Goal: Task Accomplishment & Management: Manage account settings

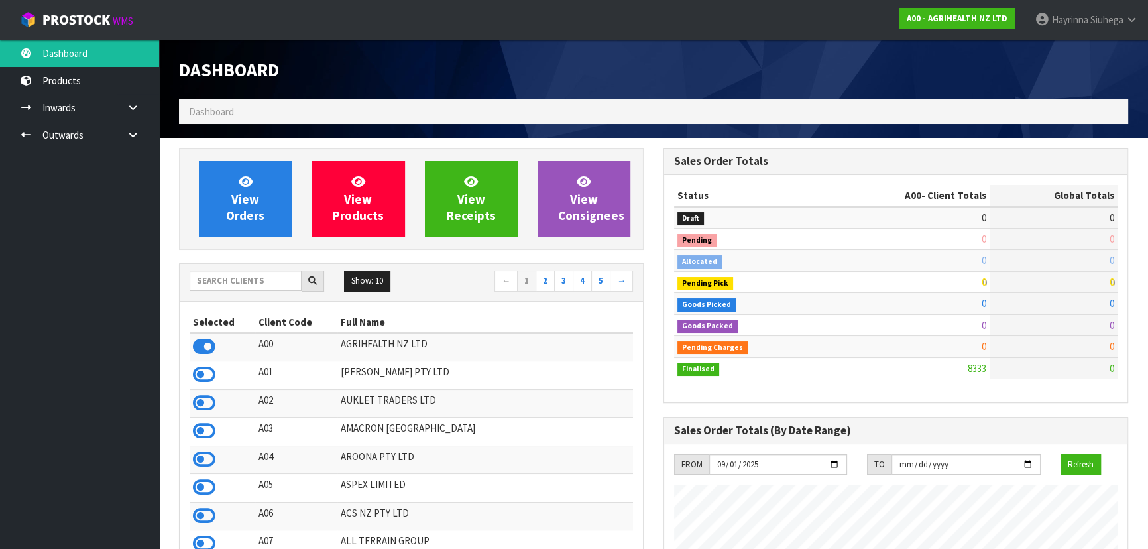
scroll to position [1002, 484]
click at [259, 286] on input "text" at bounding box center [246, 280] width 112 height 21
click at [232, 275] on input "text" at bounding box center [246, 280] width 112 height 21
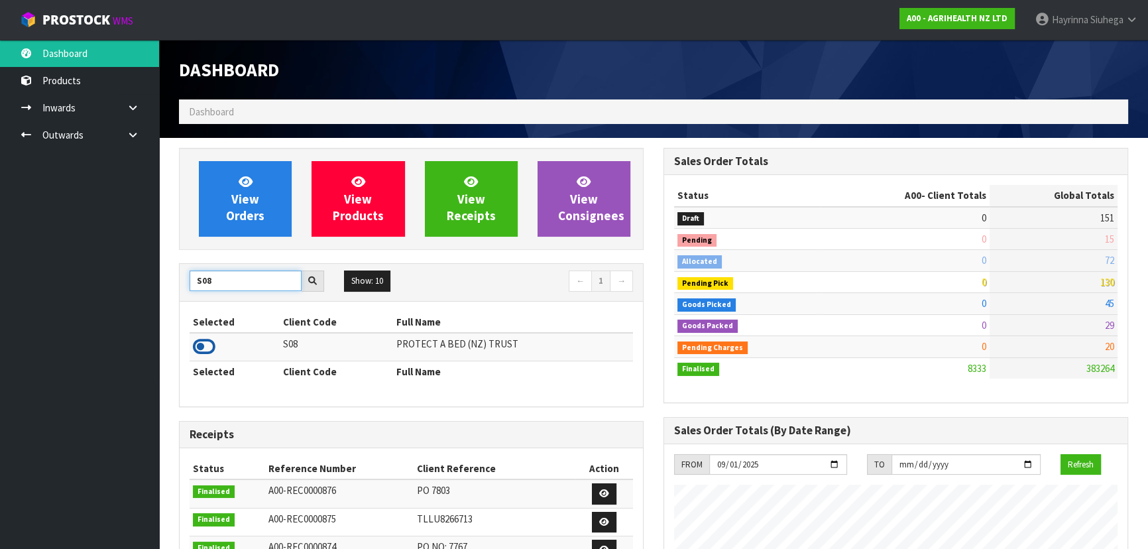
type input "S08"
click at [201, 345] on icon at bounding box center [204, 347] width 23 height 20
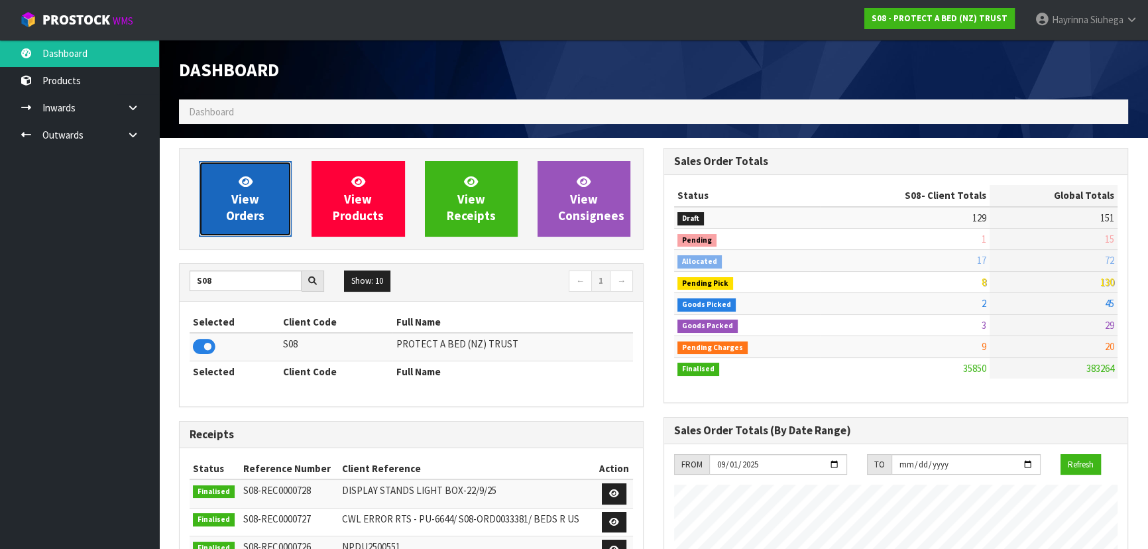
click at [240, 192] on span "View Orders" at bounding box center [245, 199] width 38 height 50
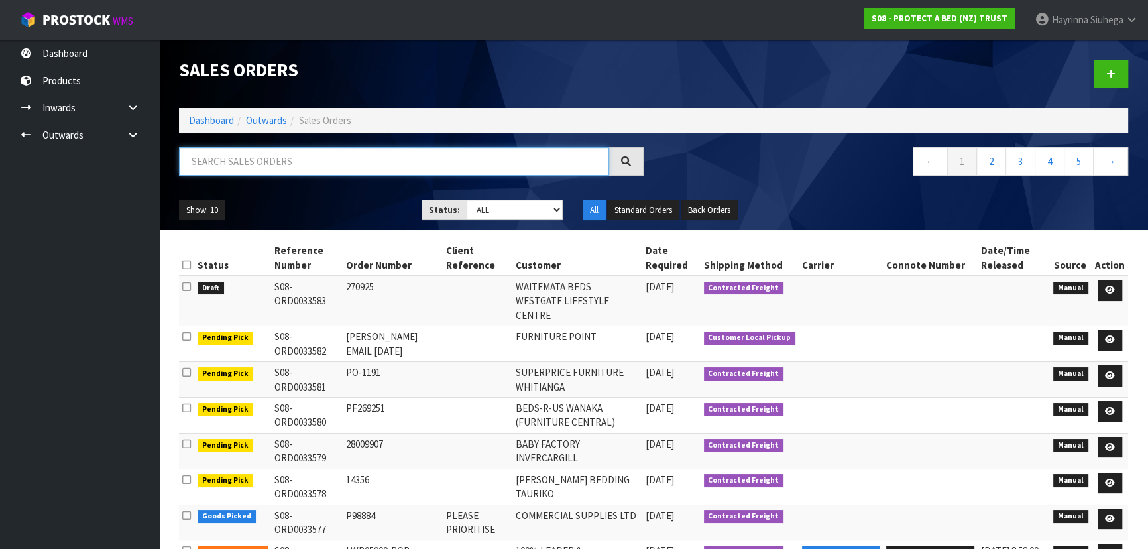
click at [423, 164] on input "text" at bounding box center [394, 161] width 430 height 29
click at [516, 209] on select "Draft Pending Allocated Pending Pick Goods Picked Goods Packed Pending Charges …" at bounding box center [515, 210] width 97 height 21
click at [728, 152] on nav "← 1 2 3 4 5 →" at bounding box center [895, 163] width 465 height 32
click at [408, 160] on input "text" at bounding box center [394, 161] width 430 height 29
click at [481, 211] on select "Draft Pending Allocated Pending Pick Goods Picked Goods Packed Pending Charges …" at bounding box center [515, 210] width 97 height 21
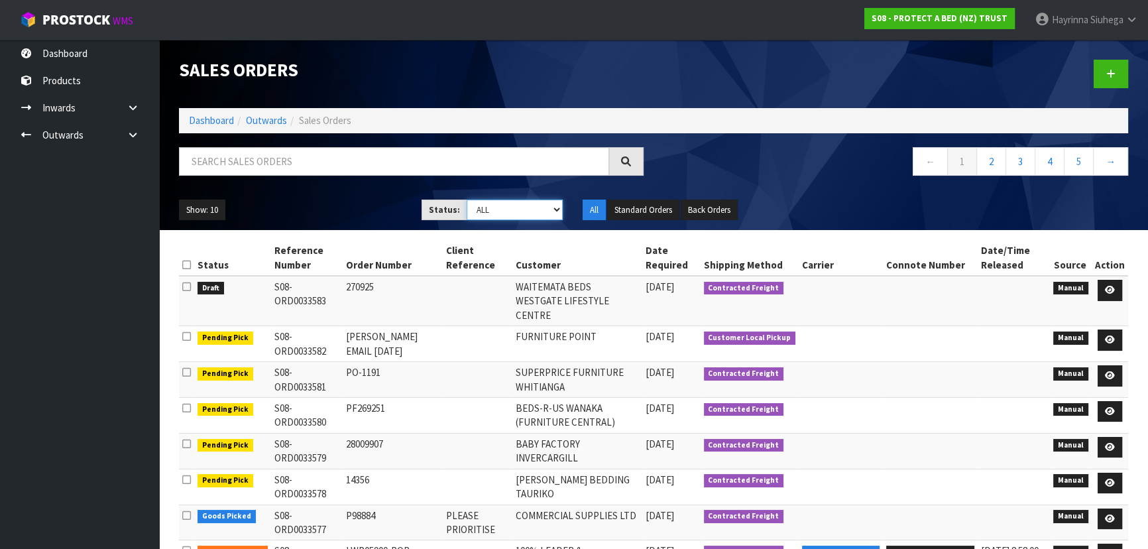
select select "string:4"
click at [467, 200] on select "Draft Pending Allocated Pending Pick Goods Picked Goods Packed Pending Charges …" at bounding box center [515, 210] width 97 height 21
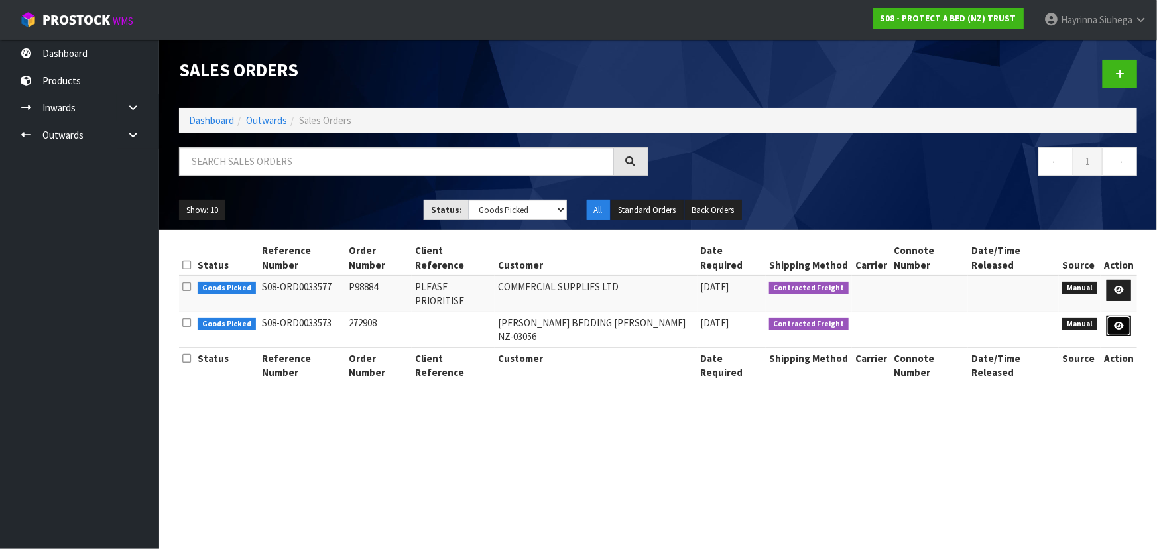
click at [1121, 319] on link at bounding box center [1118, 326] width 25 height 21
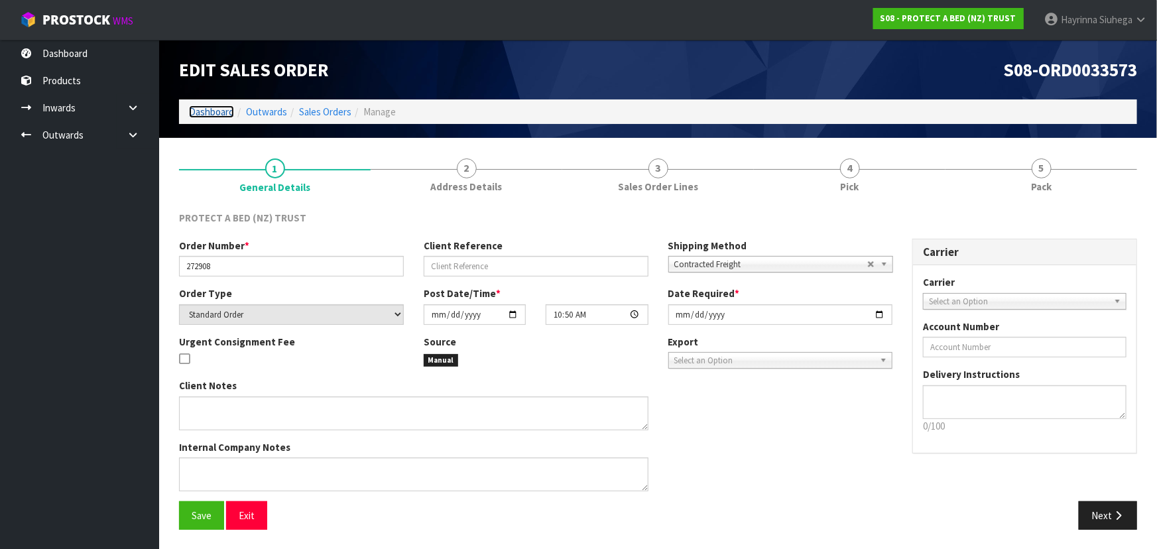
click at [205, 115] on link "Dashboard" at bounding box center [211, 111] width 45 height 13
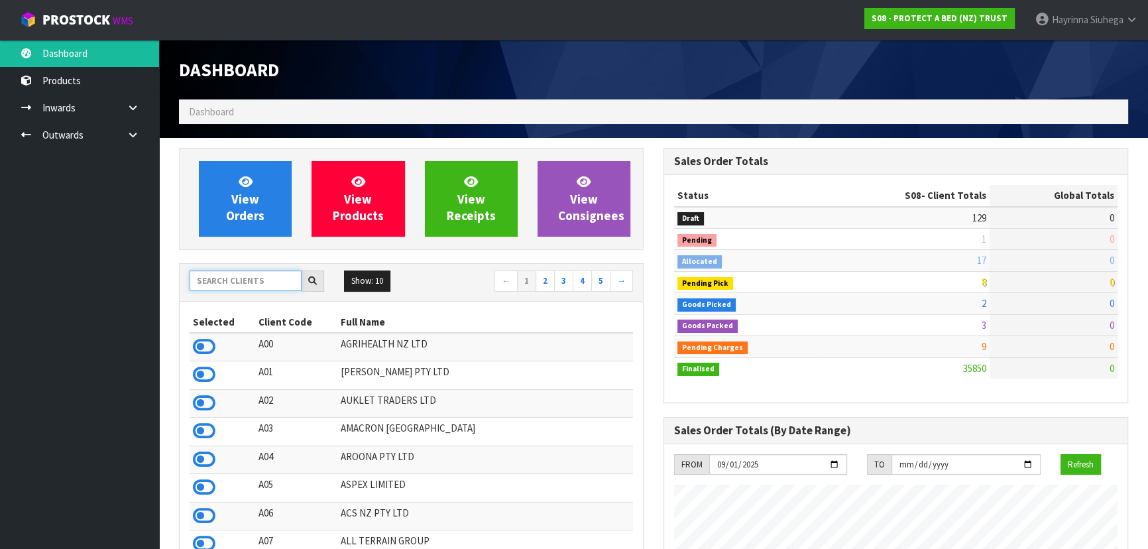
scroll to position [1002, 484]
click at [255, 278] on input "text" at bounding box center [246, 280] width 112 height 21
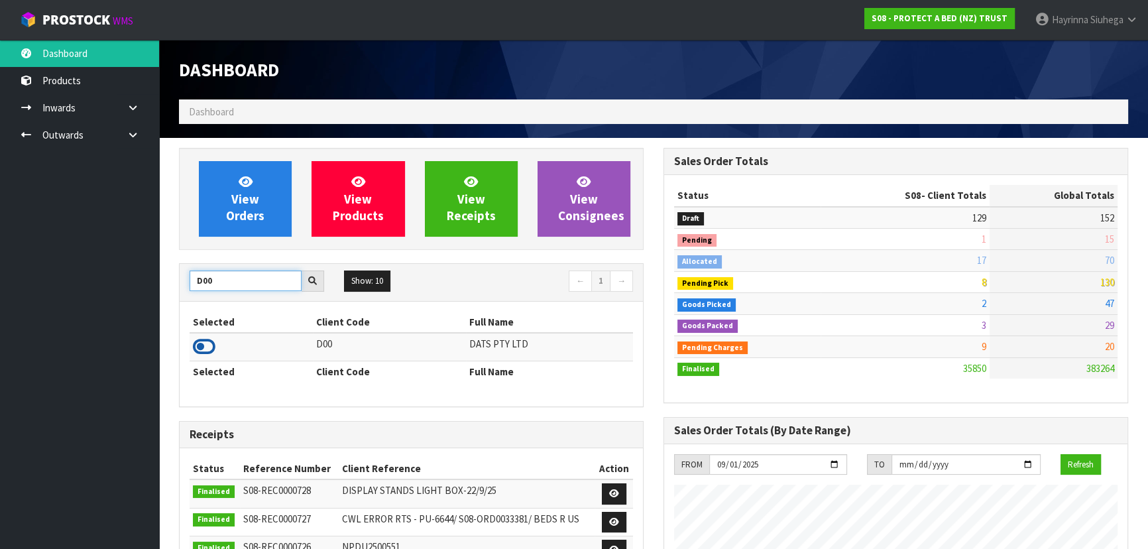
type input "D00"
click at [205, 344] on icon at bounding box center [204, 347] width 23 height 20
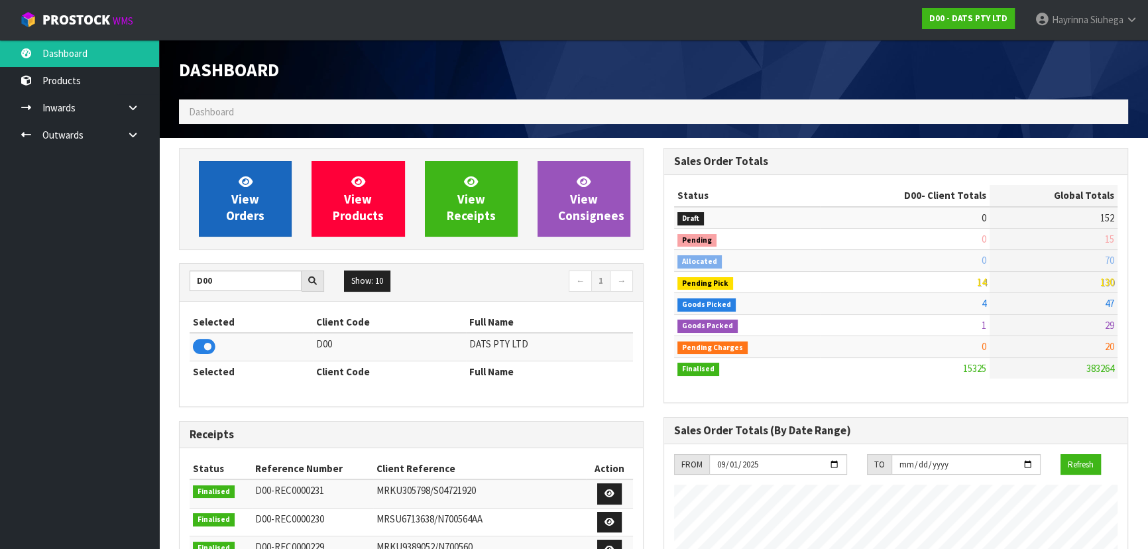
scroll to position [1031, 484]
click at [257, 220] on span "View Orders" at bounding box center [245, 199] width 38 height 50
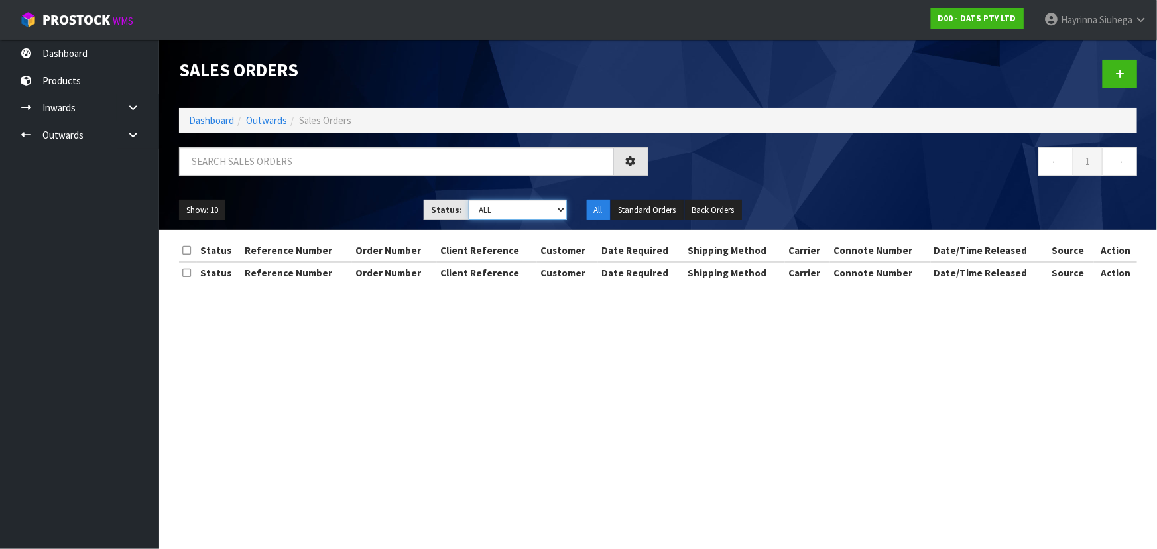
click at [494, 204] on select "Draft Pending Allocated Pending Pick Goods Picked Goods Packed Pending Charges …" at bounding box center [518, 210] width 98 height 21
select select "string:4"
click at [469, 200] on select "Draft Pending Allocated Pending Pick Goods Picked Goods Packed Pending Charges …" at bounding box center [518, 210] width 98 height 21
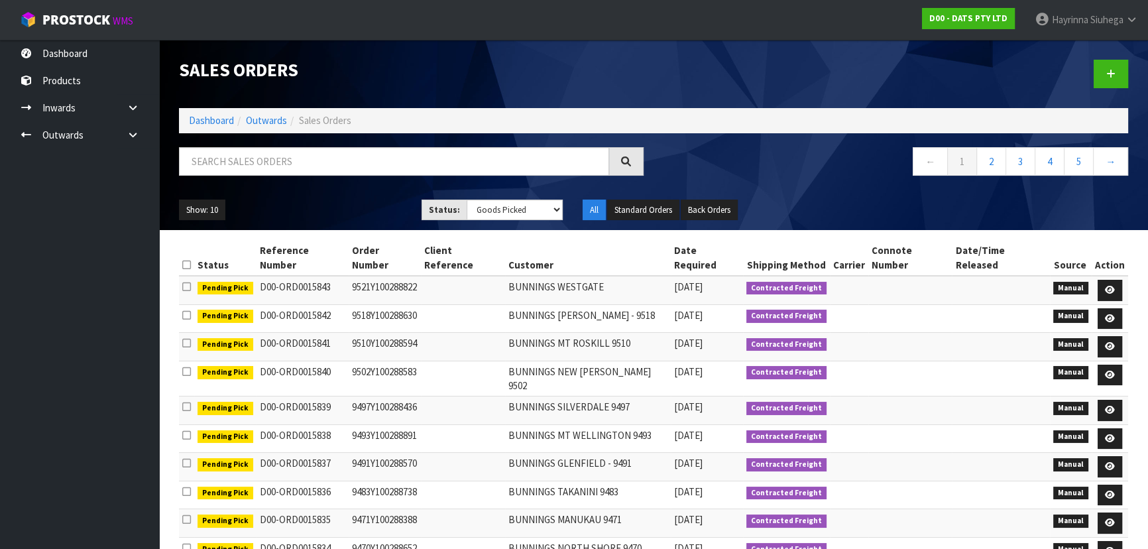
click at [199, 113] on li "Dashboard" at bounding box center [211, 120] width 45 height 14
click at [217, 121] on link "Dashboard" at bounding box center [211, 120] width 45 height 13
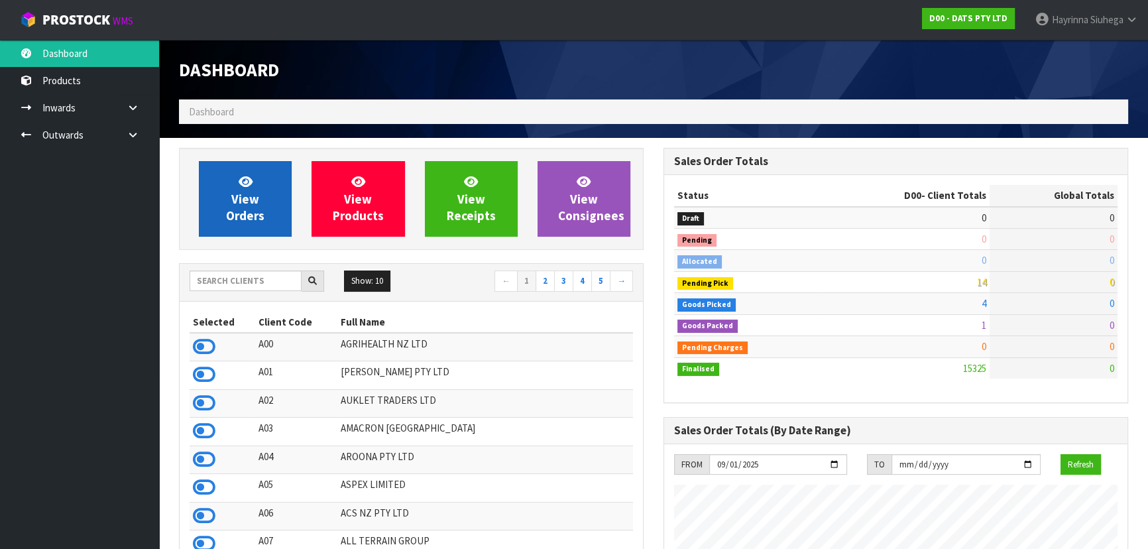
scroll to position [1031, 484]
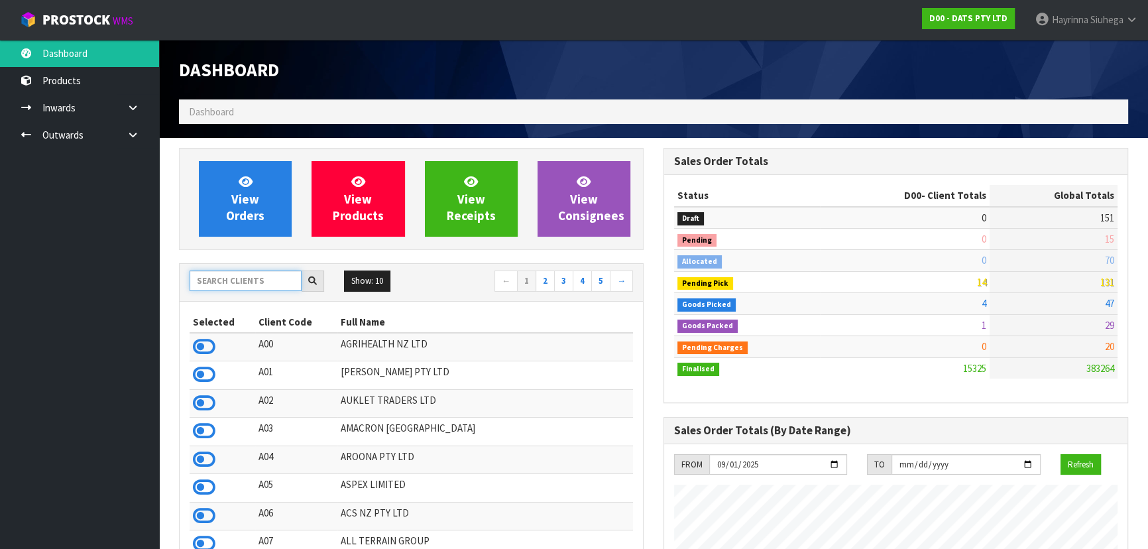
click at [215, 284] on input "text" at bounding box center [246, 280] width 112 height 21
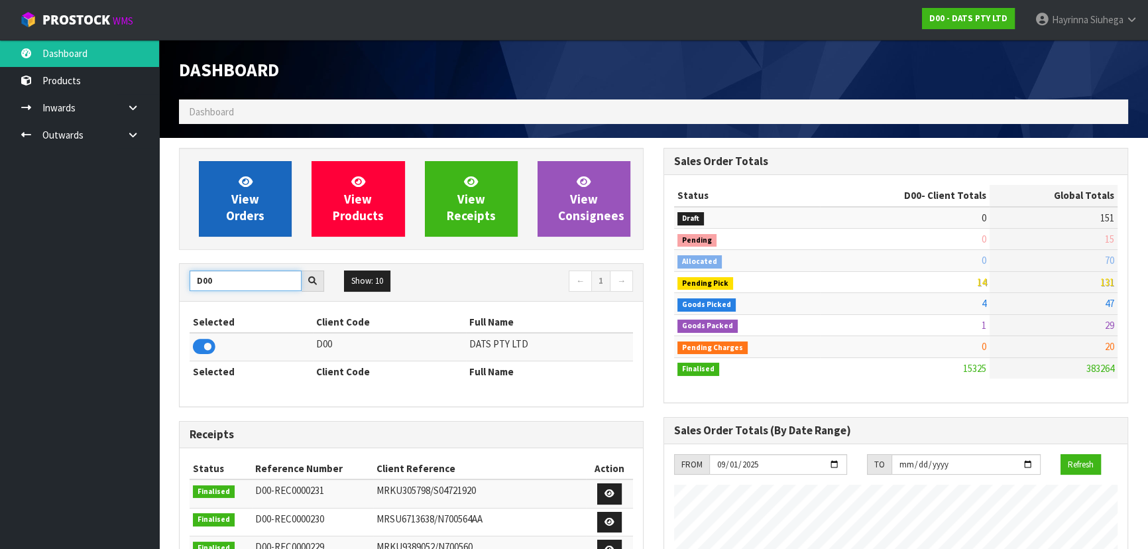
type input "D00"
click at [253, 188] on link "View Orders" at bounding box center [245, 199] width 93 height 76
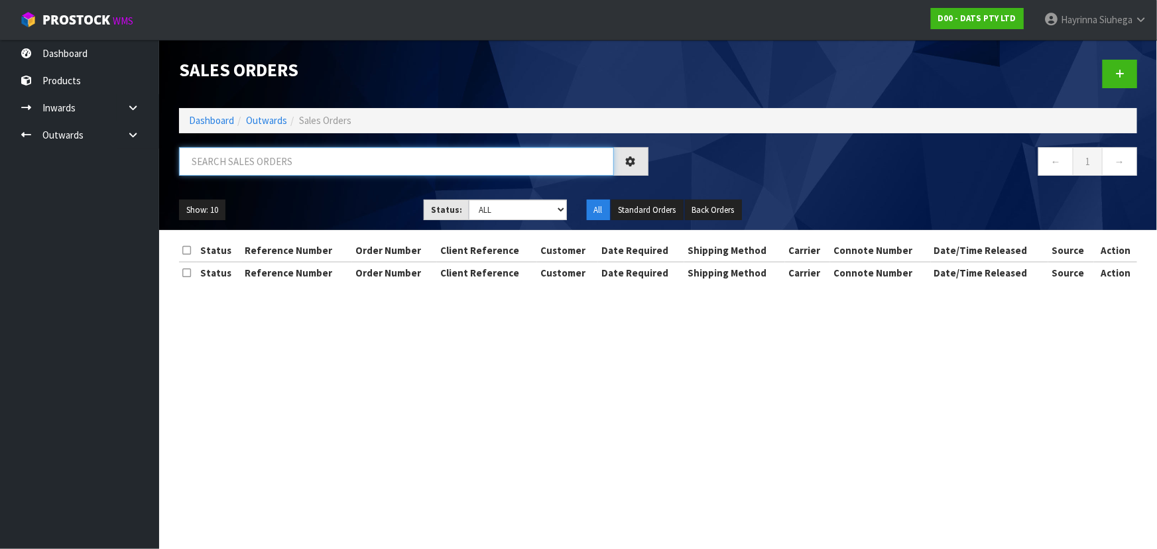
click at [265, 158] on input "text" at bounding box center [396, 161] width 435 height 29
type input "JOB-0414388"
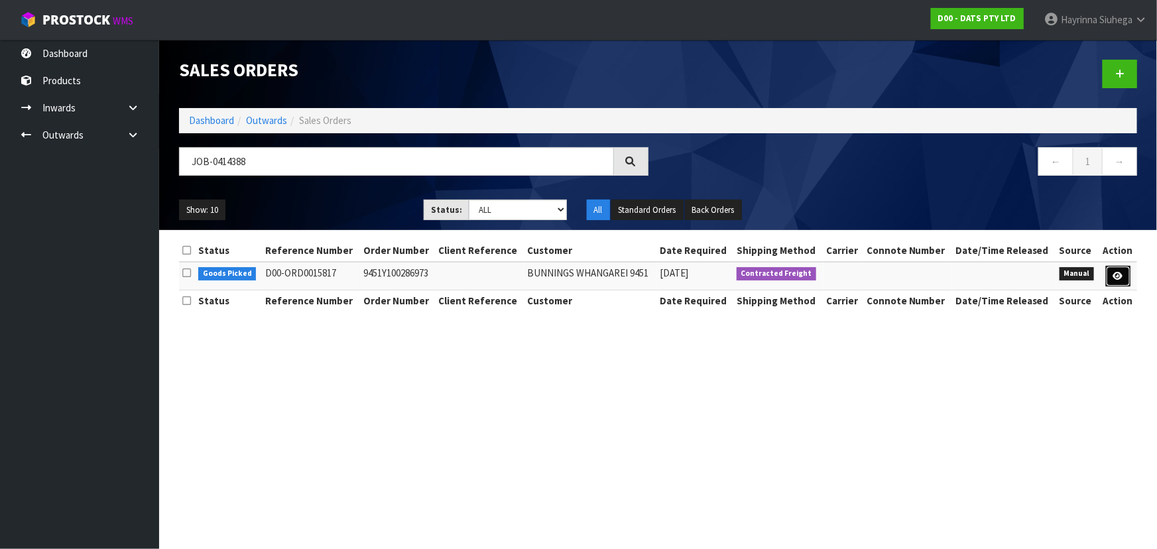
click at [1112, 279] on link at bounding box center [1118, 276] width 25 height 21
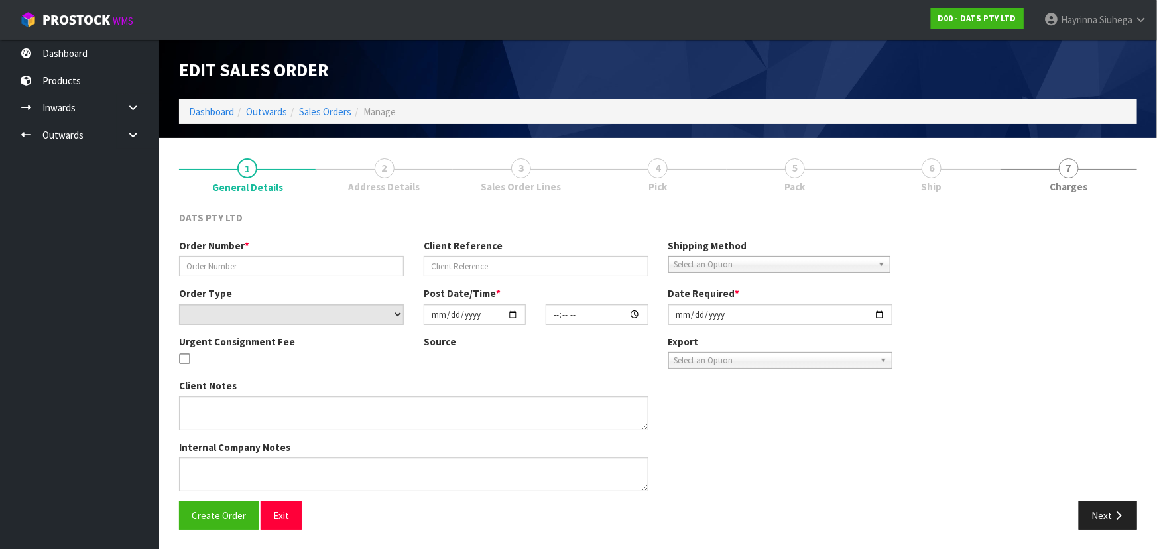
type input "9451Y100286973"
select select "number:0"
type input "[DATE]"
type input "08:52:00.000"
type input "[DATE]"
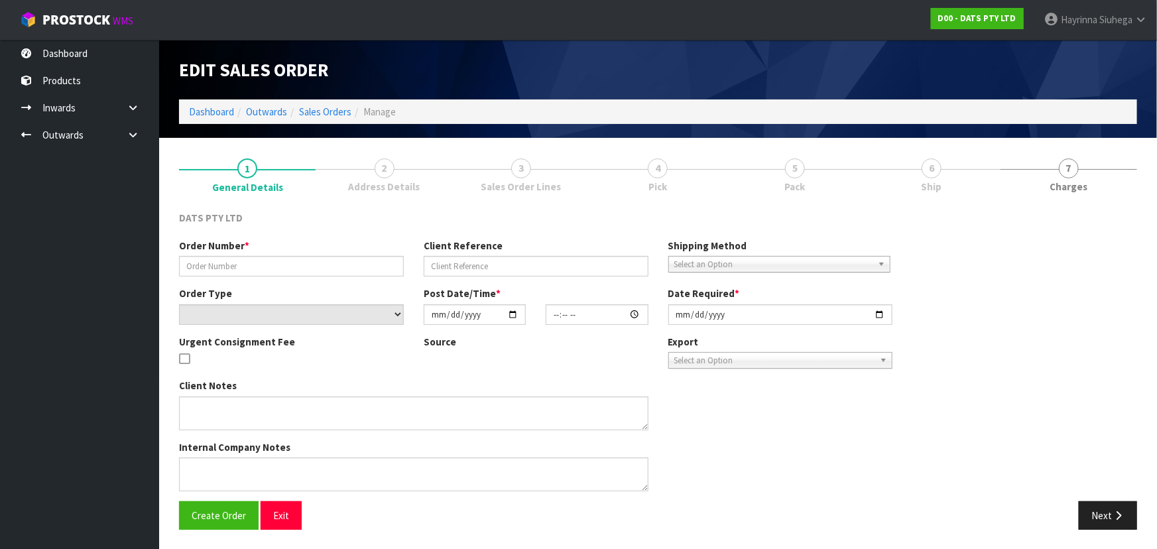
type textarea "PLEASE PICK 70739 FROM OFFICE 70739: OUTER DAMAGE AND TAPED, 1X INNER DAMAGE"
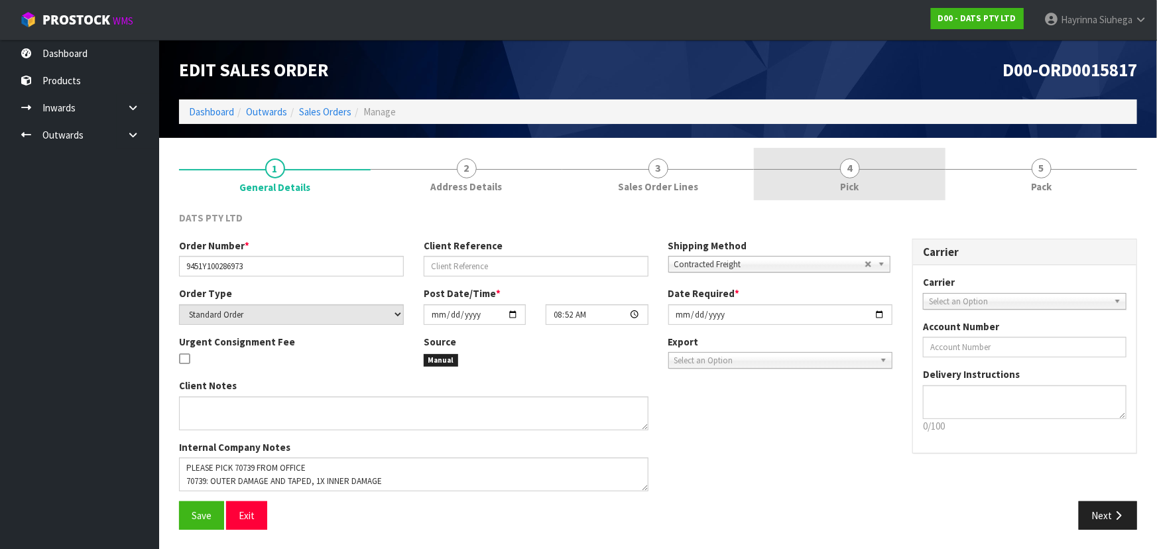
click at [839, 182] on link "4 Pick" at bounding box center [850, 174] width 192 height 52
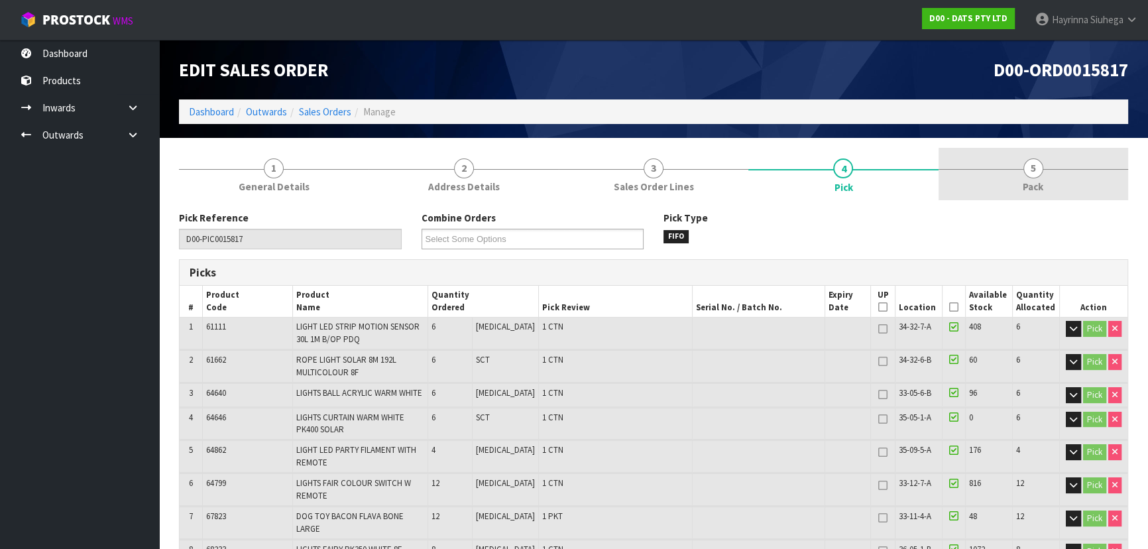
click at [948, 170] on link "5 Pack" at bounding box center [1034, 174] width 190 height 52
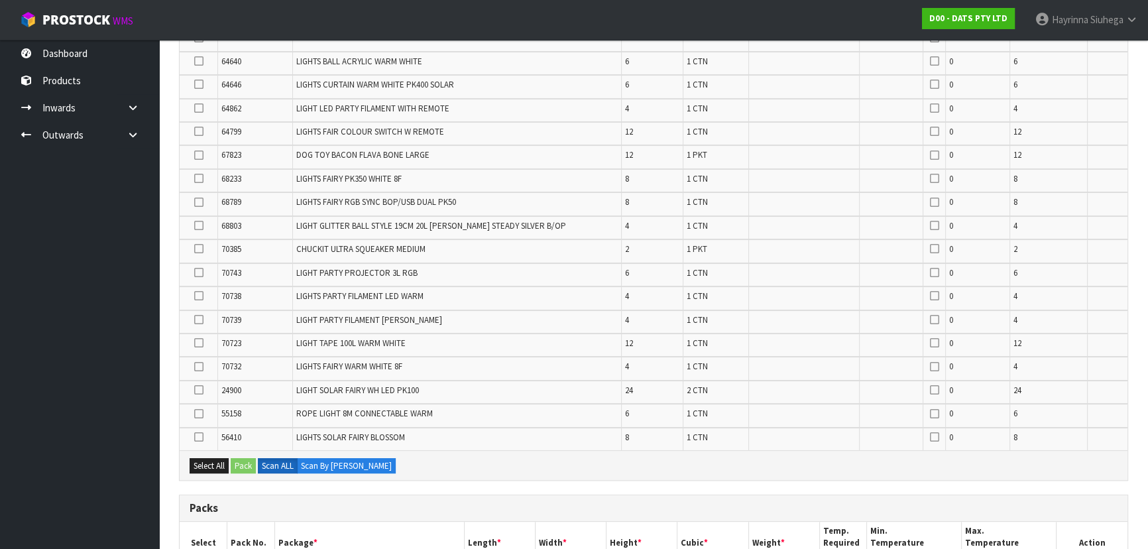
scroll to position [603, 0]
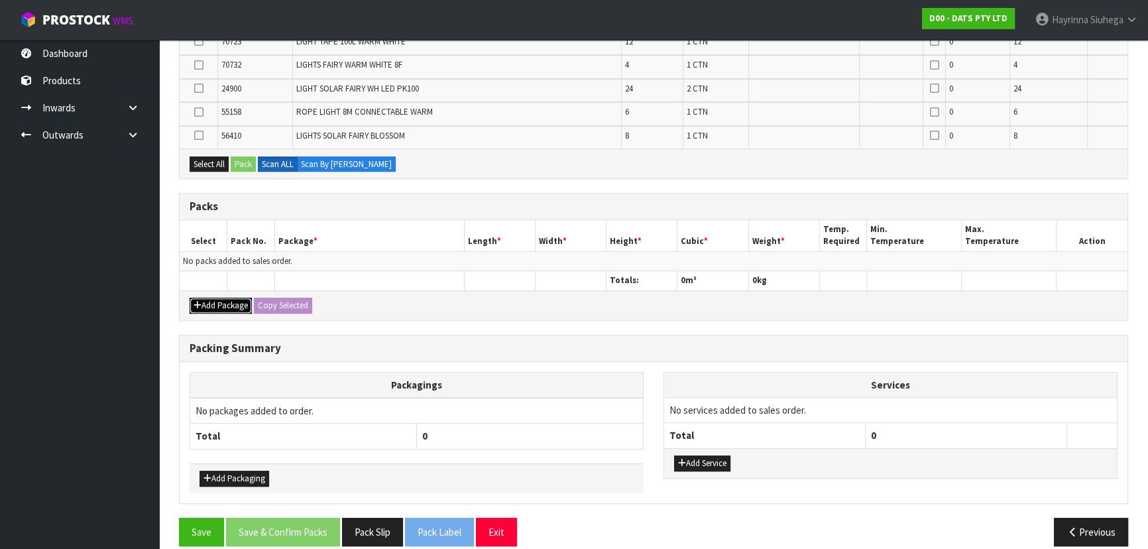
click at [212, 298] on button "Add Package" at bounding box center [221, 306] width 62 height 16
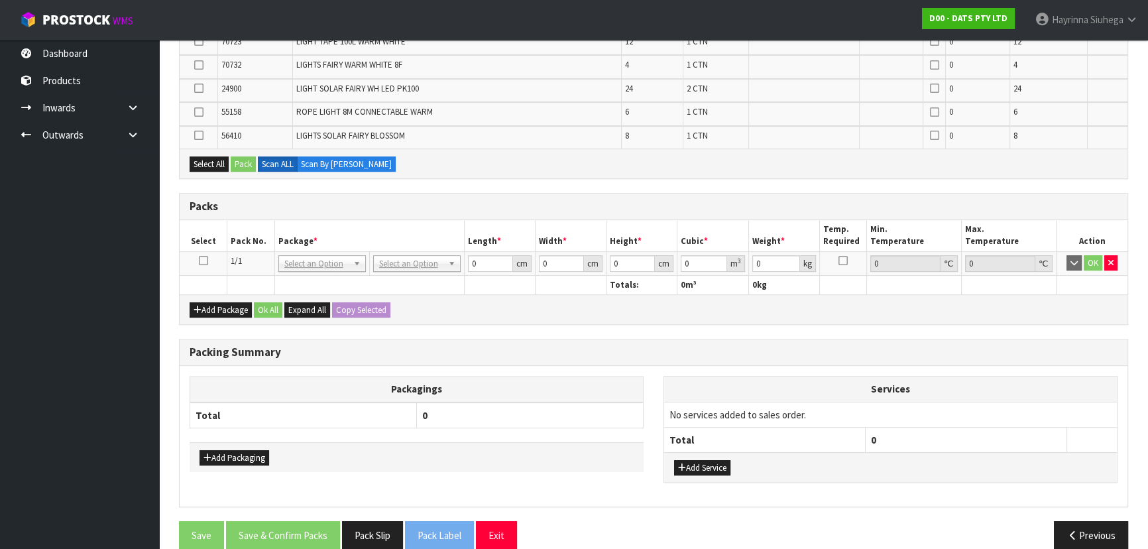
click at [201, 260] on icon at bounding box center [203, 260] width 9 height 1
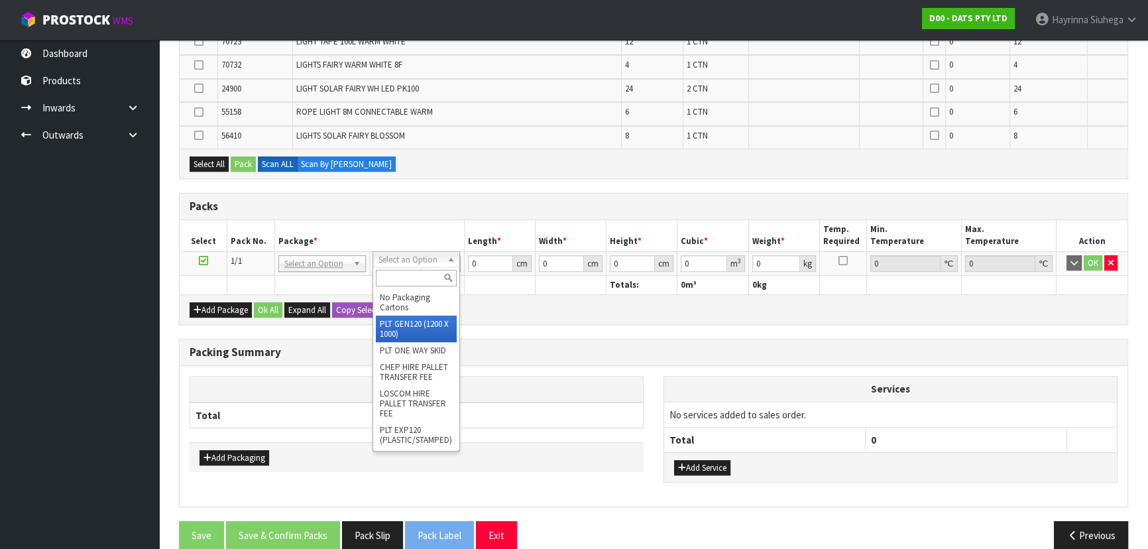
type input "120"
type input "100"
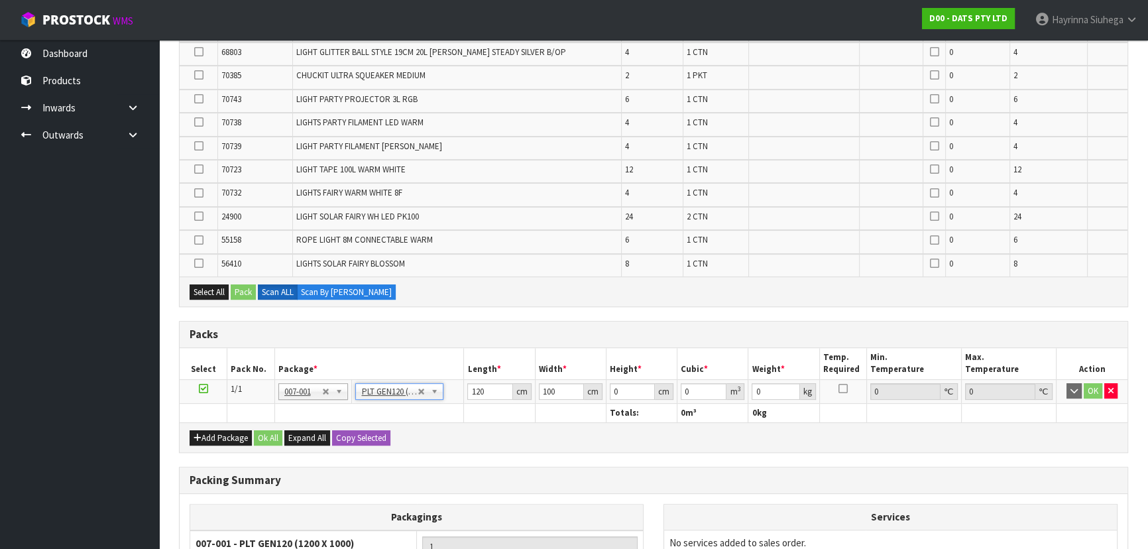
scroll to position [482, 0]
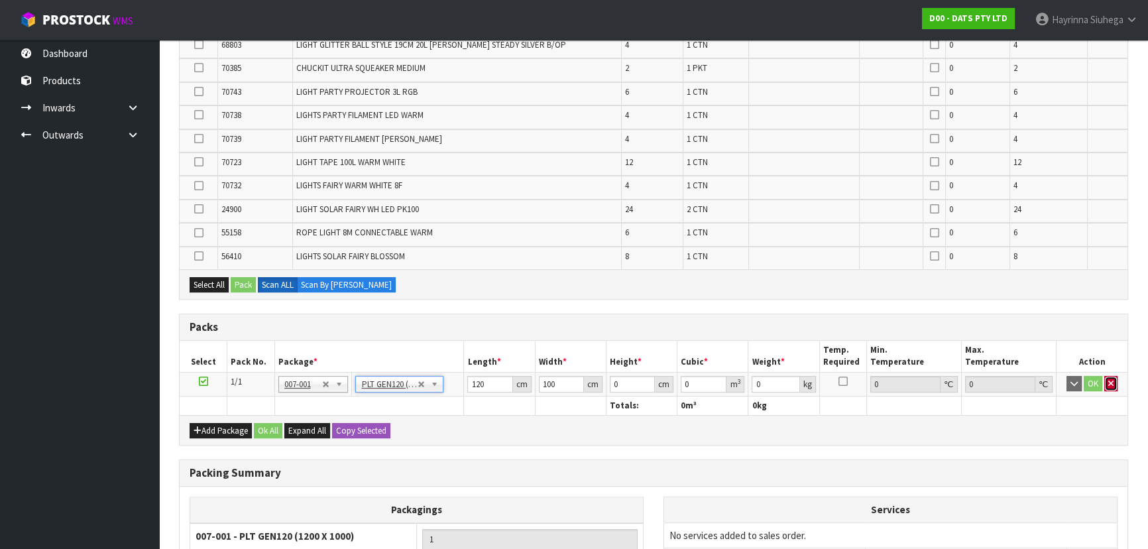
click at [1112, 382] on icon "button" at bounding box center [1110, 383] width 5 height 9
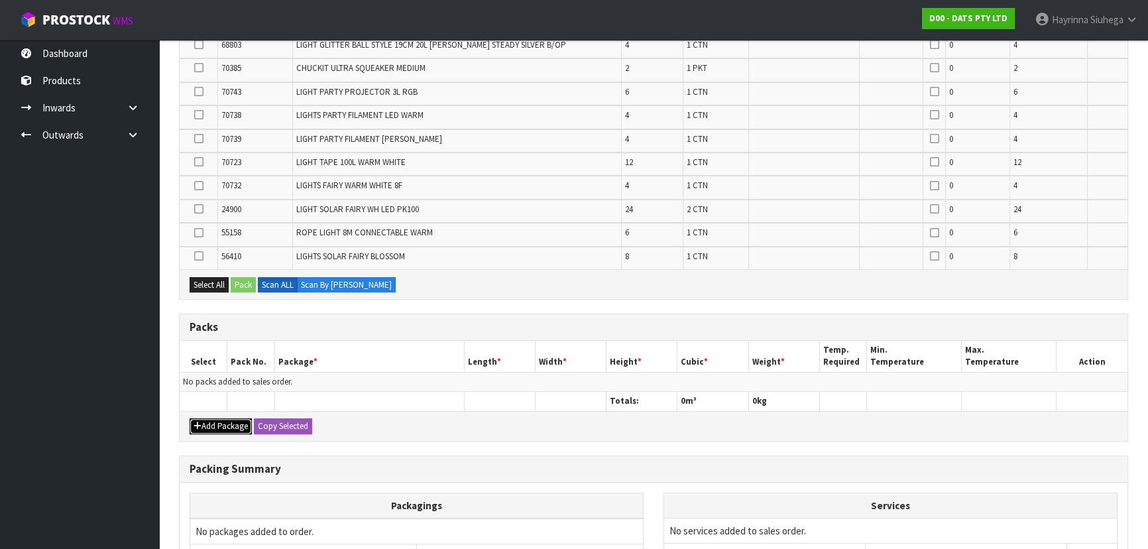
click at [221, 421] on button "Add Package" at bounding box center [221, 426] width 62 height 16
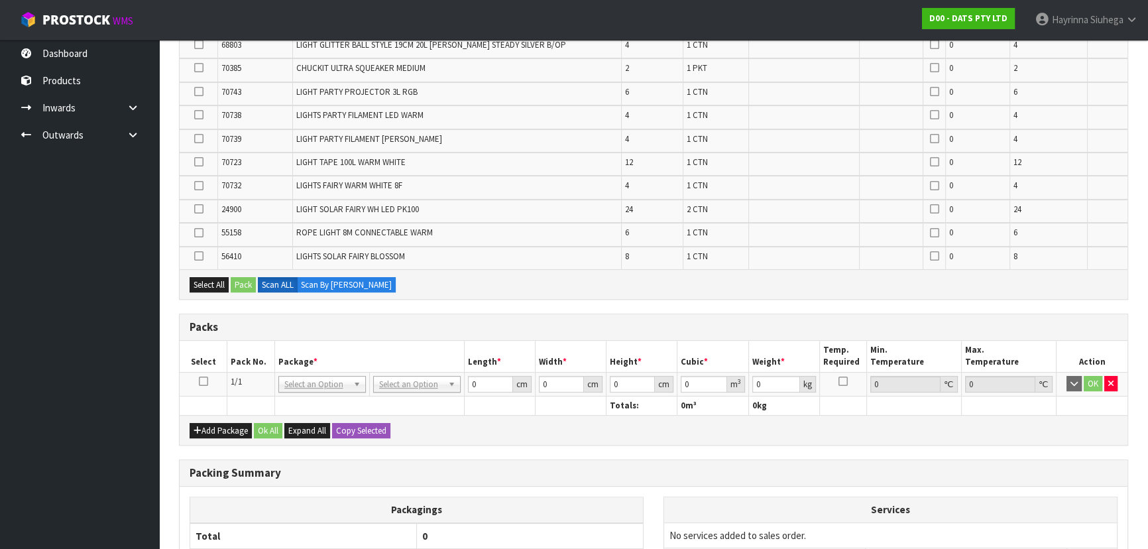
click at [204, 381] on icon at bounding box center [203, 381] width 9 height 1
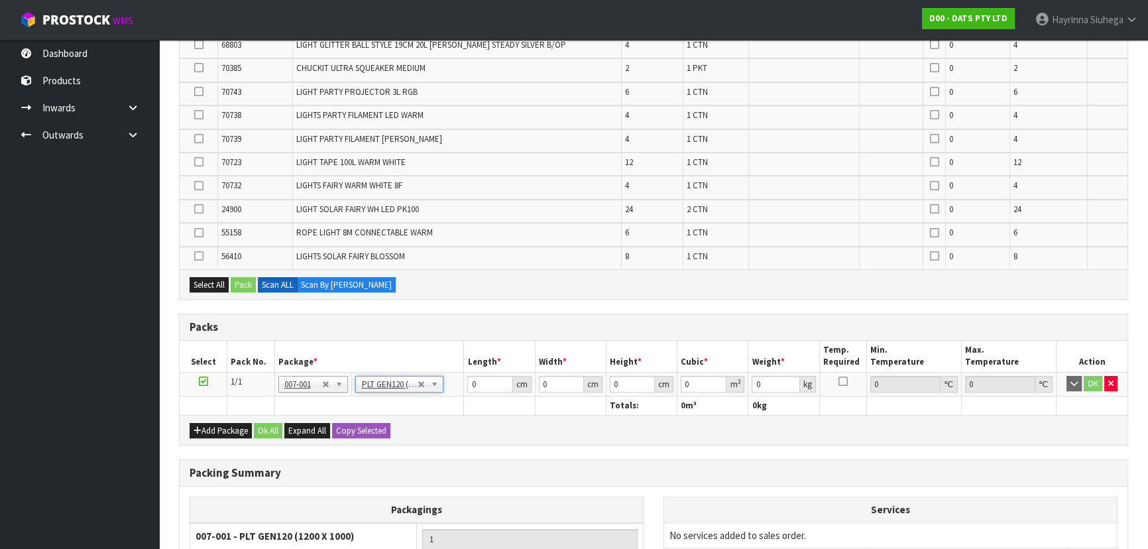
type input "120"
type input "100"
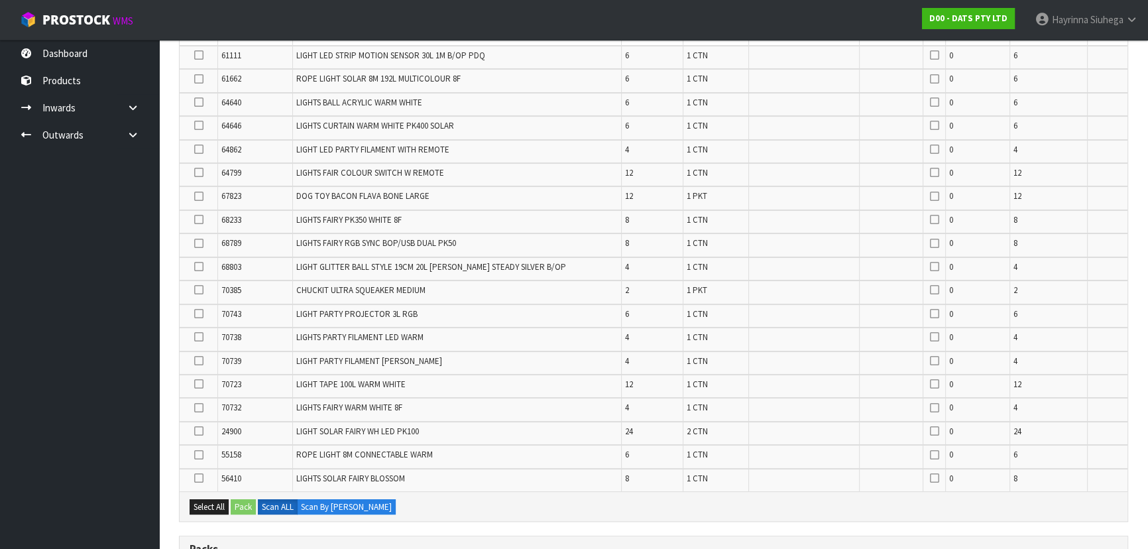
scroll to position [241, 0]
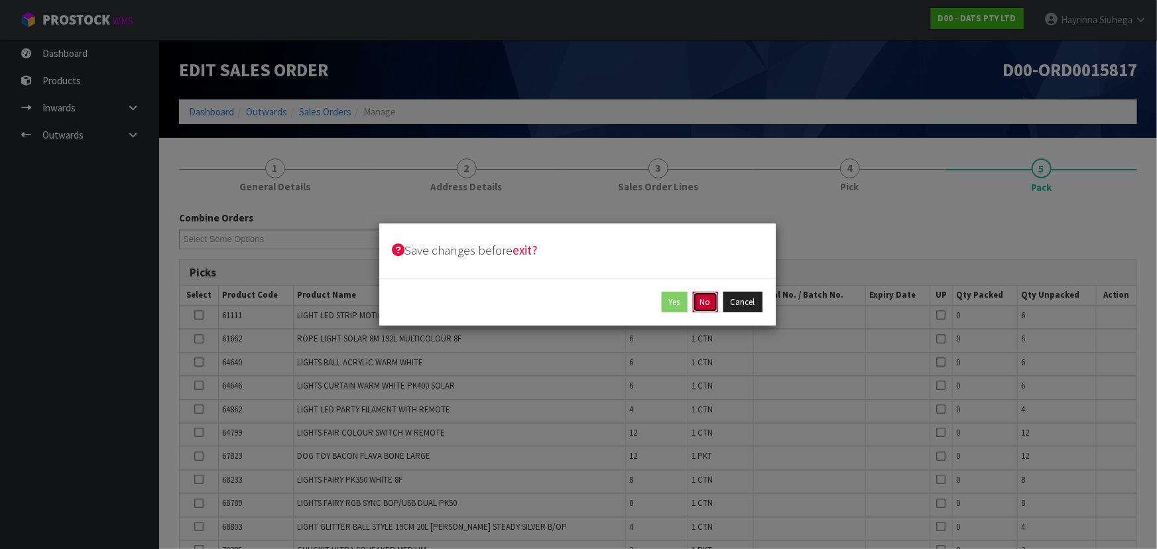
click at [694, 304] on button "No" at bounding box center [705, 302] width 25 height 21
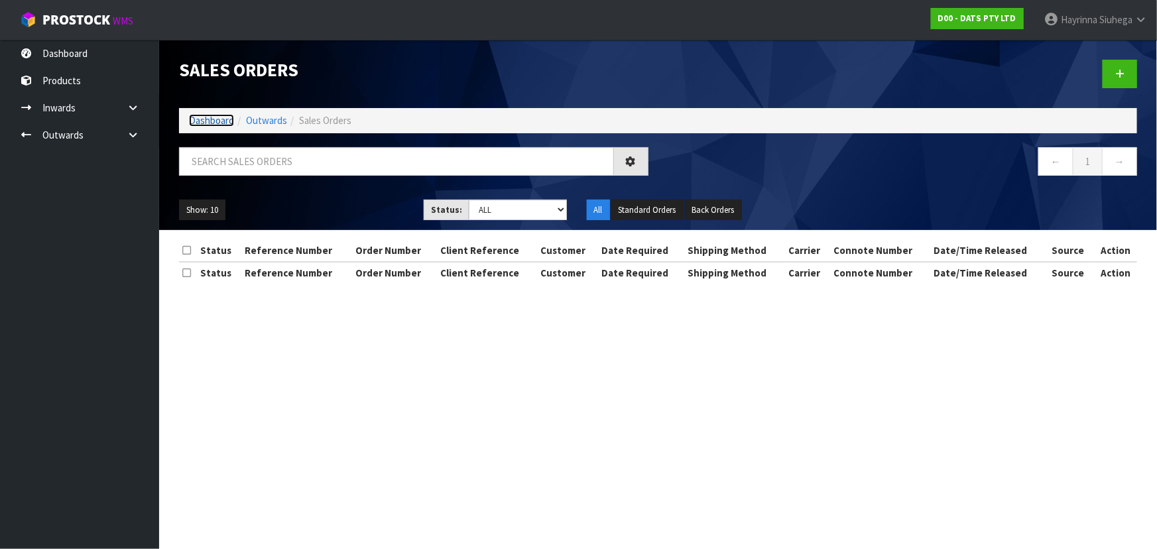
click at [198, 119] on link "Dashboard" at bounding box center [211, 120] width 45 height 13
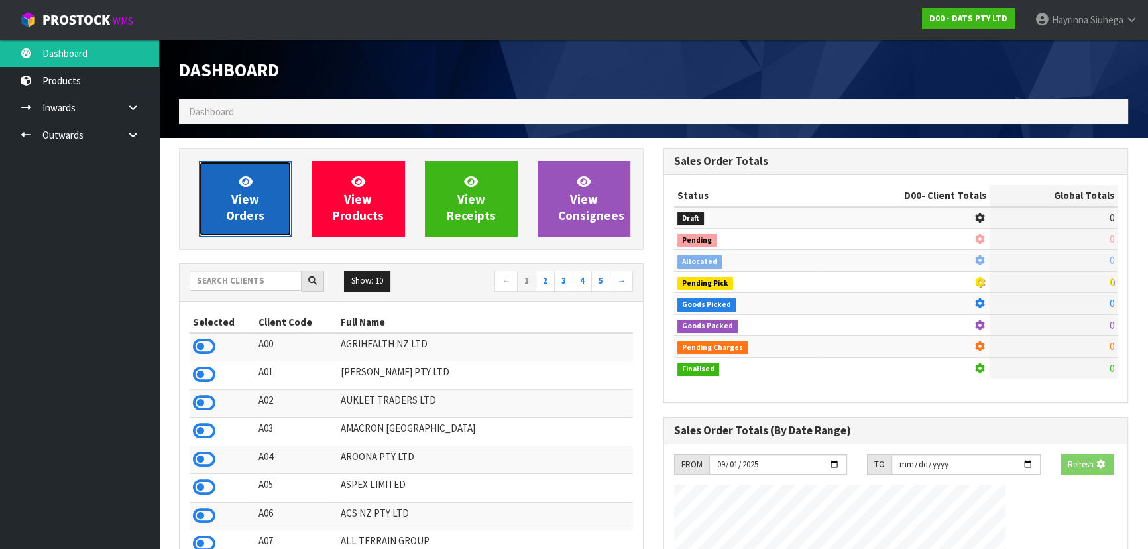
click at [237, 181] on link "View Orders" at bounding box center [245, 199] width 93 height 76
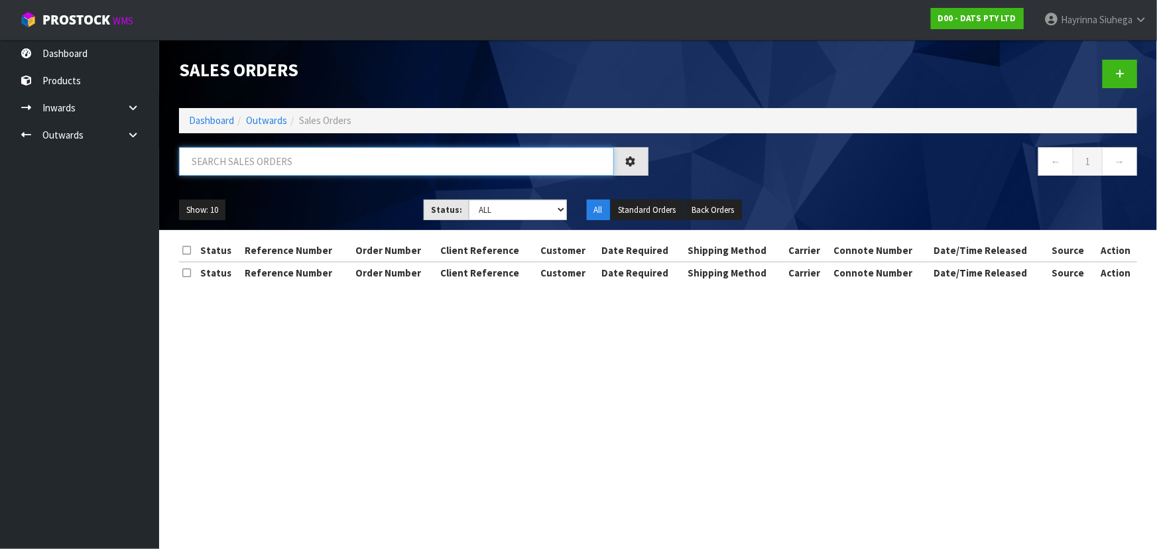
click at [253, 157] on input "text" at bounding box center [396, 161] width 435 height 29
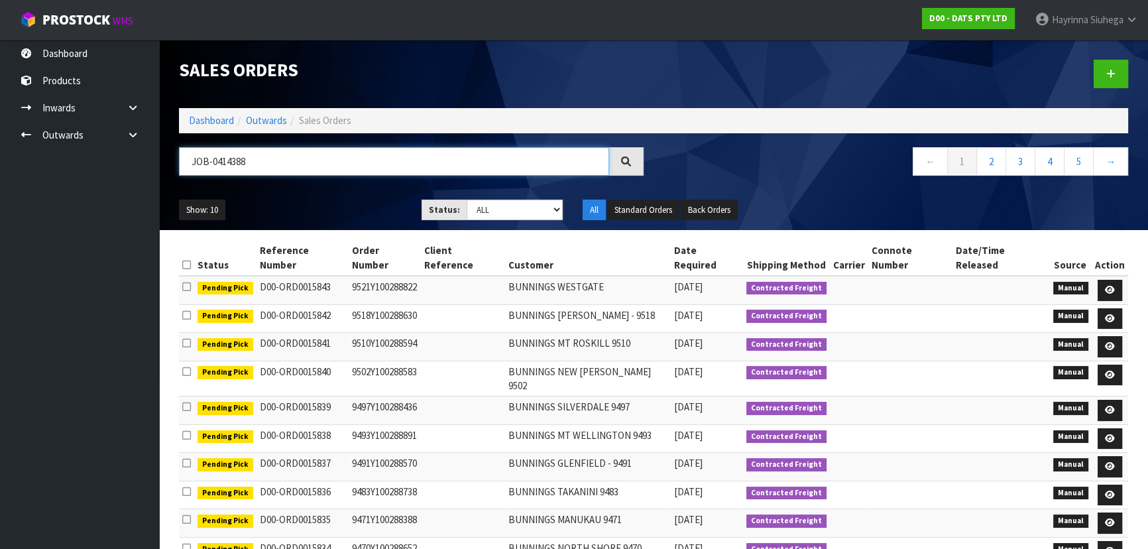
type input "JOB-0414388"
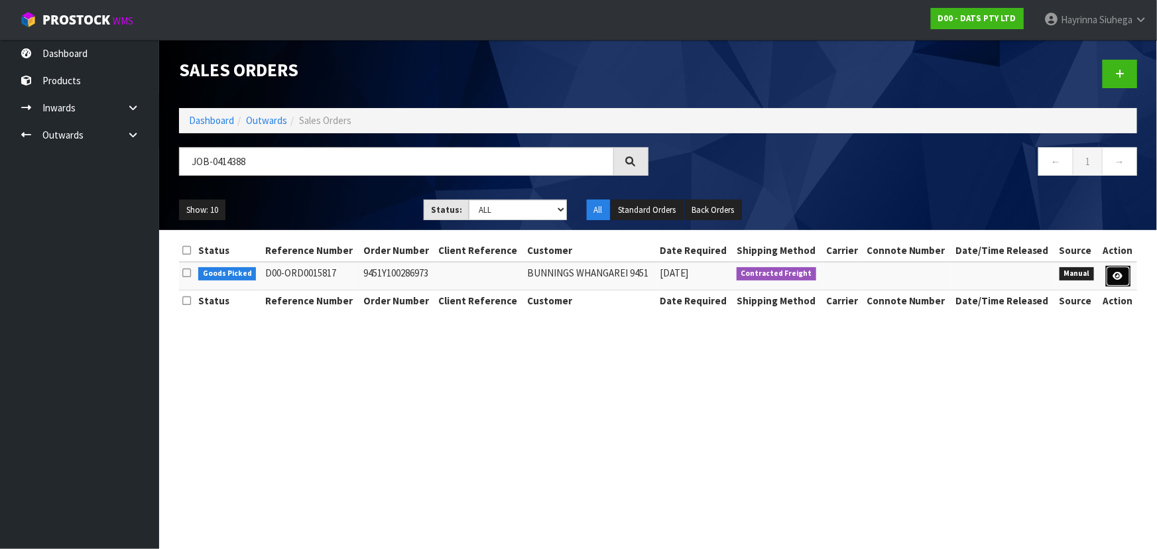
click at [1120, 272] on icon at bounding box center [1118, 276] width 10 height 9
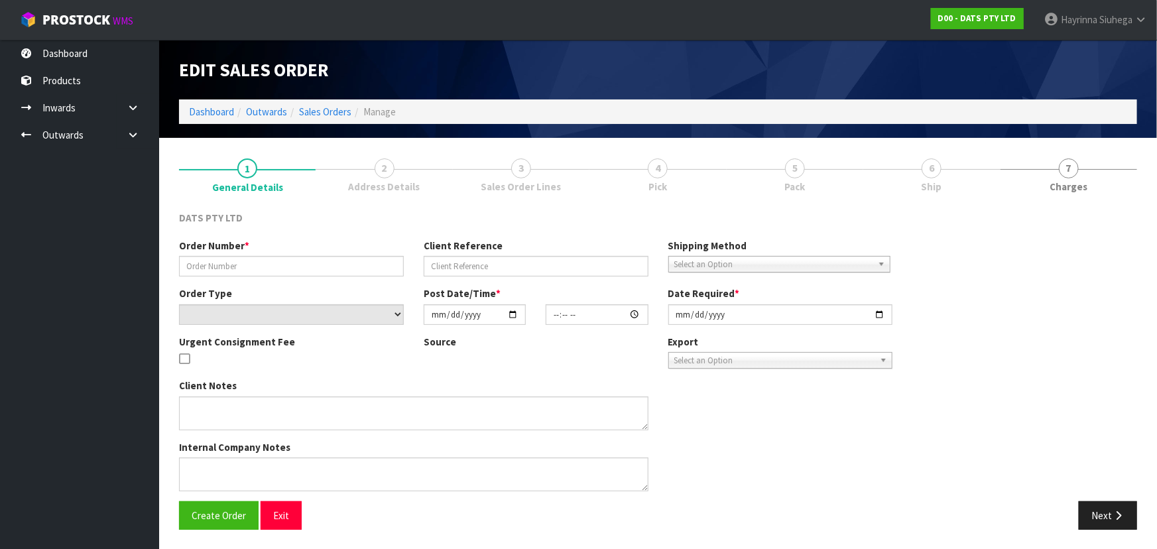
type input "9451Y100286973"
select select "number:0"
type input "[DATE]"
type input "08:52:00.000"
type input "[DATE]"
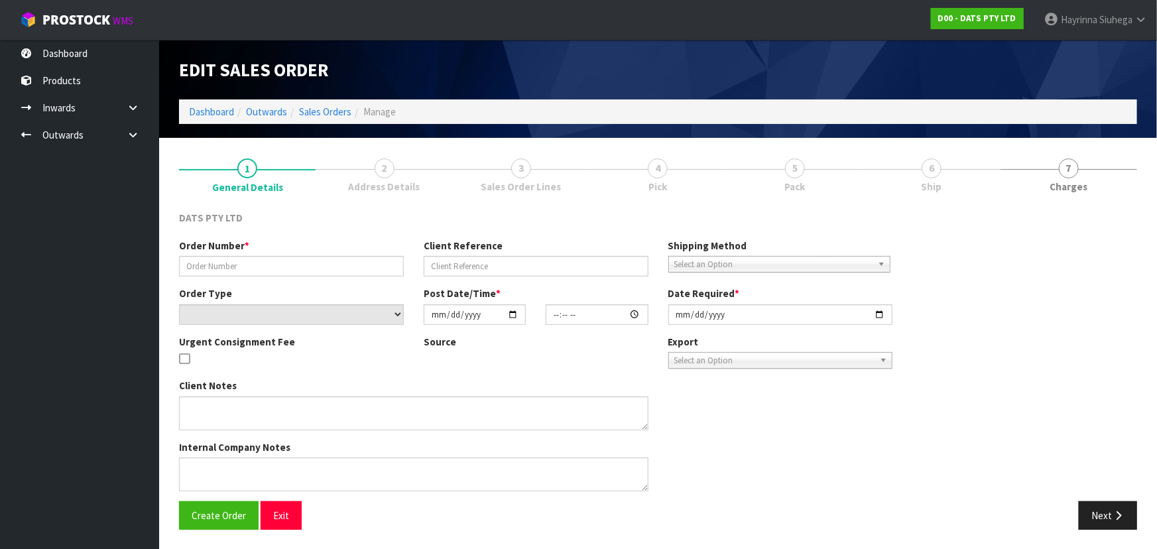
type textarea "PLEASE PICK 70739 FROM OFFICE 70739: OUTER DAMAGE AND TAPED, 1X INNER DAMAGE"
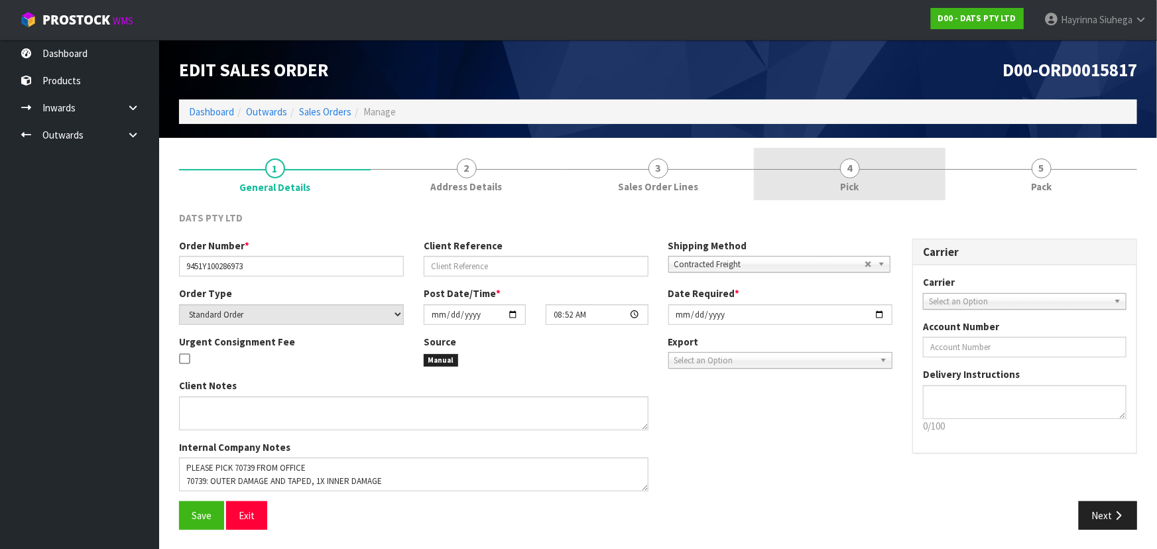
click at [838, 156] on link "4 Pick" at bounding box center [850, 174] width 192 height 52
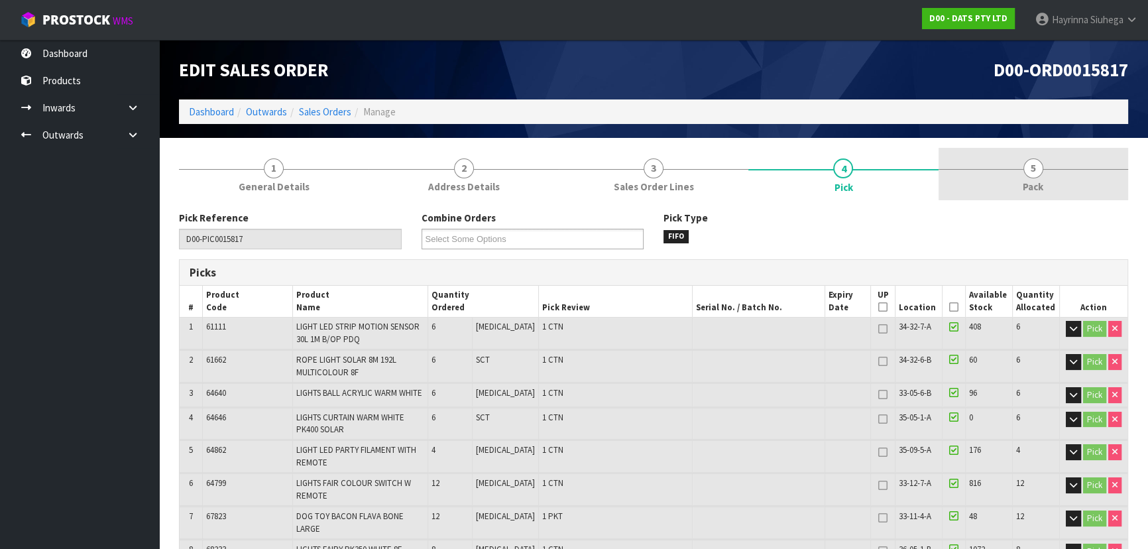
click at [1042, 174] on link "5 Pack" at bounding box center [1034, 174] width 190 height 52
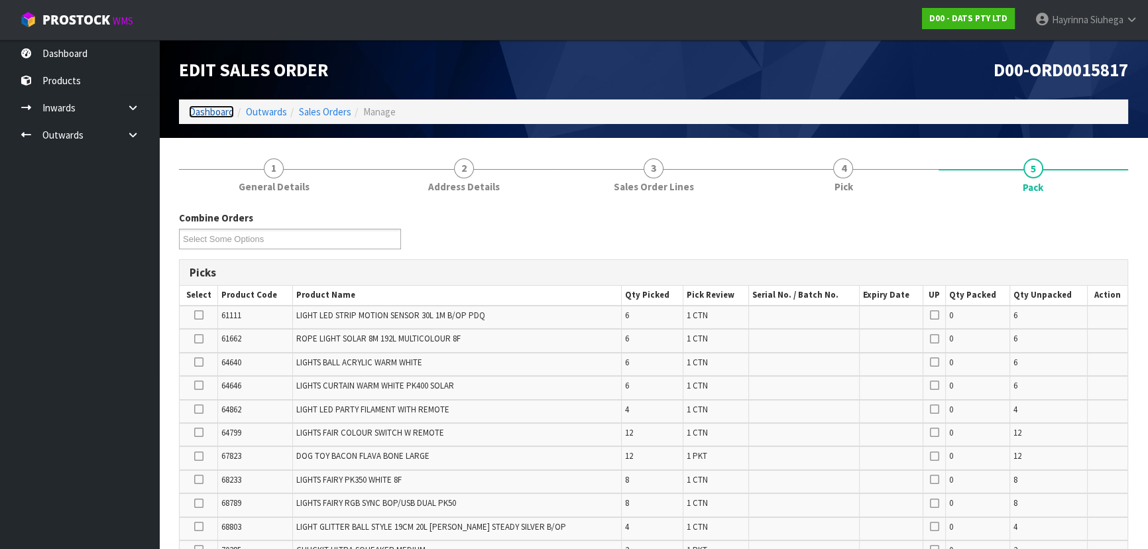
click at [192, 112] on link "Dashboard" at bounding box center [211, 111] width 45 height 13
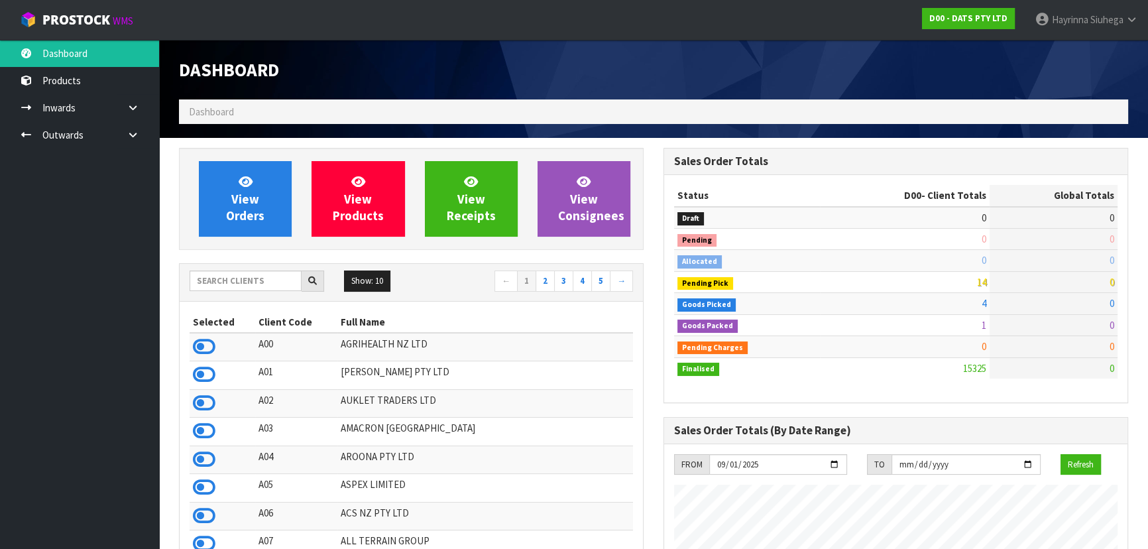
scroll to position [1031, 484]
click at [272, 289] on input "text" at bounding box center [246, 280] width 112 height 21
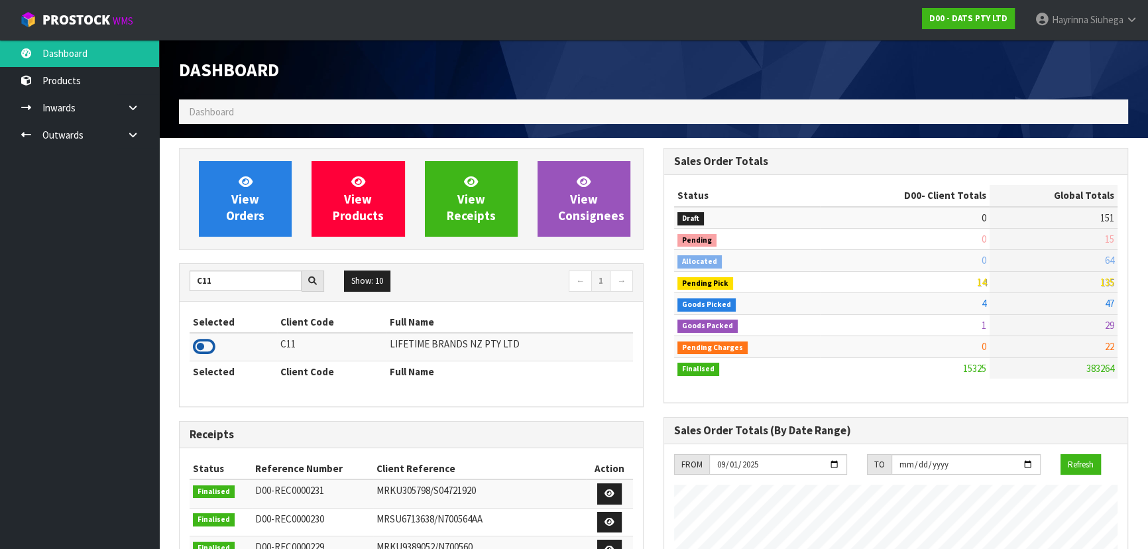
click at [205, 347] on icon at bounding box center [204, 347] width 23 height 20
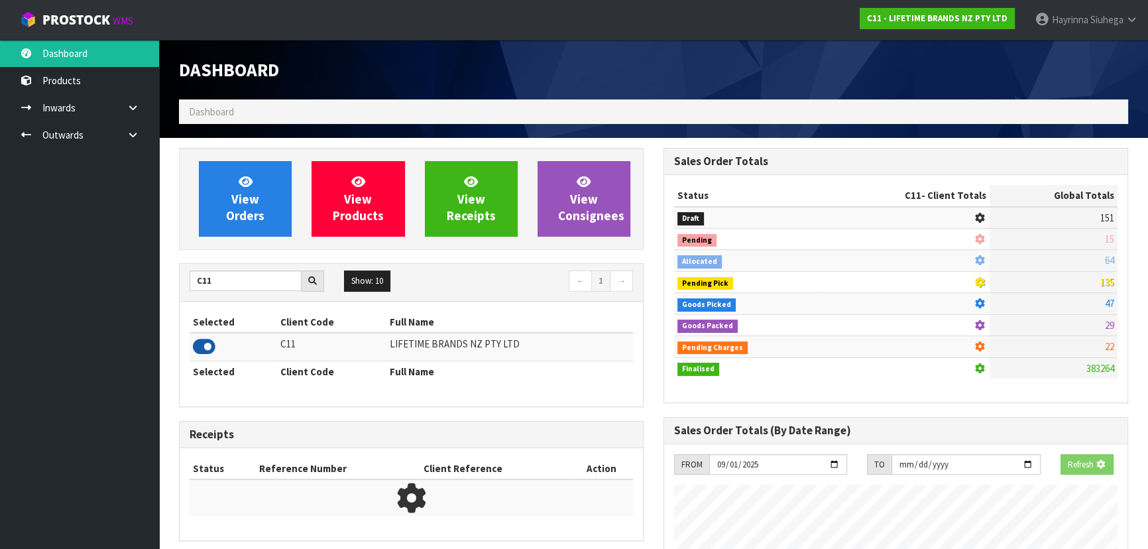
scroll to position [1002, 484]
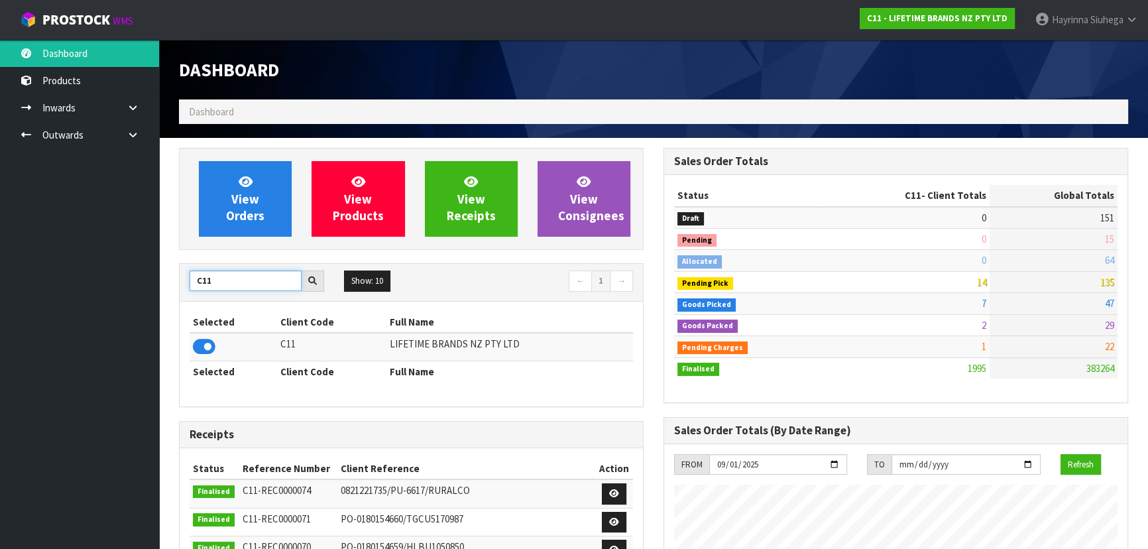
drag, startPoint x: 235, startPoint y: 282, endPoint x: 225, endPoint y: 281, distance: 9.4
click at [225, 281] on input "C11" at bounding box center [246, 280] width 112 height 21
drag, startPoint x: 225, startPoint y: 282, endPoint x: 149, endPoint y: 282, distance: 76.2
click at [149, 282] on body "Toggle navigation ProStock WMS C11 - LIFETIME BRANDS NZ PTY LTD Hayrinna Siuheg…" at bounding box center [574, 274] width 1148 height 549
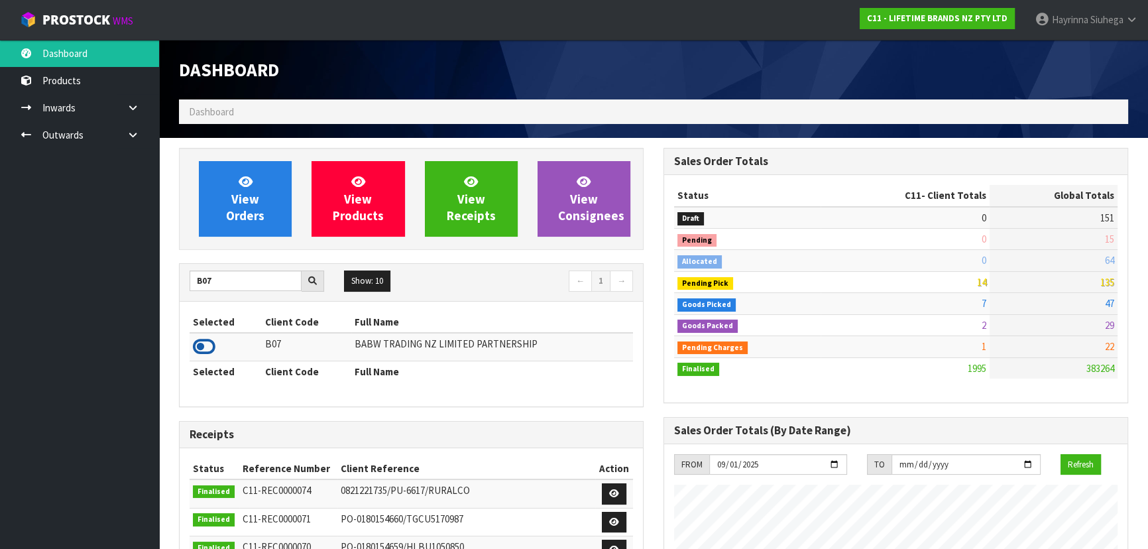
click at [201, 354] on icon at bounding box center [204, 347] width 23 height 20
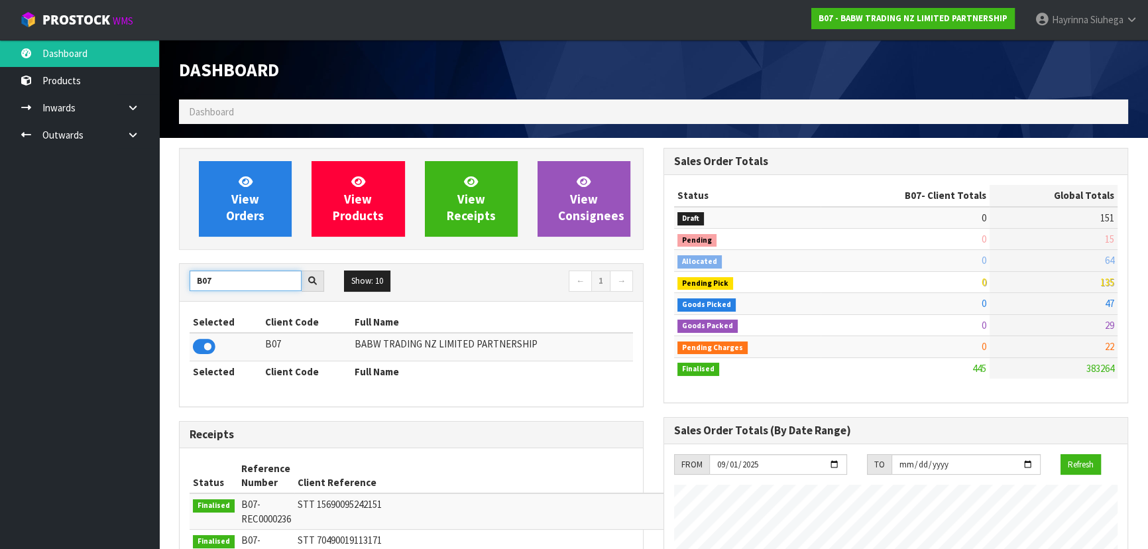
drag, startPoint x: 215, startPoint y: 283, endPoint x: 0, endPoint y: 272, distance: 215.7
click at [2, 272] on body "Toggle navigation ProStock WMS B07 - BABW TRADING NZ LIMITED PARTNERSHIP Hayrin…" at bounding box center [574, 274] width 1148 height 549
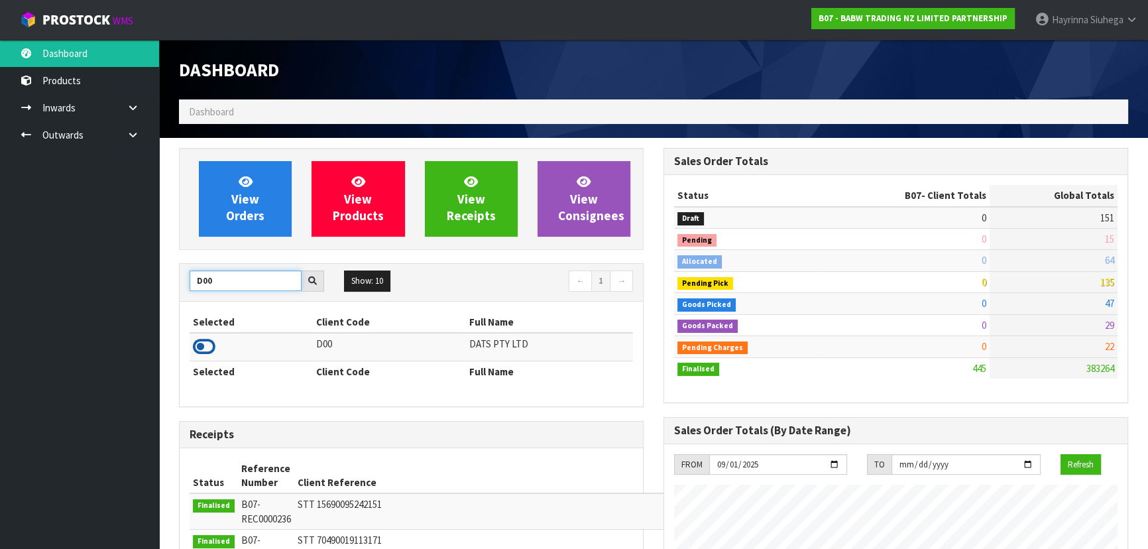
type input "D00"
click at [203, 342] on icon at bounding box center [204, 347] width 23 height 20
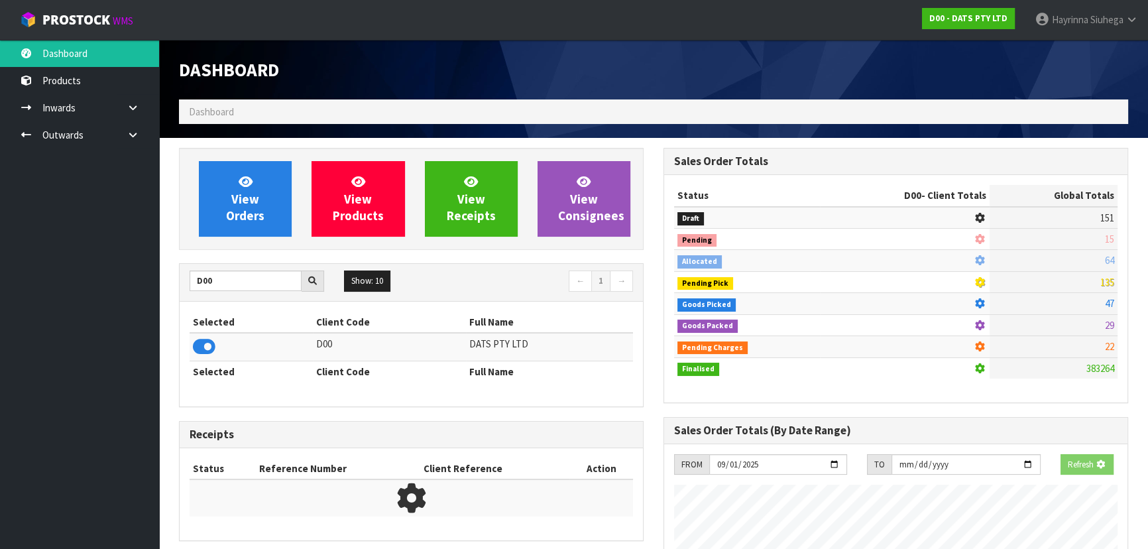
scroll to position [661995, 662336]
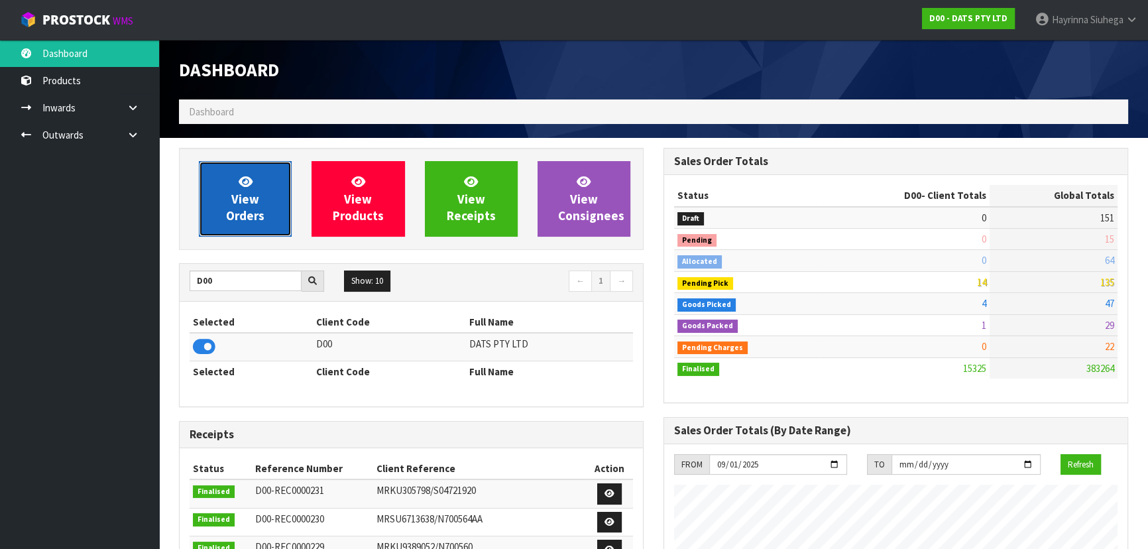
click at [231, 200] on link "View Orders" at bounding box center [245, 199] width 93 height 76
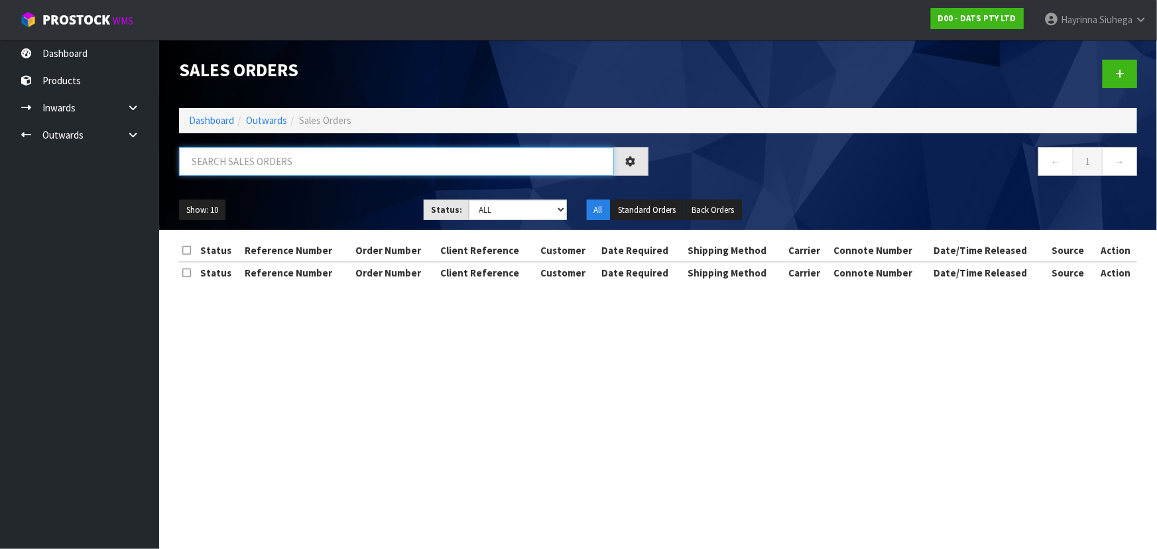
click at [243, 162] on input "text" at bounding box center [396, 161] width 435 height 29
type input "JOB-0414388"
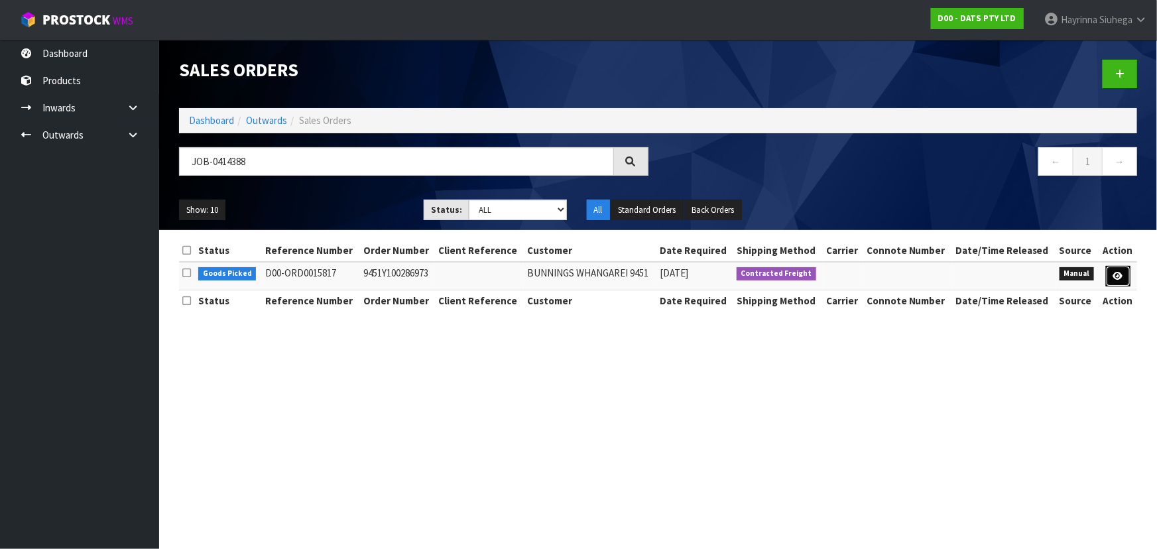
click at [1123, 272] on link at bounding box center [1118, 276] width 25 height 21
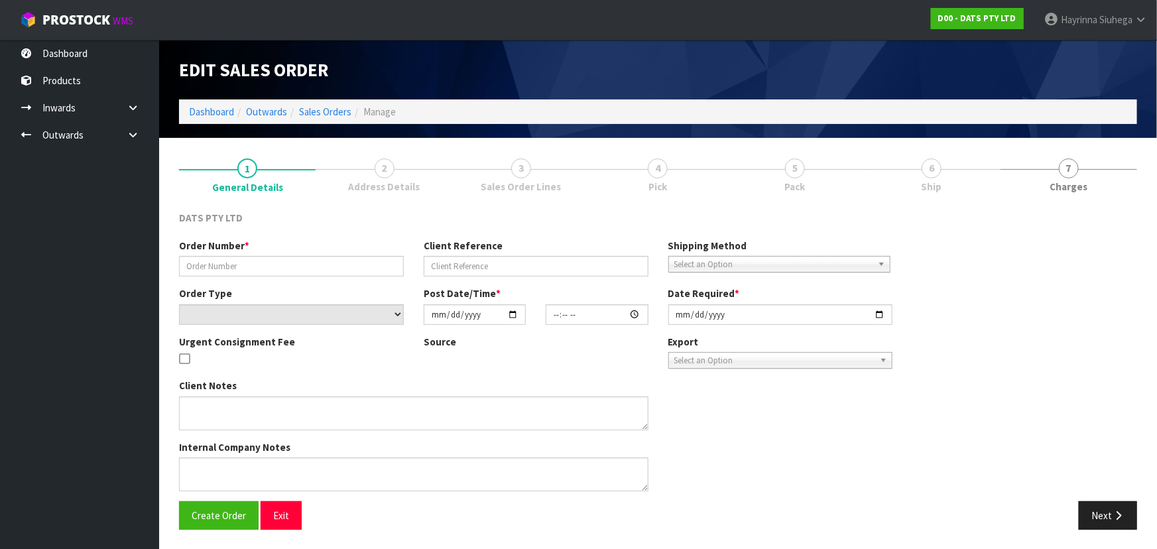
type input "9451Y100286973"
select select "number:0"
type input "[DATE]"
type input "08:52:00.000"
type input "[DATE]"
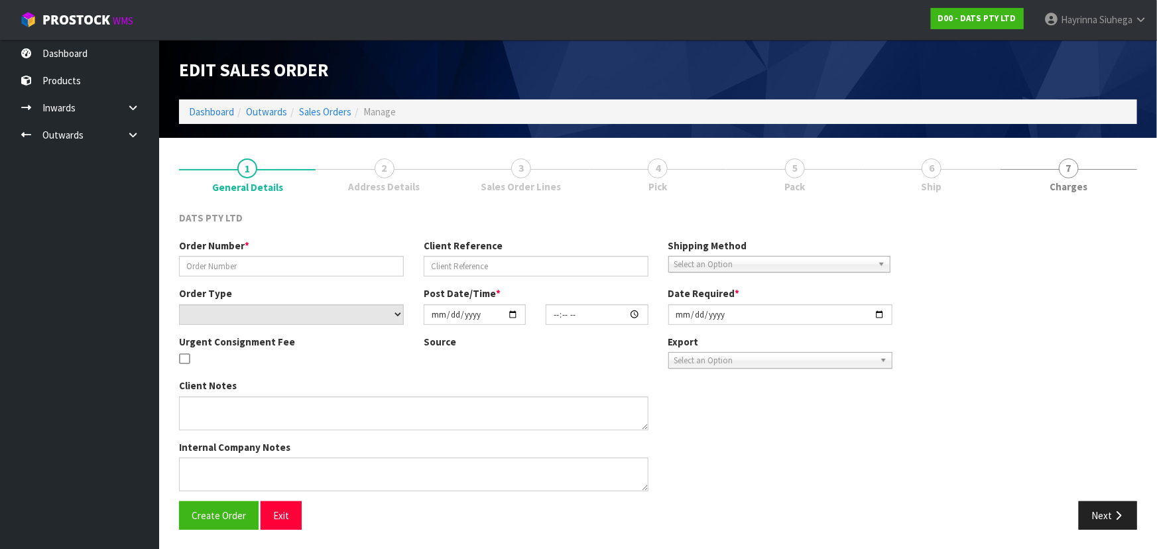
type textarea "PLEASE PICK 70739 FROM OFFICE 70739: OUTER DAMAGE AND TAPED, 1X INNER DAMAGE"
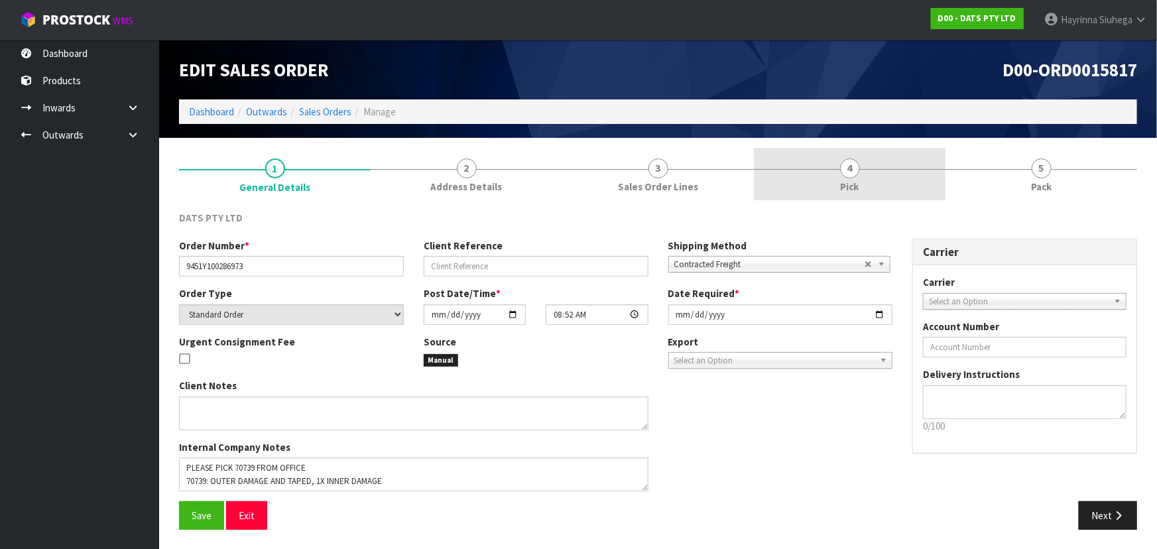
click at [877, 173] on link "4 Pick" at bounding box center [850, 174] width 192 height 52
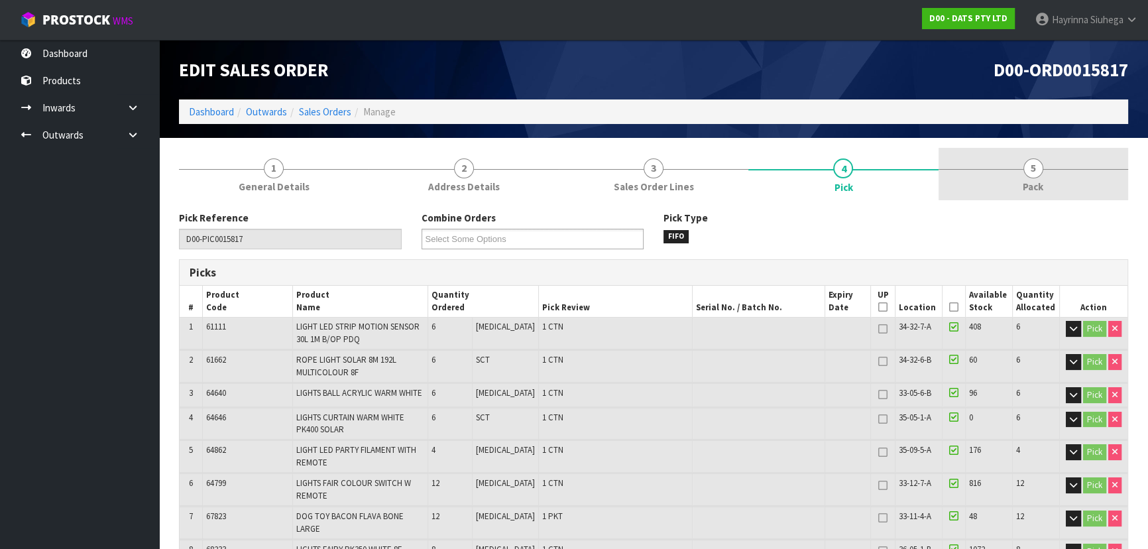
click at [1023, 172] on link "5 Pack" at bounding box center [1034, 174] width 190 height 52
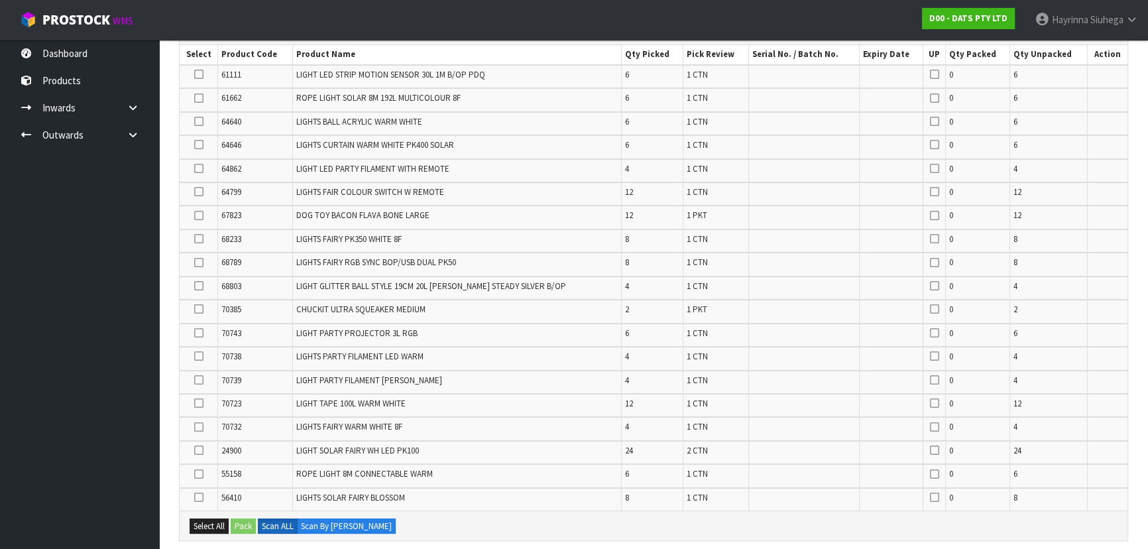
scroll to position [542, 0]
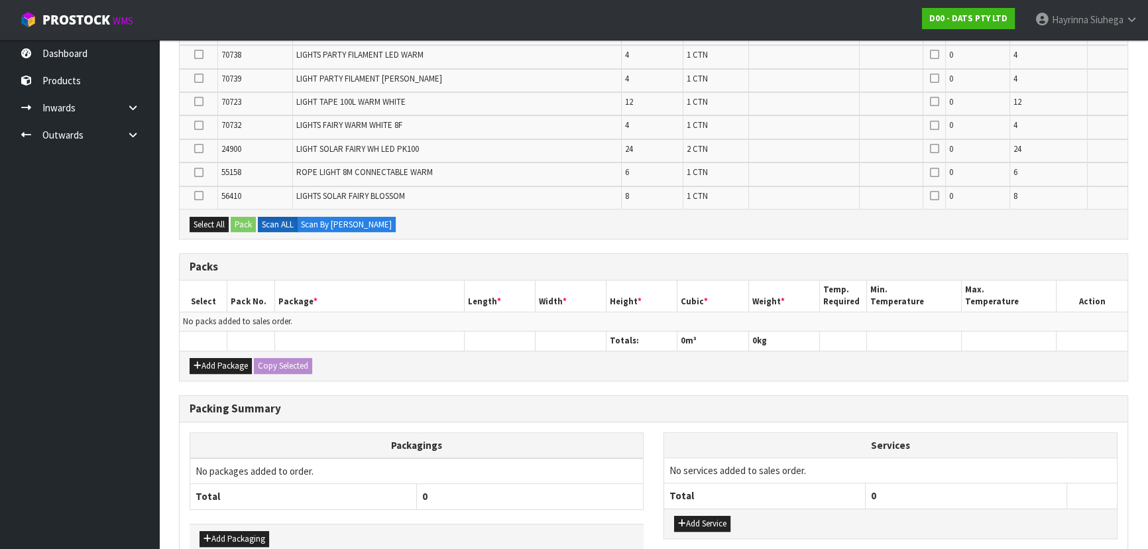
click at [207, 370] on div "Add Package Copy Selected" at bounding box center [654, 366] width 948 height 30
click at [207, 367] on button "Add Package" at bounding box center [221, 366] width 62 height 16
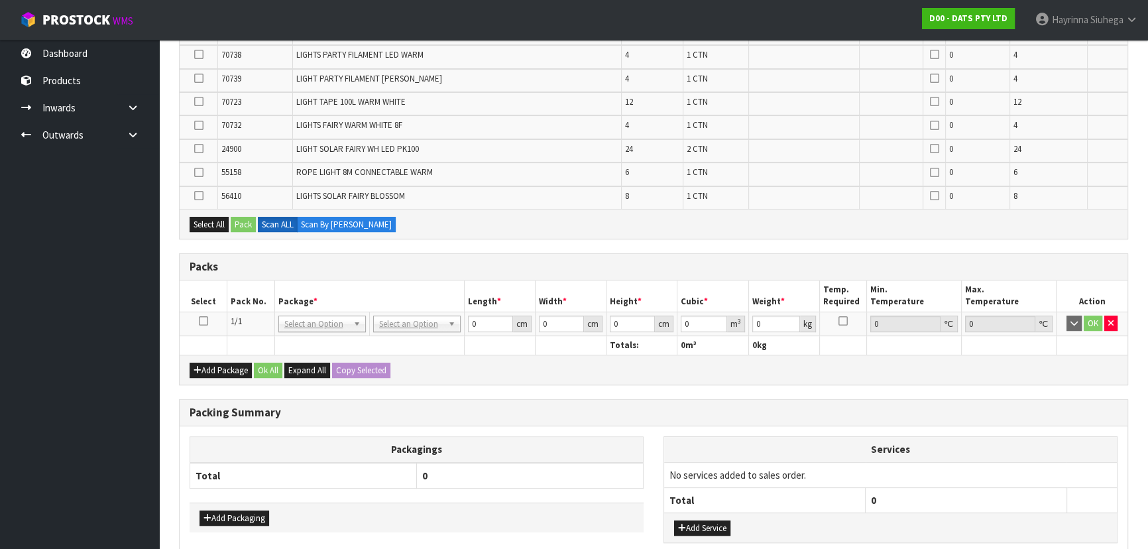
click at [205, 321] on icon at bounding box center [203, 321] width 9 height 1
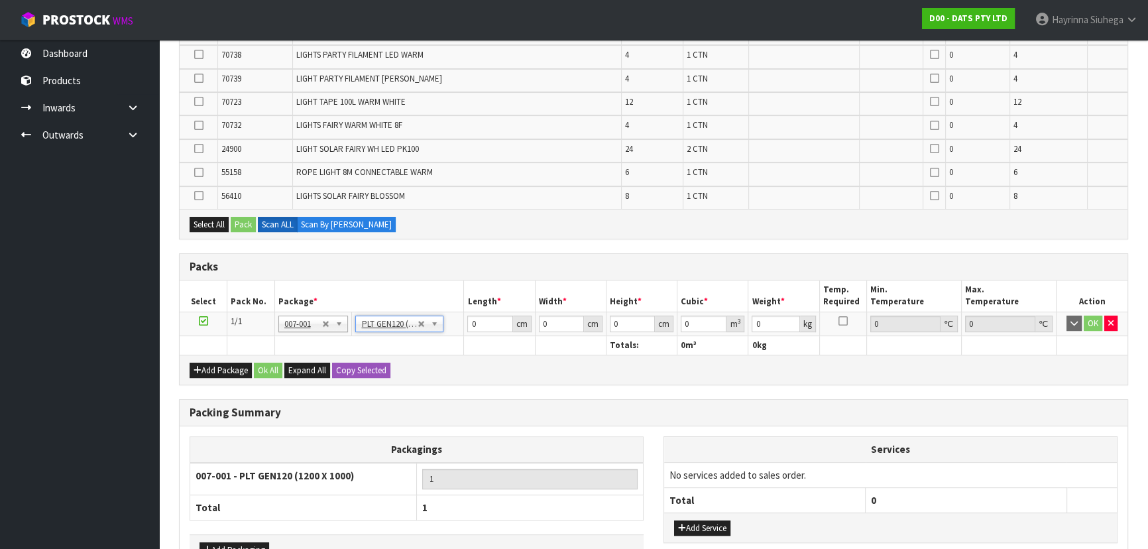
type input "120"
type input "100"
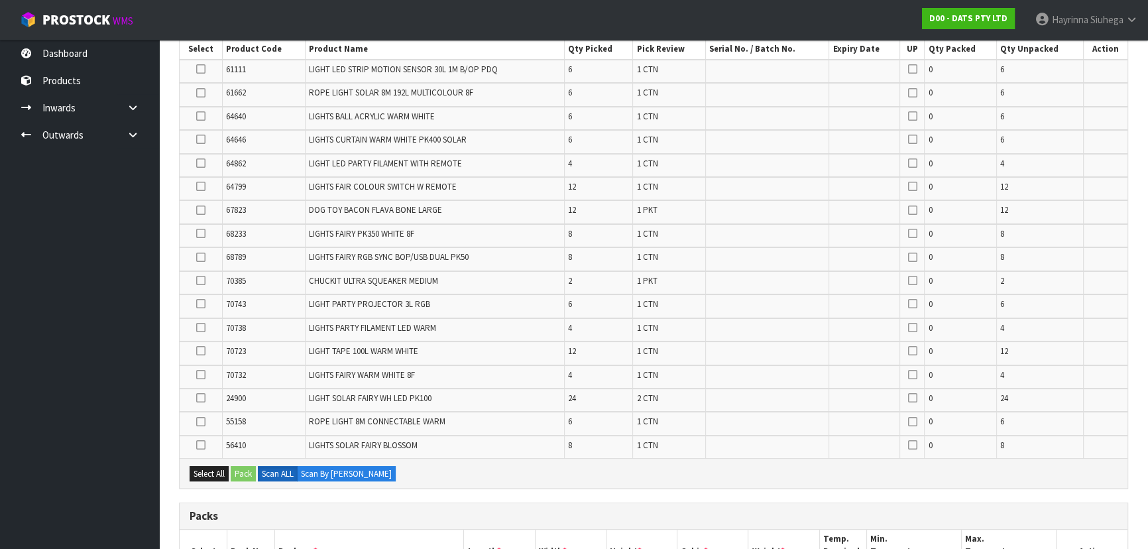
scroll to position [195, 0]
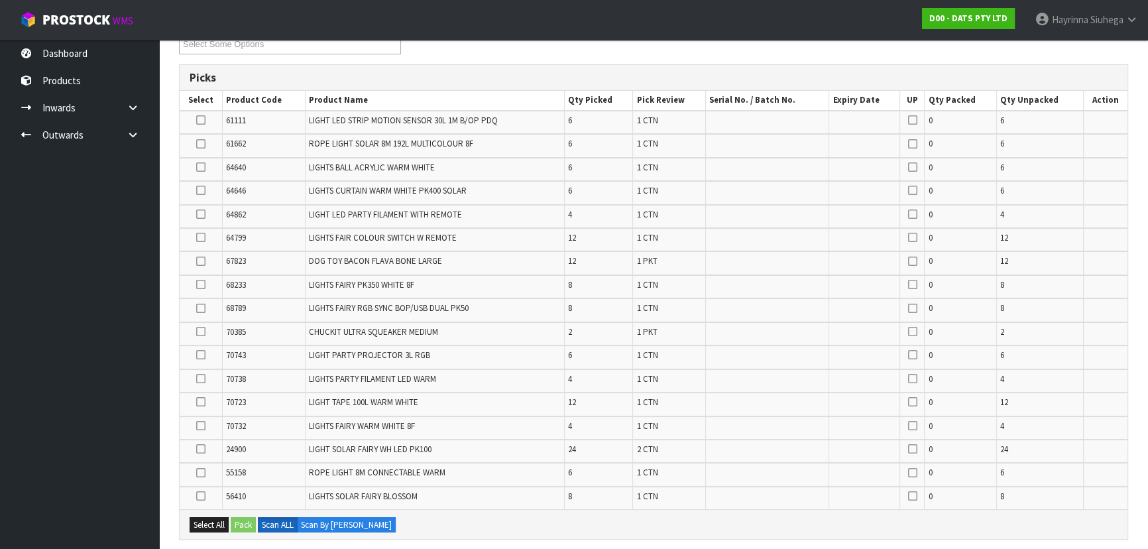
click at [196, 238] on label at bounding box center [200, 238] width 9 height 12
click at [0, 0] on input "checkbox" at bounding box center [0, 0] width 0 height 0
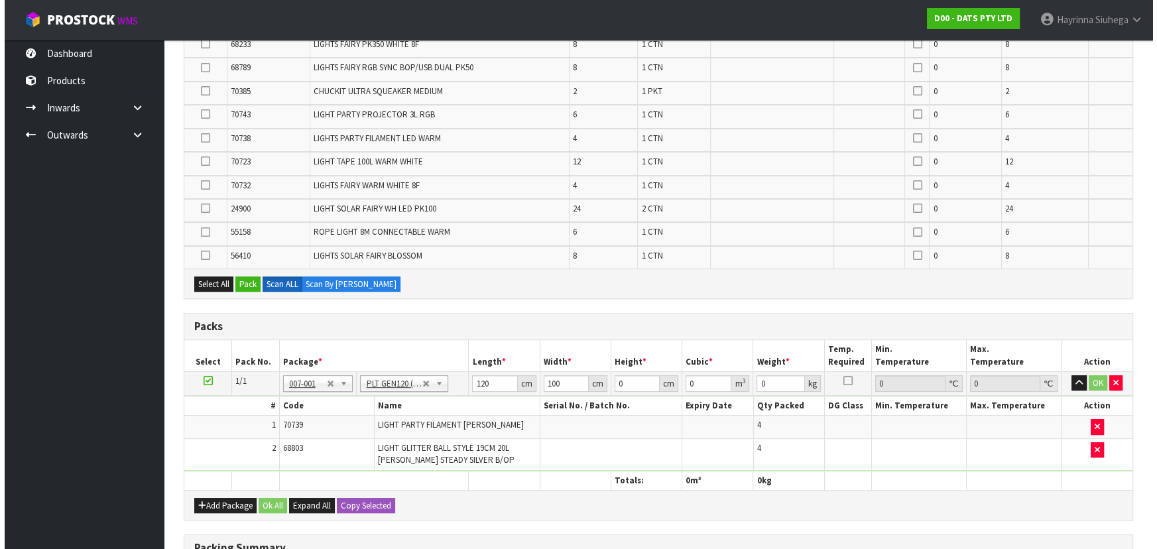
scroll to position [436, 0]
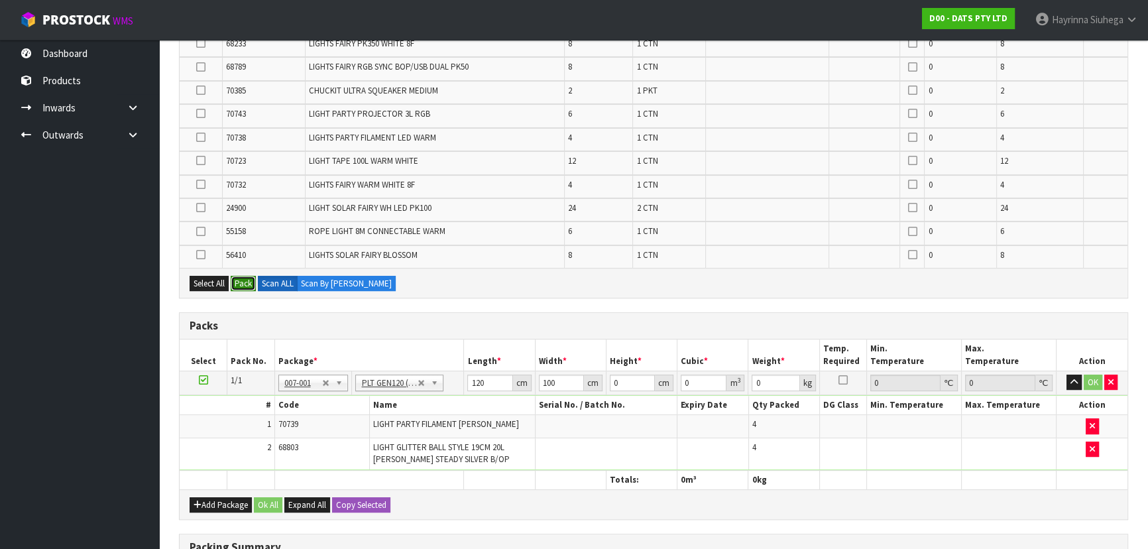
click at [245, 276] on button "Pack" at bounding box center [243, 284] width 25 height 16
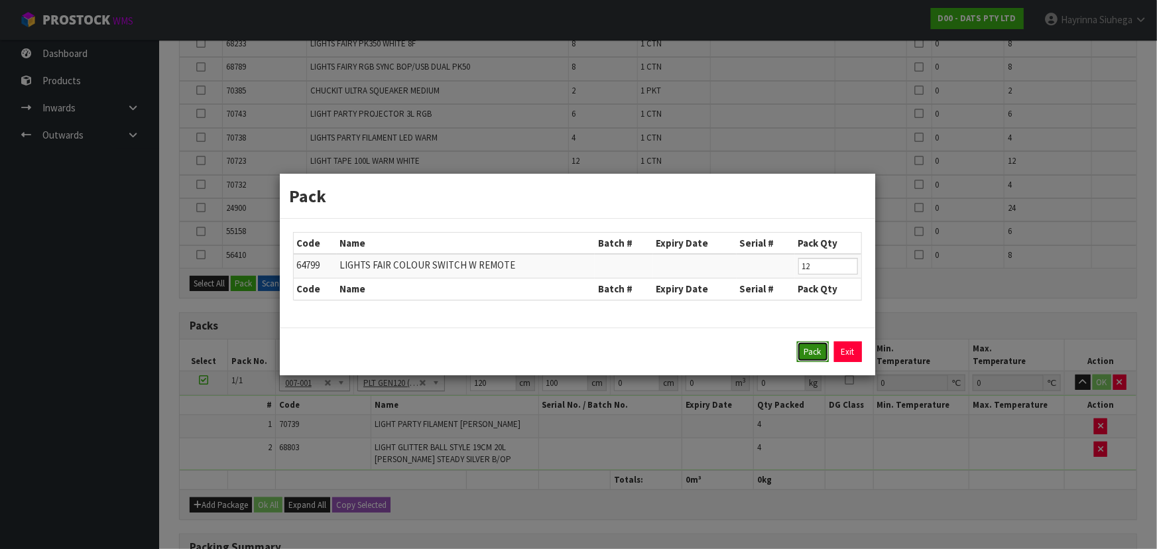
click at [801, 351] on button "Pack" at bounding box center [813, 351] width 32 height 21
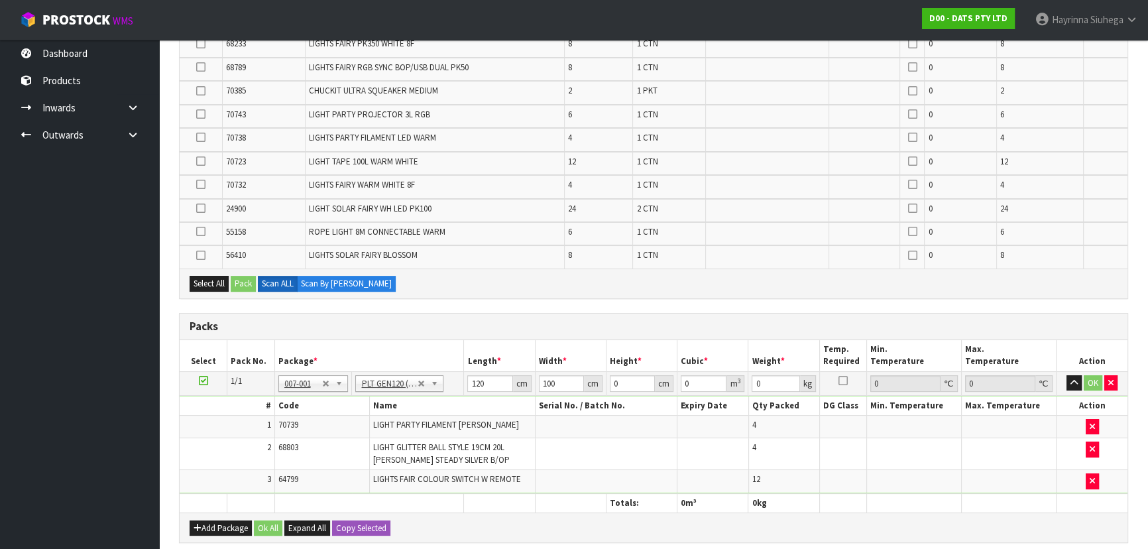
type input "17"
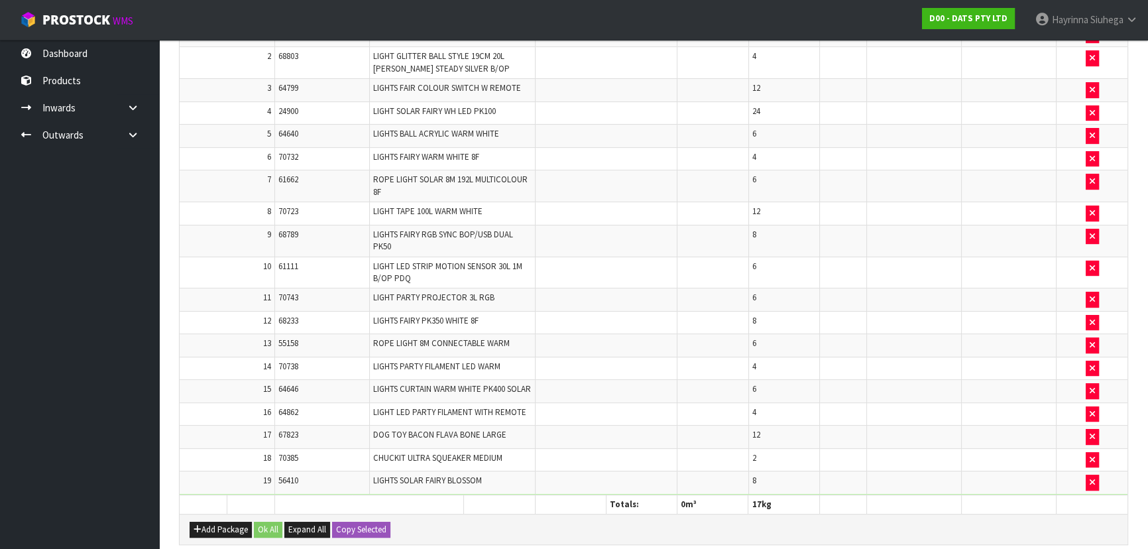
scroll to position [677, 0]
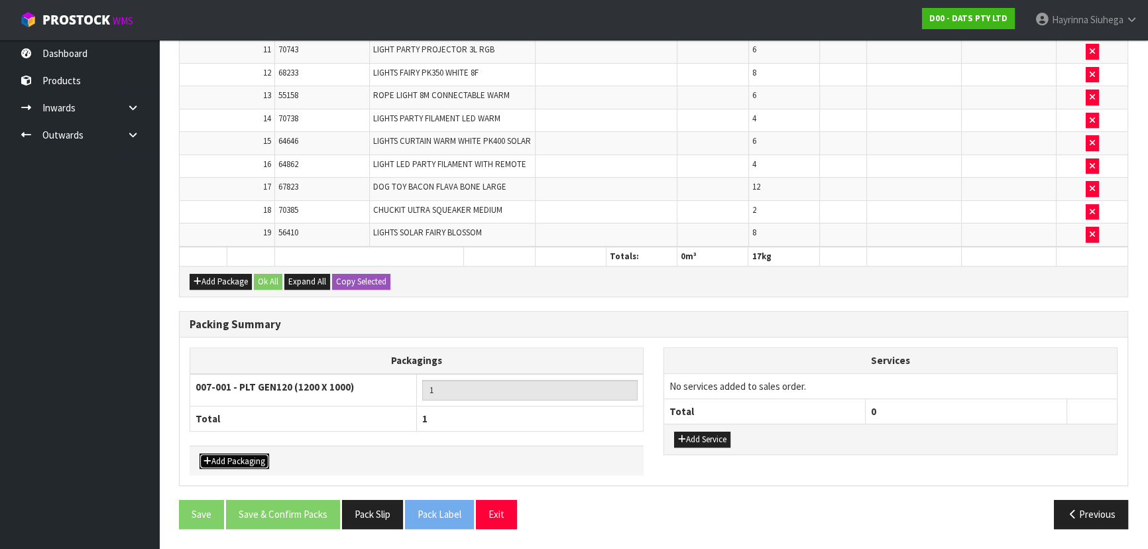
click at [244, 461] on button "Add Packaging" at bounding box center [235, 461] width 70 height 16
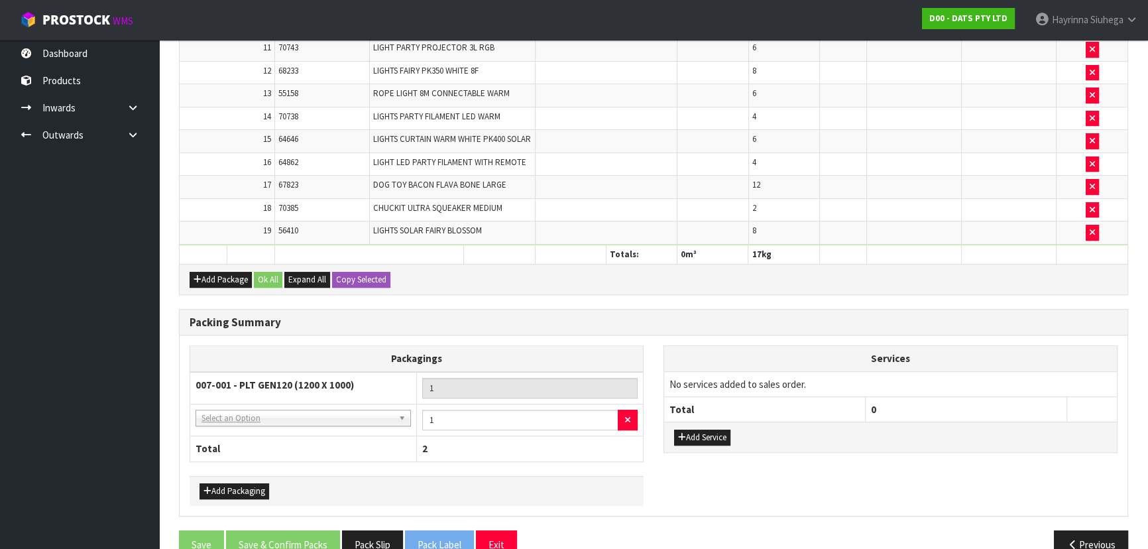
click at [274, 411] on td "NONE - No Packaging Cartons 007-001 - PLT GEN120 (1200 X 1000) 007-002 - PLT ON…" at bounding box center [303, 420] width 227 height 32
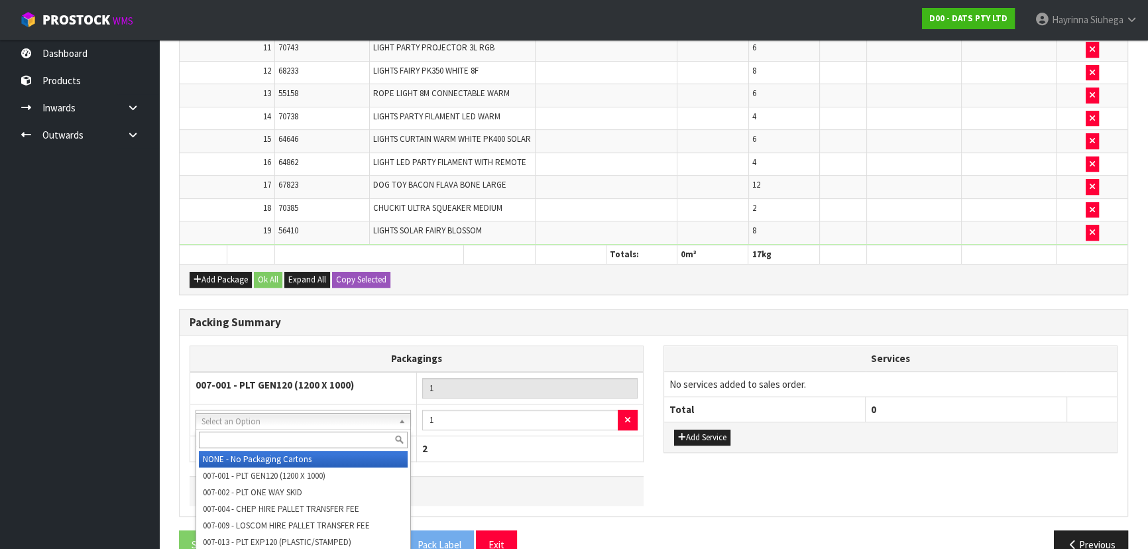
click at [260, 439] on input "text" at bounding box center [303, 439] width 209 height 17
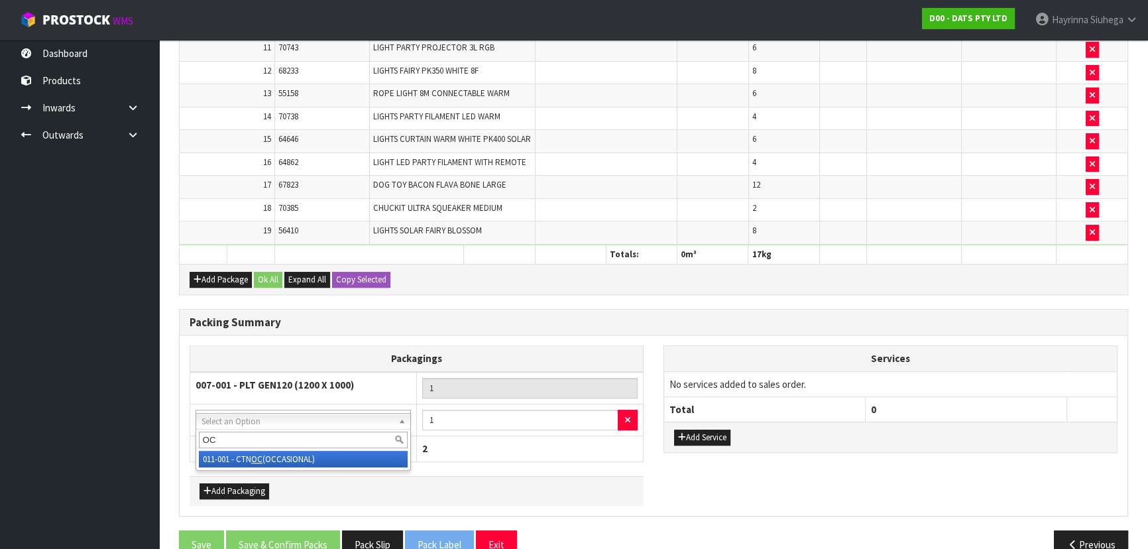
type input "OC"
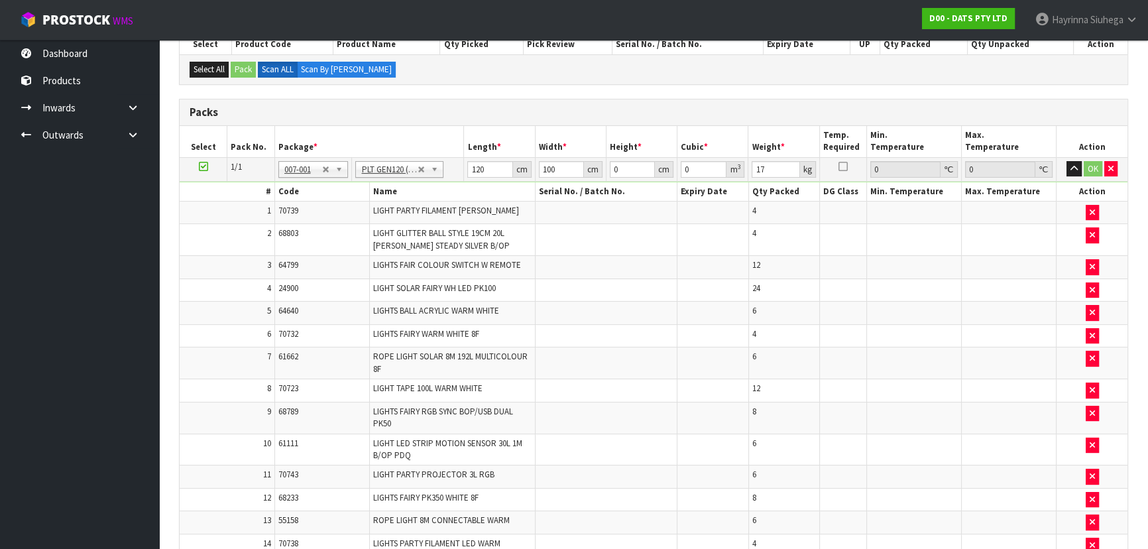
scroll to position [75, 0]
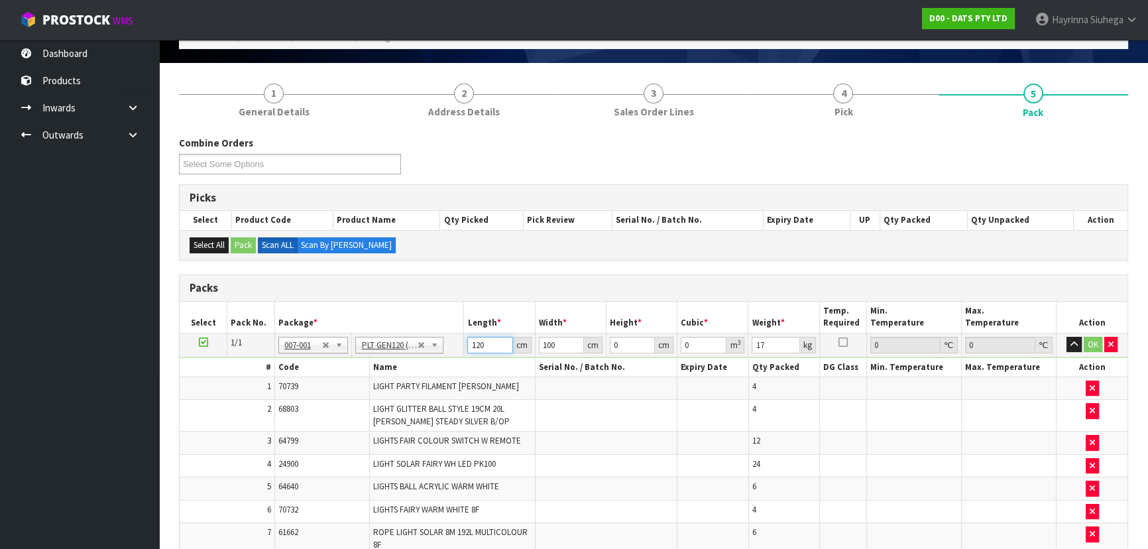
click at [476, 347] on input "120" at bounding box center [489, 345] width 45 height 17
type input "122"
type input "102"
type input "7"
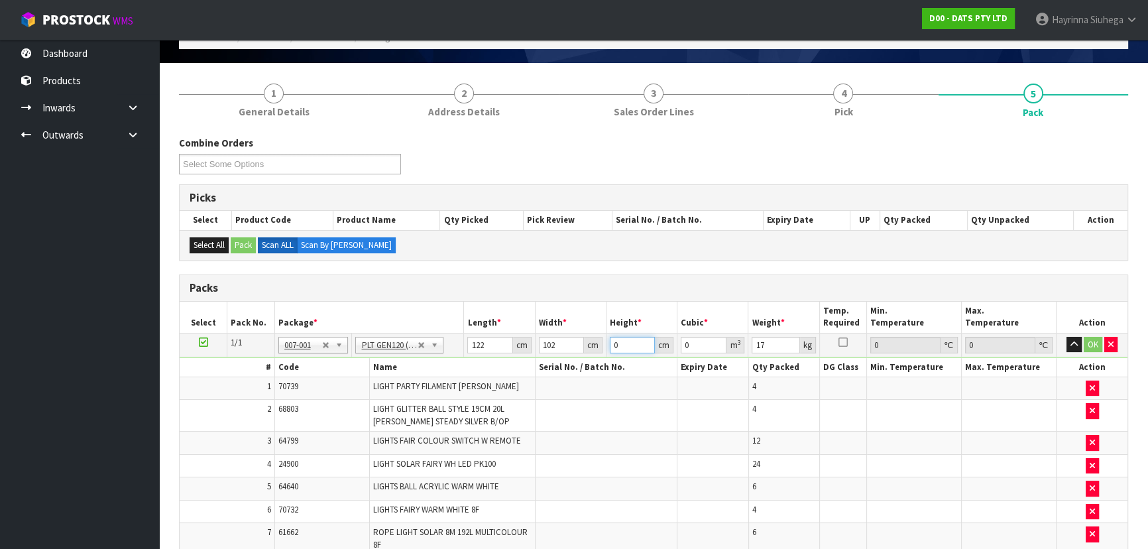
type input "0.087108"
type input "75"
type input "0.9333"
type input "75"
click button "OK" at bounding box center [1093, 345] width 19 height 16
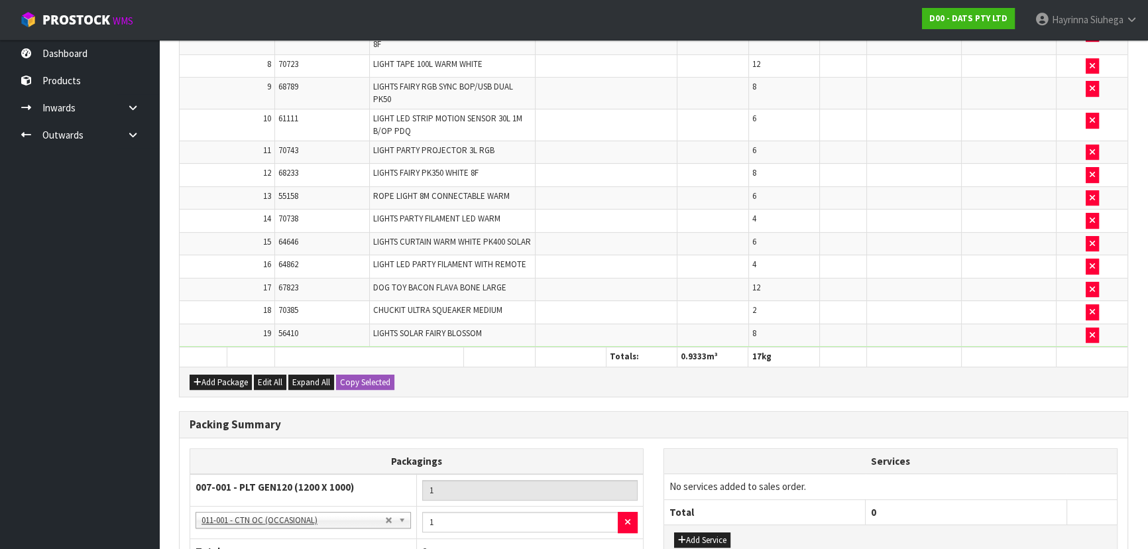
scroll to position [709, 0]
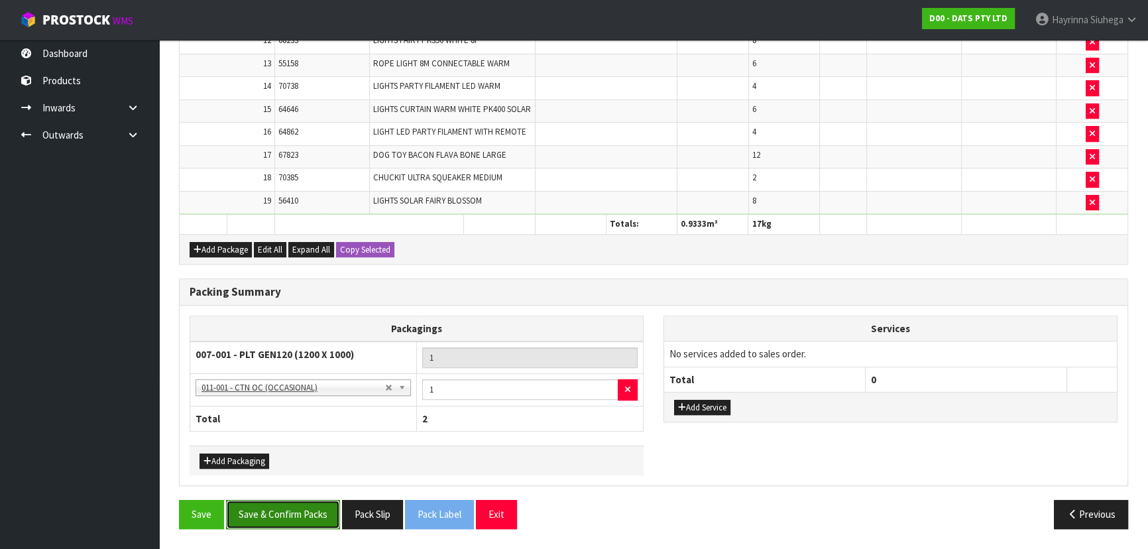
click at [268, 517] on button "Save & Confirm Packs" at bounding box center [283, 514] width 114 height 29
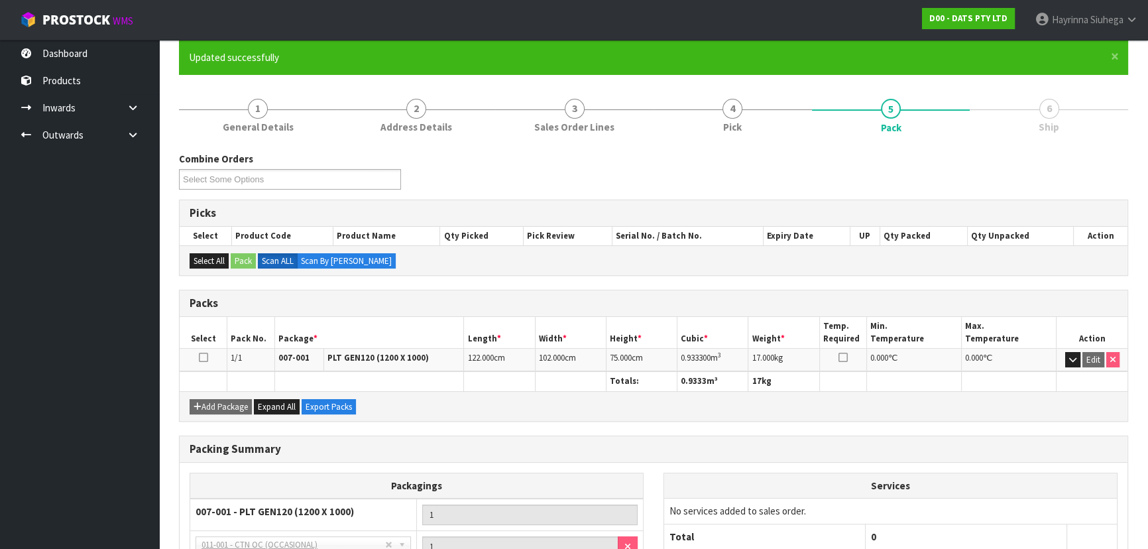
scroll to position [231, 0]
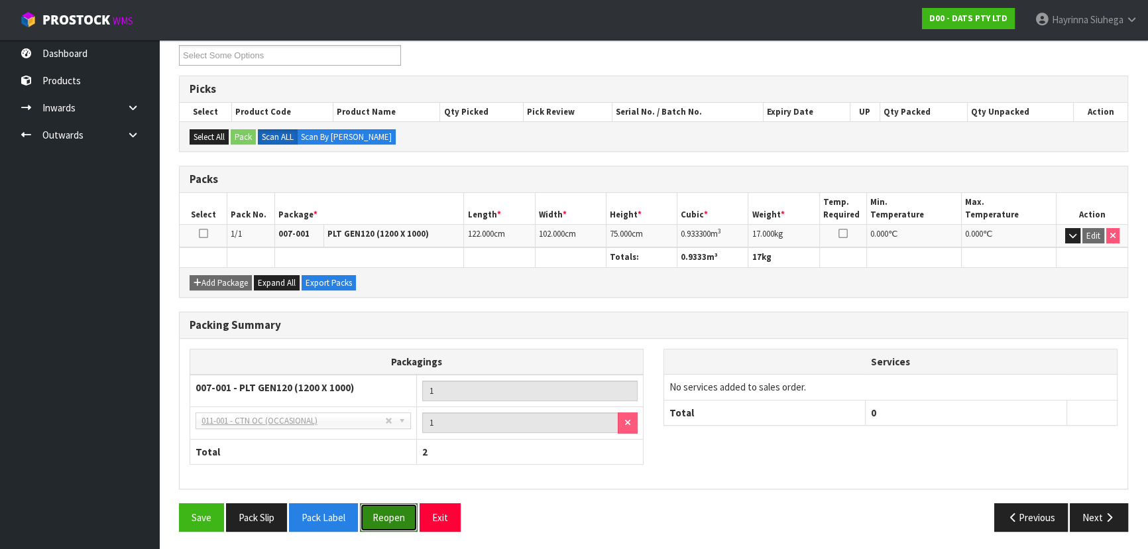
click at [379, 512] on button "Reopen" at bounding box center [389, 517] width 58 height 29
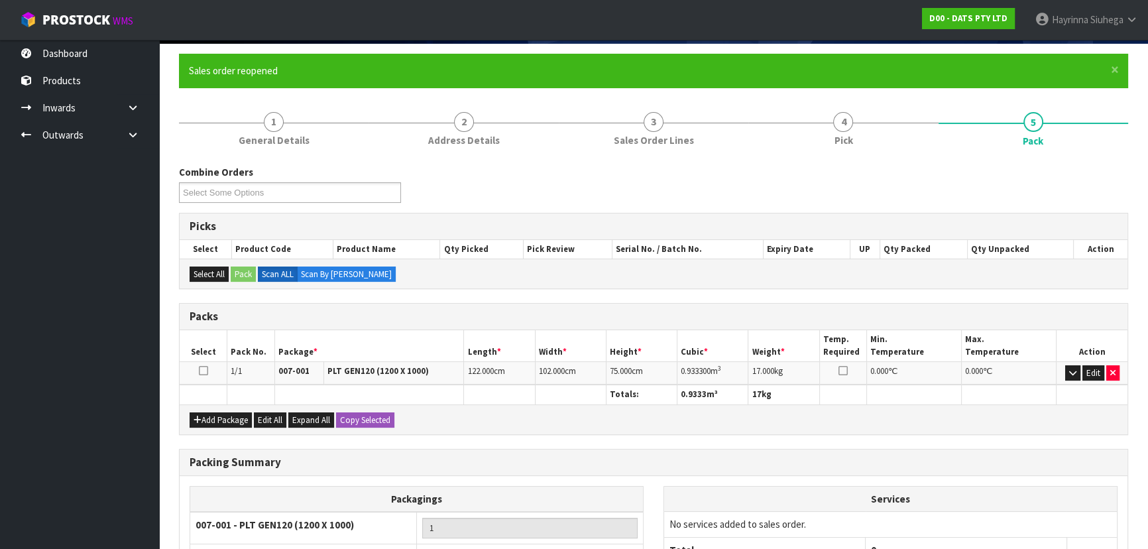
scroll to position [180, 0]
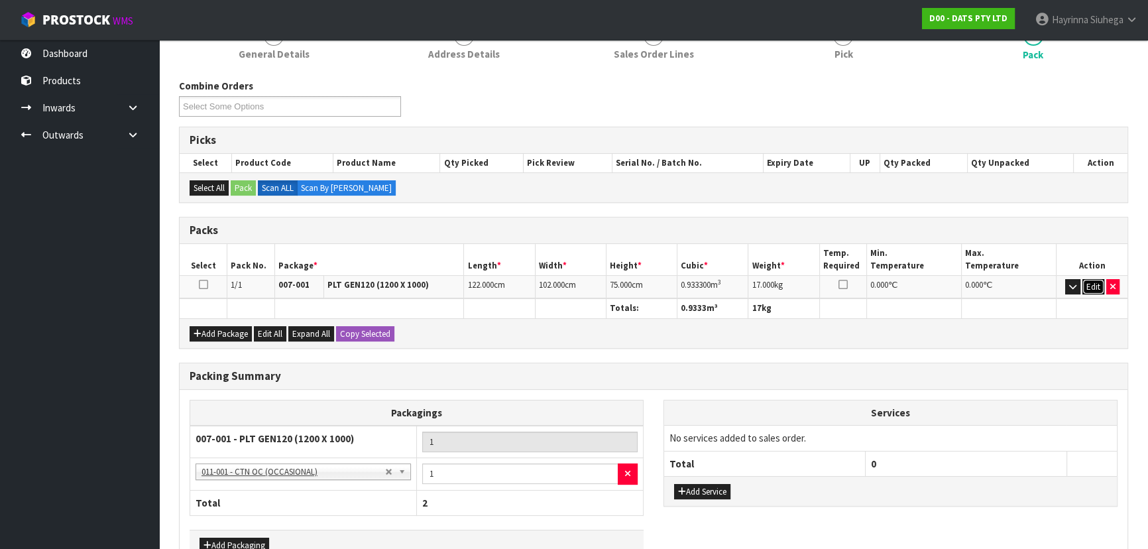
click at [1098, 281] on button "Edit" at bounding box center [1093, 287] width 22 height 16
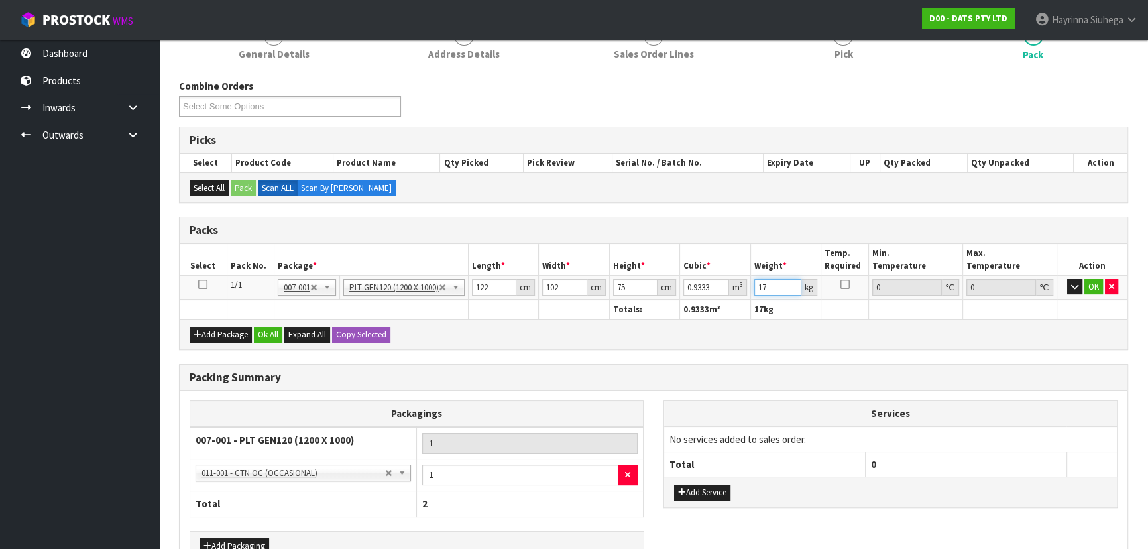
click at [762, 282] on input "17" at bounding box center [778, 287] width 48 height 17
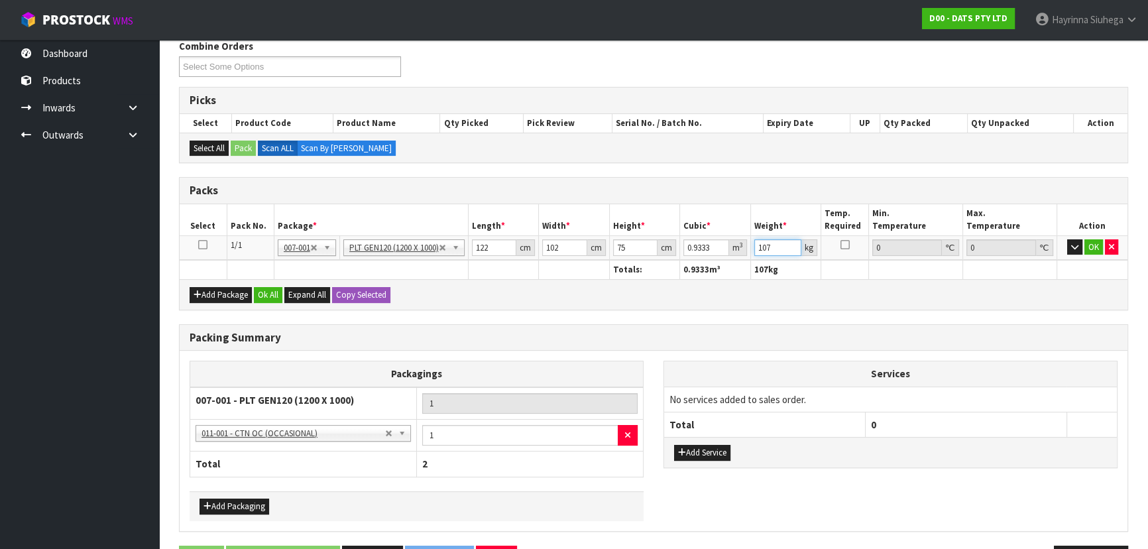
scroll to position [262, 0]
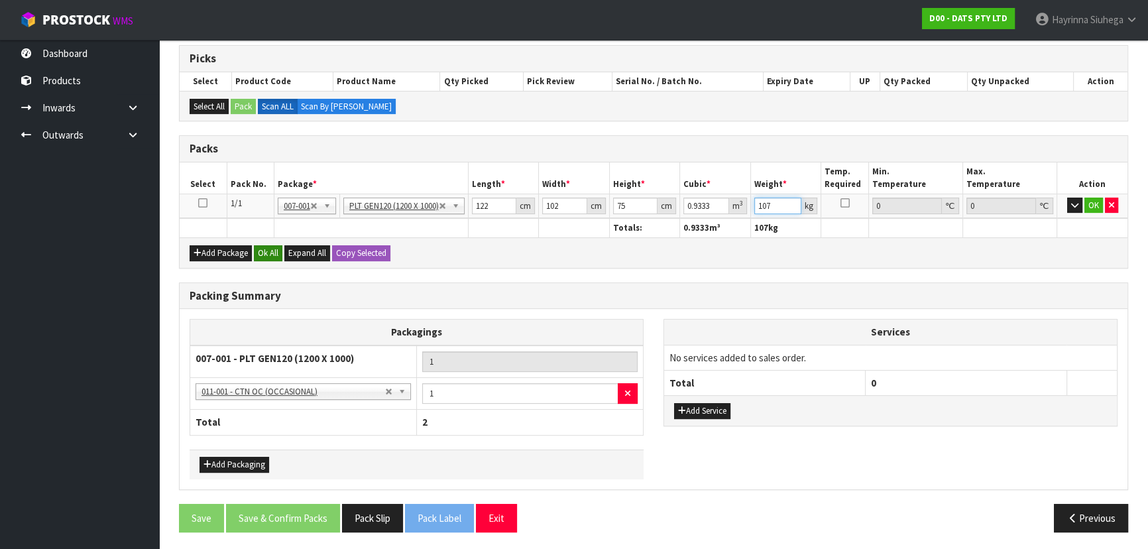
type input "107"
click at [269, 245] on button "Ok All" at bounding box center [268, 253] width 29 height 16
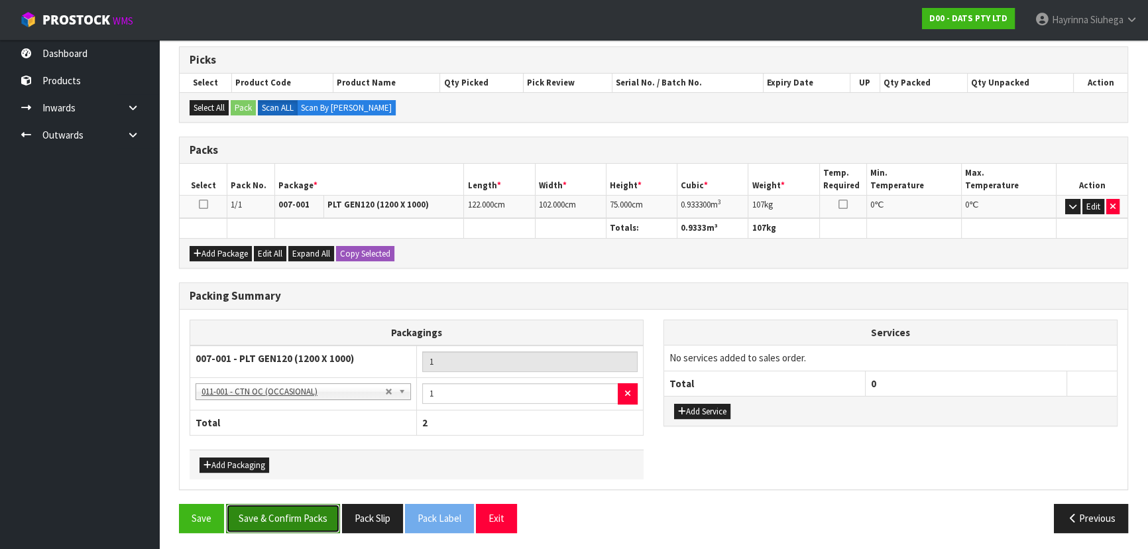
click at [285, 516] on button "Save & Confirm Packs" at bounding box center [283, 518] width 114 height 29
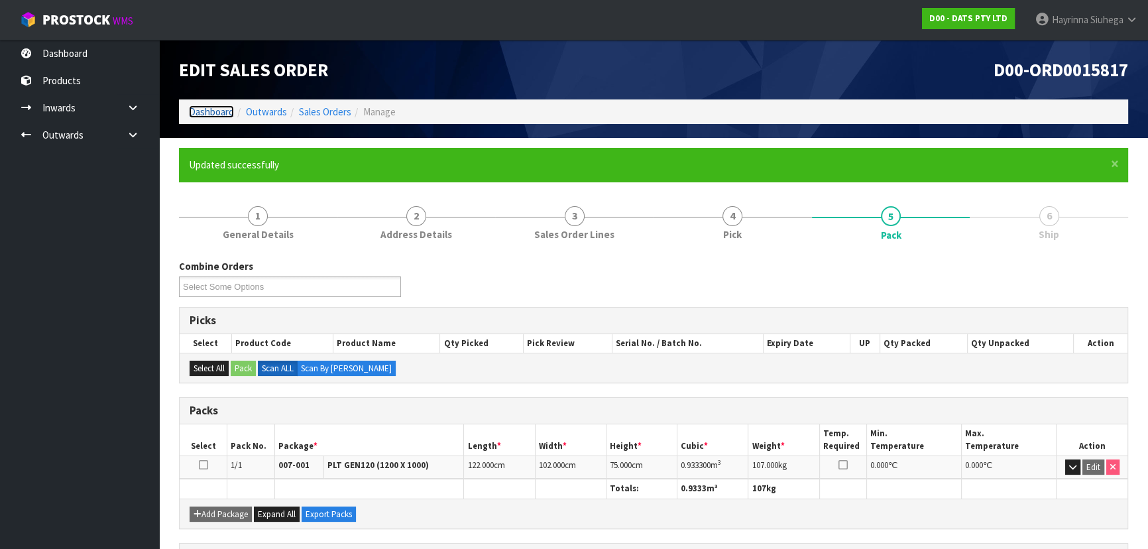
click at [209, 109] on link "Dashboard" at bounding box center [211, 111] width 45 height 13
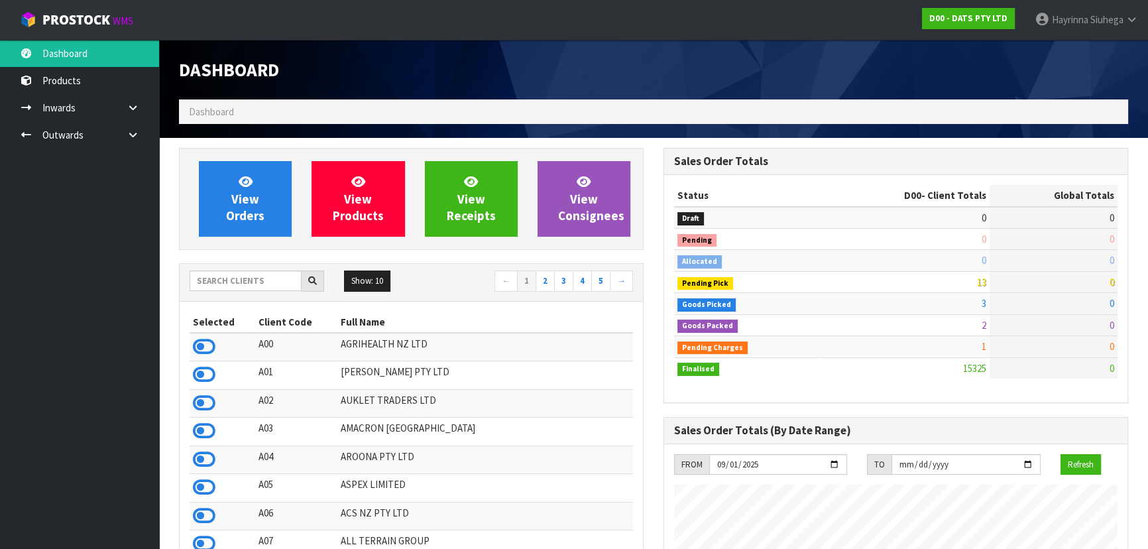
scroll to position [1031, 484]
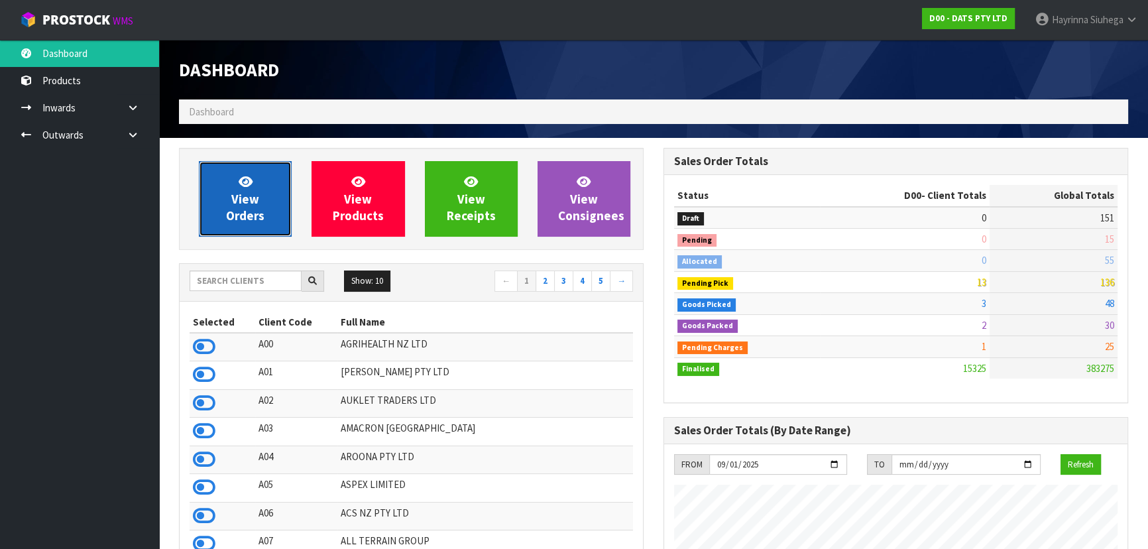
click at [216, 182] on link "View Orders" at bounding box center [245, 199] width 93 height 76
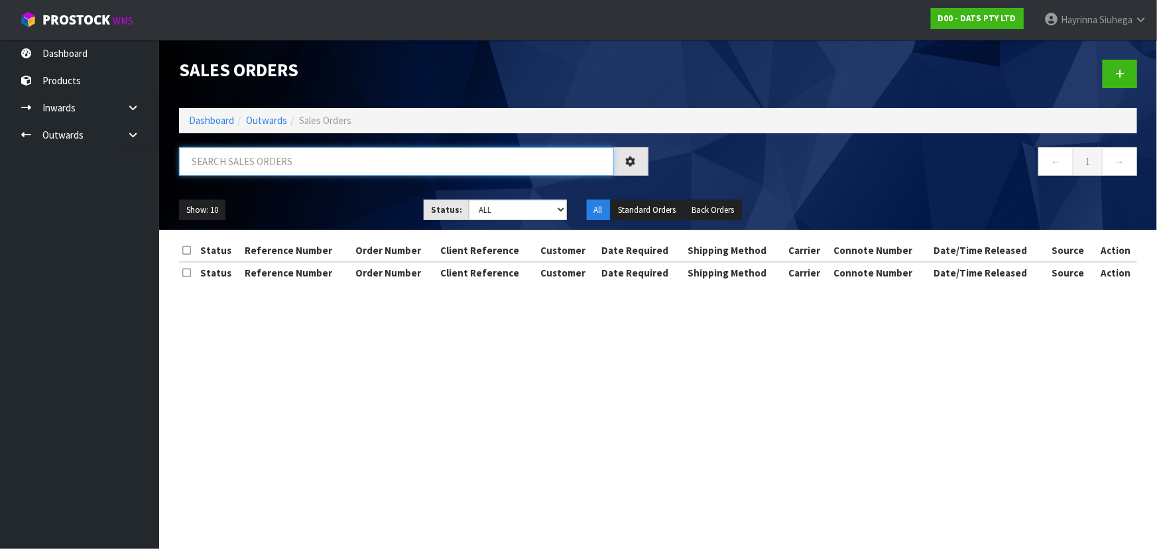
click at [260, 152] on input "text" at bounding box center [396, 161] width 435 height 29
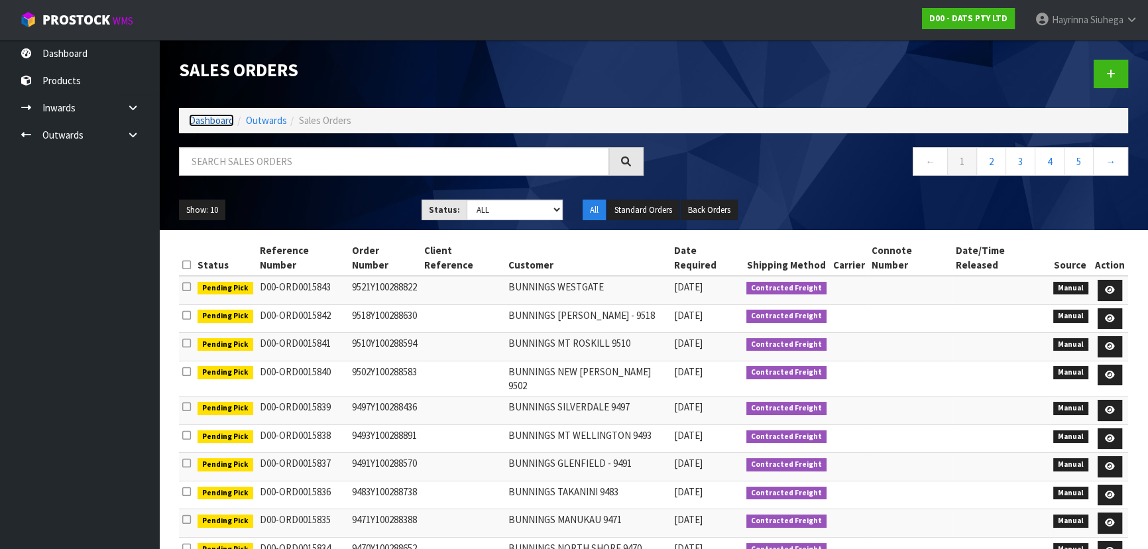
click at [229, 122] on link "Dashboard" at bounding box center [211, 120] width 45 height 13
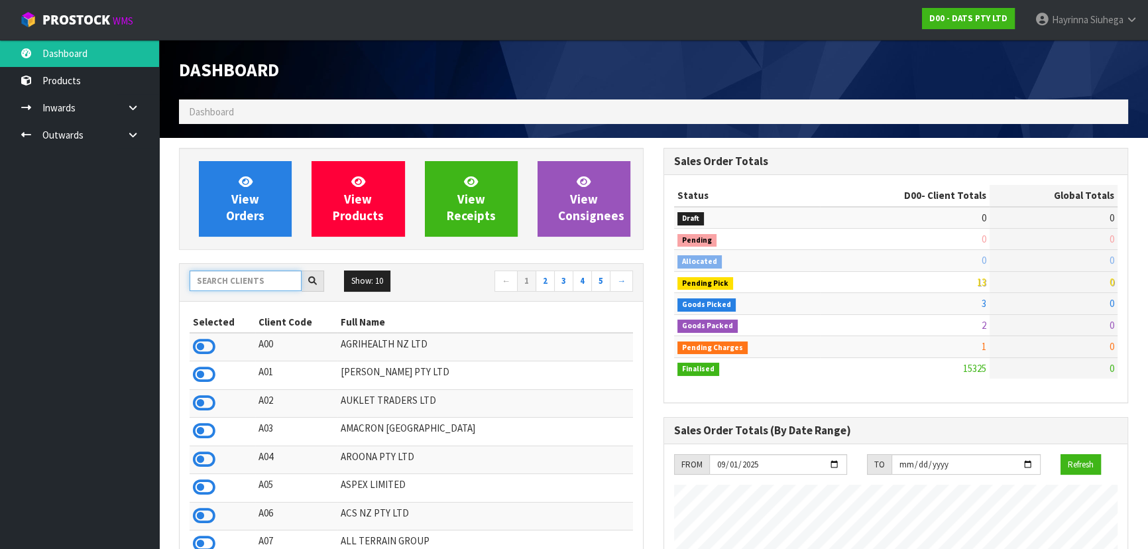
scroll to position [1031, 484]
click at [266, 288] on input "text" at bounding box center [246, 280] width 112 height 21
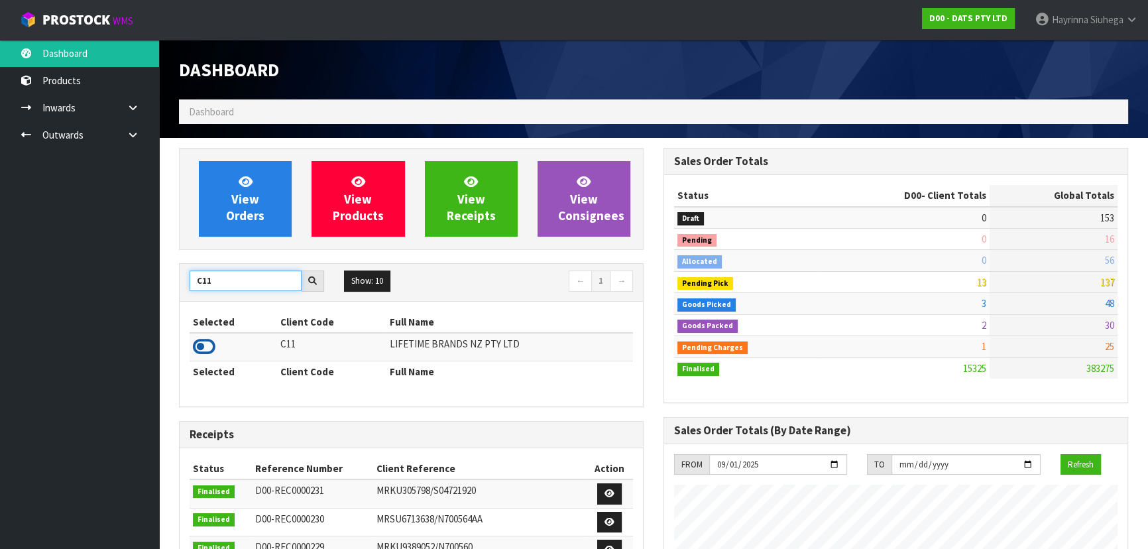
type input "C11"
click at [206, 351] on icon at bounding box center [204, 347] width 23 height 20
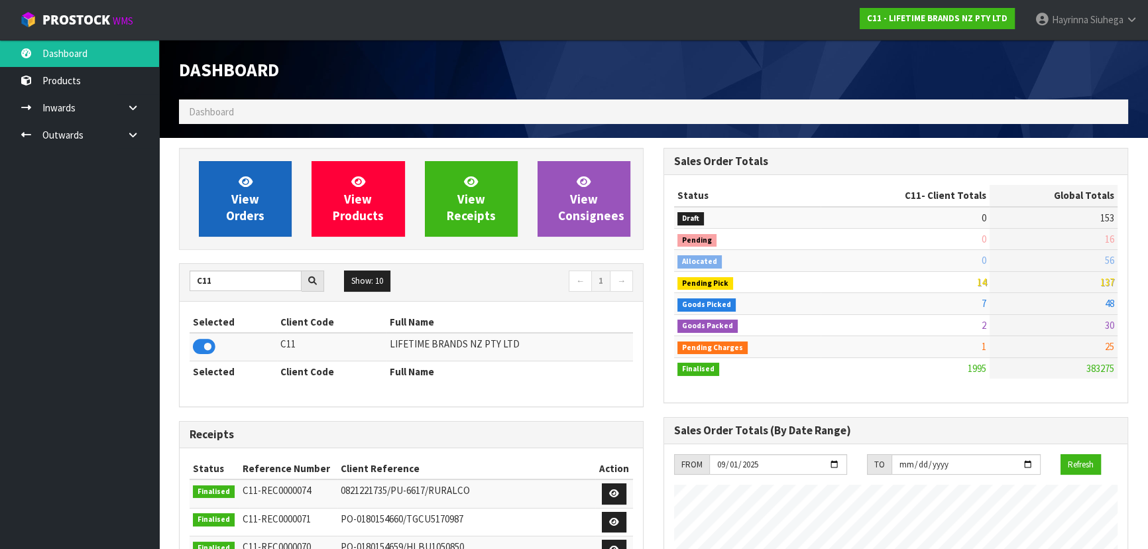
scroll to position [1002, 484]
click at [235, 223] on link "View Orders" at bounding box center [245, 199] width 93 height 76
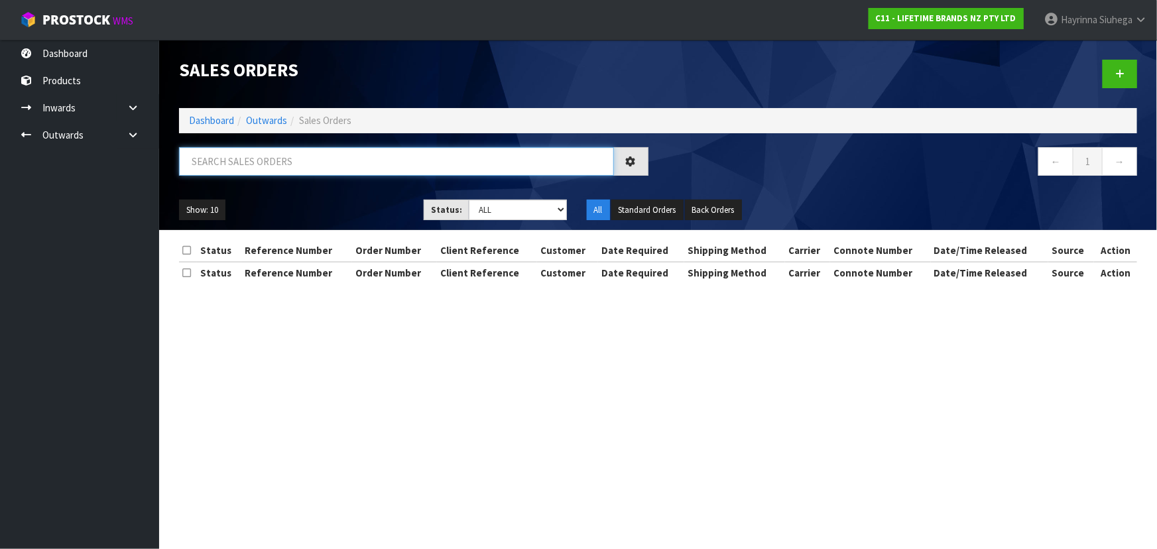
click at [274, 161] on input "text" at bounding box center [396, 161] width 435 height 29
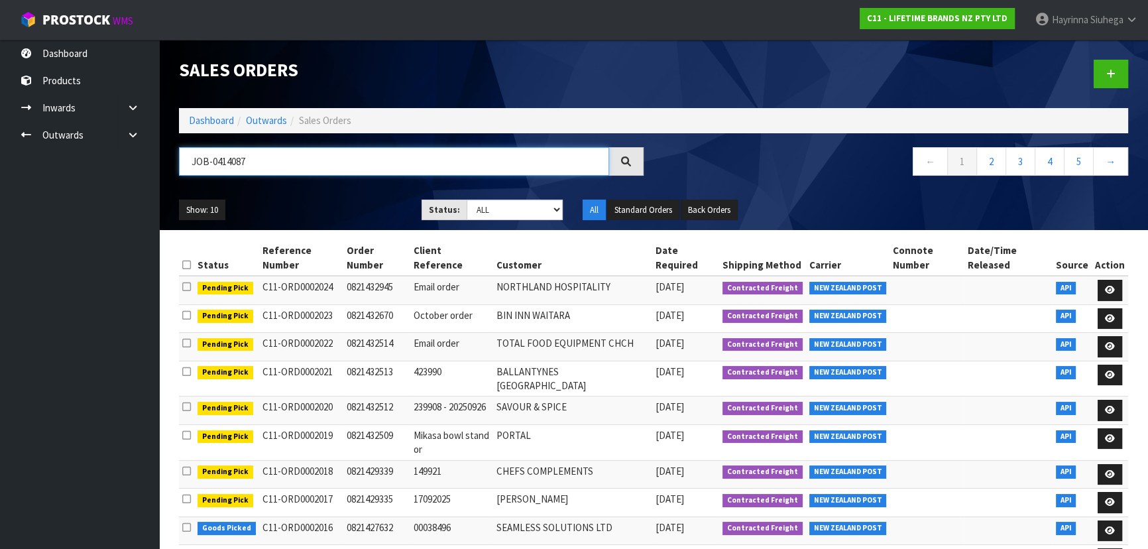
type input "JOB-0414087"
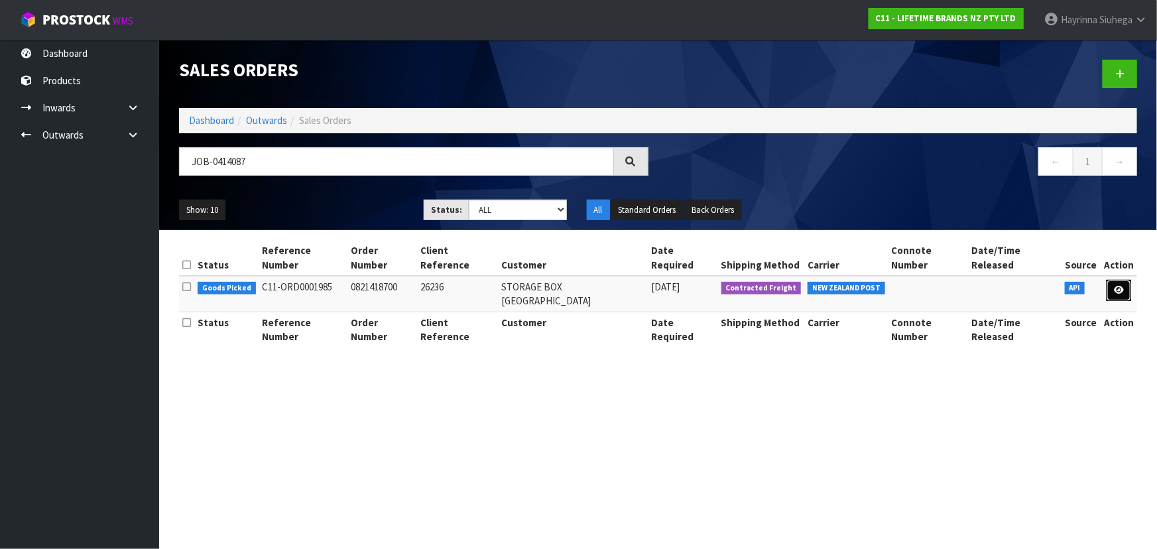
click at [1114, 280] on link at bounding box center [1118, 290] width 25 height 21
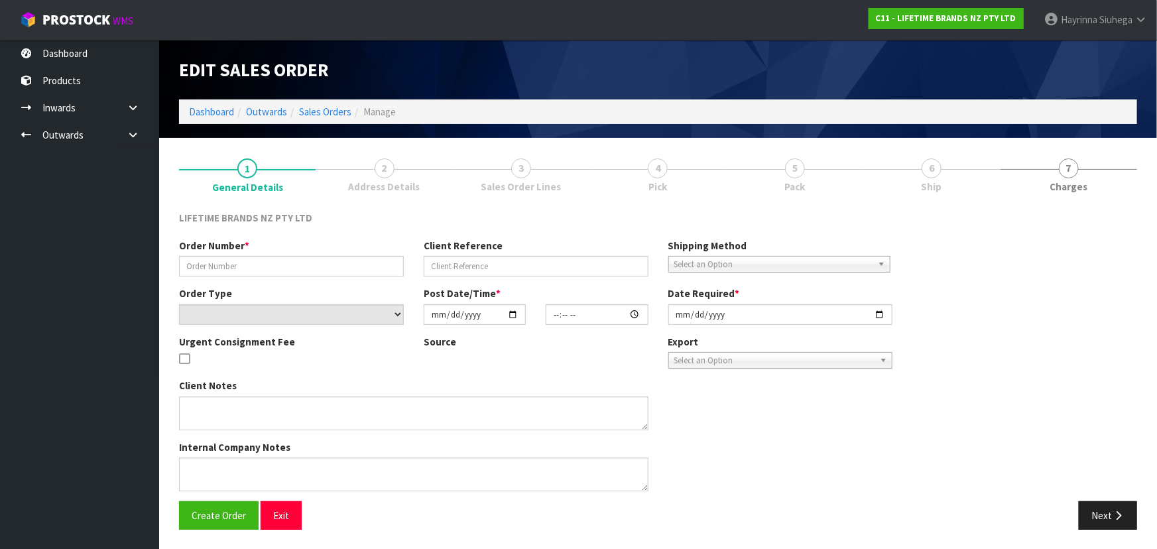
type input "0821418700"
type input "26236"
select select "number:0"
type input "2025-09-23"
type input "15:59:21.000"
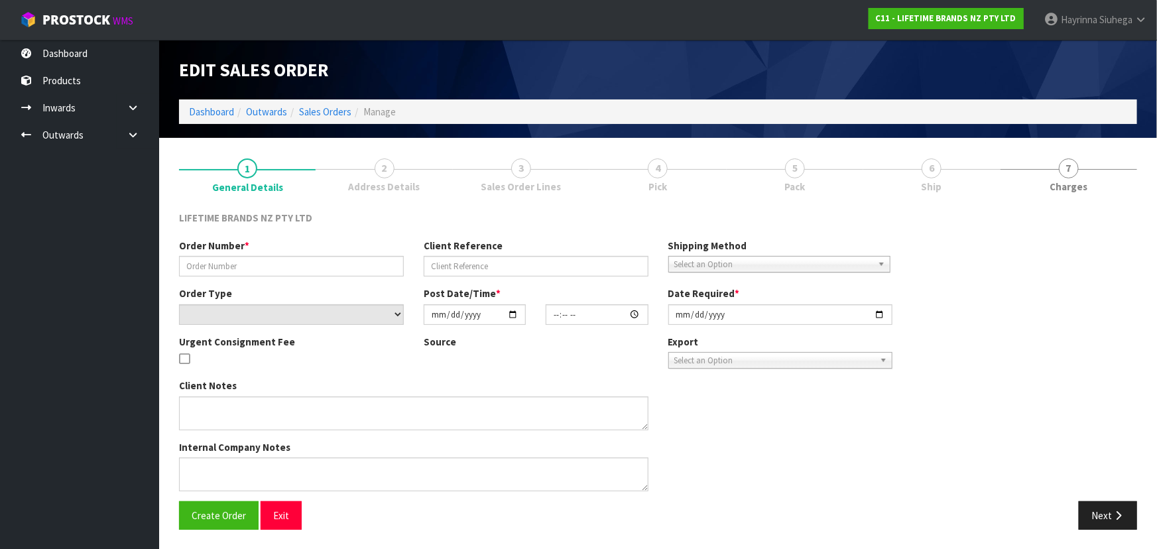
type input "[DATE]"
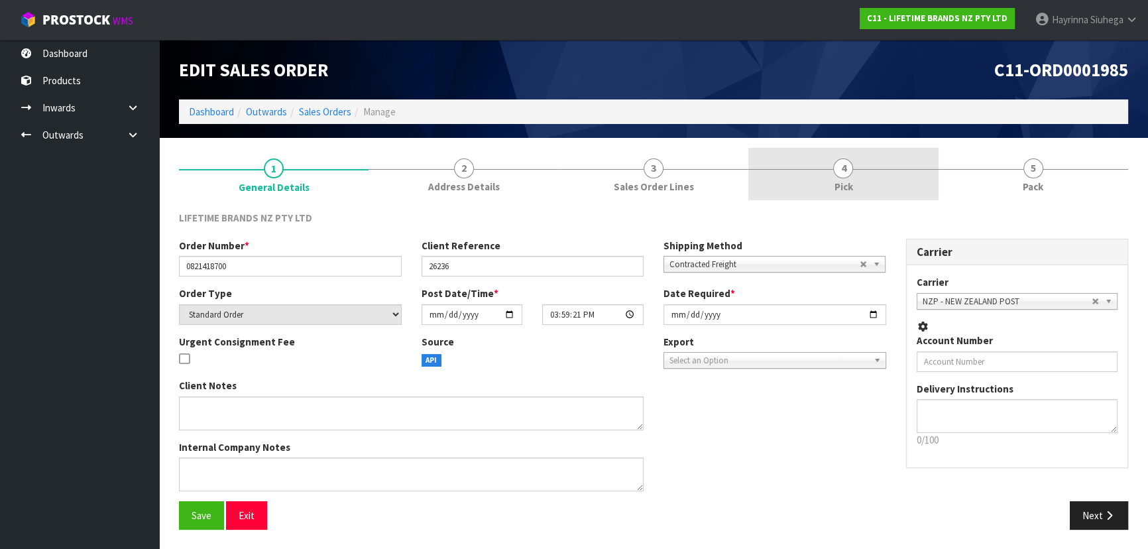
click at [909, 181] on link "4 Pick" at bounding box center [843, 174] width 190 height 52
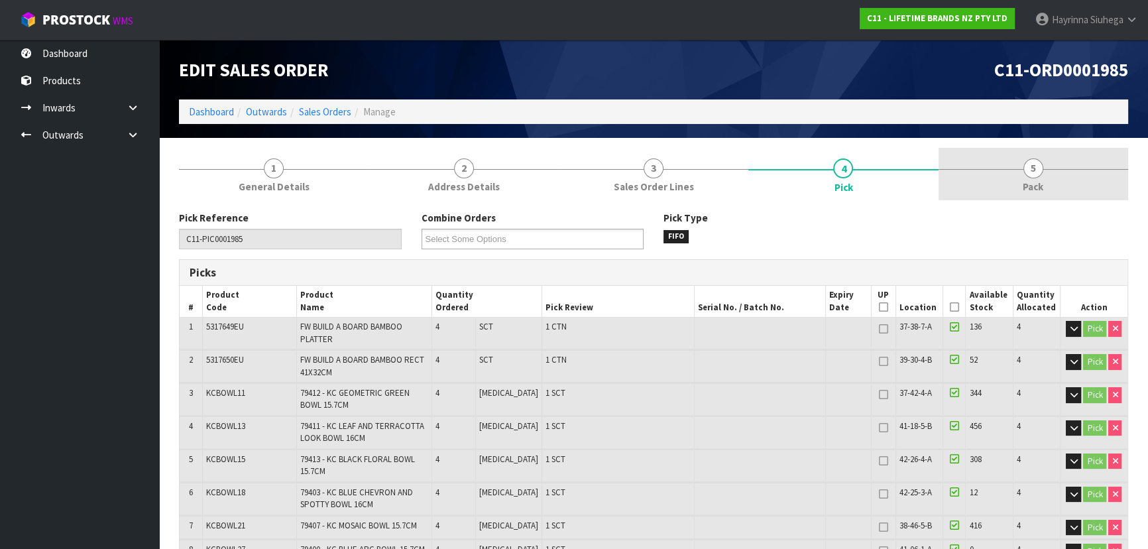
click at [977, 179] on link "5 Pack" at bounding box center [1034, 174] width 190 height 52
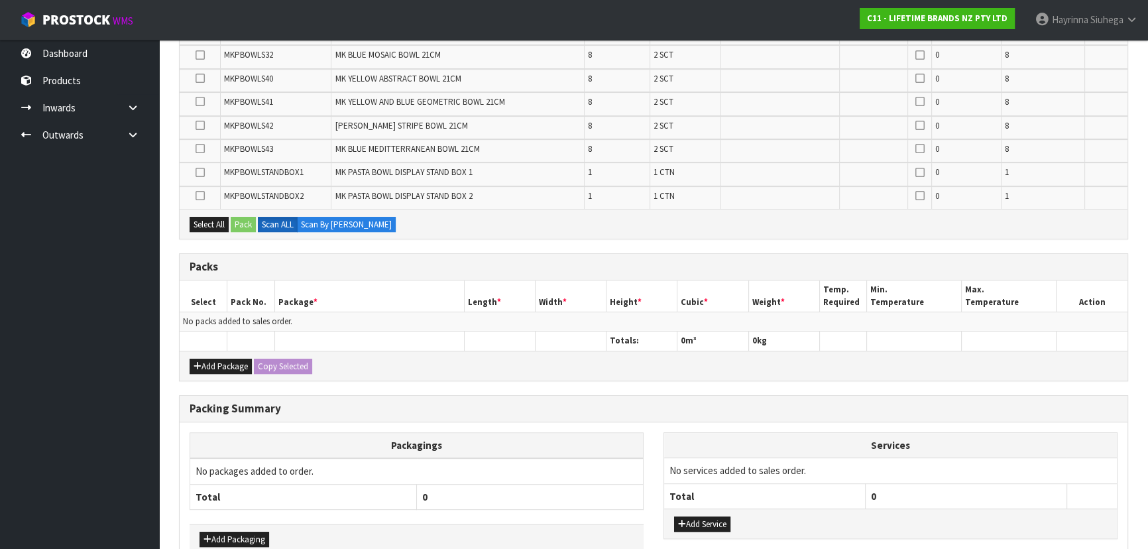
scroll to position [663, 0]
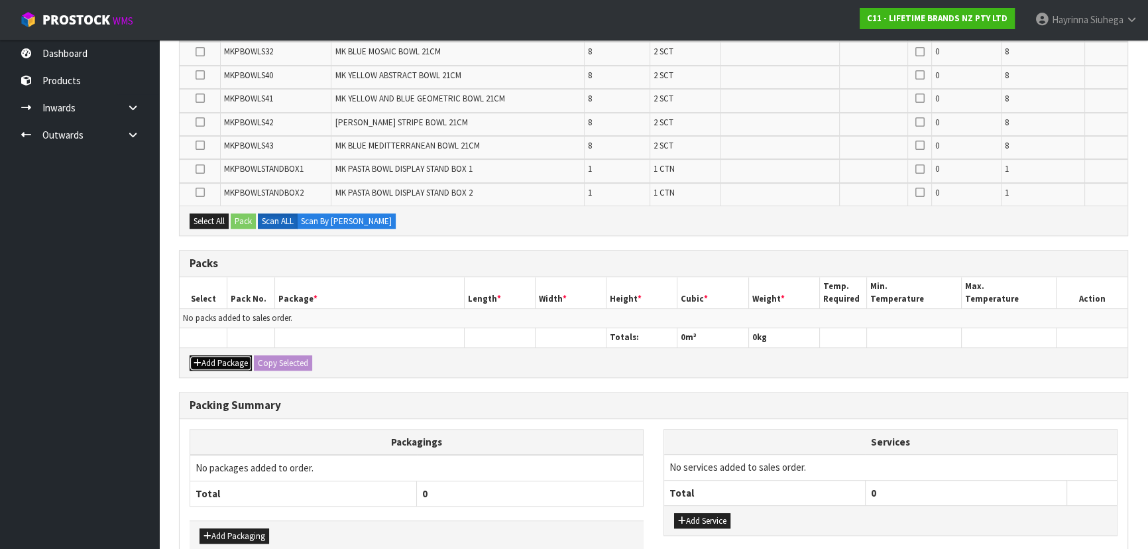
click at [227, 360] on button "Add Package" at bounding box center [221, 363] width 62 height 16
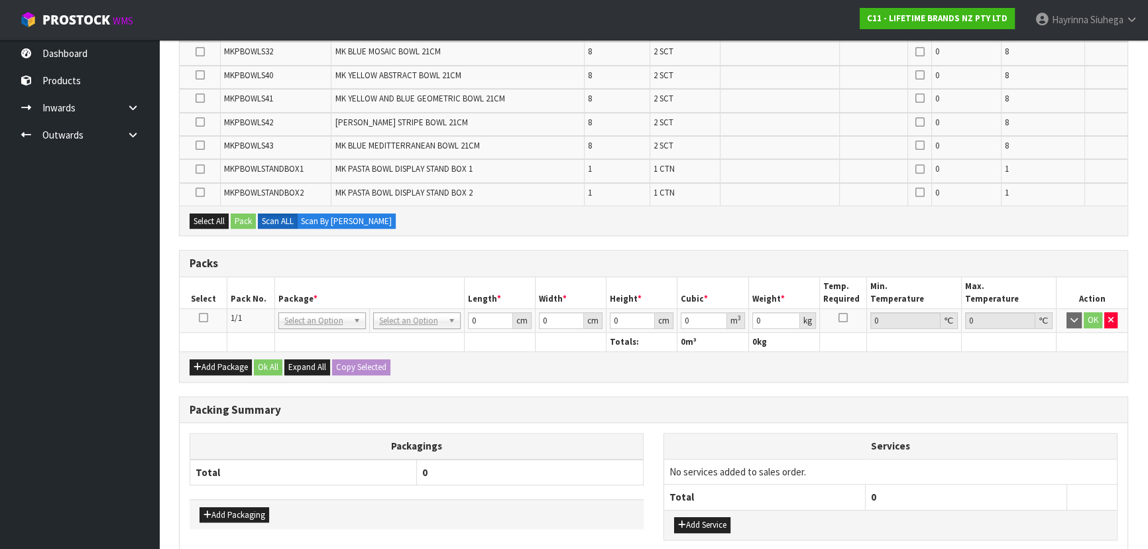
click at [207, 314] on td at bounding box center [204, 321] width 48 height 24
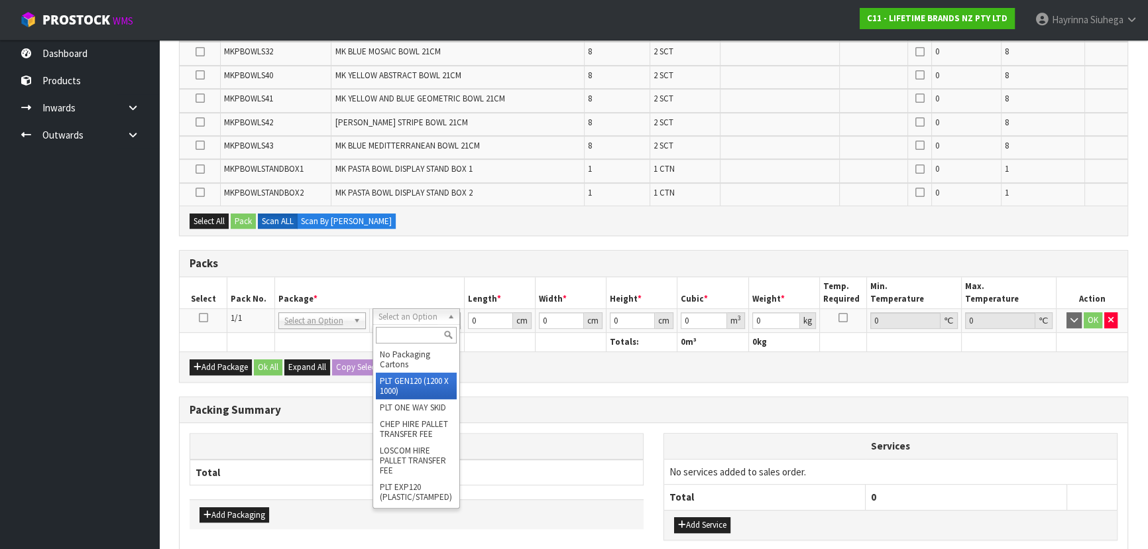
type input "120"
type input "100"
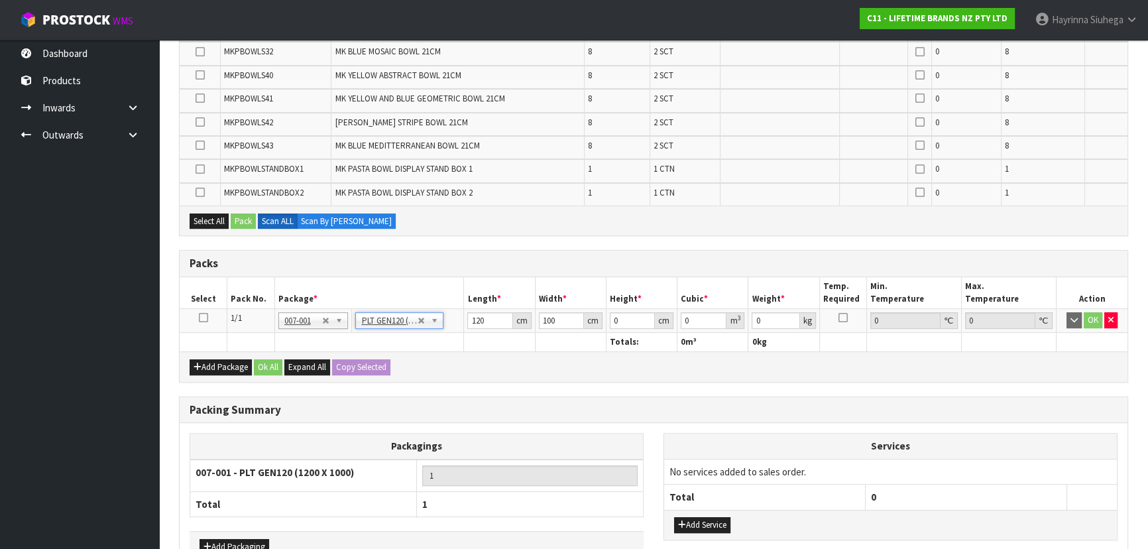
click at [200, 317] on icon at bounding box center [203, 317] width 9 height 1
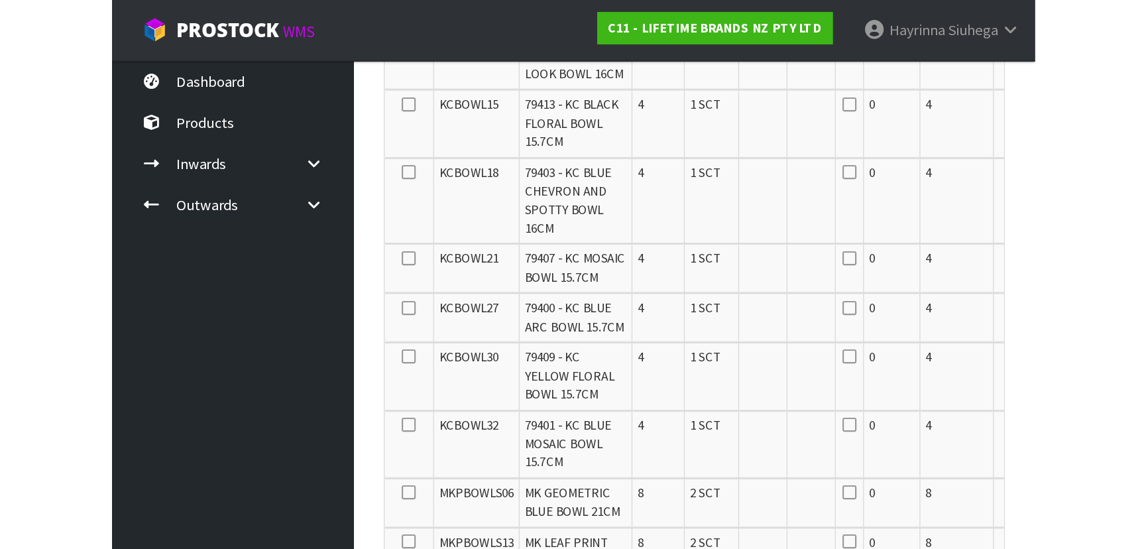
scroll to position [737, 0]
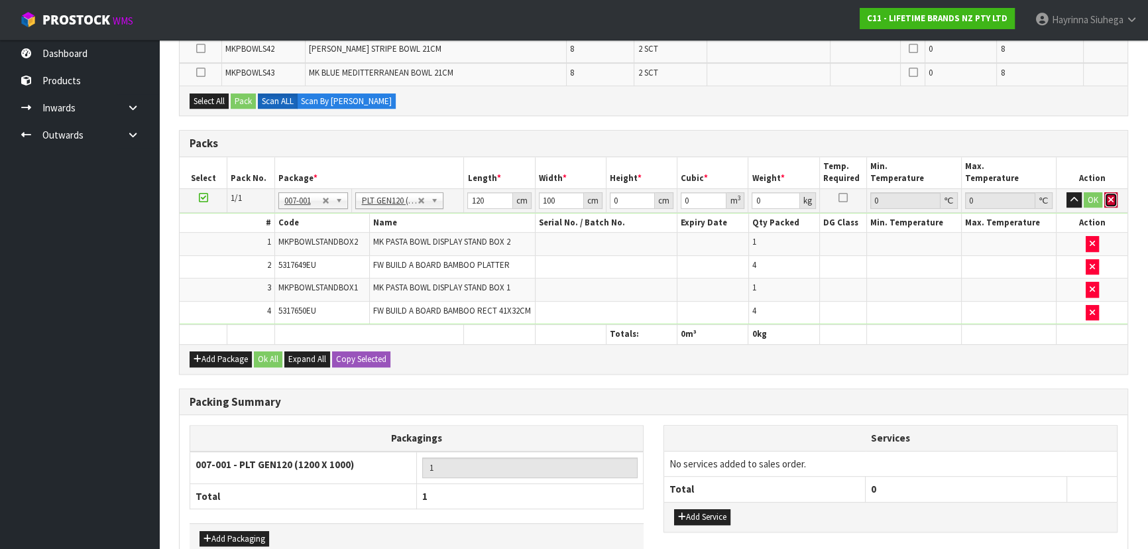
click at [1111, 197] on icon "button" at bounding box center [1110, 200] width 5 height 9
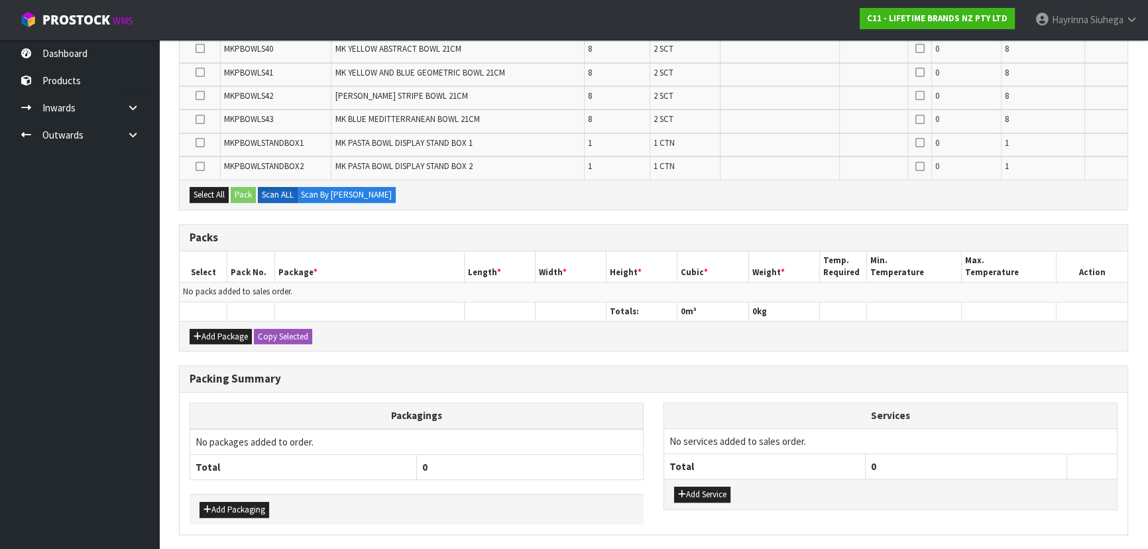
scroll to position [779, 0]
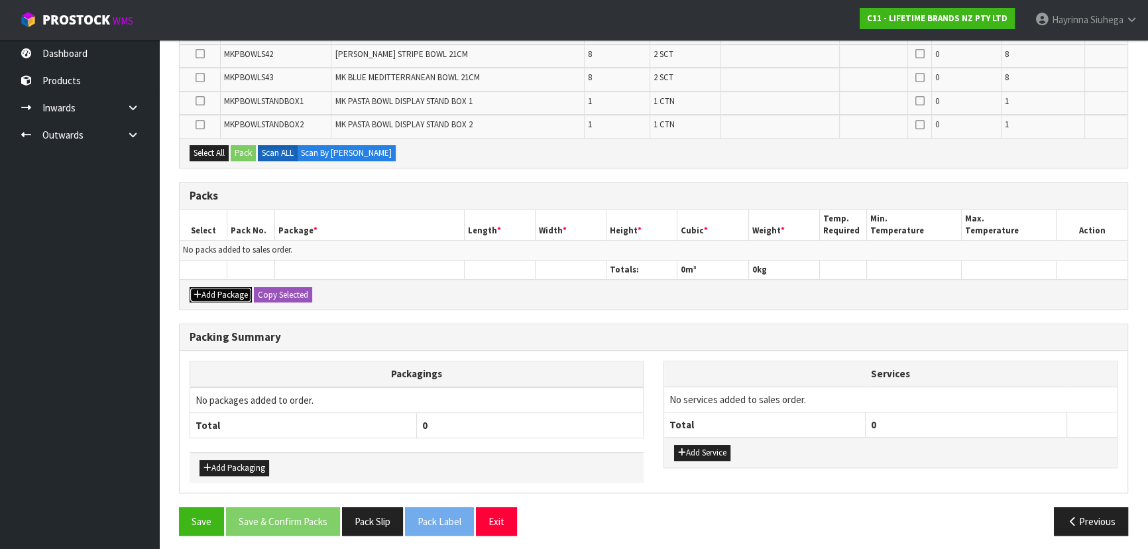
click at [207, 291] on button "Add Package" at bounding box center [221, 295] width 62 height 16
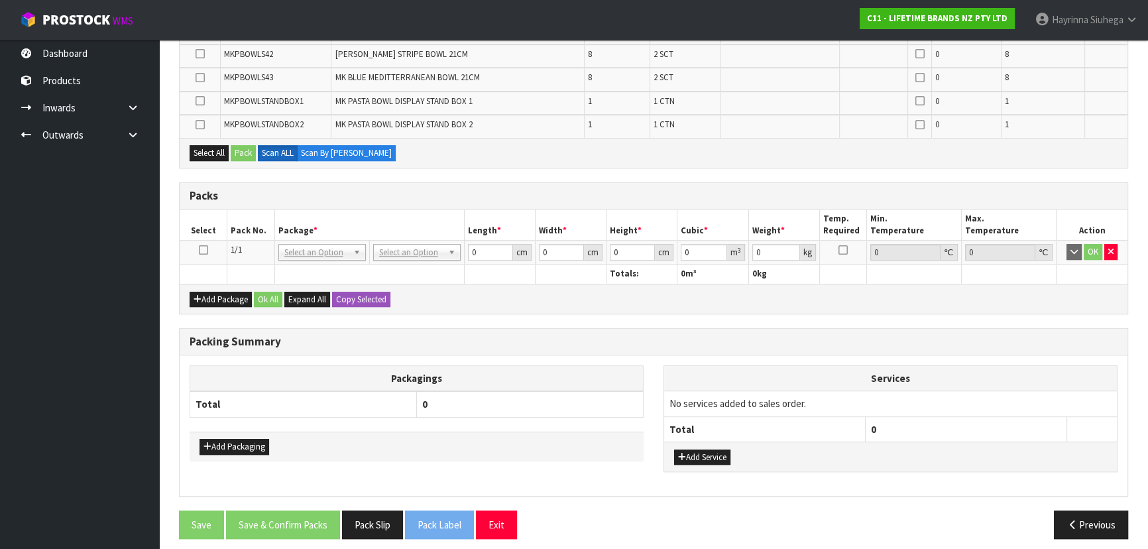
click at [201, 250] on icon at bounding box center [203, 250] width 9 height 1
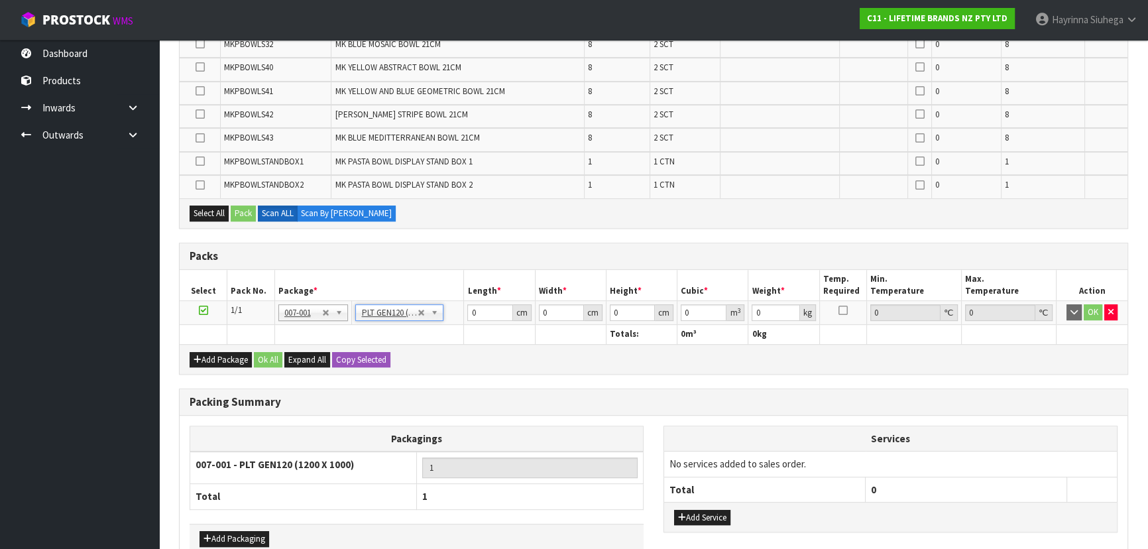
type input "120"
type input "100"
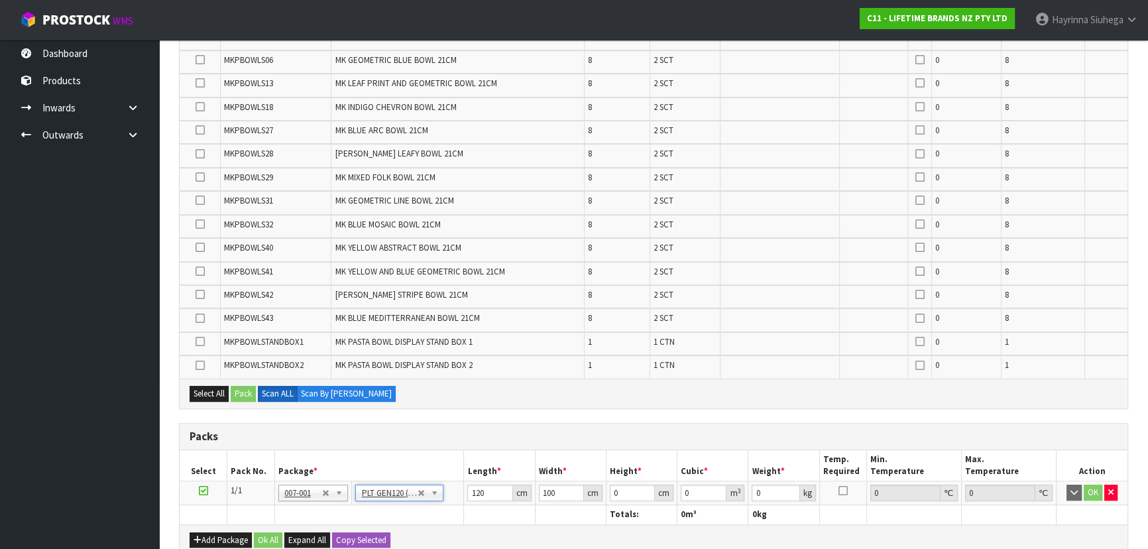
scroll to position [538, 0]
click at [884, 395] on div "Select All Pack Scan ALL Scan By [PERSON_NAME]" at bounding box center [654, 394] width 948 height 30
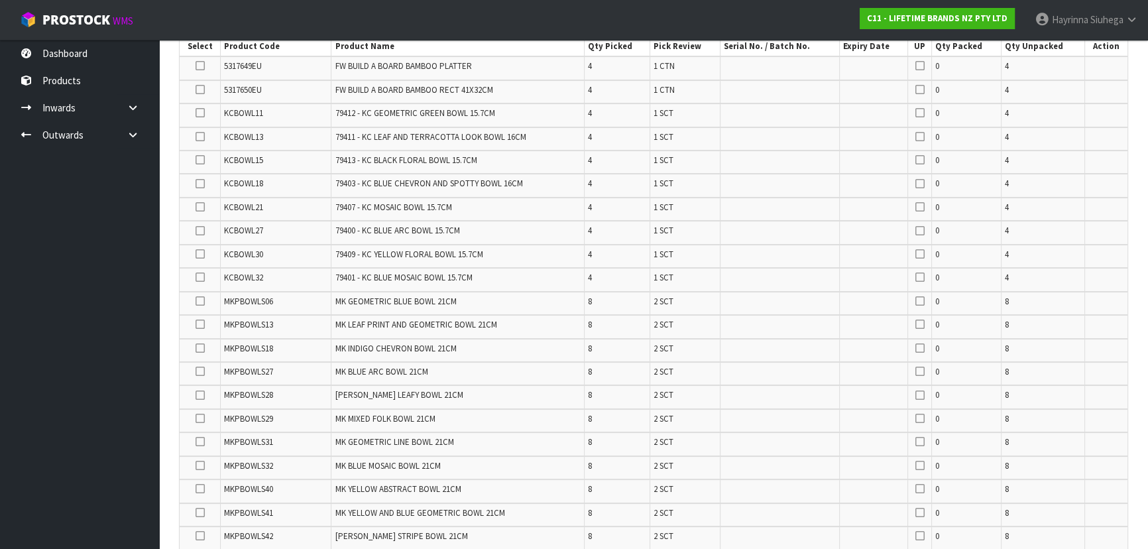
scroll to position [56, 0]
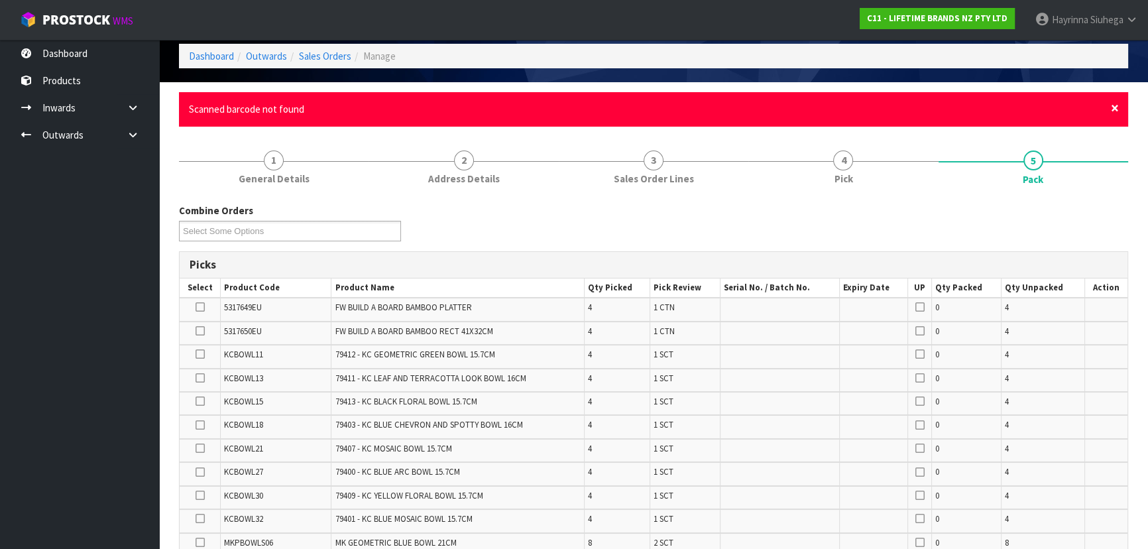
click at [1115, 106] on span "×" at bounding box center [1115, 108] width 8 height 19
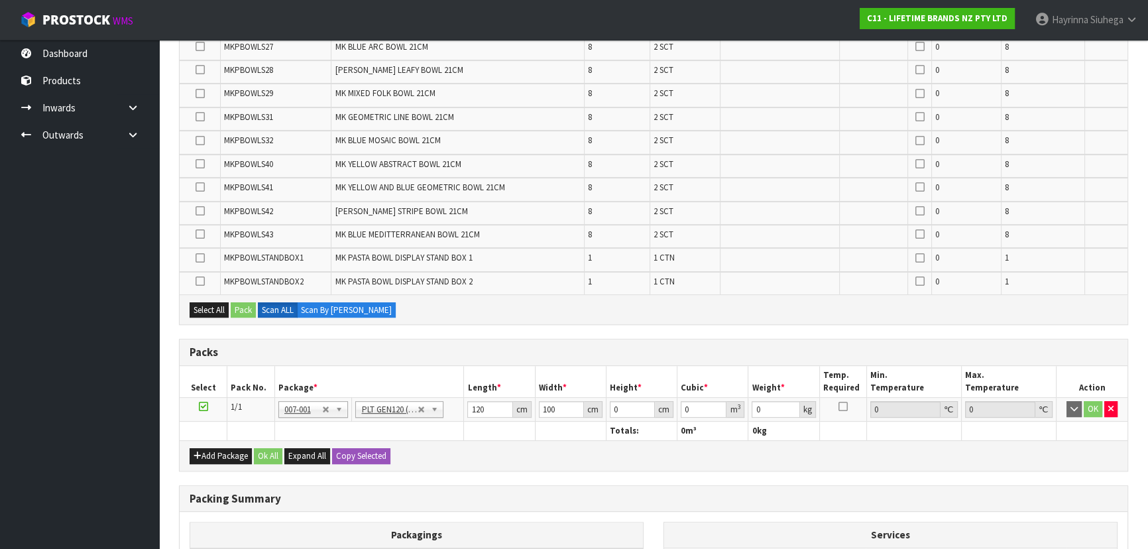
scroll to position [742, 0]
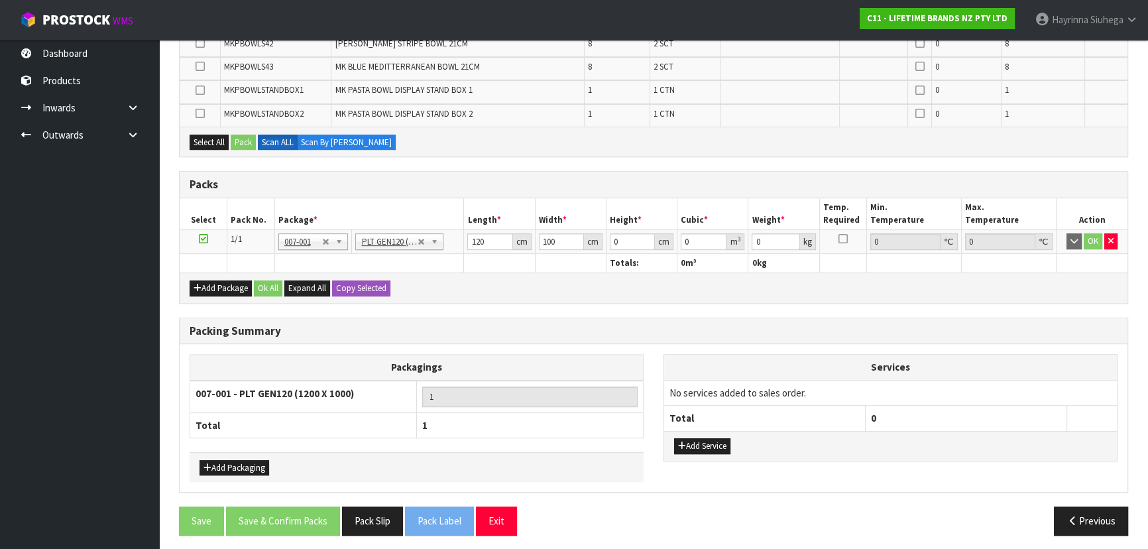
click at [528, 358] on th "Packagings" at bounding box center [416, 368] width 453 height 26
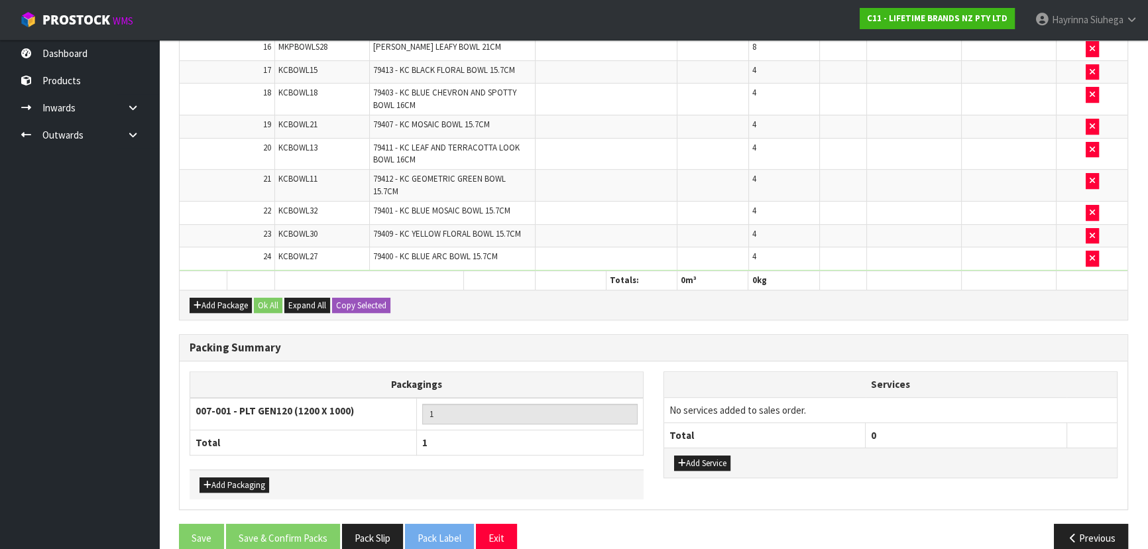
scroll to position [791, 0]
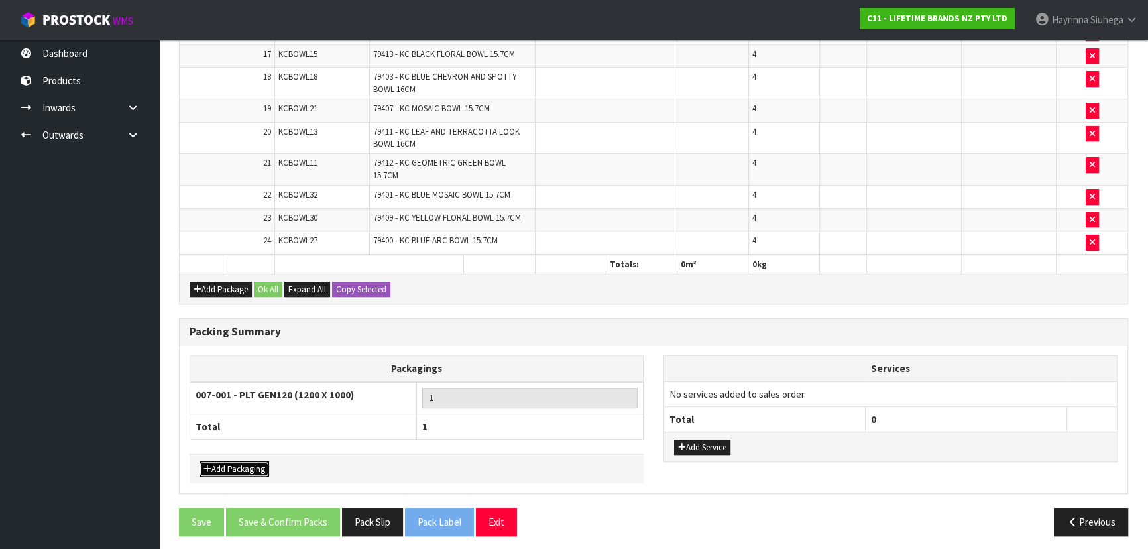
click at [251, 461] on button "Add Packaging" at bounding box center [235, 469] width 70 height 16
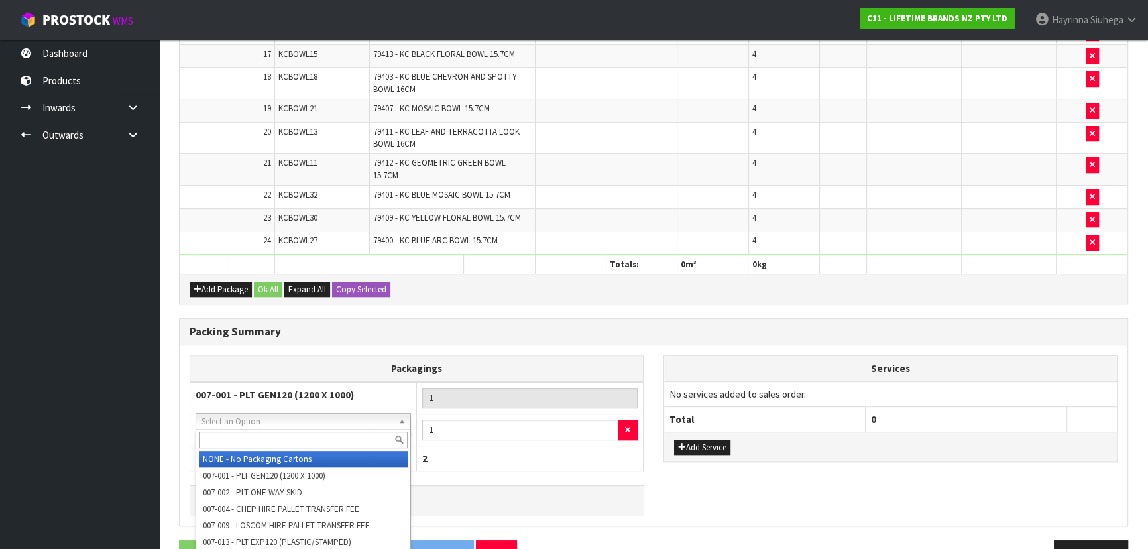
click at [291, 437] on input "text" at bounding box center [303, 439] width 209 height 17
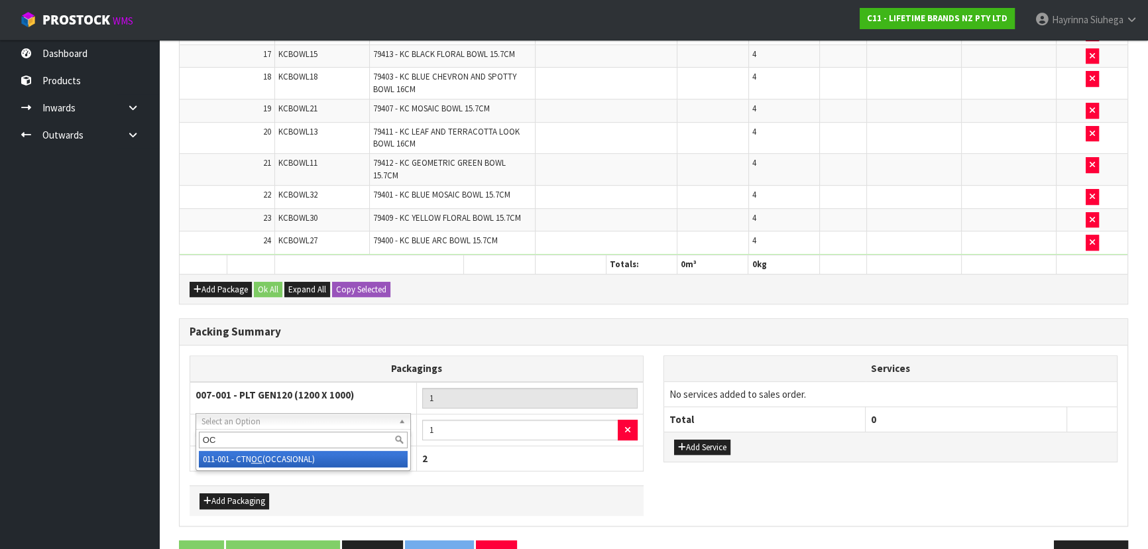
type input "OC"
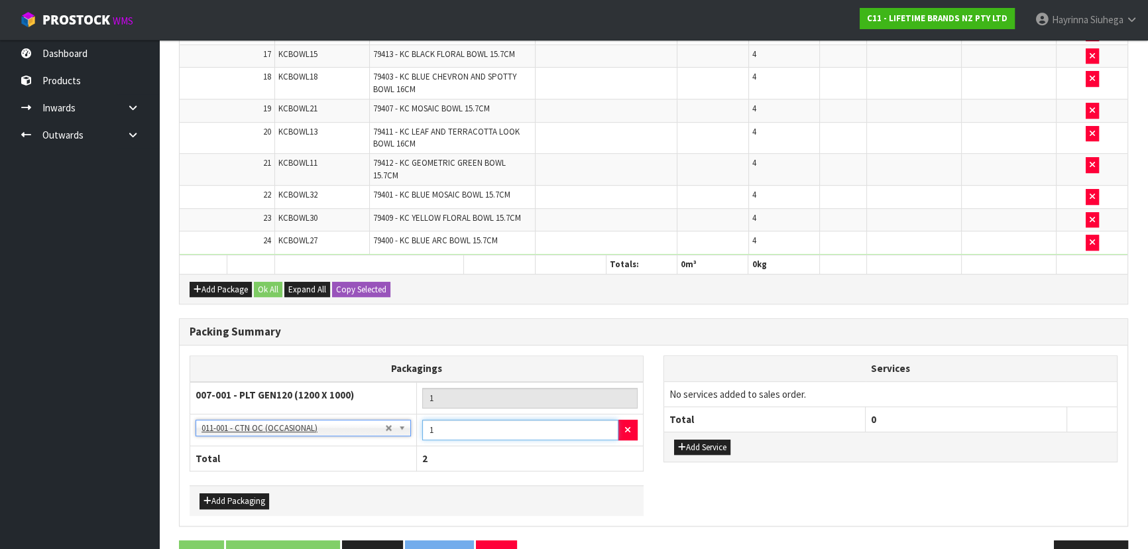
drag, startPoint x: 449, startPoint y: 416, endPoint x: 433, endPoint y: 419, distance: 16.2
click at [440, 420] on input "1" at bounding box center [520, 430] width 196 height 21
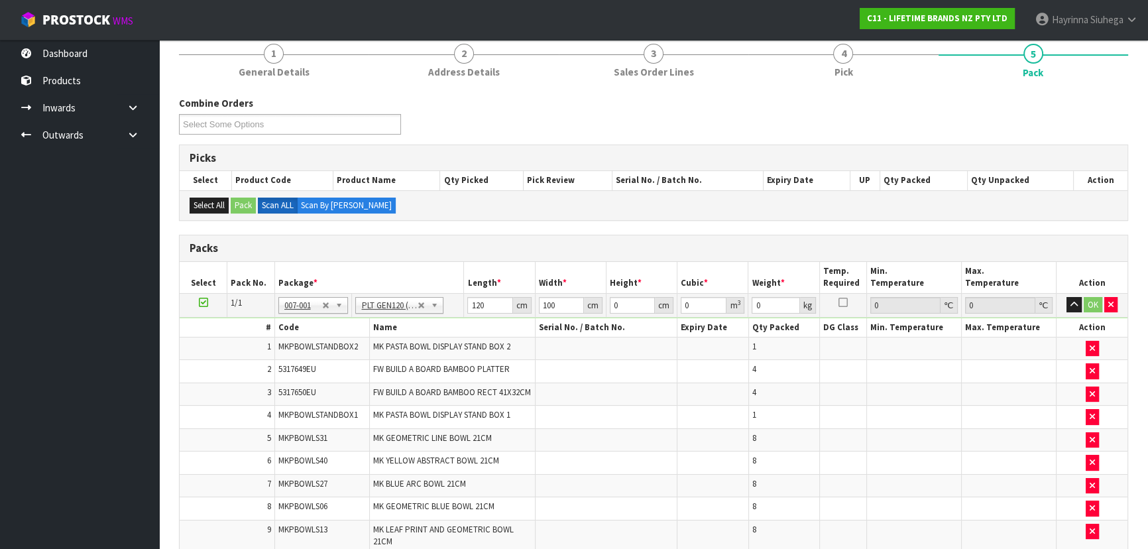
scroll to position [7, 0]
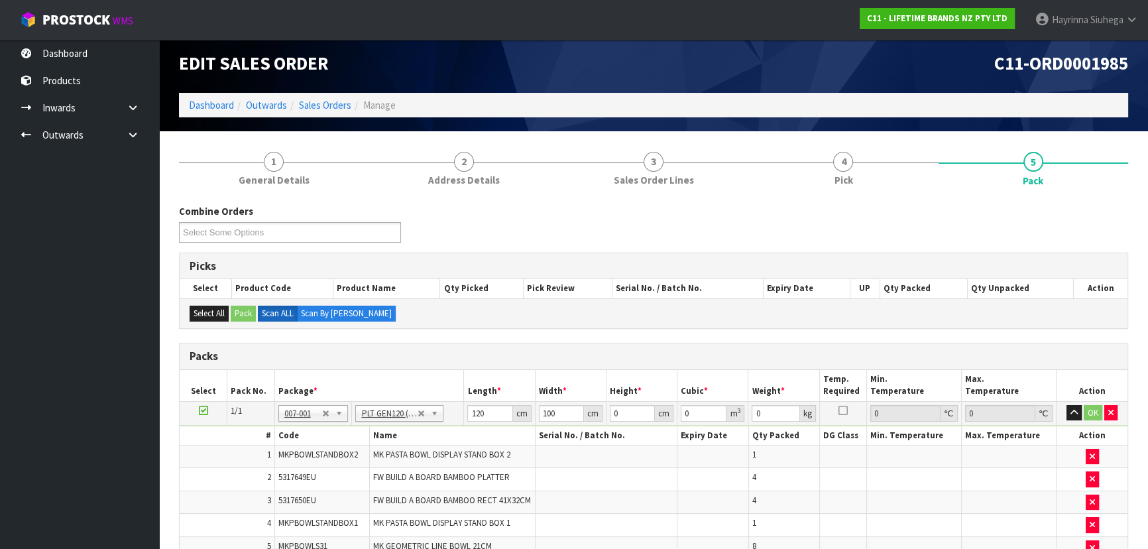
type input "6"
click at [477, 418] on input "120" at bounding box center [489, 413] width 45 height 17
type input "132"
type input "111"
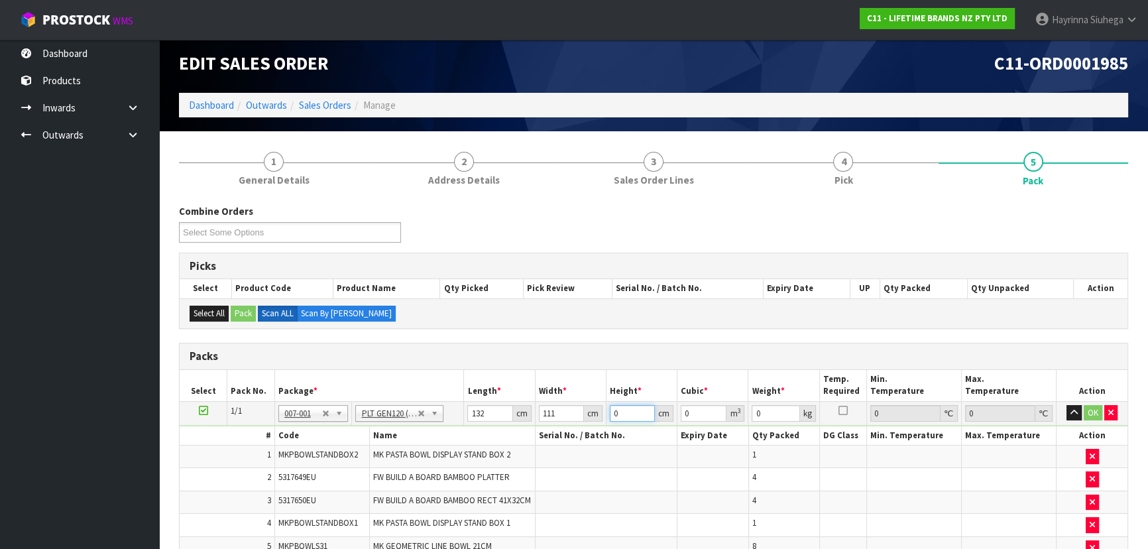
type input "9"
type input "0.131868"
type input "92"
type input "1.347984"
type input "92"
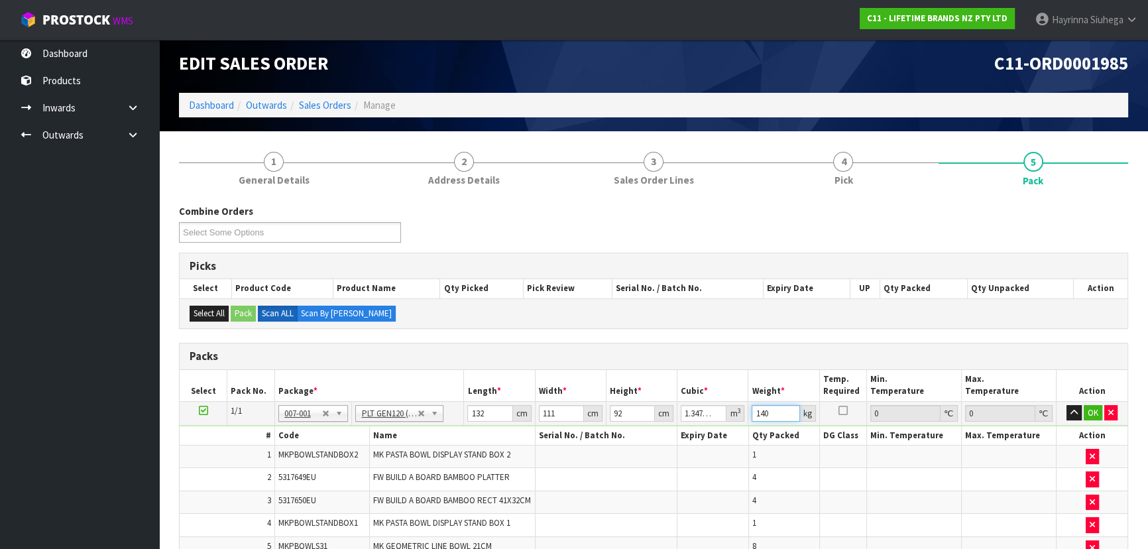
type input "140"
click button "OK" at bounding box center [1093, 413] width 19 height 16
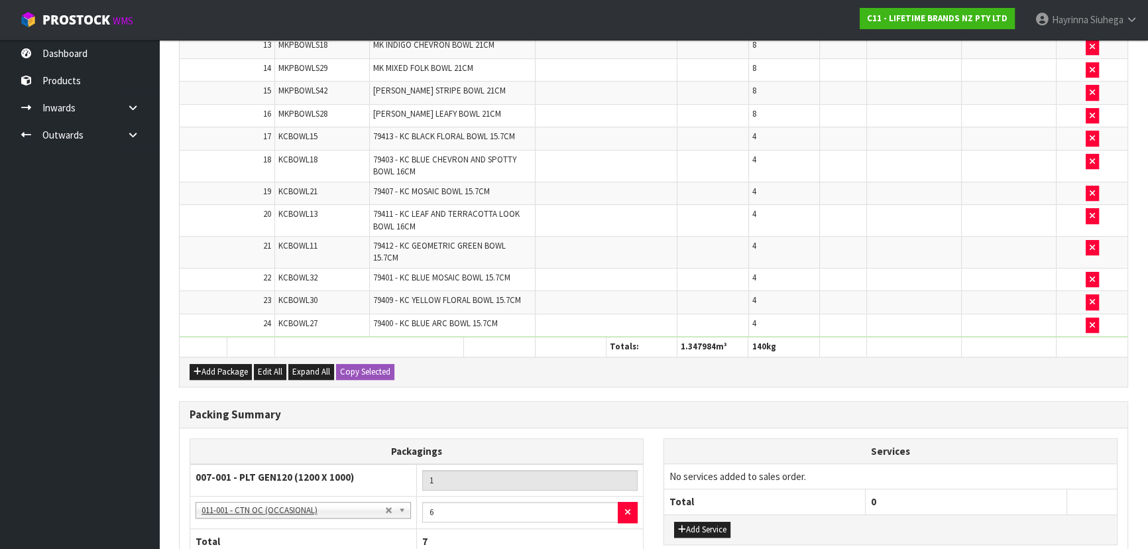
scroll to position [822, 0]
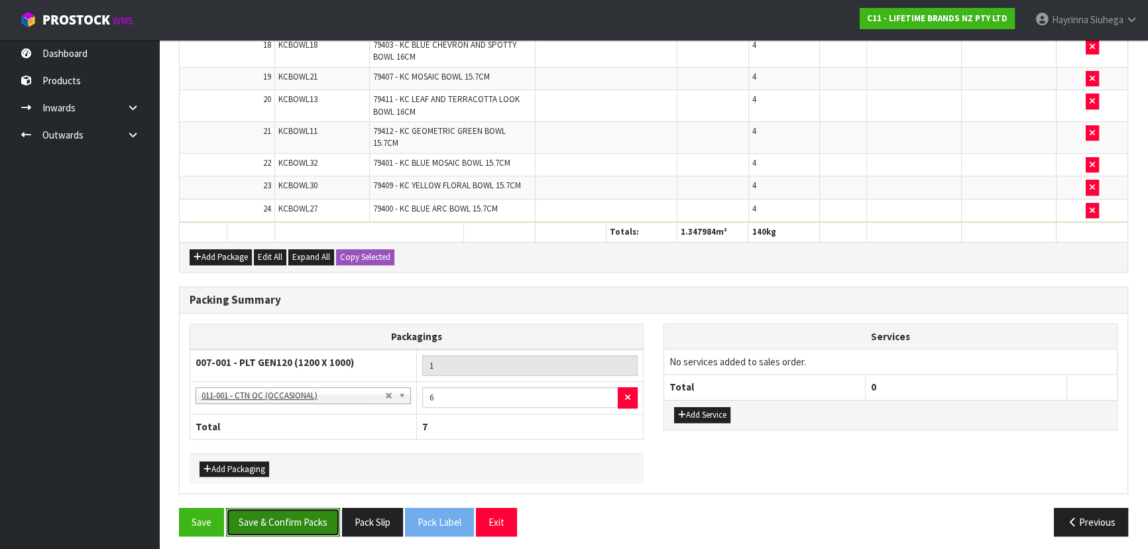
click at [278, 508] on button "Save & Confirm Packs" at bounding box center [283, 522] width 114 height 29
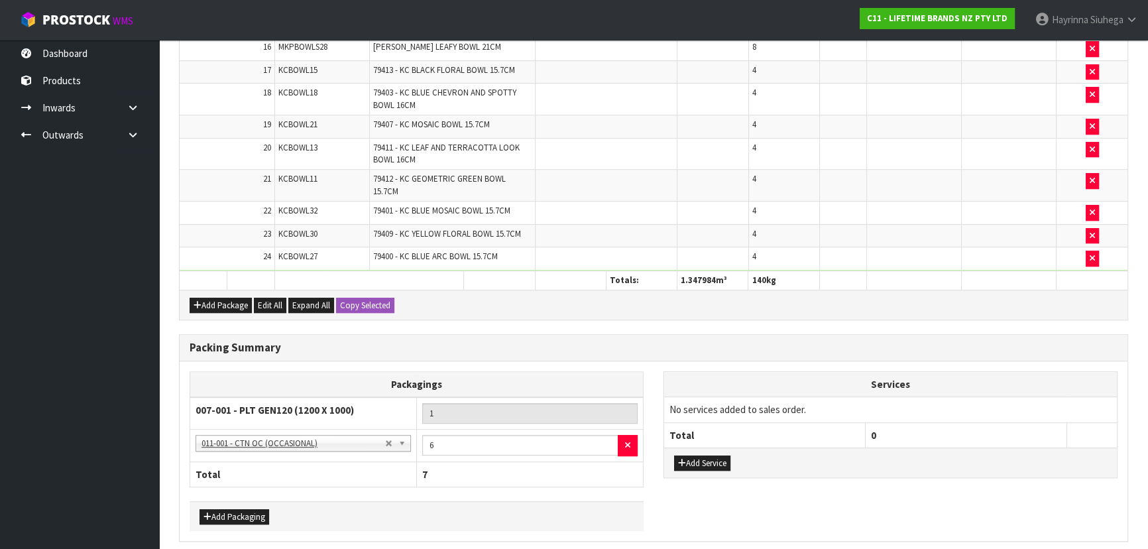
scroll to position [0, 0]
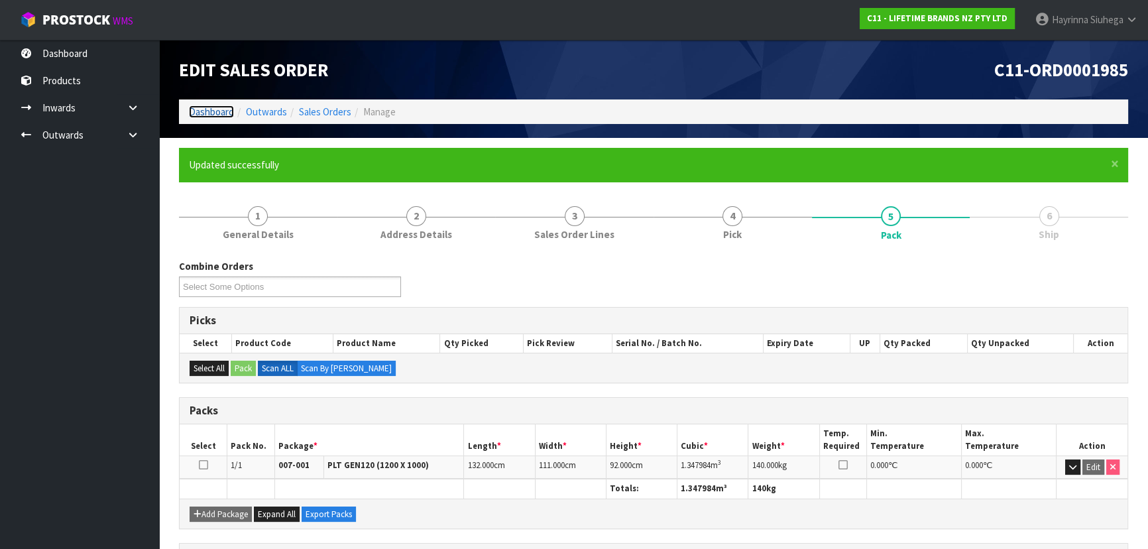
click at [209, 108] on link "Dashboard" at bounding box center [211, 111] width 45 height 13
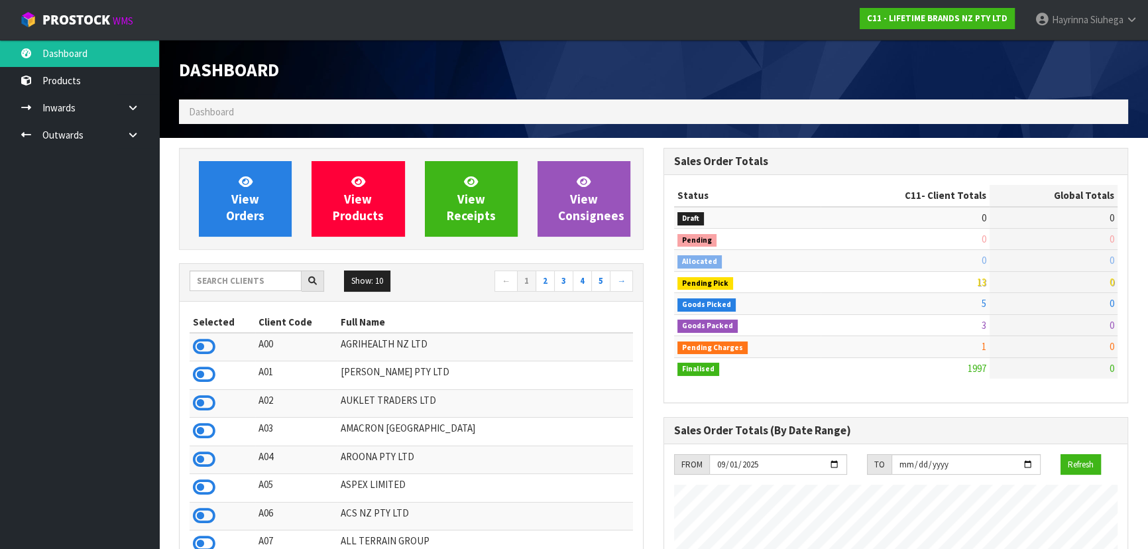
scroll to position [1002, 484]
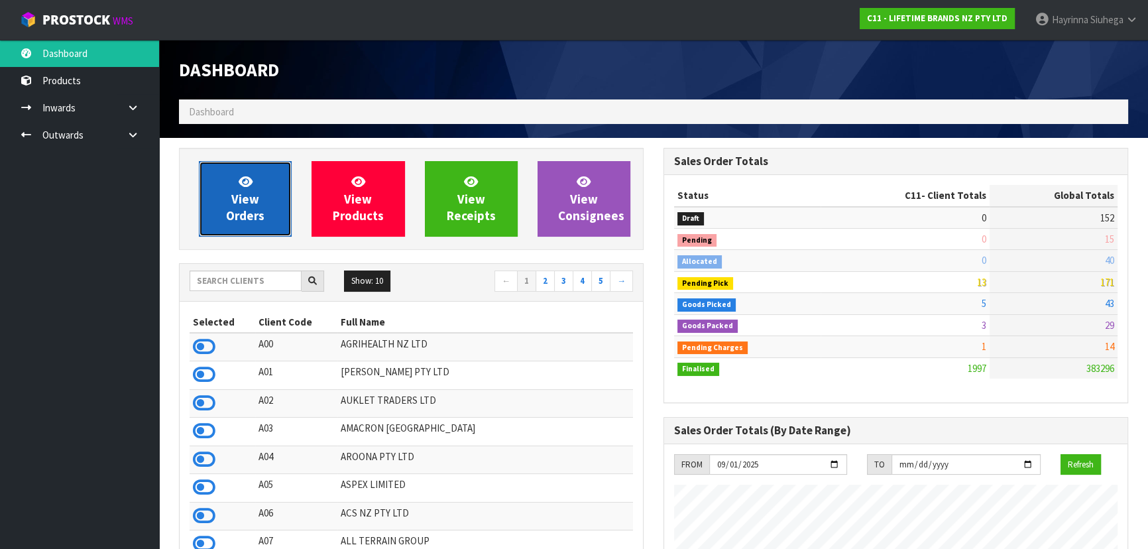
click at [223, 178] on link "View Orders" at bounding box center [245, 199] width 93 height 76
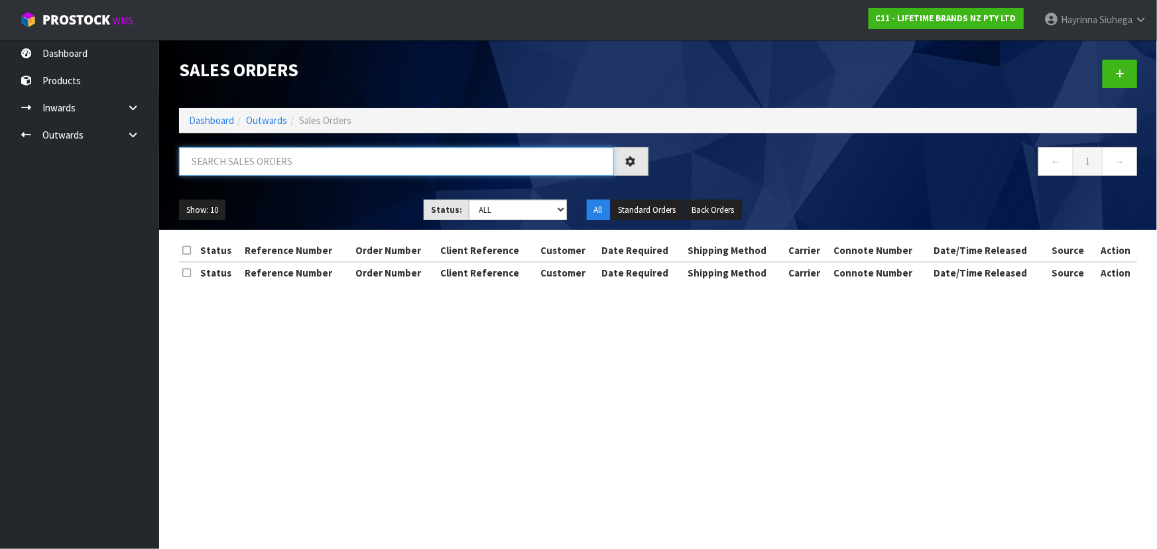
click at [255, 160] on input "text" at bounding box center [396, 161] width 435 height 29
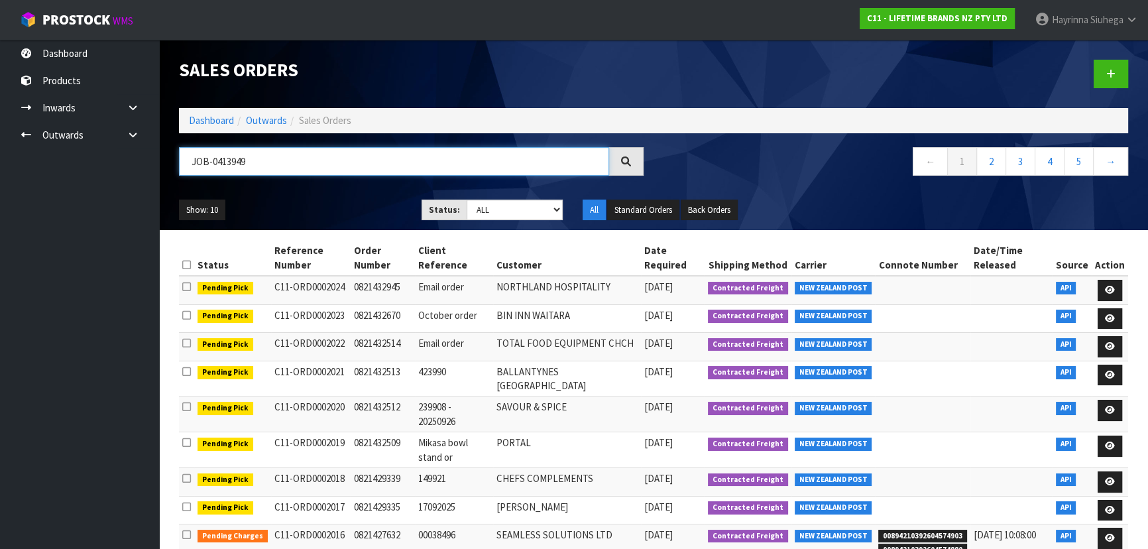
type input "JOB-0413949"
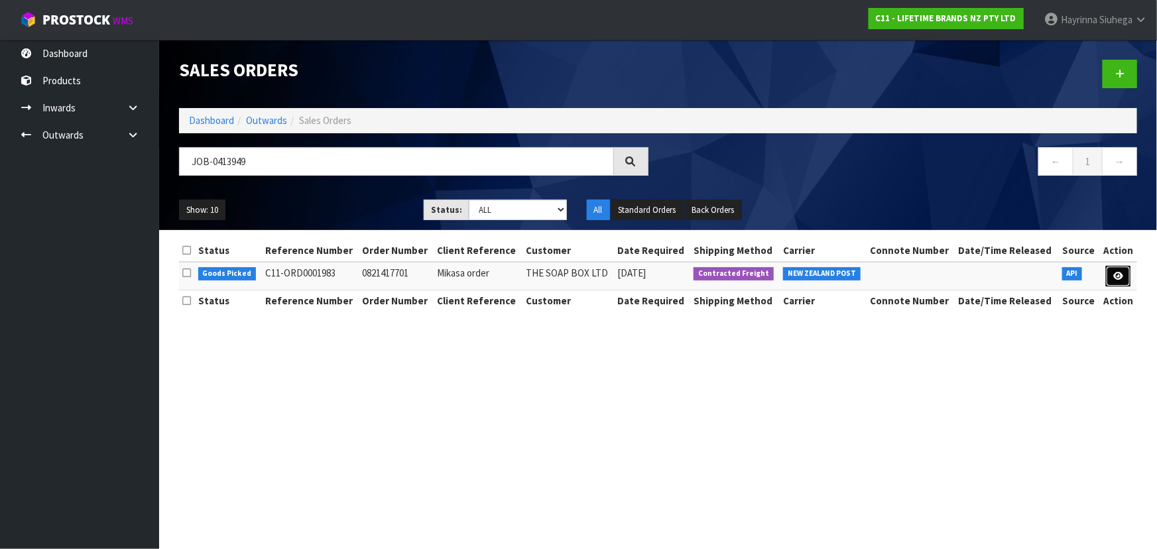
click at [1116, 280] on link at bounding box center [1118, 276] width 25 height 21
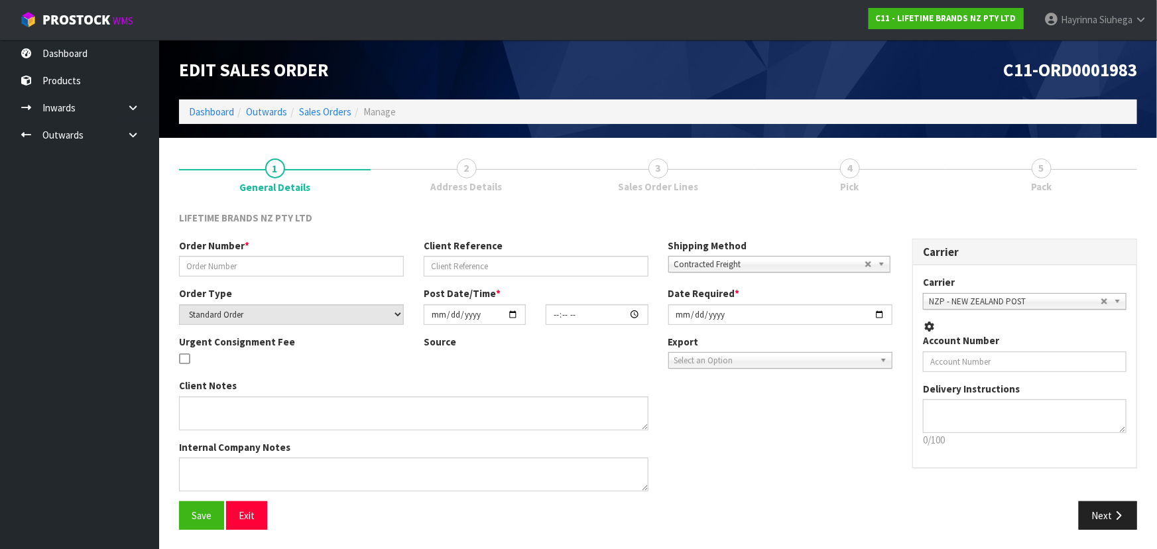
type input "0821417701"
type input "Mikasa order"
select select "number:0"
type input "2025-09-23"
type input "10:34:18.000"
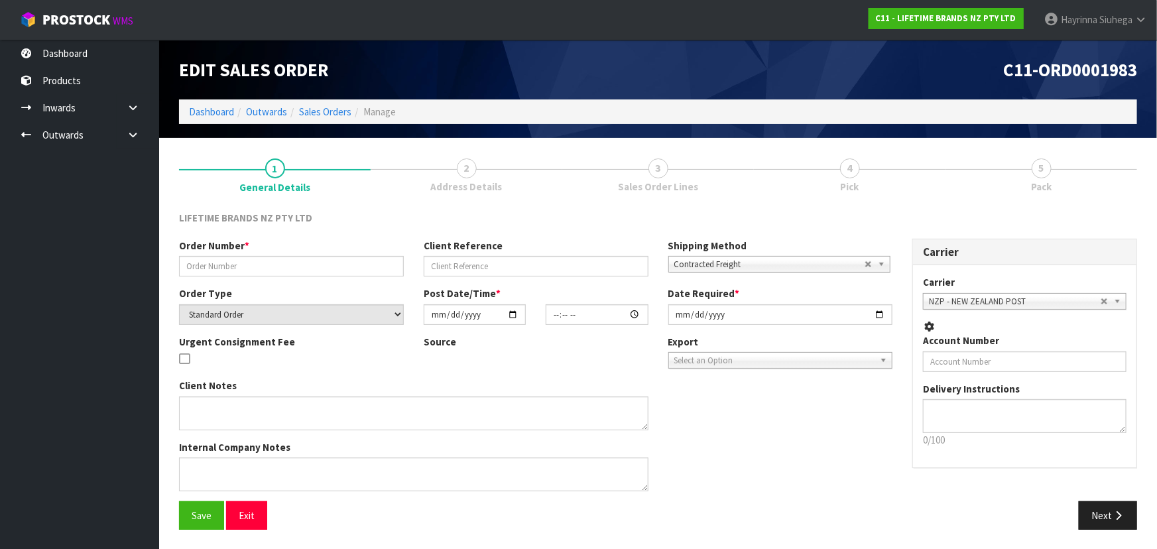
type input "2025-09-23"
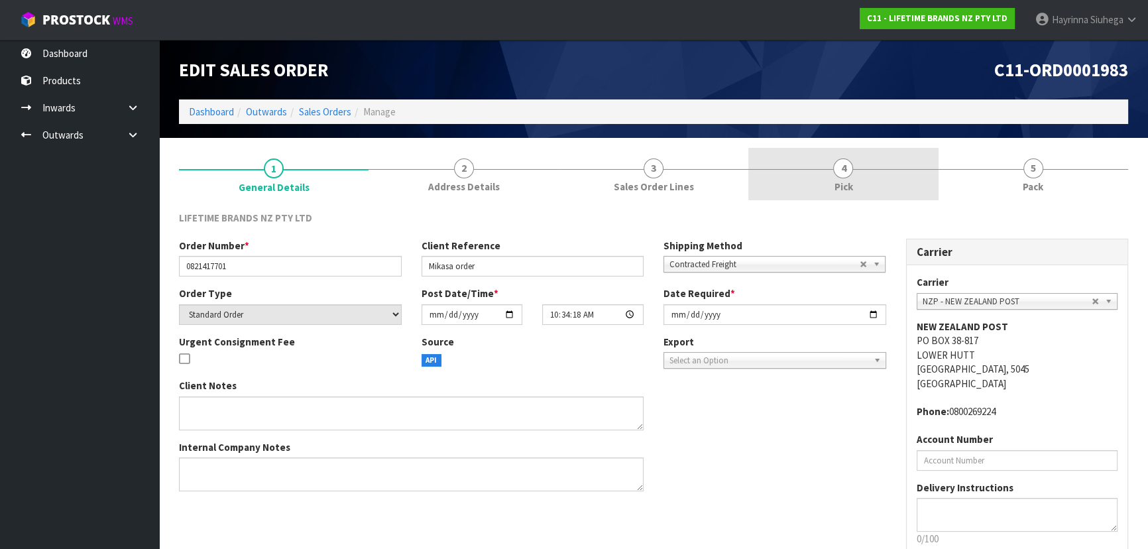
click at [923, 183] on link "4 Pick" at bounding box center [843, 174] width 190 height 52
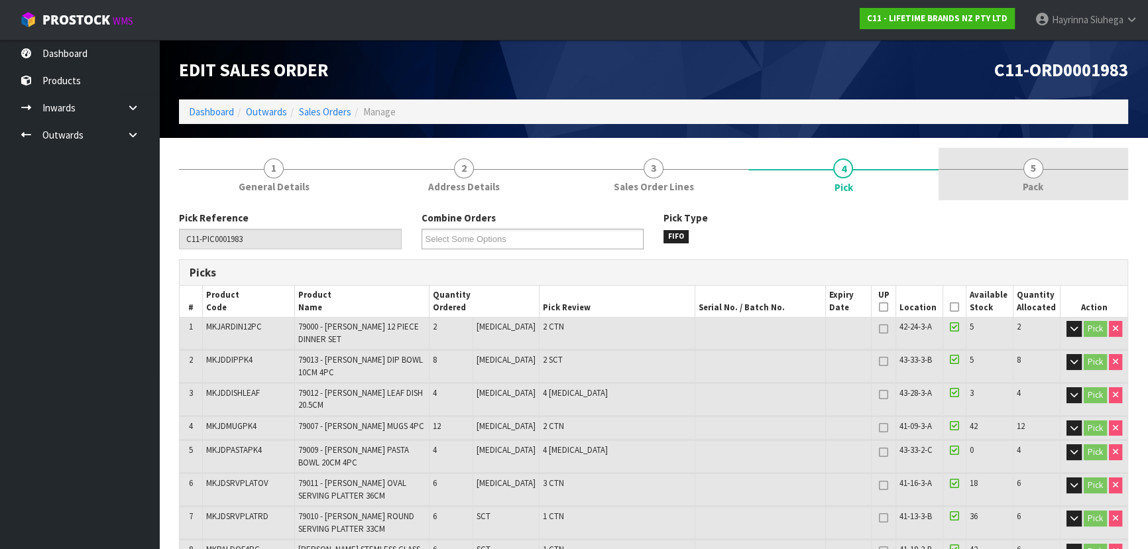
click at [981, 175] on link "5 Pack" at bounding box center [1034, 174] width 190 height 52
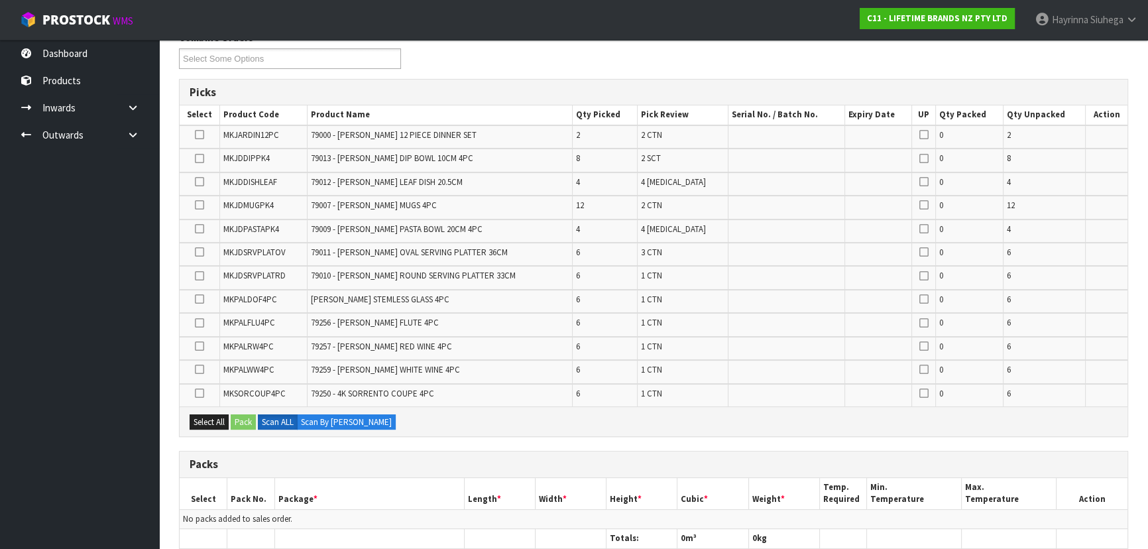
scroll to position [451, 0]
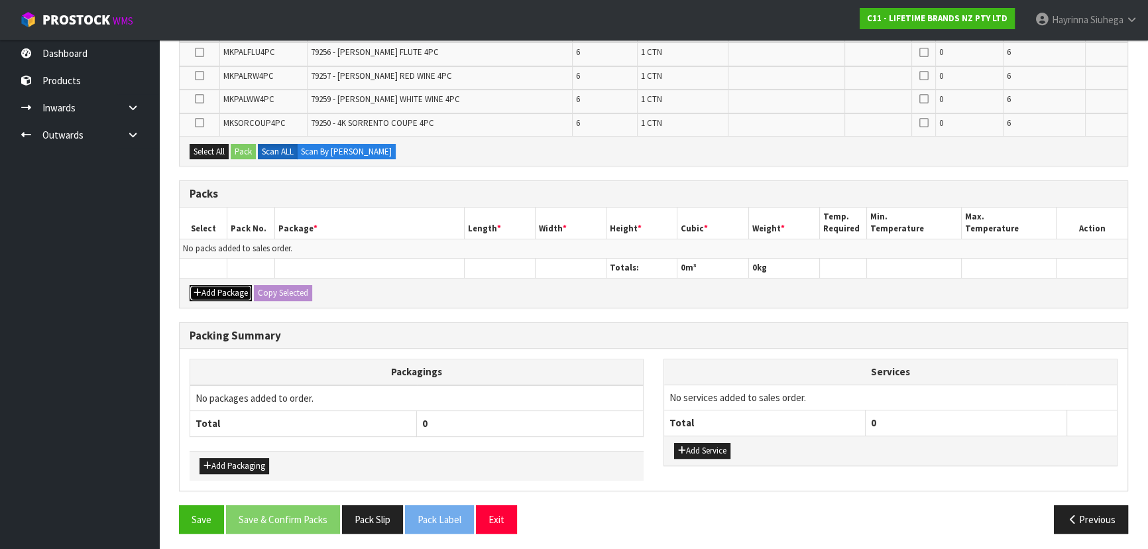
click at [204, 297] on button "Add Package" at bounding box center [221, 293] width 62 height 16
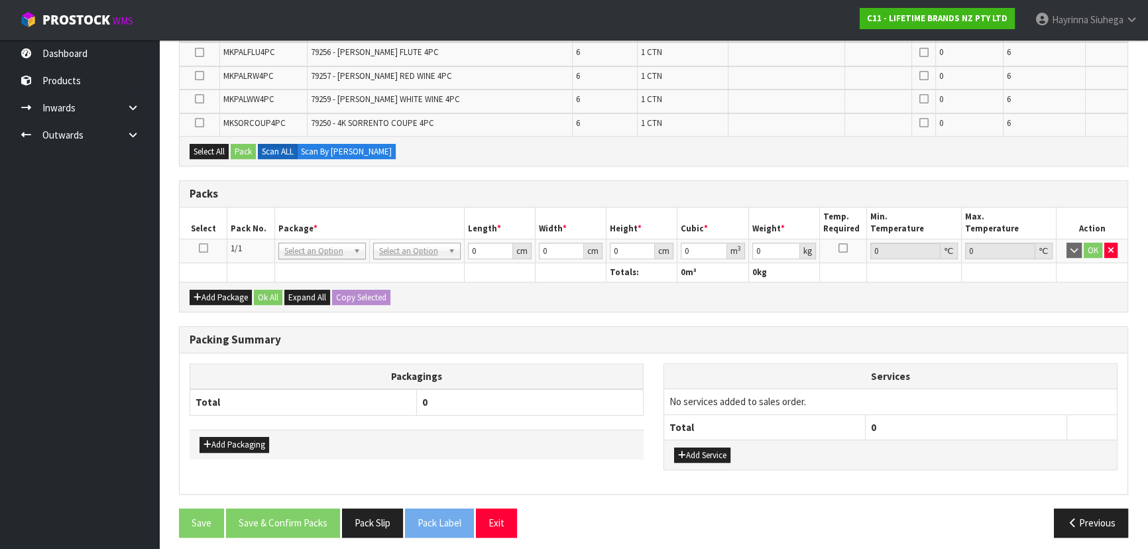
click at [205, 248] on icon at bounding box center [203, 248] width 9 height 1
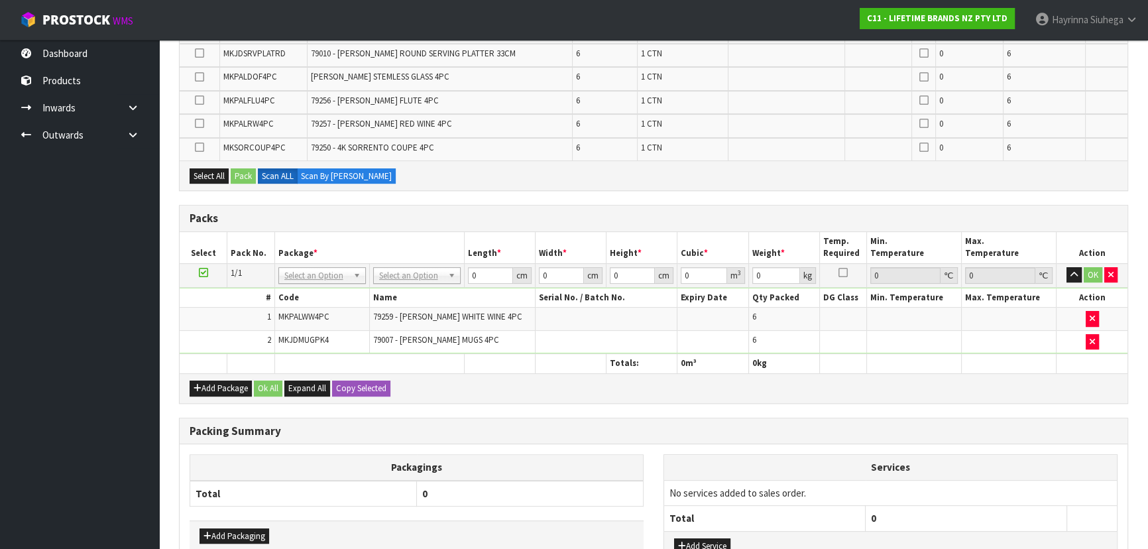
scroll to position [0, 0]
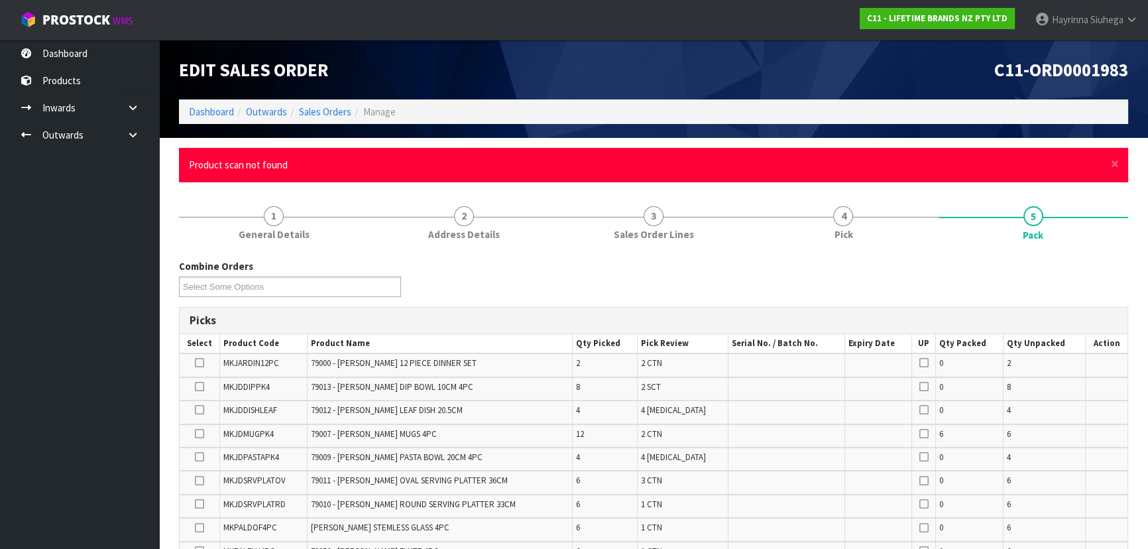
click at [1110, 164] on div "× Close Product scan not found" at bounding box center [653, 165] width 949 height 34
click at [1112, 164] on span "×" at bounding box center [1115, 163] width 8 height 19
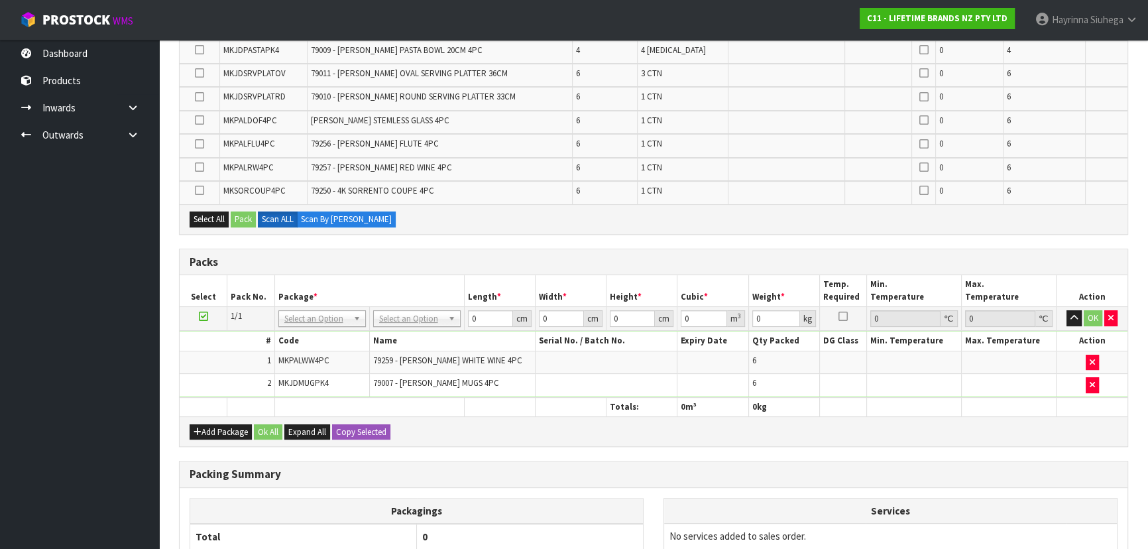
scroll to position [361, 0]
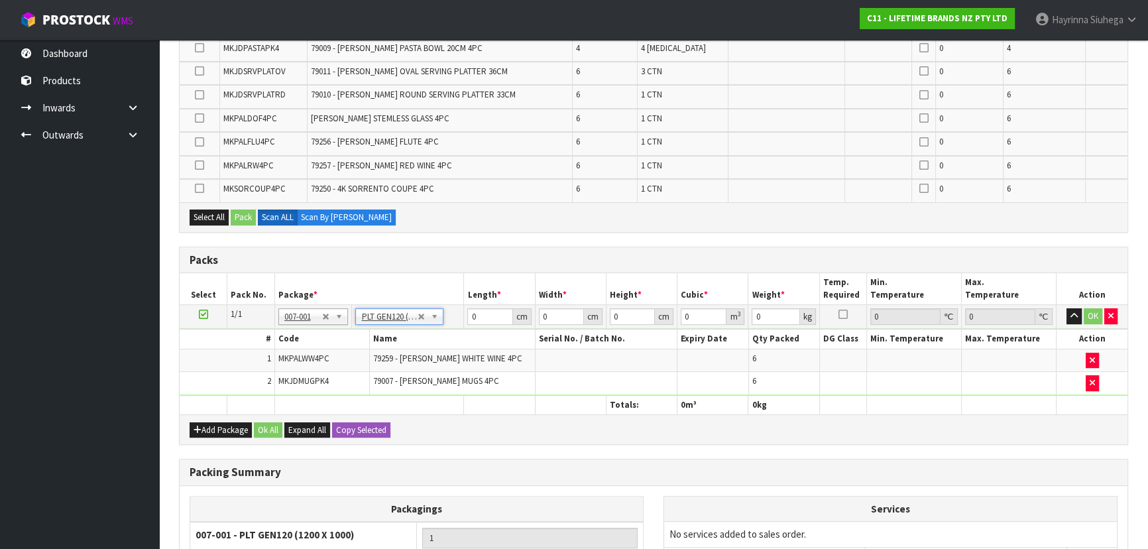
type input "120"
type input "100"
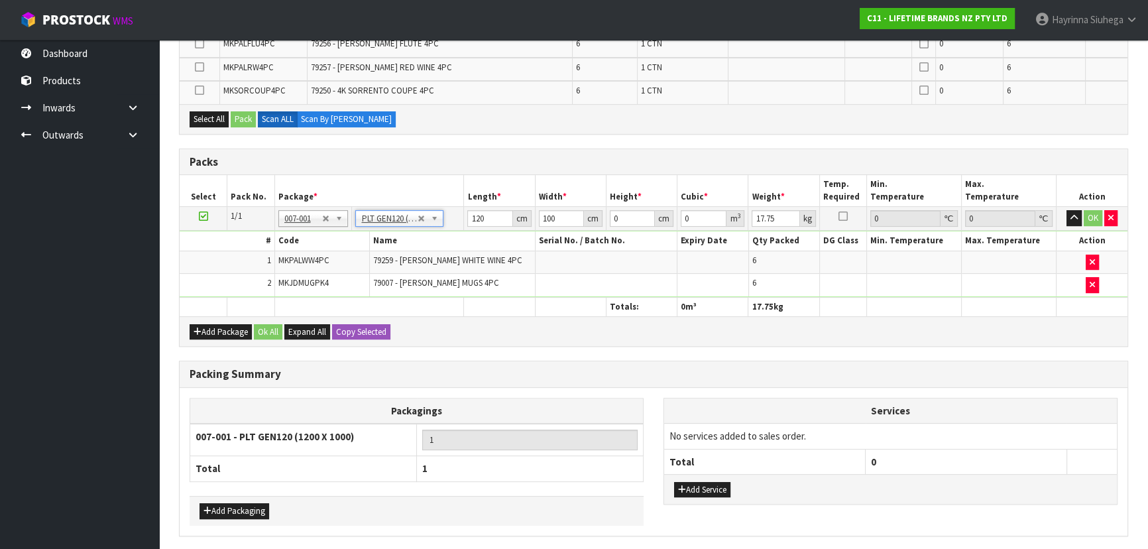
scroll to position [482, 0]
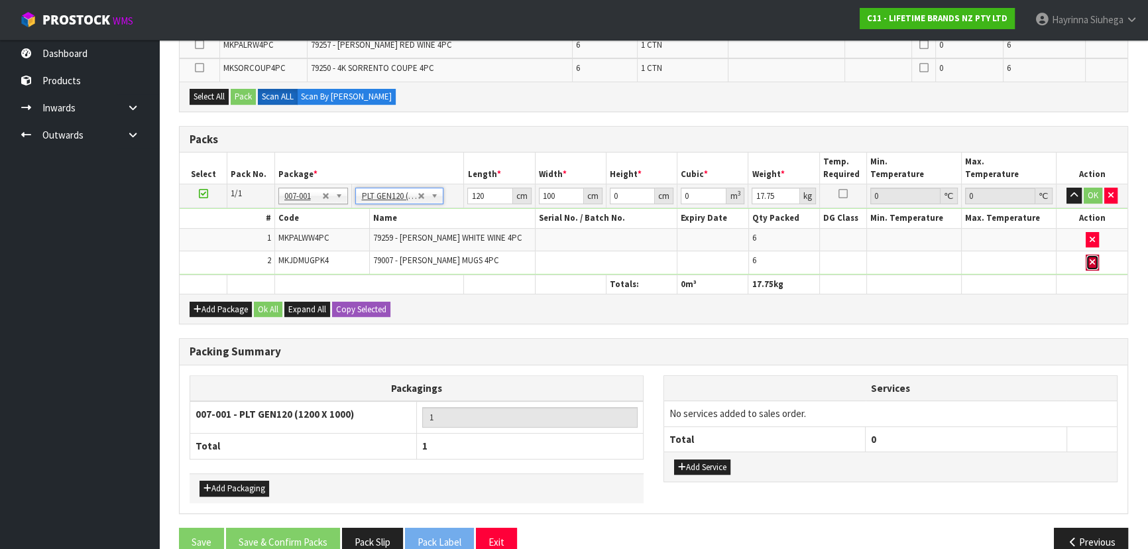
click at [1094, 255] on button "button" at bounding box center [1092, 263] width 13 height 16
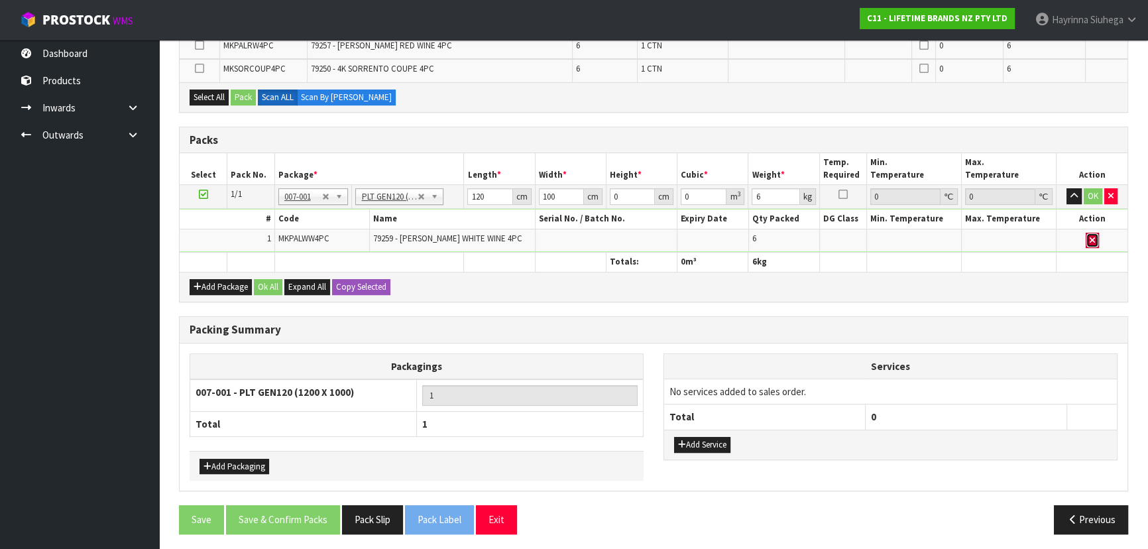
click at [1091, 241] on icon "button" at bounding box center [1092, 240] width 5 height 9
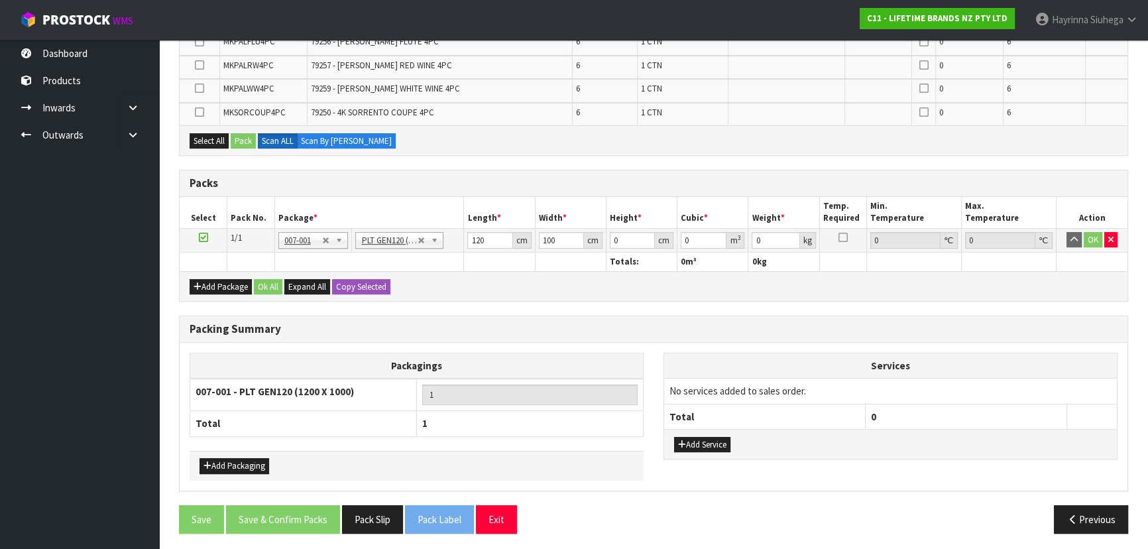
click at [673, 179] on h3 "Packs" at bounding box center [654, 183] width 928 height 13
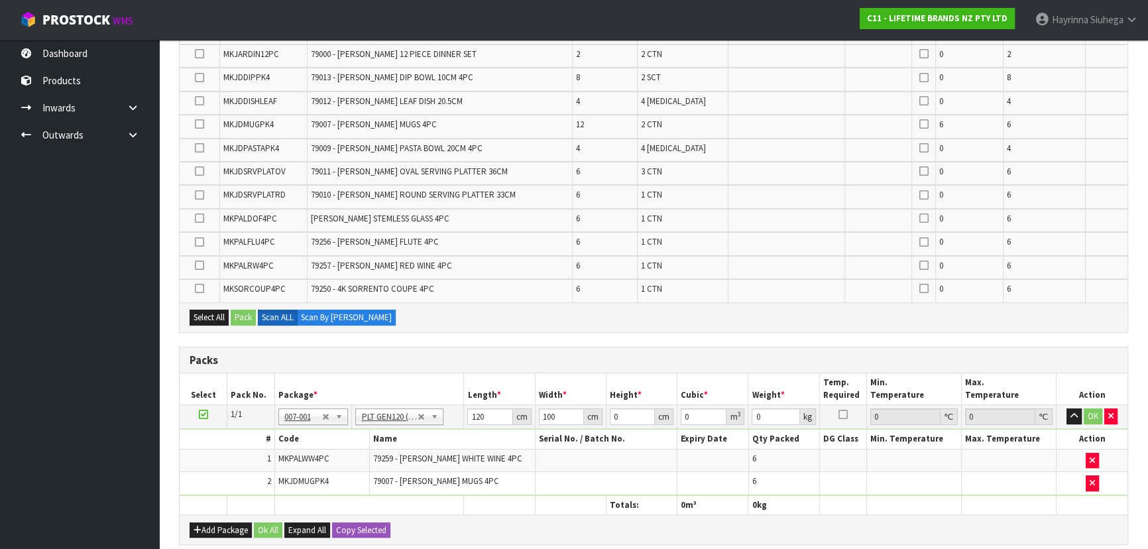
scroll to position [240, 0]
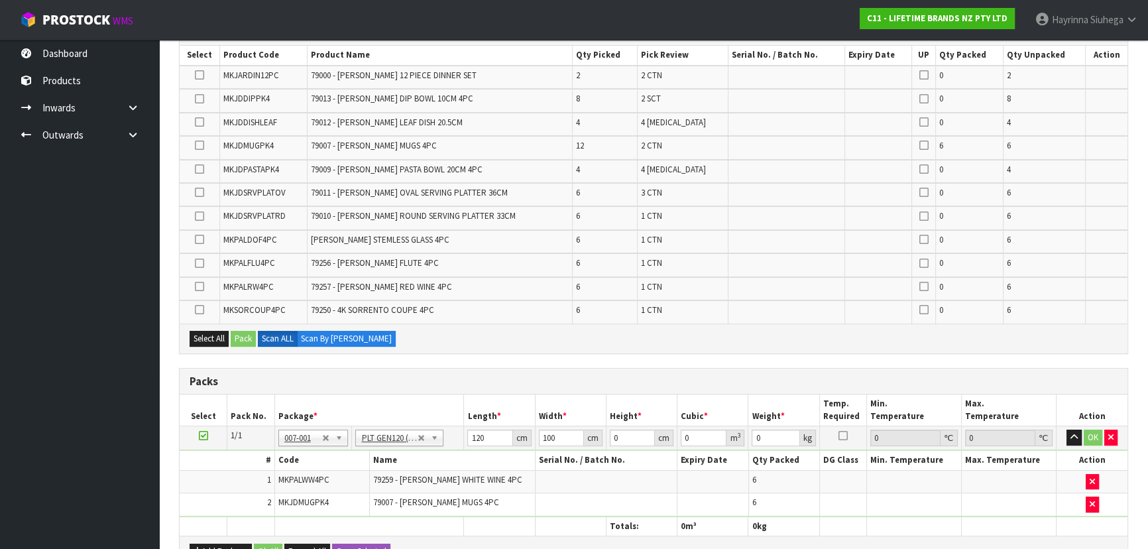
click at [200, 193] on icon at bounding box center [199, 192] width 9 height 1
click at [0, 0] on input "checkbox" at bounding box center [0, 0] width 0 height 0
click at [237, 331] on button "Pack" at bounding box center [243, 339] width 25 height 16
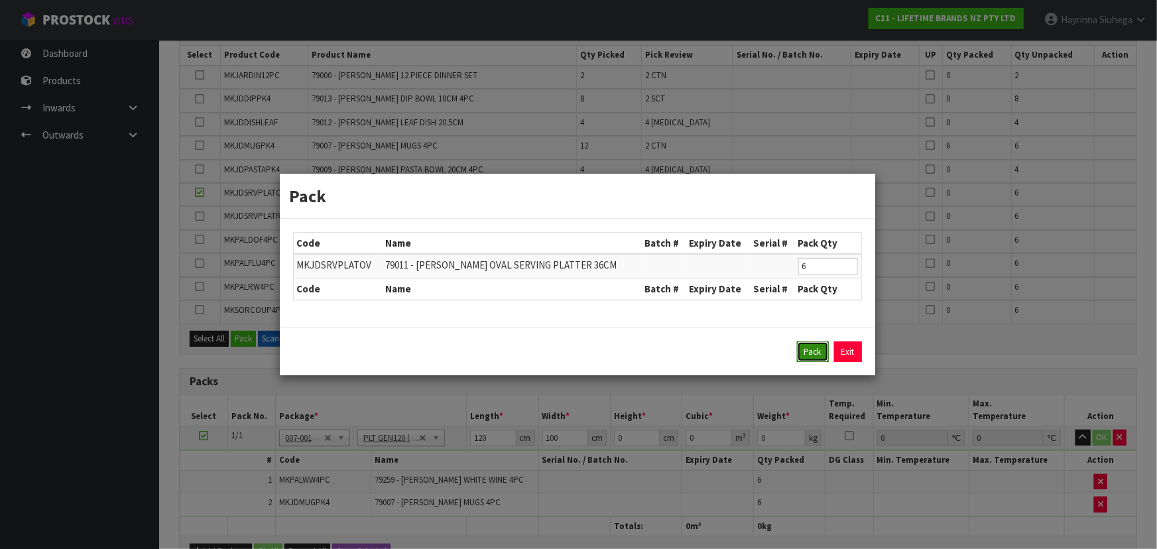
click at [808, 348] on button "Pack" at bounding box center [813, 351] width 32 height 21
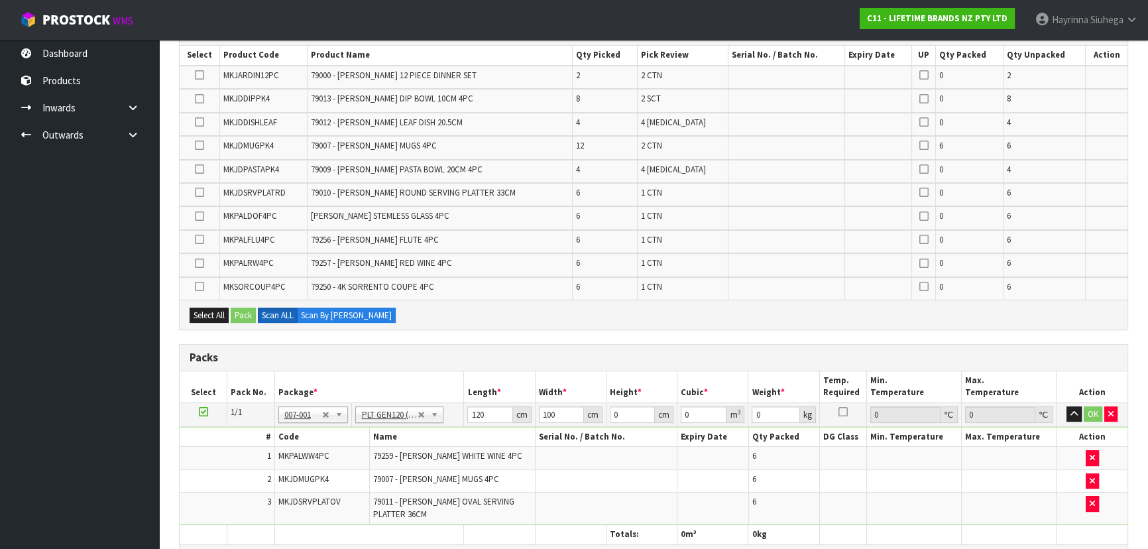
type input "28.55"
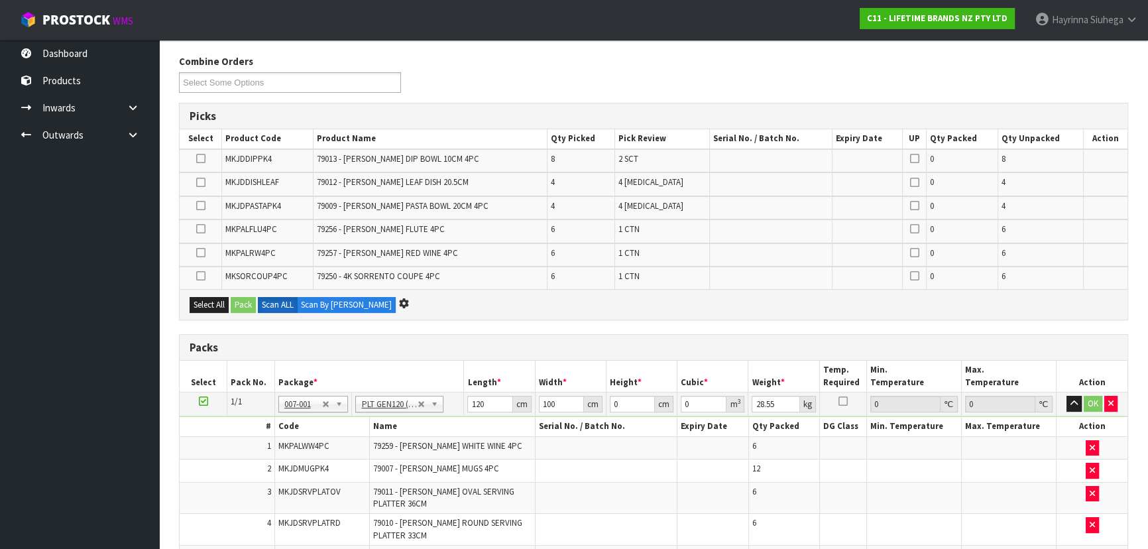
scroll to position [0, 0]
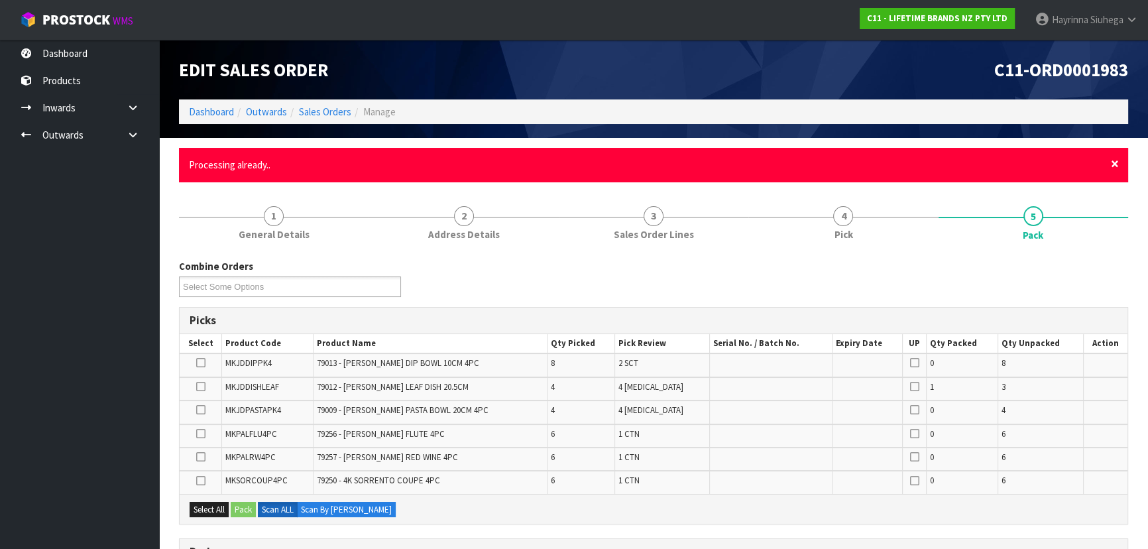
click at [1112, 163] on span "×" at bounding box center [1115, 163] width 8 height 19
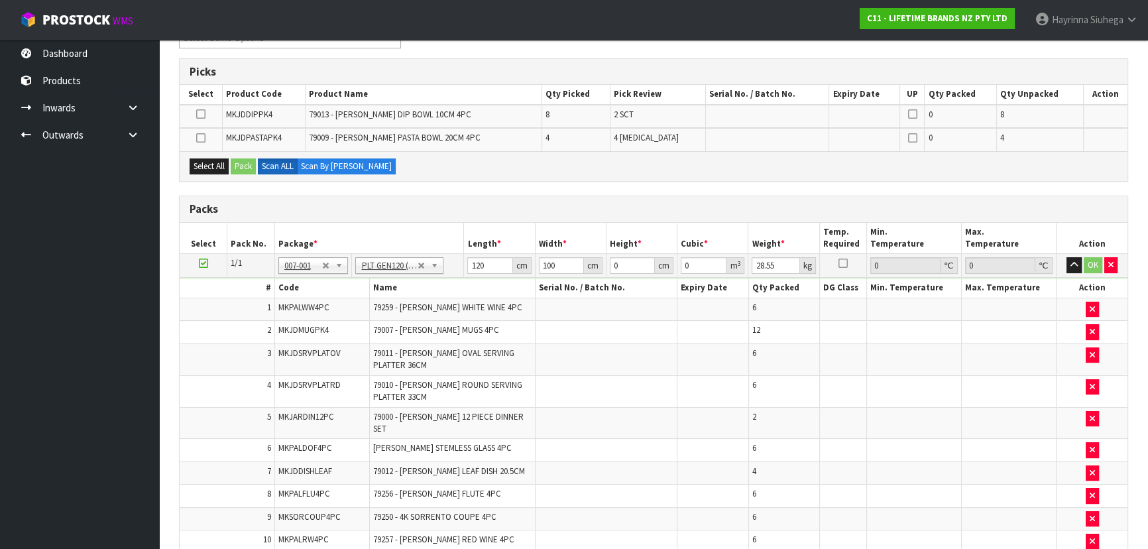
scroll to position [180, 0]
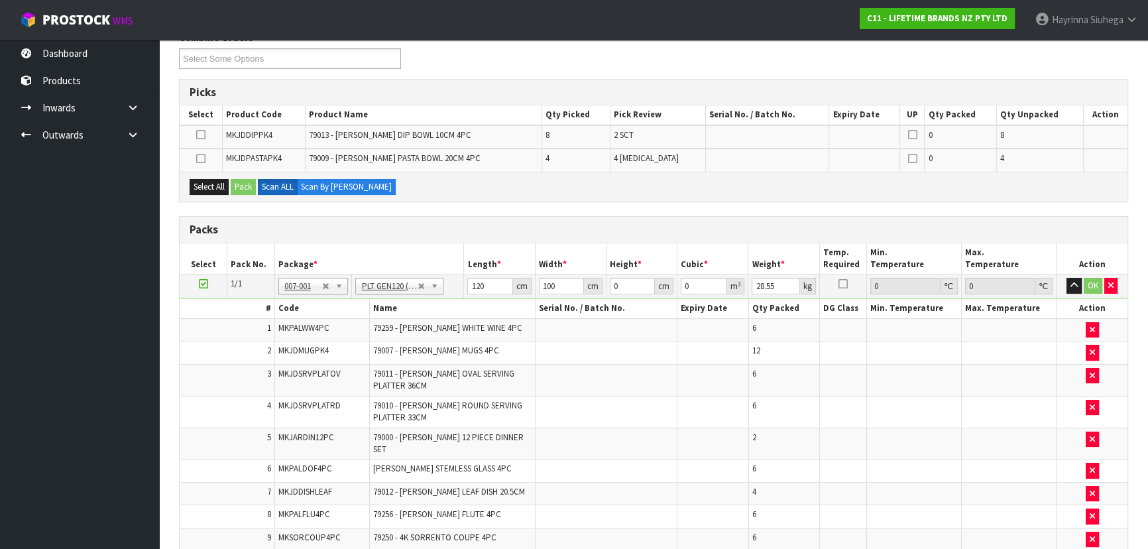
click at [629, 341] on td at bounding box center [606, 352] width 143 height 23
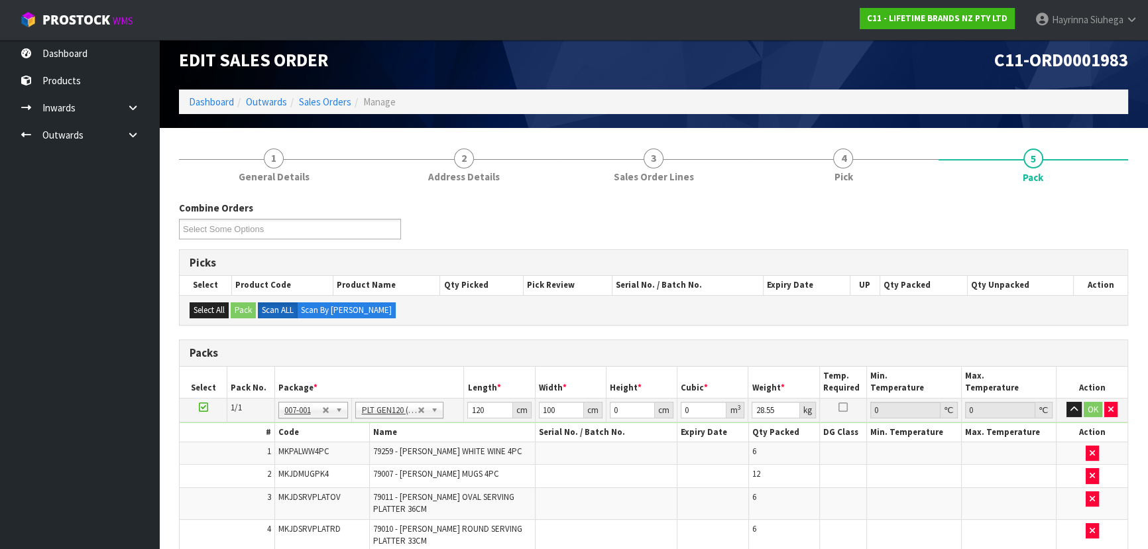
scroll to position [191, 0]
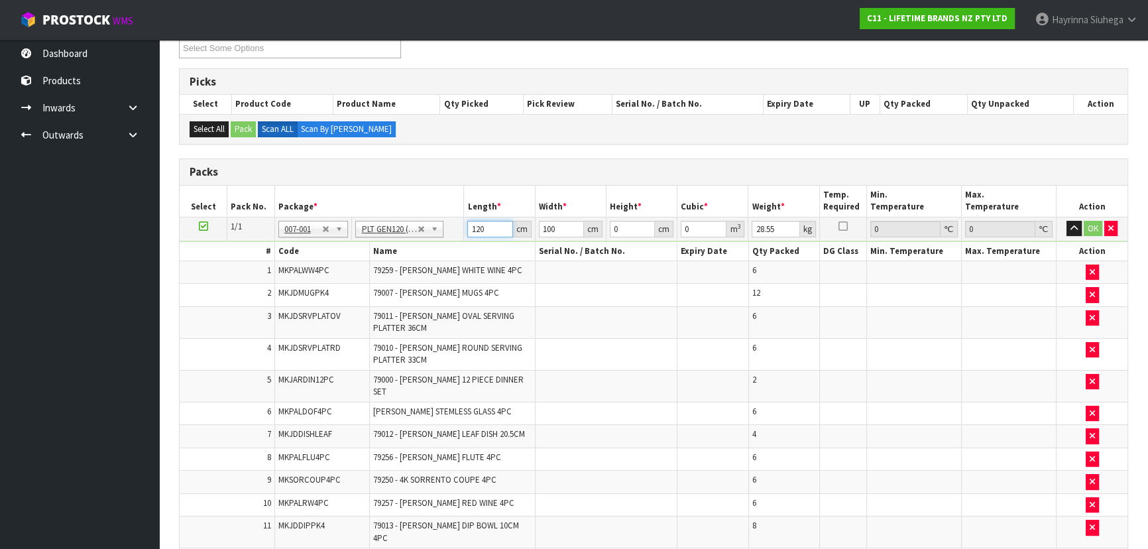
click at [475, 225] on input "120" at bounding box center [489, 229] width 45 height 17
type input "123"
type input "113"
type input "1"
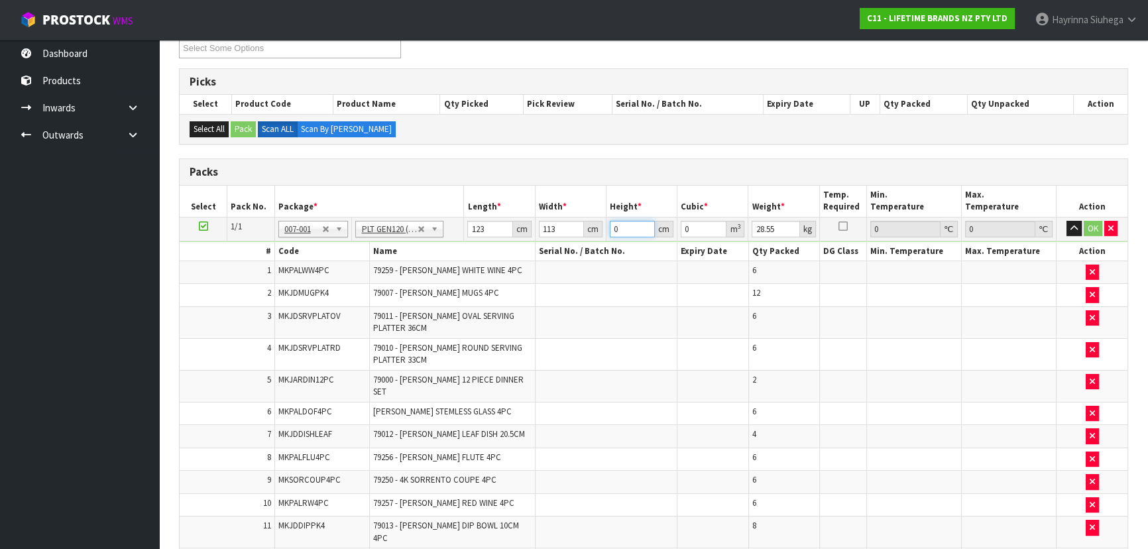
type input "0.013899"
type input "14"
type input "0.194586"
type input "145"
type input "2.015355"
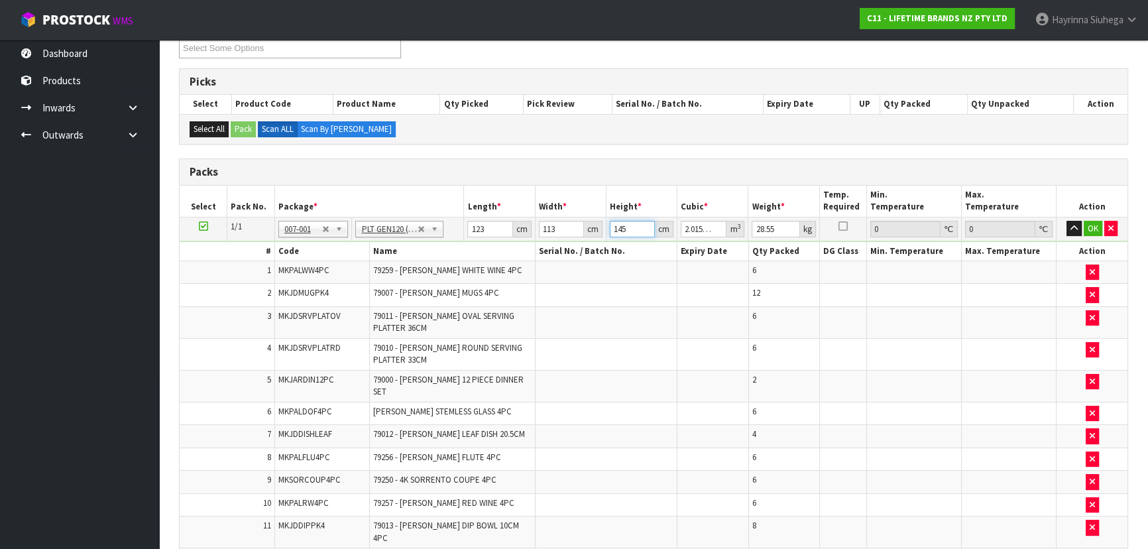
type input "145"
type input "180"
click button "OK" at bounding box center [1093, 229] width 19 height 16
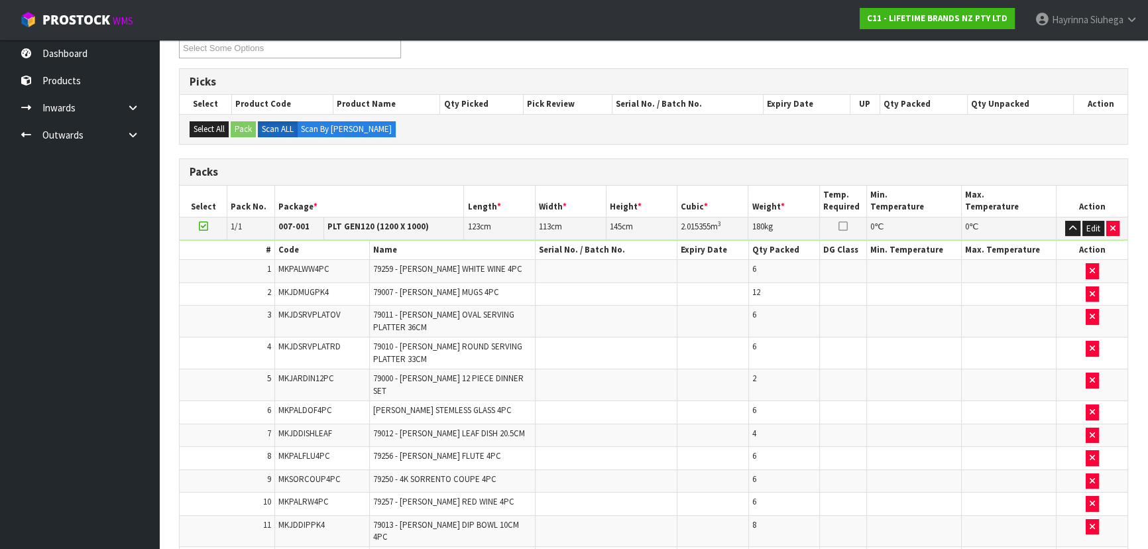
scroll to position [490, 0]
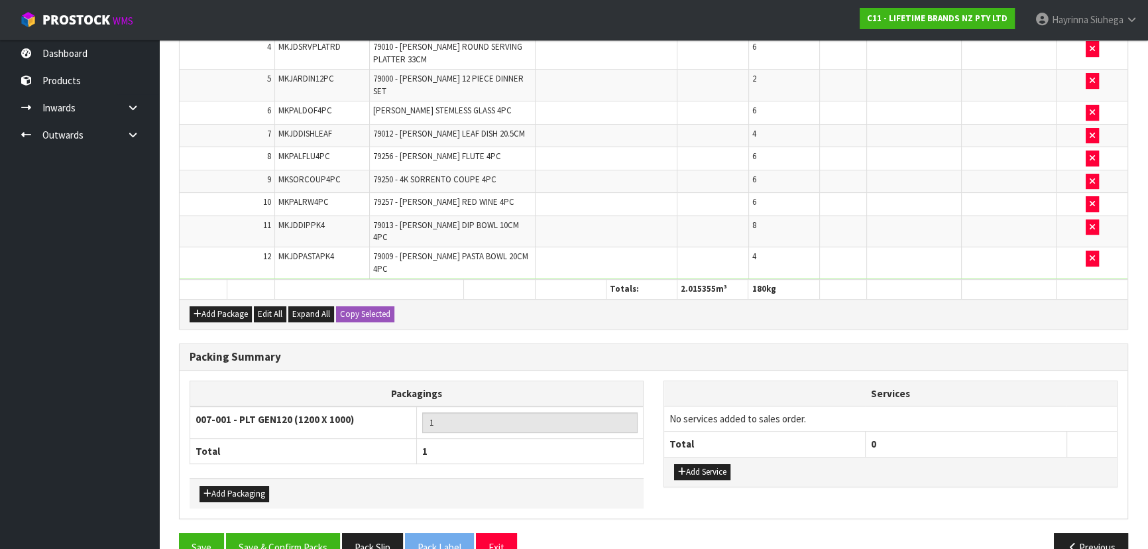
click at [291, 538] on div "Save Save & Confirm Packs Pack Slip Pack Label Exit Previous" at bounding box center [653, 552] width 969 height 38
click at [320, 533] on button "Save & Confirm Packs" at bounding box center [283, 547] width 114 height 29
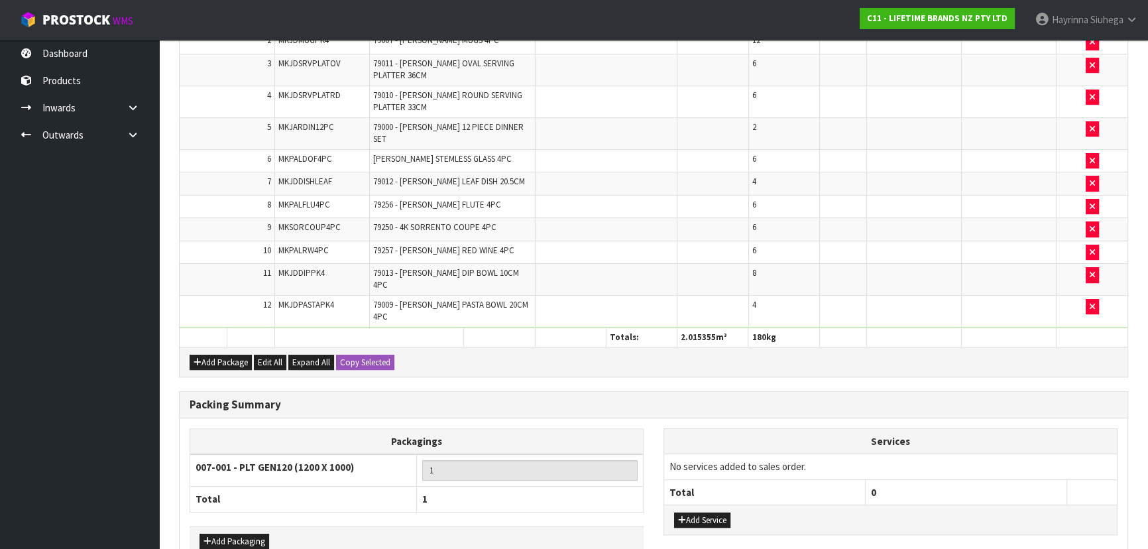
scroll to position [0, 0]
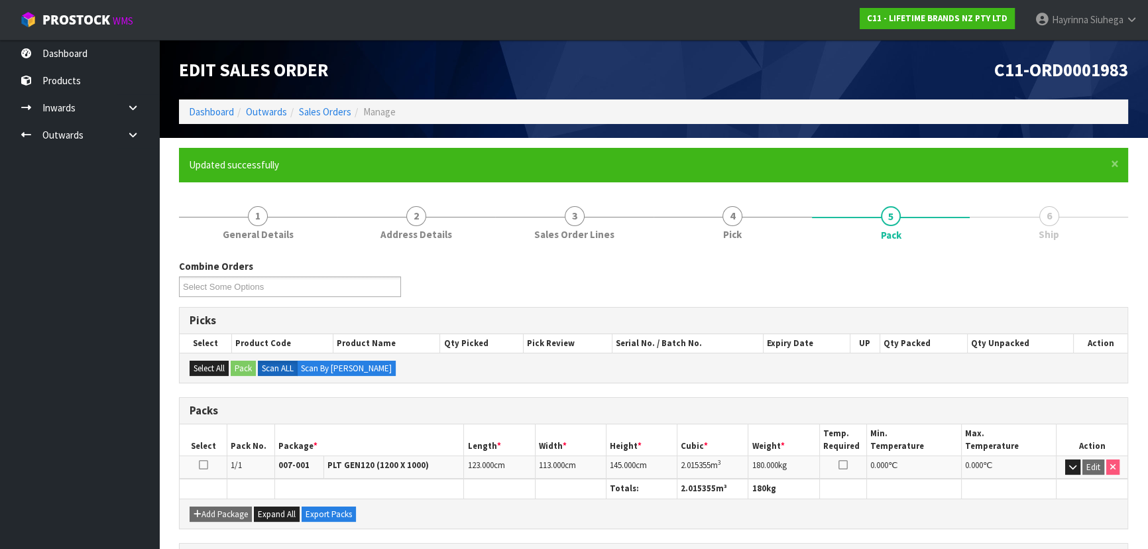
click at [225, 101] on ol "Dashboard Outwards Sales Orders Manage" at bounding box center [653, 111] width 949 height 25
click at [220, 106] on link "Dashboard" at bounding box center [211, 111] width 45 height 13
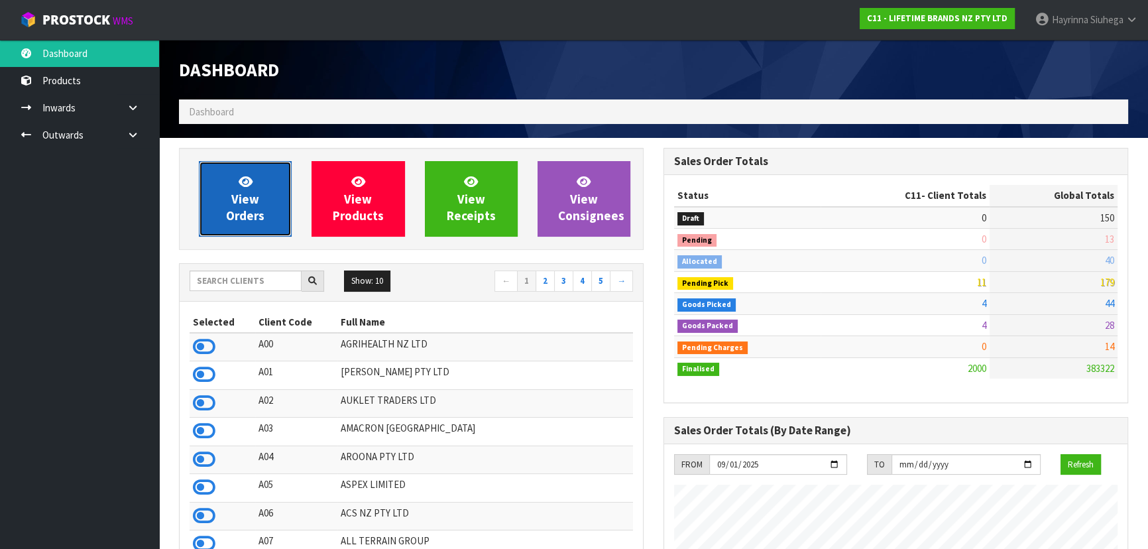
click at [239, 198] on span "View Orders" at bounding box center [245, 199] width 38 height 50
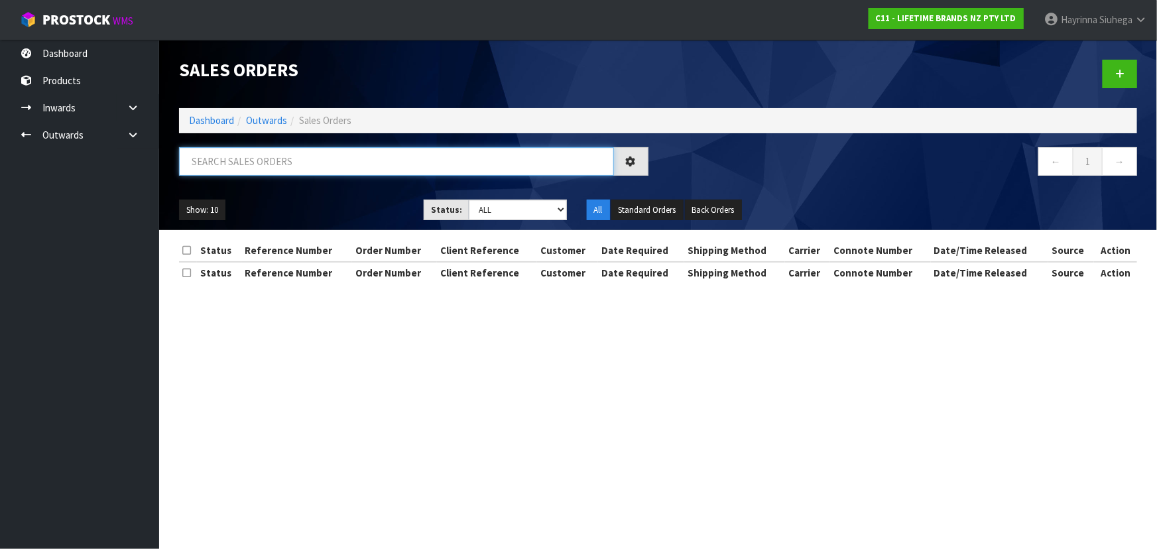
click at [314, 158] on input "text" at bounding box center [396, 161] width 435 height 29
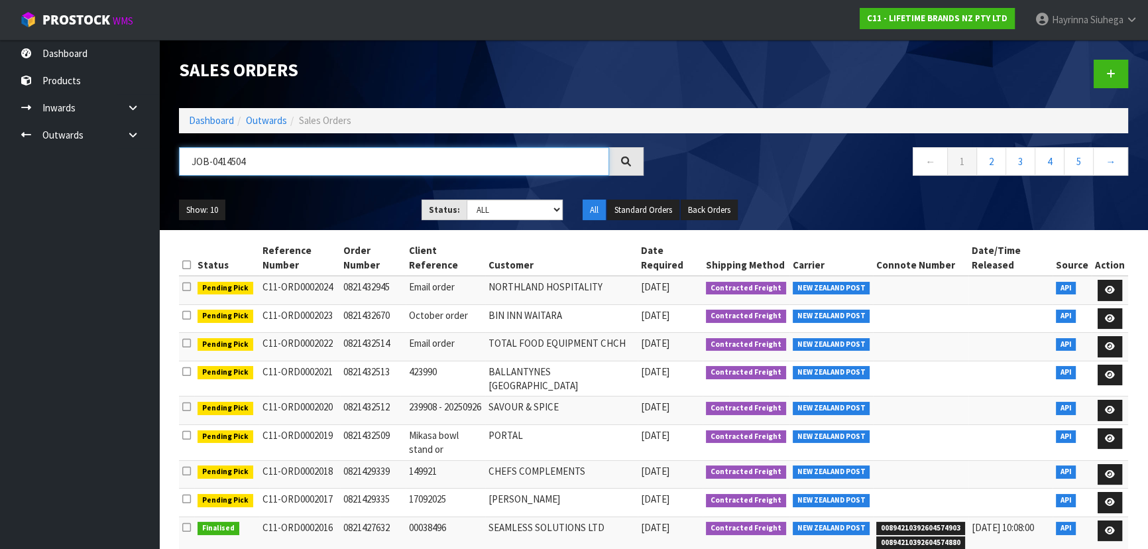
type input "JOB-0414504"
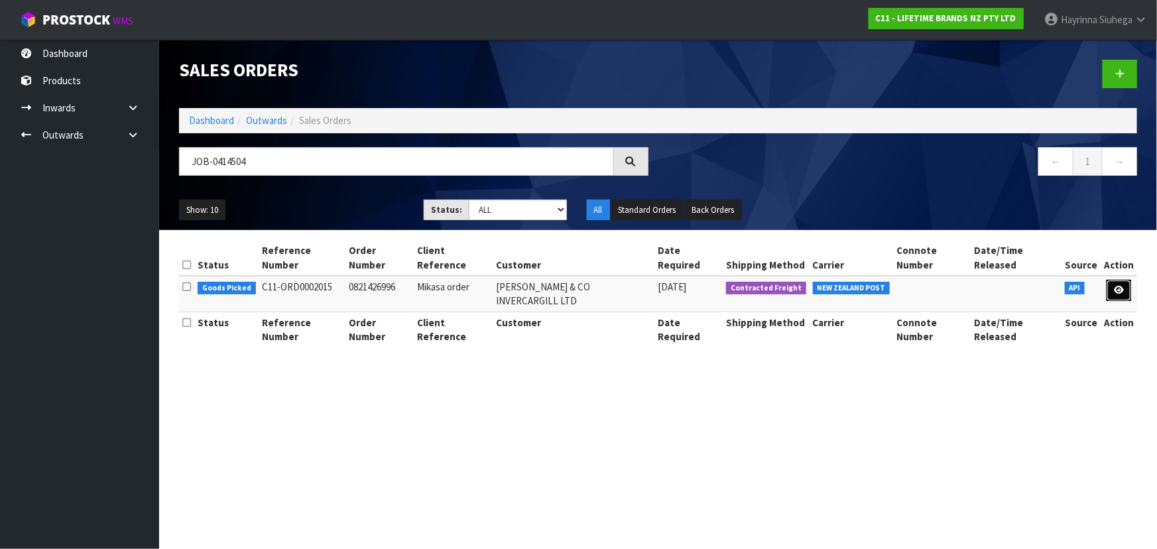
click at [1116, 286] on icon at bounding box center [1119, 290] width 10 height 9
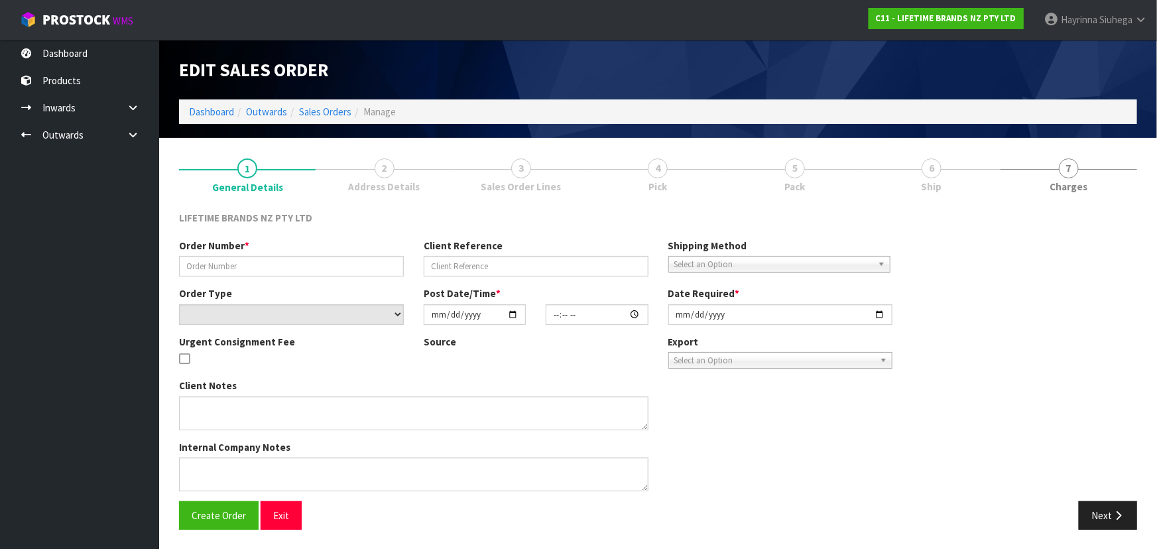
type input "0821426996"
type input "Mikasa order"
select select "number:0"
type input "[DATE]"
type input "11:54:15.000"
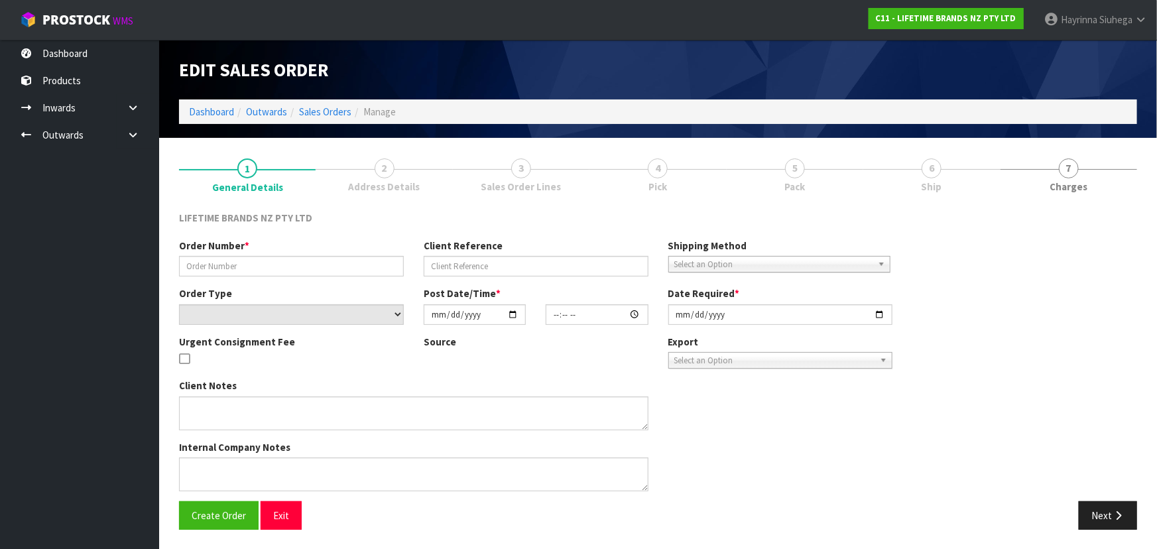
type input "[DATE]"
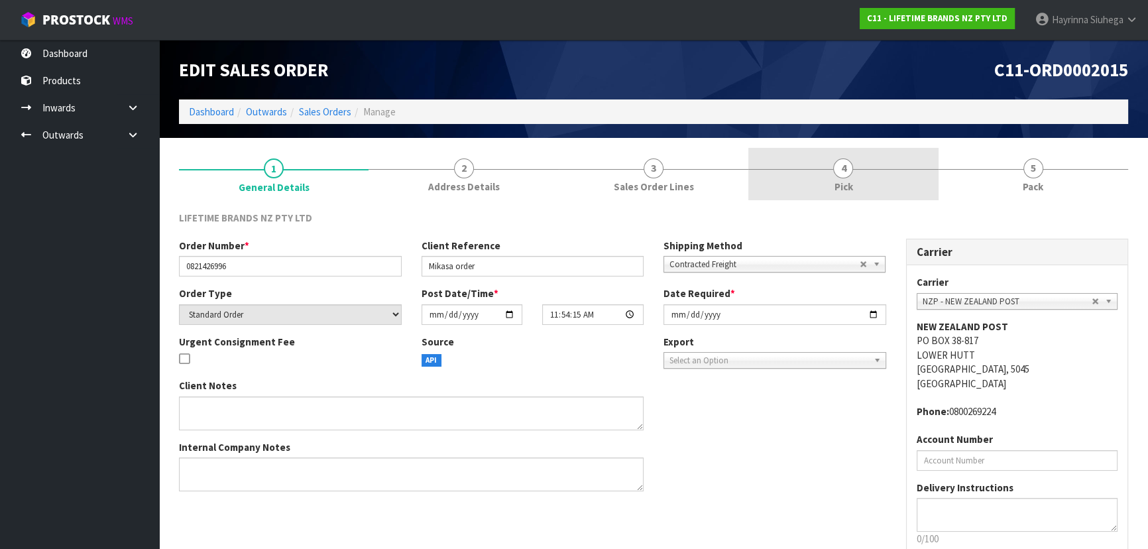
click at [882, 196] on link "4 Pick" at bounding box center [843, 174] width 190 height 52
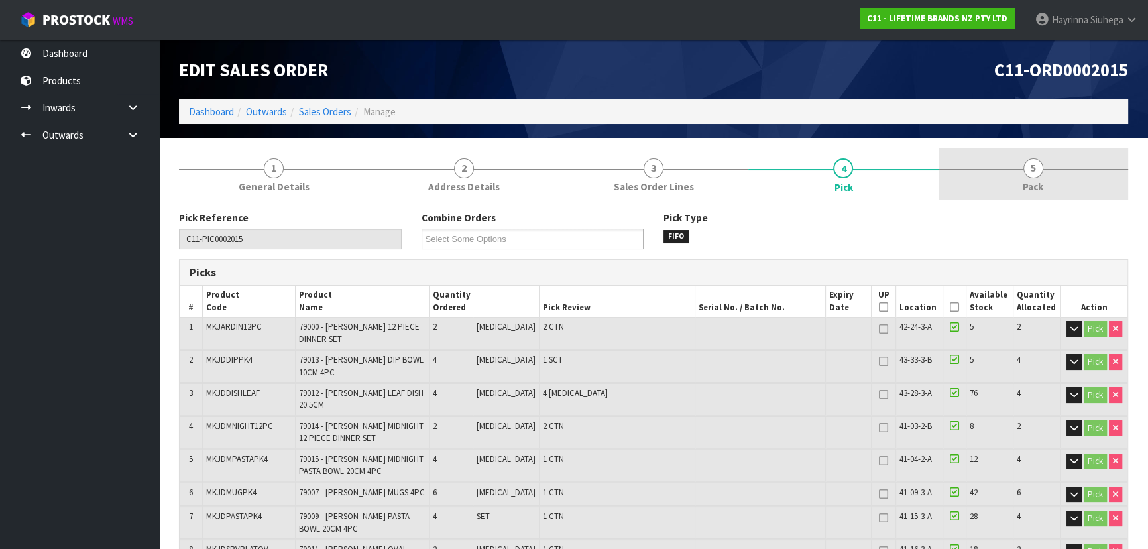
click at [978, 184] on link "5 Pack" at bounding box center [1034, 174] width 190 height 52
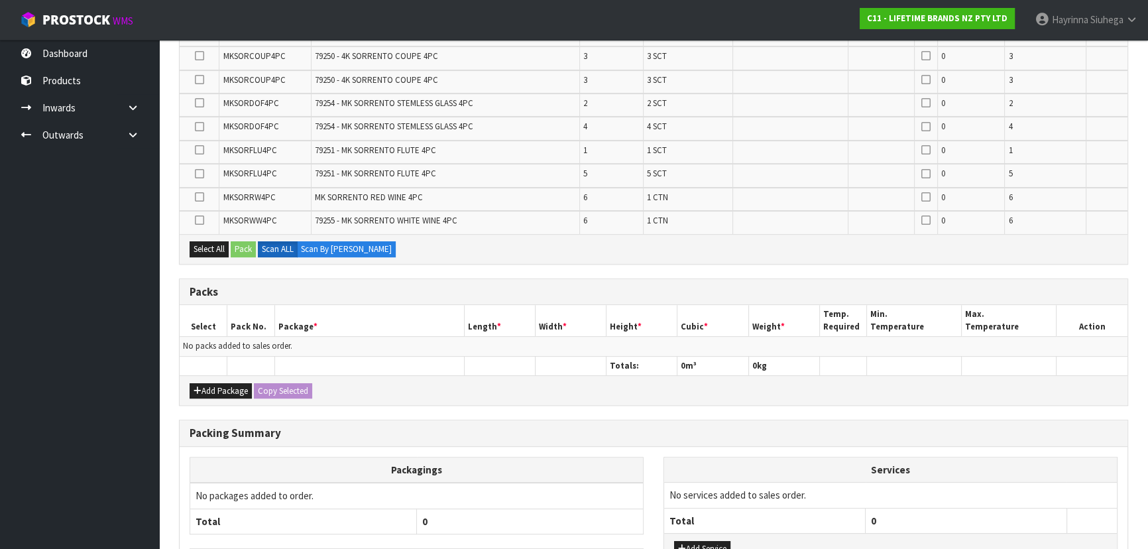
scroll to position [542, 0]
click at [226, 386] on button "Add Package" at bounding box center [221, 390] width 62 height 16
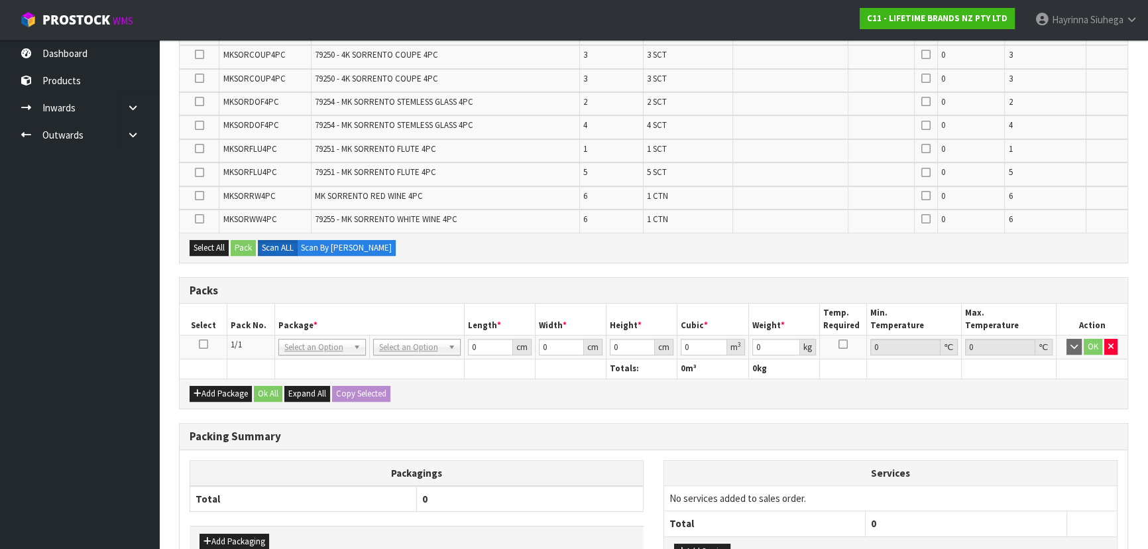
click at [205, 344] on icon at bounding box center [203, 344] width 9 height 1
click at [425, 351] on td "No Packaging Cartons PLT GEN120 (1200 X 1000) PLT ONE WAY SKID CHEP HIRE PALLET…" at bounding box center [416, 347] width 95 height 24
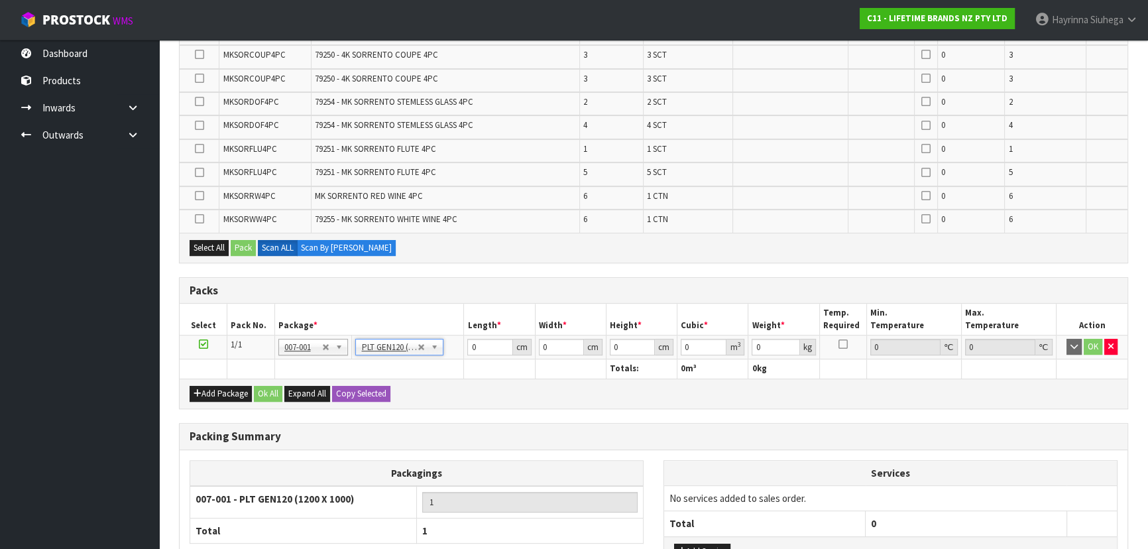
type input "120"
type input "100"
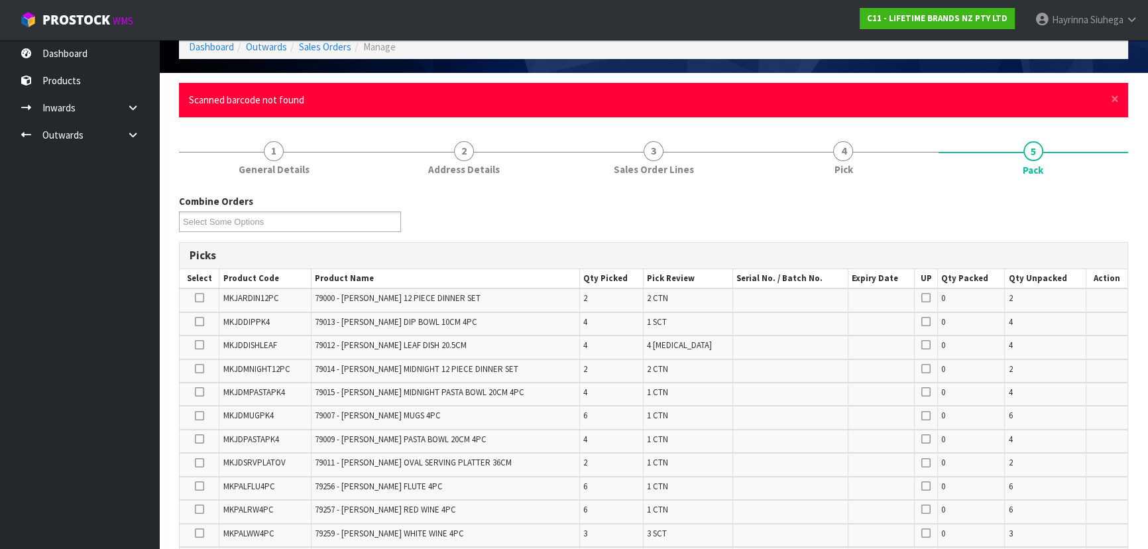
scroll to position [60, 0]
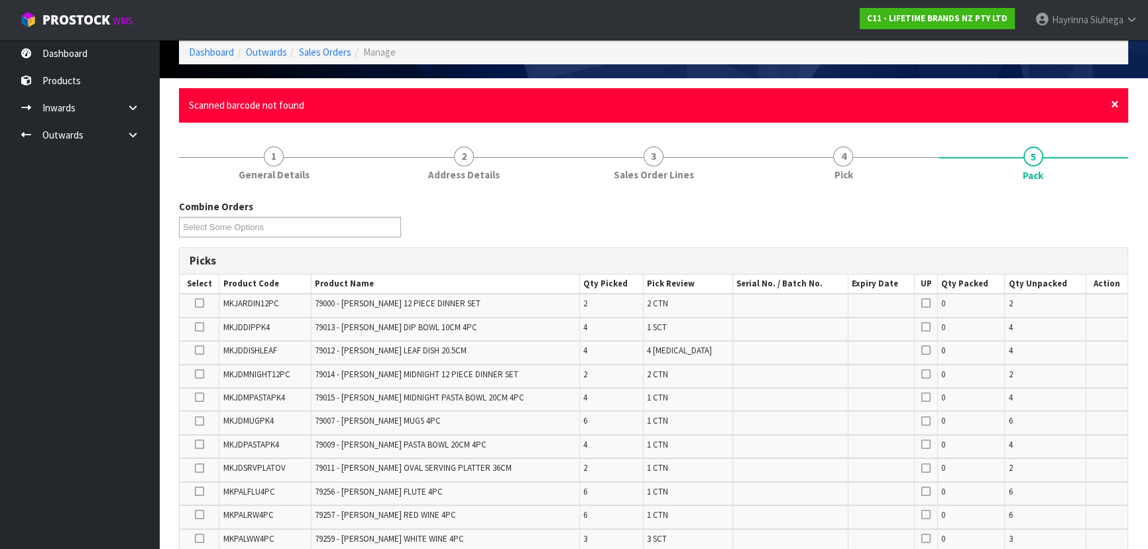
click at [1114, 105] on span "×" at bounding box center [1115, 104] width 8 height 19
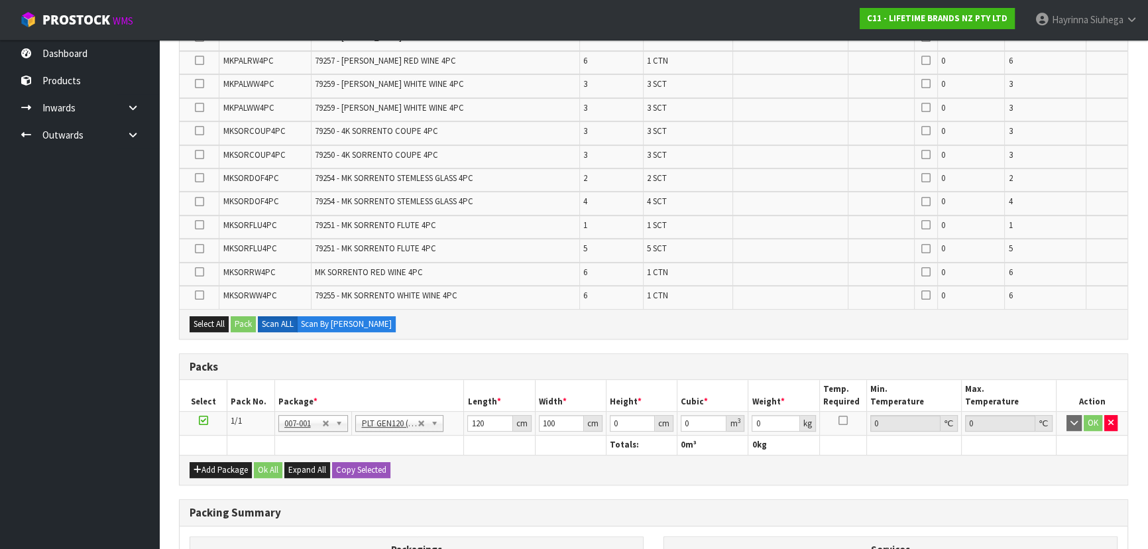
scroll to position [542, 0]
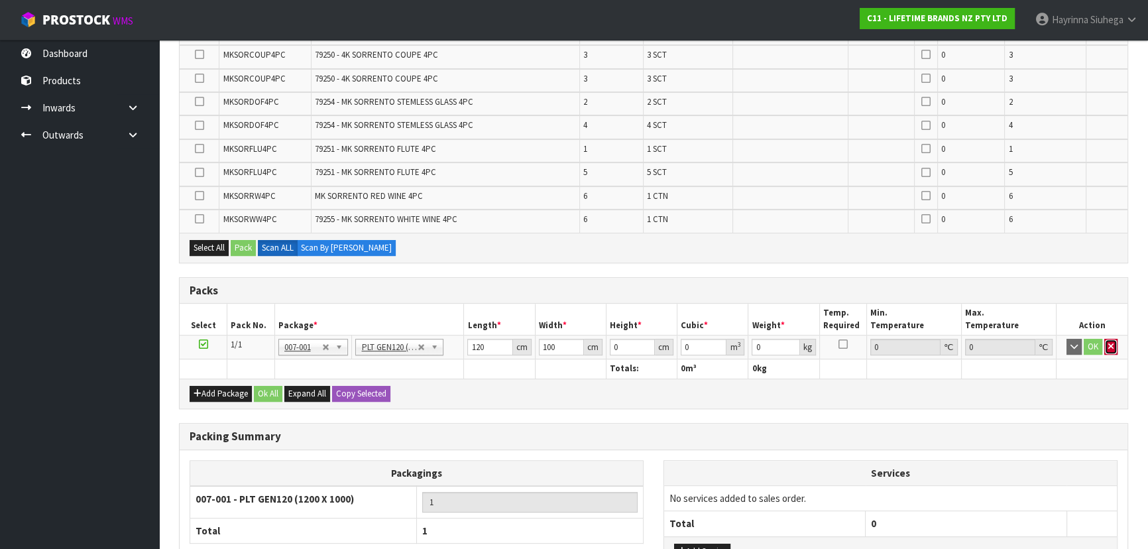
click at [1110, 344] on icon "button" at bounding box center [1110, 346] width 5 height 9
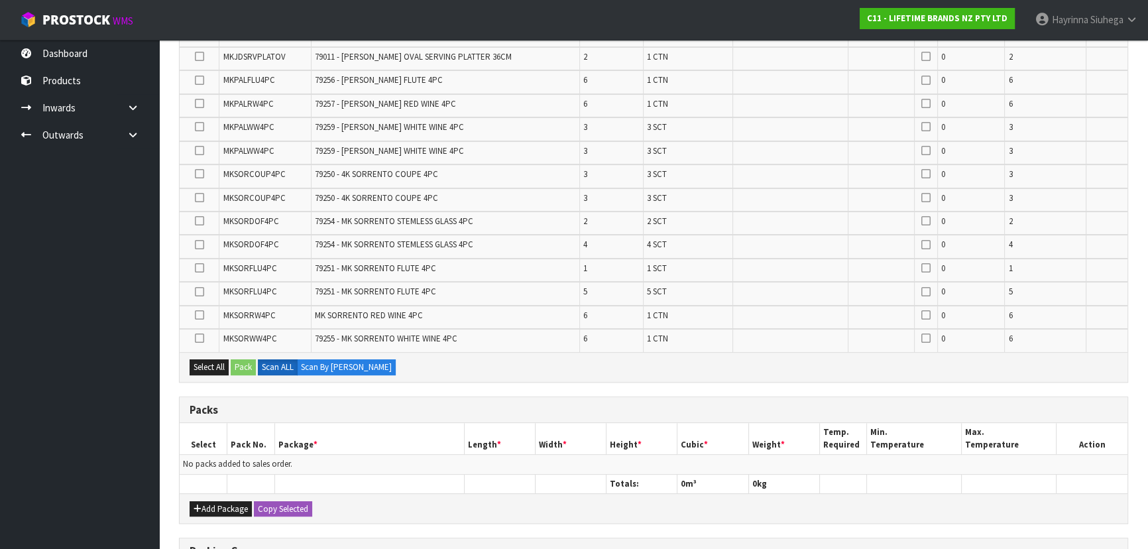
scroll to position [422, 0]
click at [215, 504] on button "Add Package" at bounding box center [221, 510] width 62 height 16
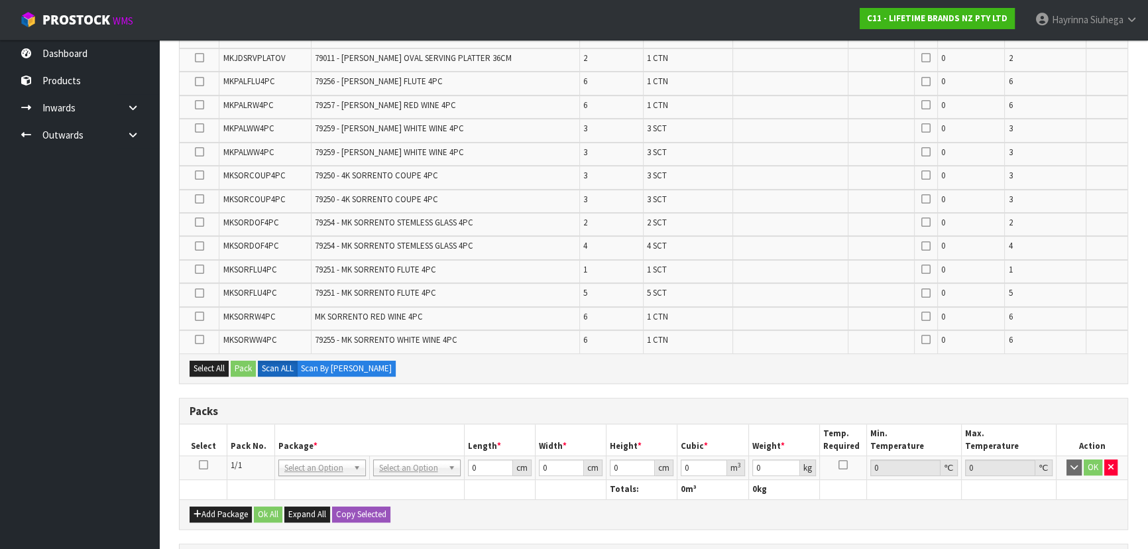
click at [199, 465] on icon at bounding box center [203, 465] width 9 height 1
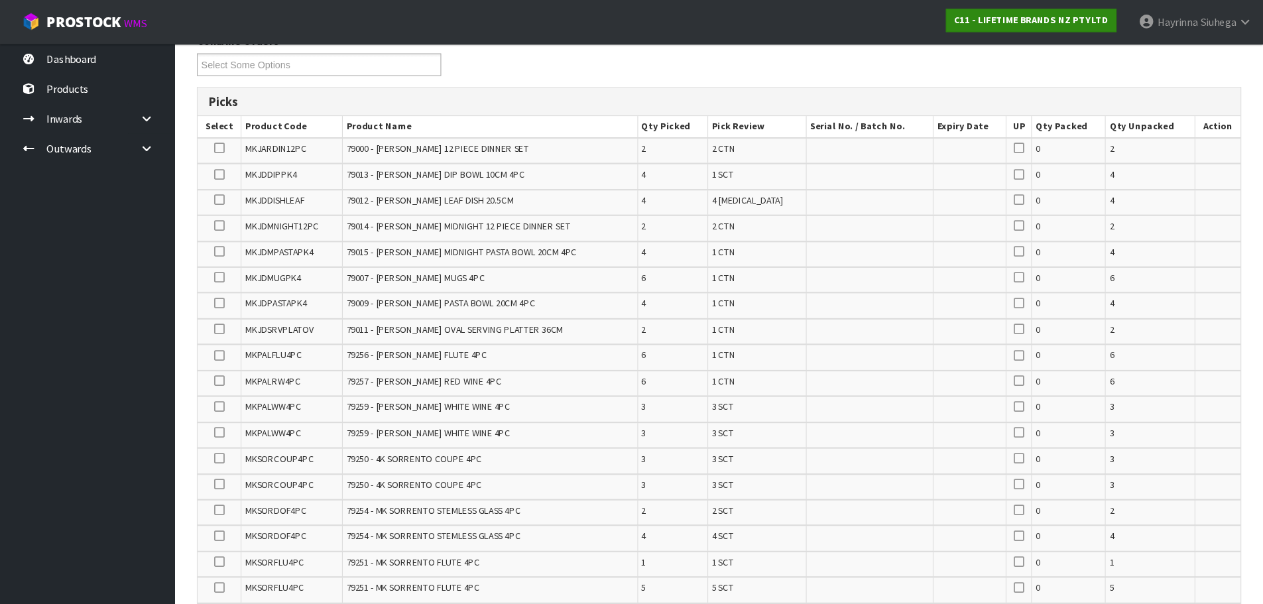
scroll to position [181, 0]
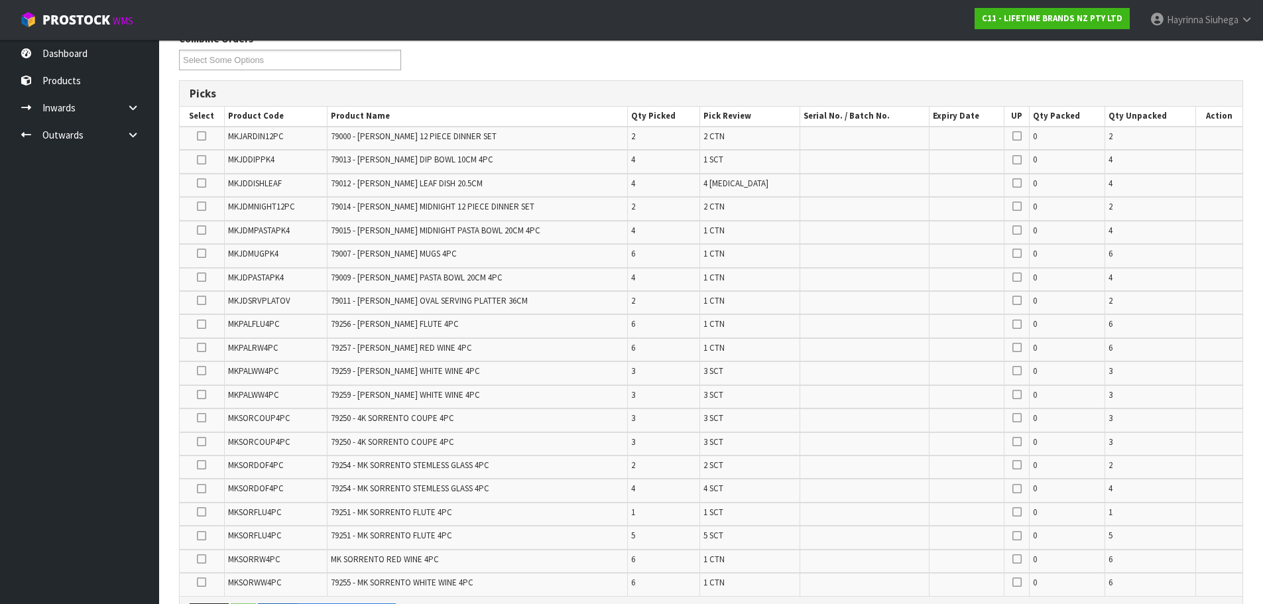
click at [662, 56] on div "Combine Orders C11-ORD0001821 C11-ORD0001925 C11-ORD0001983 C11-ORD0001987 C11-…" at bounding box center [711, 56] width 1084 height 48
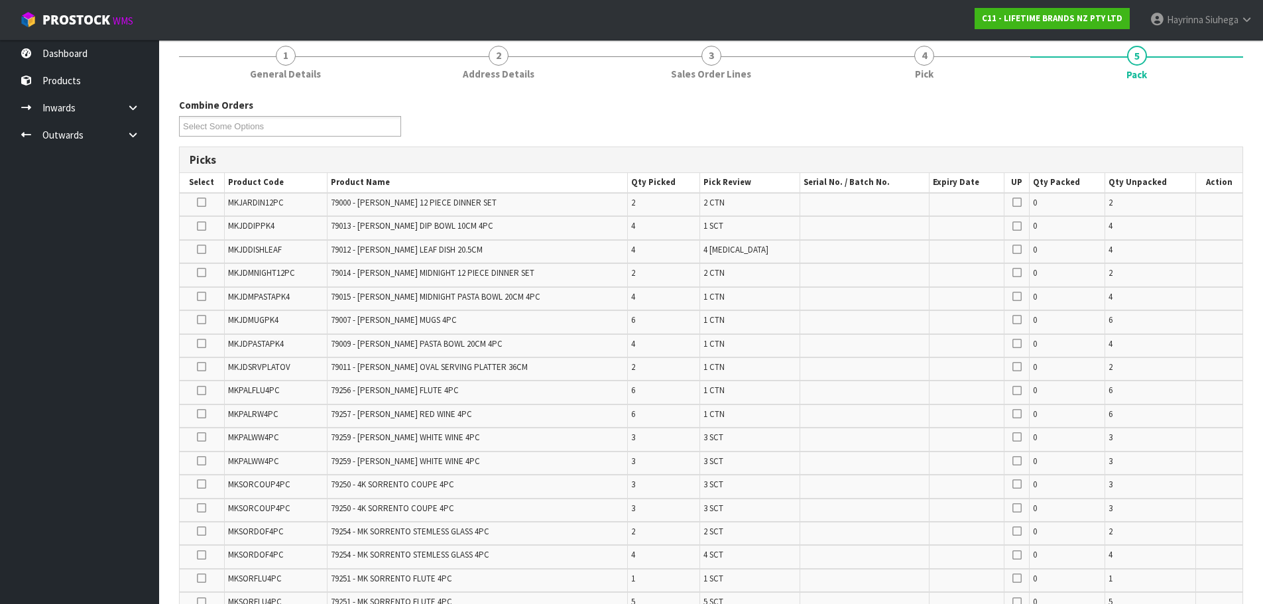
scroll to position [247, 0]
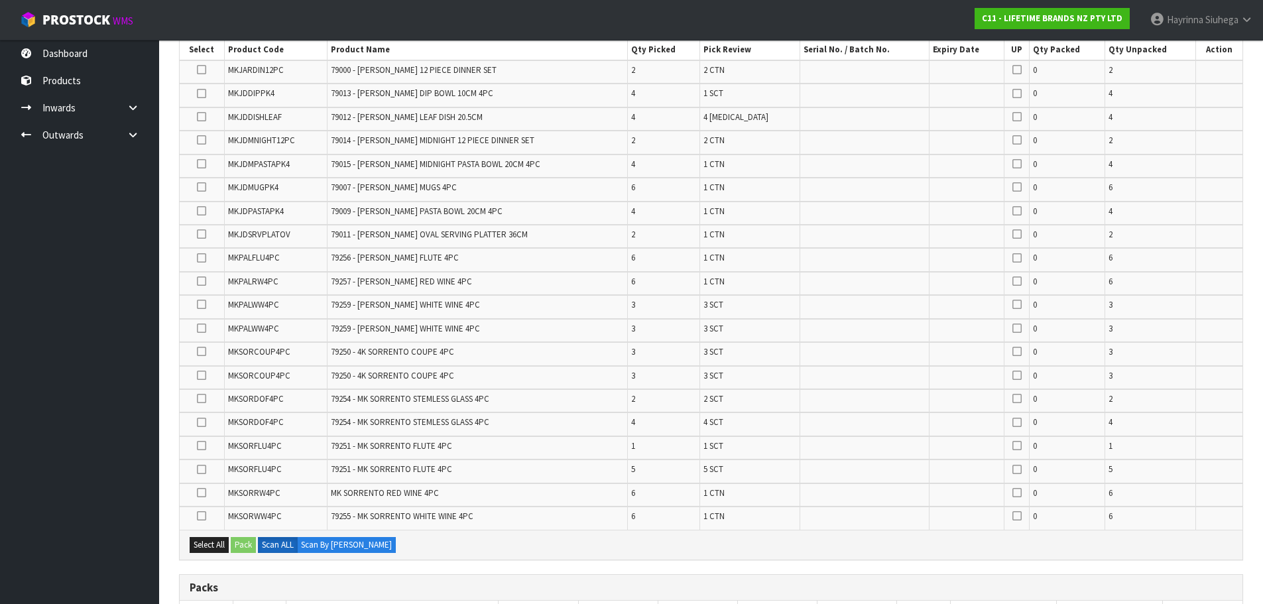
click at [545, 276] on td "79257 - MK PALERMO RED WINE 4PC" at bounding box center [477, 283] width 300 height 23
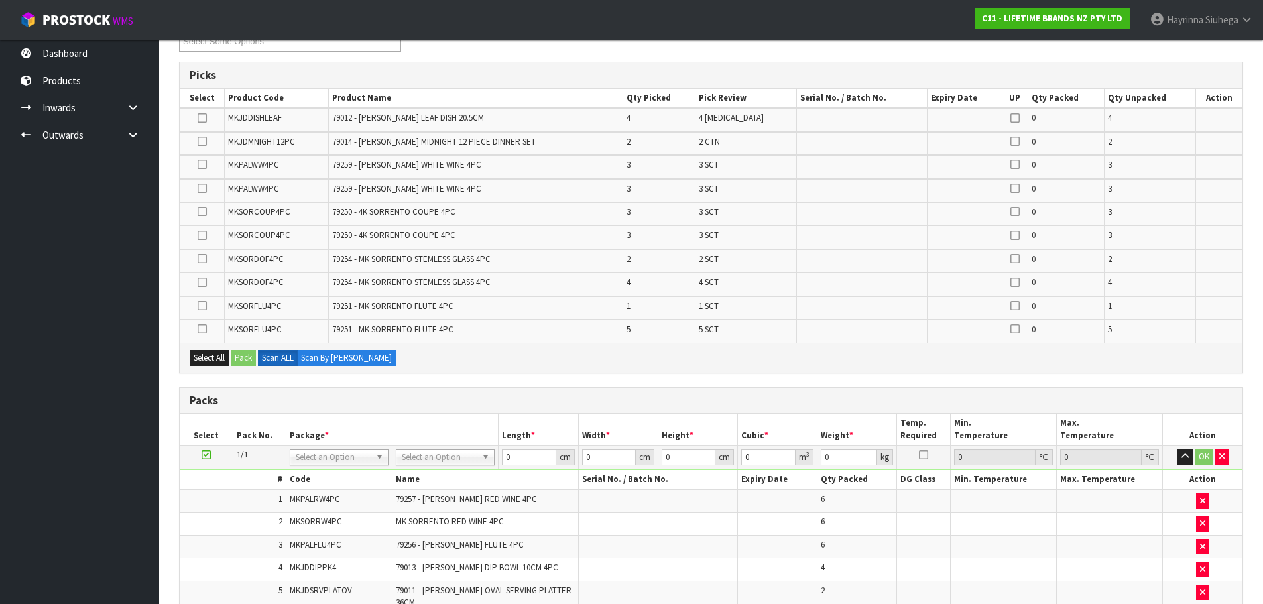
scroll to position [0, 0]
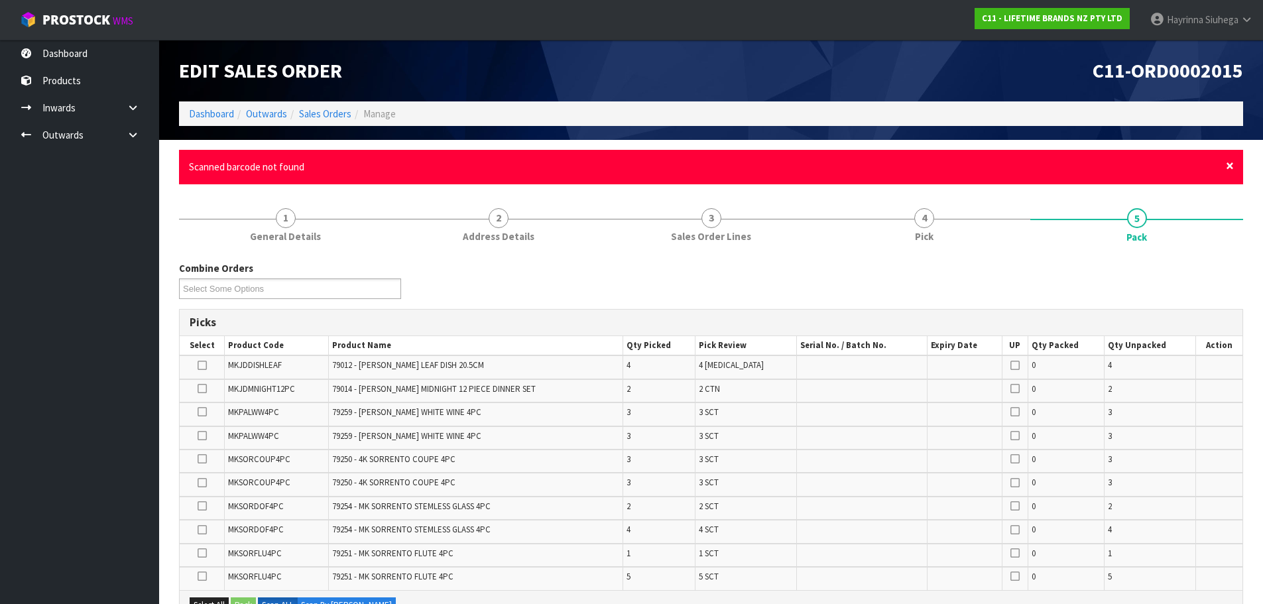
click at [1156, 159] on span "×" at bounding box center [1230, 165] width 8 height 19
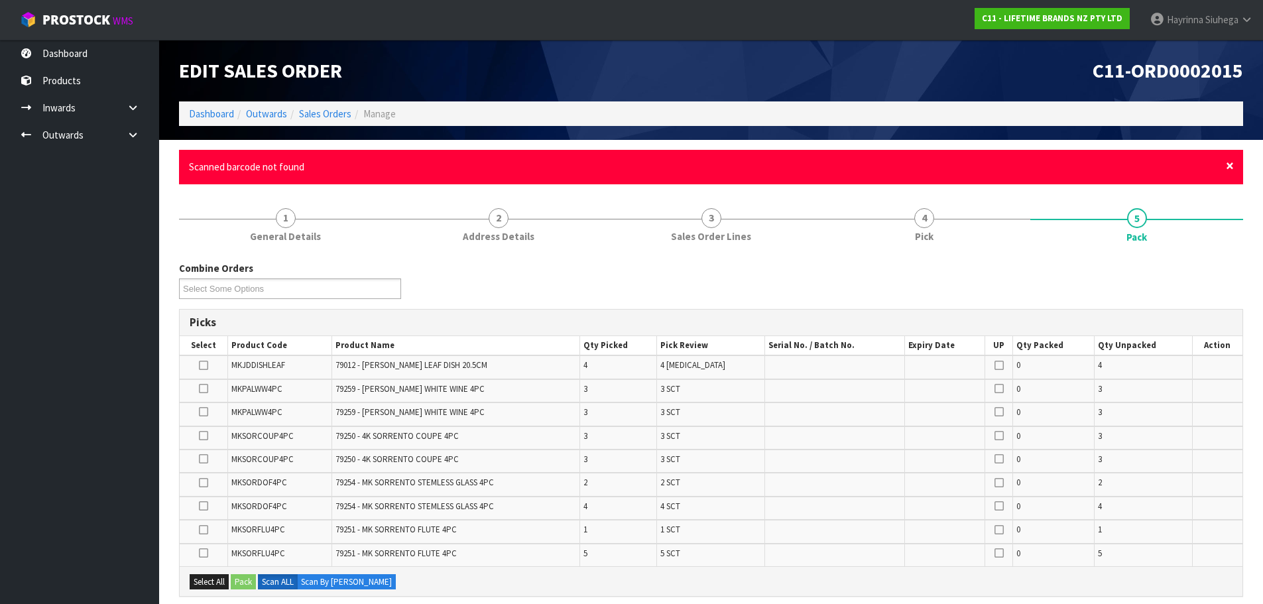
click at [1156, 160] on span "×" at bounding box center [1230, 165] width 8 height 19
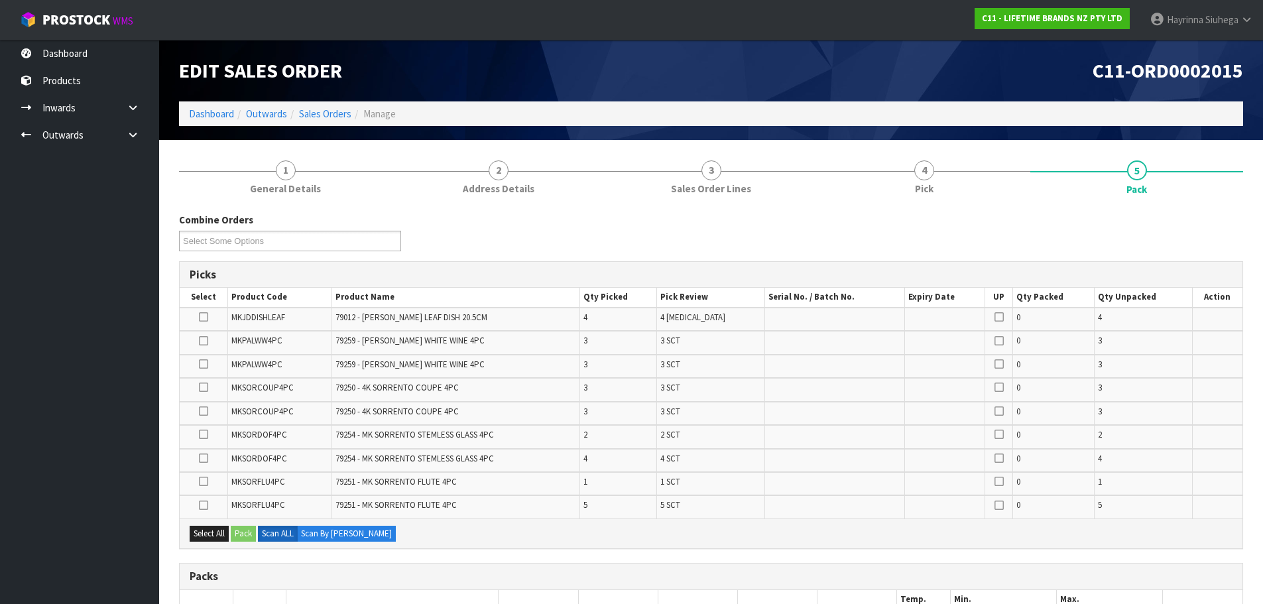
click at [202, 387] on icon at bounding box center [203, 387] width 9 height 1
click at [0, 0] on input "checkbox" at bounding box center [0, 0] width 0 height 0
click at [203, 412] on icon at bounding box center [203, 411] width 9 height 1
click at [0, 0] on input "checkbox" at bounding box center [0, 0] width 0 height 0
click at [240, 530] on button "Pack" at bounding box center [243, 534] width 25 height 16
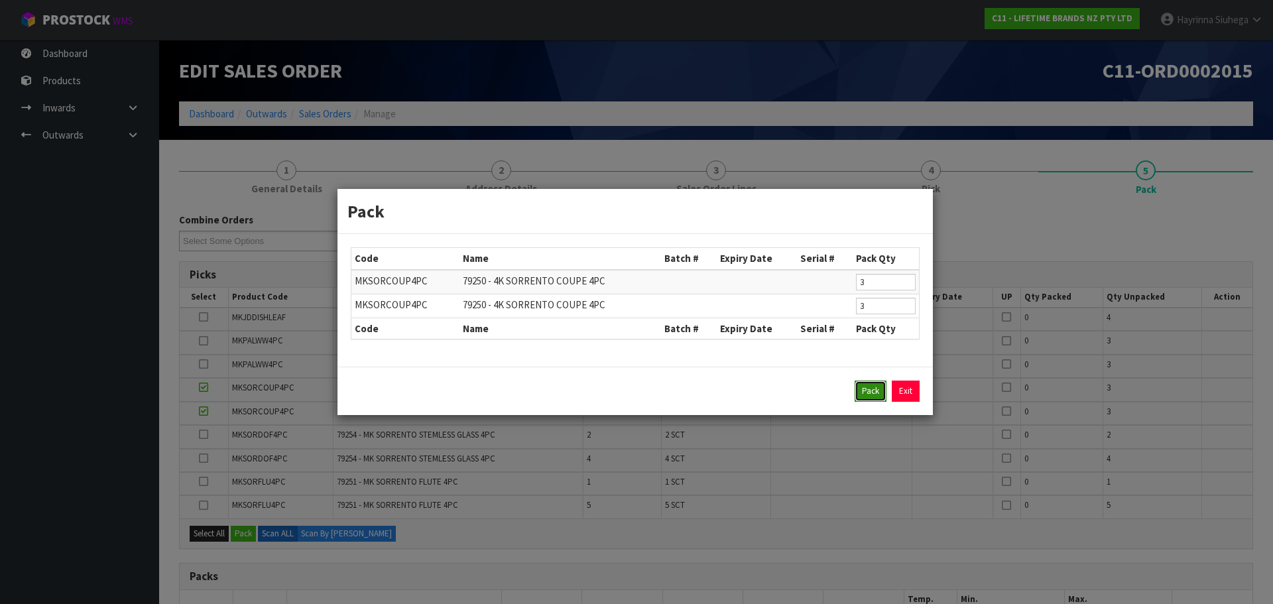
click at [871, 392] on button "Pack" at bounding box center [870, 390] width 32 height 21
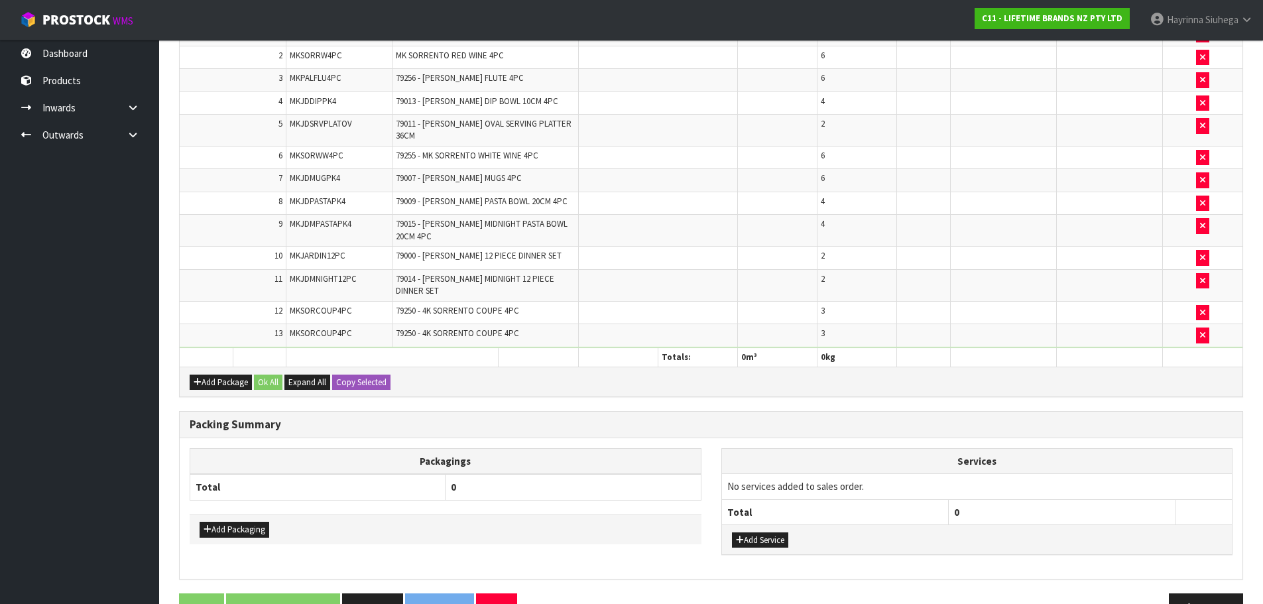
scroll to position [133, 0]
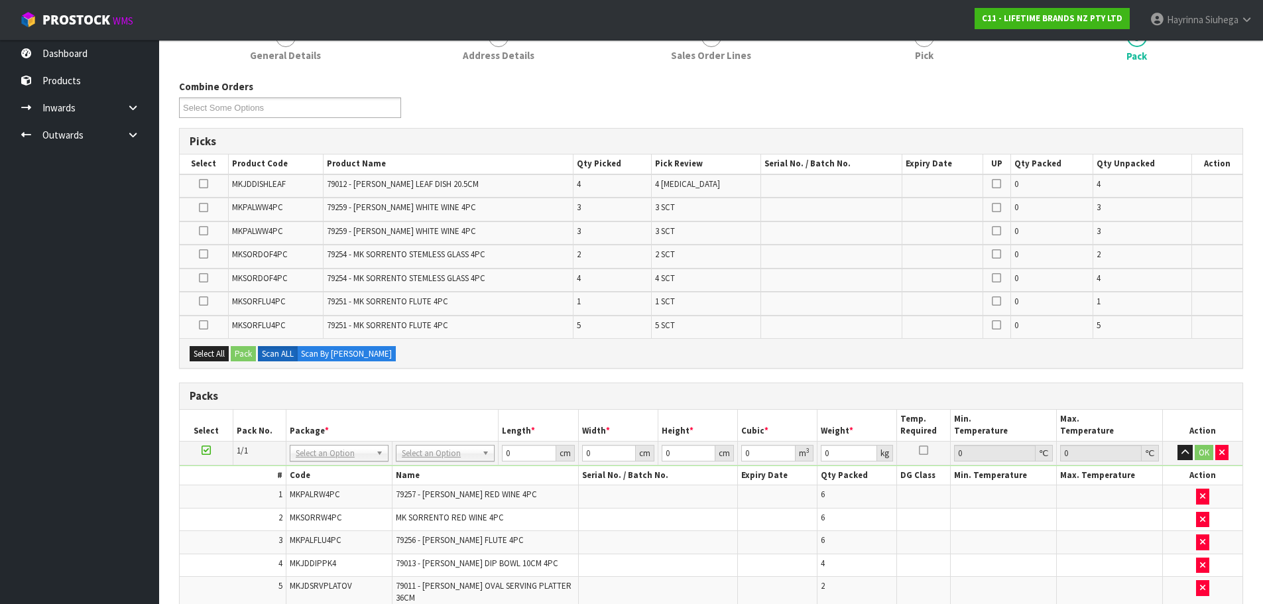
click at [652, 217] on td "3" at bounding box center [612, 209] width 78 height 23
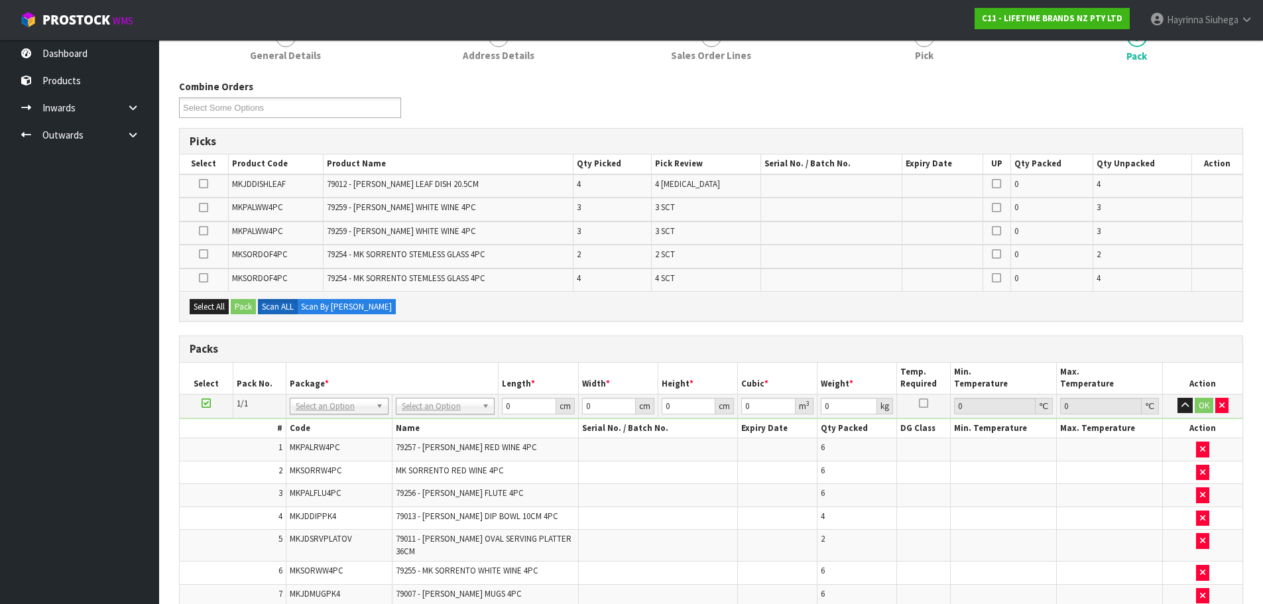
click at [207, 207] on icon at bounding box center [203, 207] width 9 height 1
click at [0, 0] on input "checkbox" at bounding box center [0, 0] width 0 height 0
click at [197, 229] on td at bounding box center [204, 232] width 48 height 23
click at [201, 231] on icon at bounding box center [203, 231] width 9 height 1
click at [0, 0] on input "checkbox" at bounding box center [0, 0] width 0 height 0
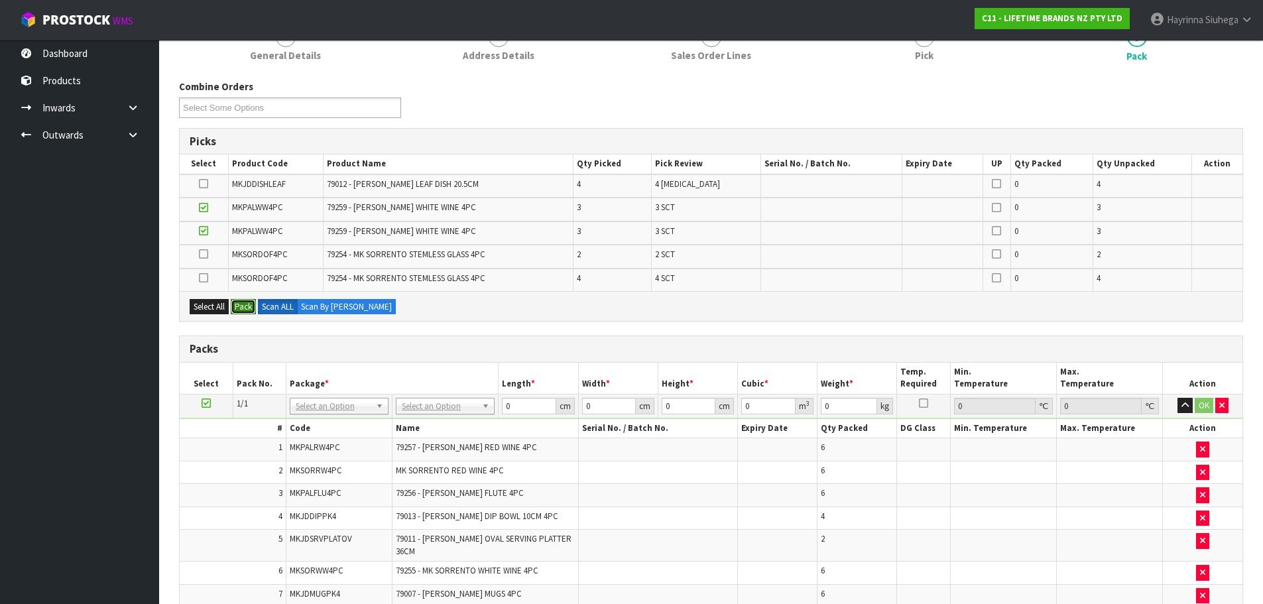
click at [243, 303] on button "Pack" at bounding box center [243, 307] width 25 height 16
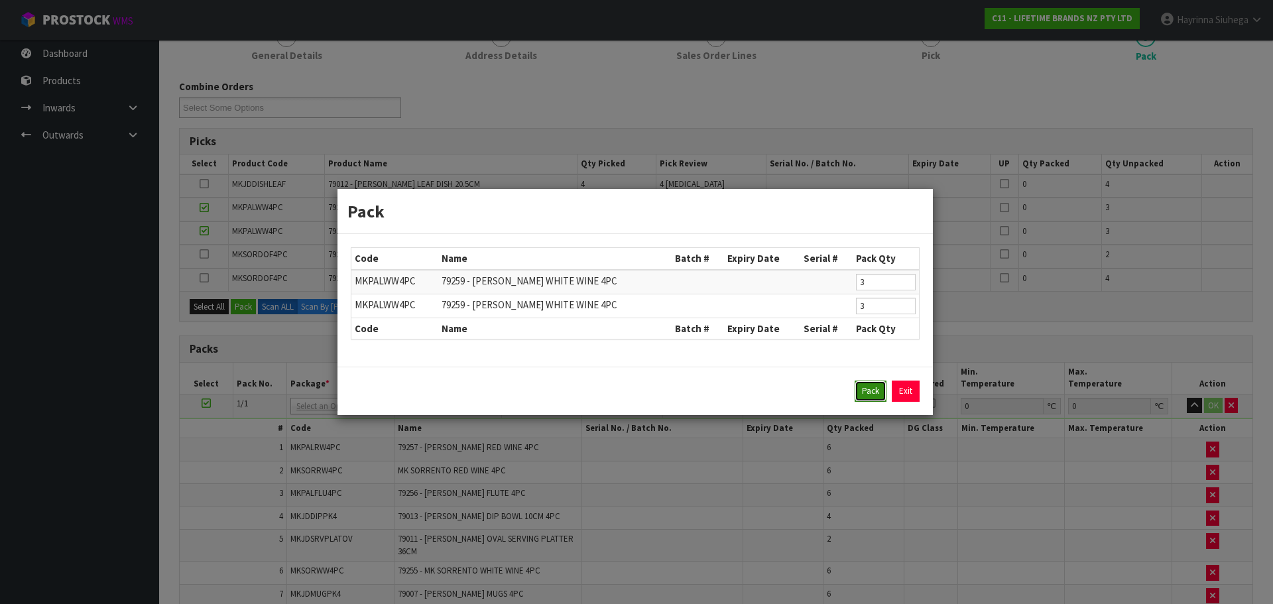
click at [868, 390] on button "Pack" at bounding box center [870, 390] width 32 height 21
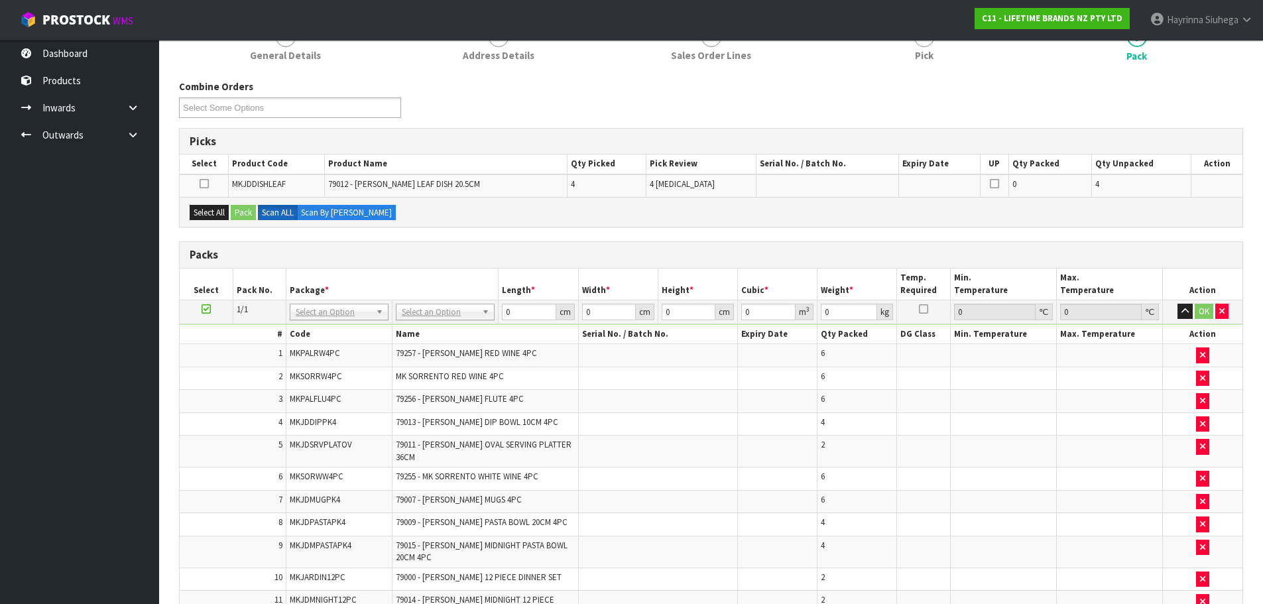
click at [208, 310] on icon at bounding box center [205, 309] width 9 height 1
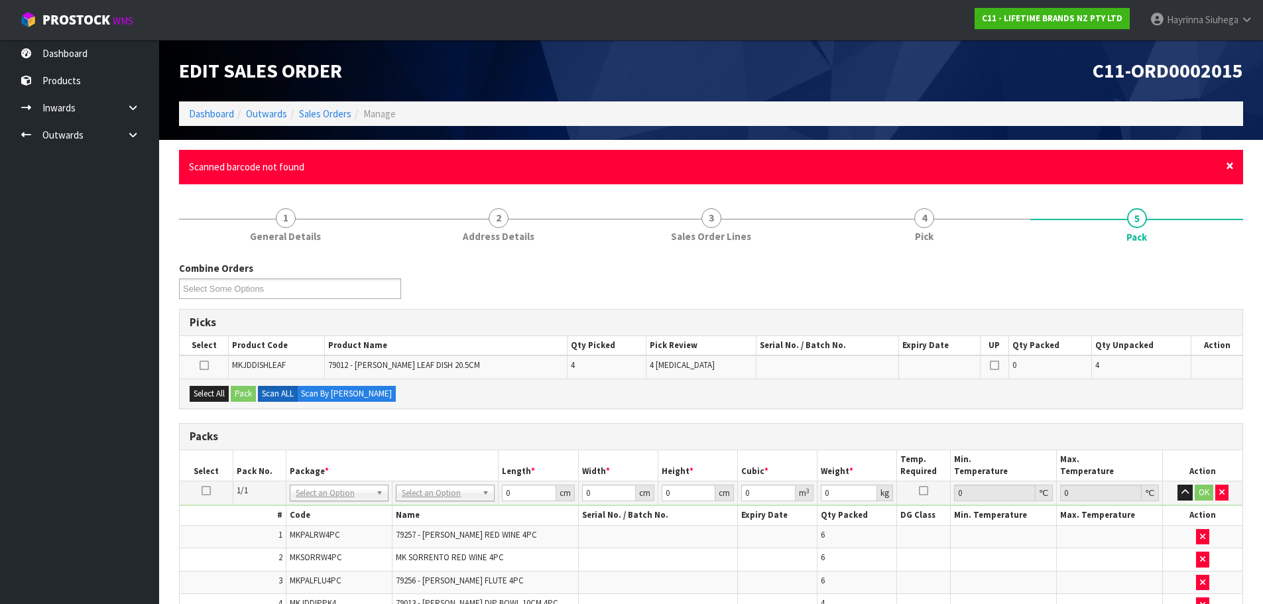
click at [1156, 168] on span "×" at bounding box center [1230, 165] width 8 height 19
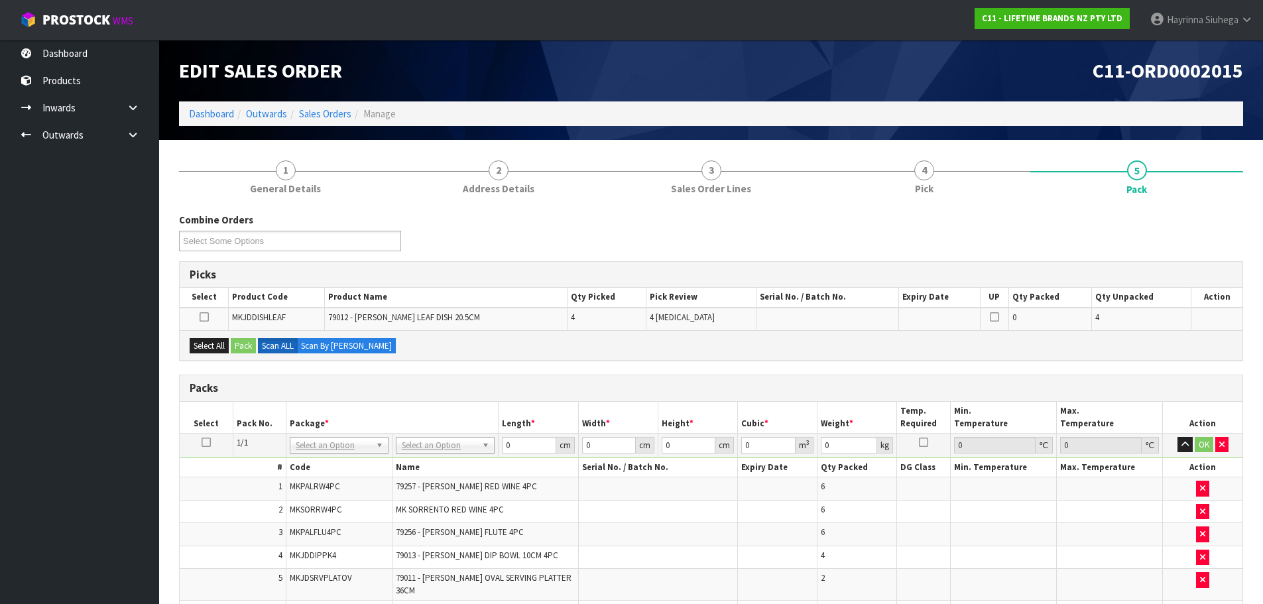
click at [1156, 241] on div "Combine Orders C11-ORD0001821 C11-ORD0001925 C11-ORD0001983 C11-ORD0001987 C11-…" at bounding box center [711, 237] width 1084 height 48
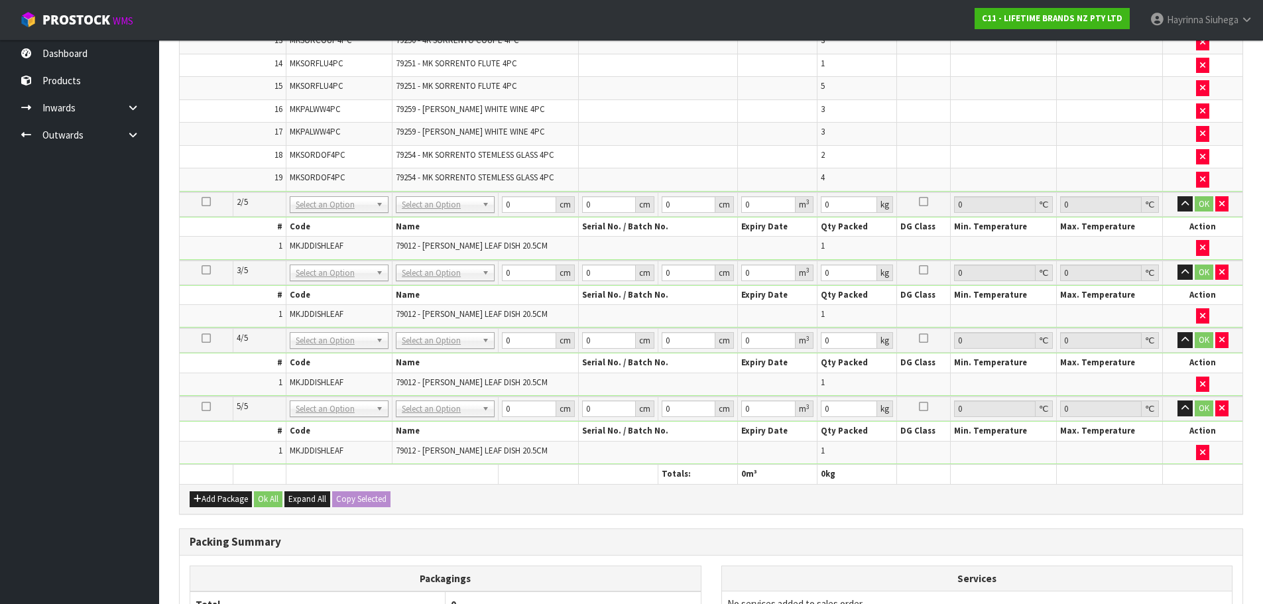
scroll to position [729, 0]
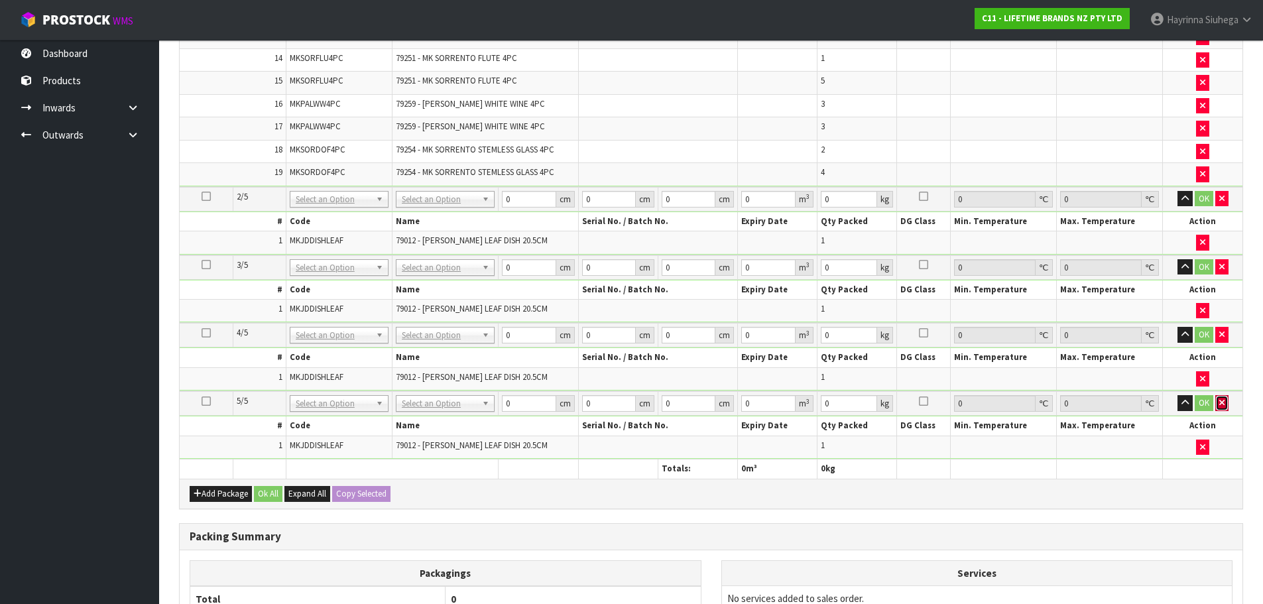
click at [1156, 398] on icon "button" at bounding box center [1221, 402] width 5 height 9
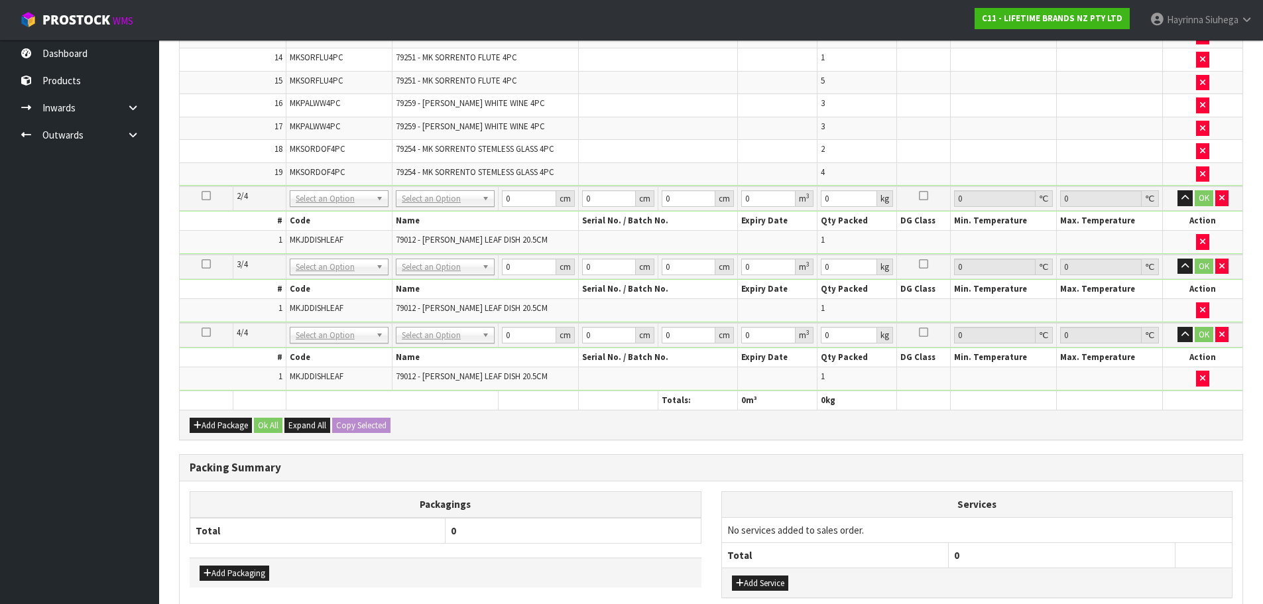
click at [1156, 334] on td "OK" at bounding box center [1203, 335] width 80 height 25
click at [1156, 330] on icon "button" at bounding box center [1221, 334] width 5 height 9
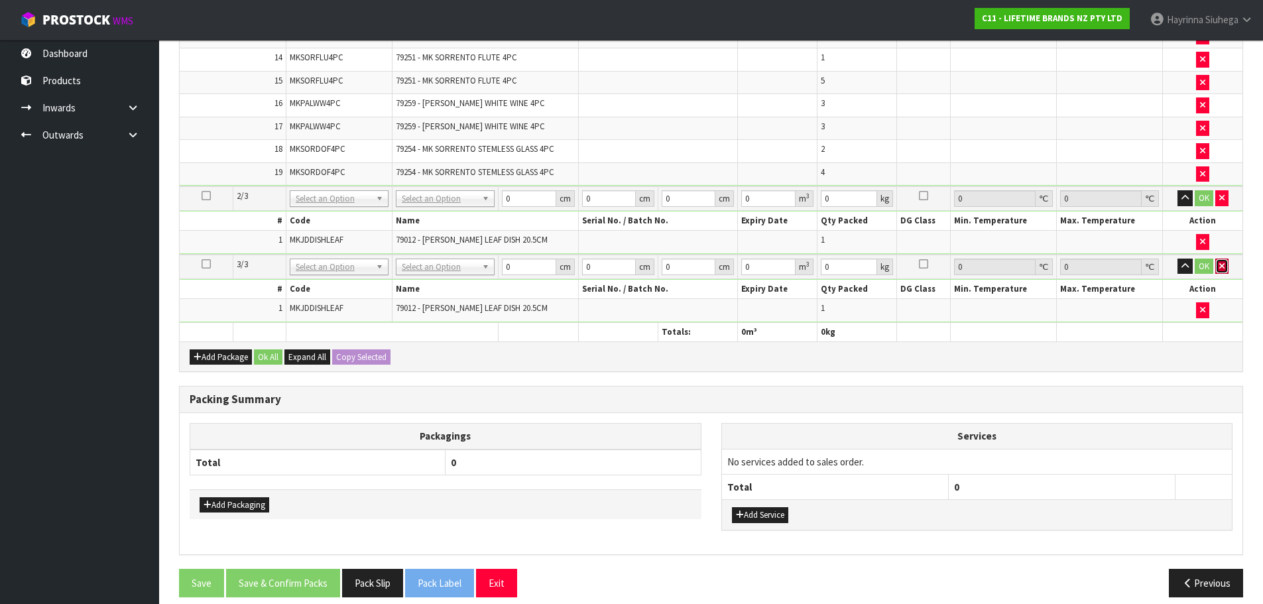
click at [1156, 262] on icon "button" at bounding box center [1221, 266] width 5 height 9
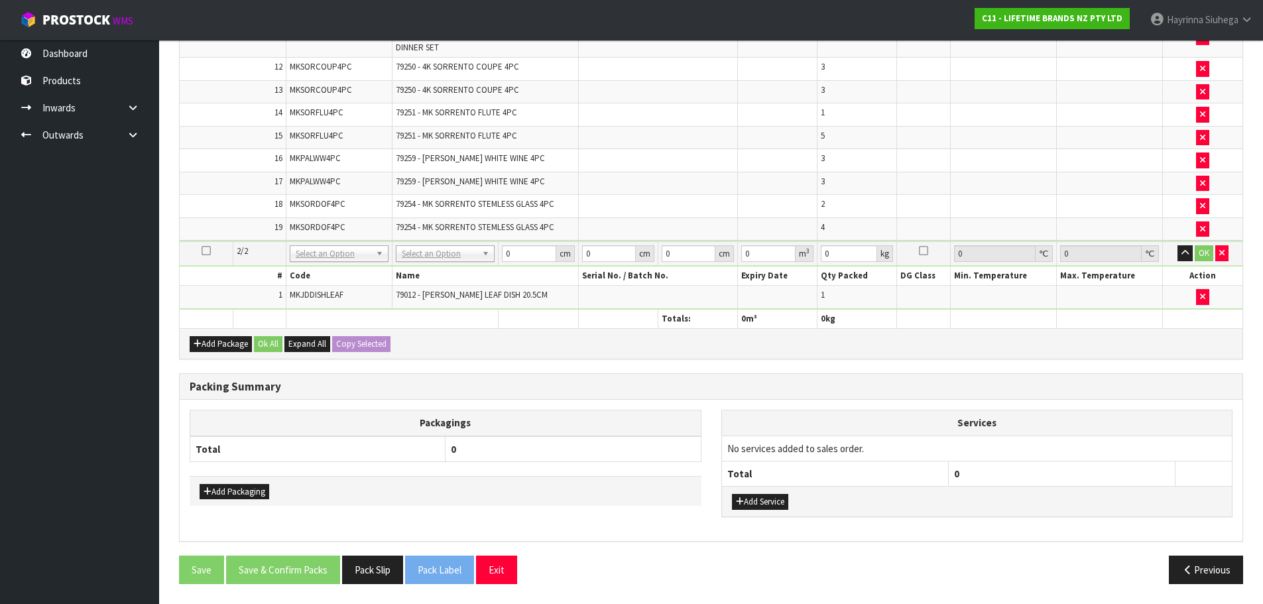
scroll to position [689, 0]
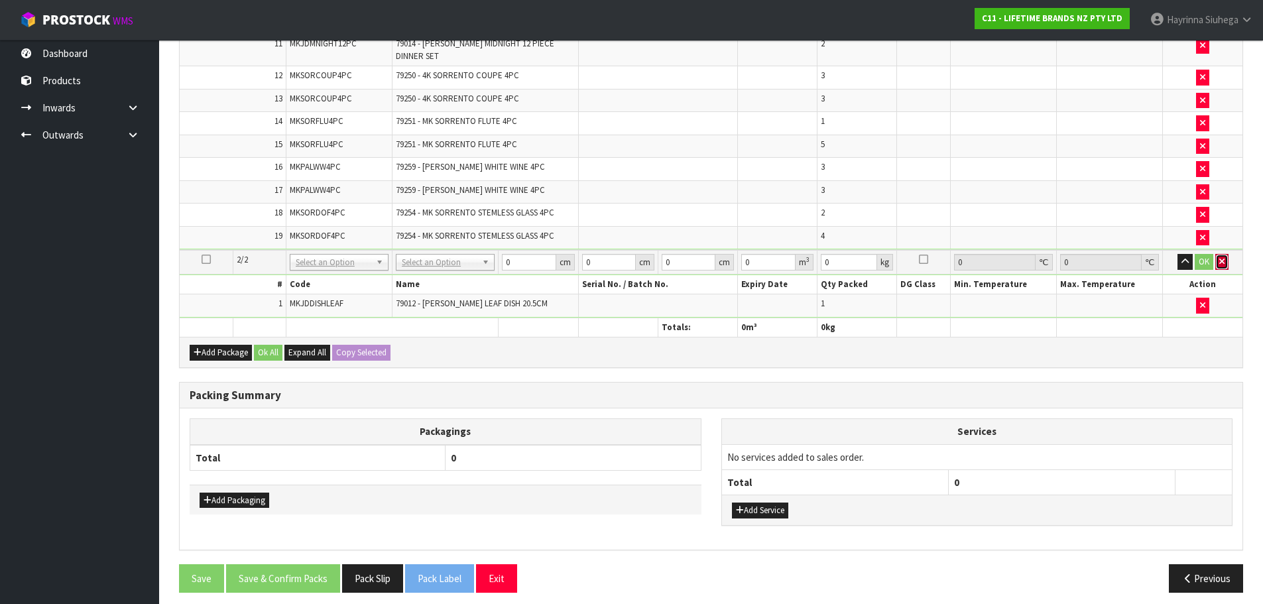
click at [1156, 254] on button "button" at bounding box center [1221, 262] width 13 height 16
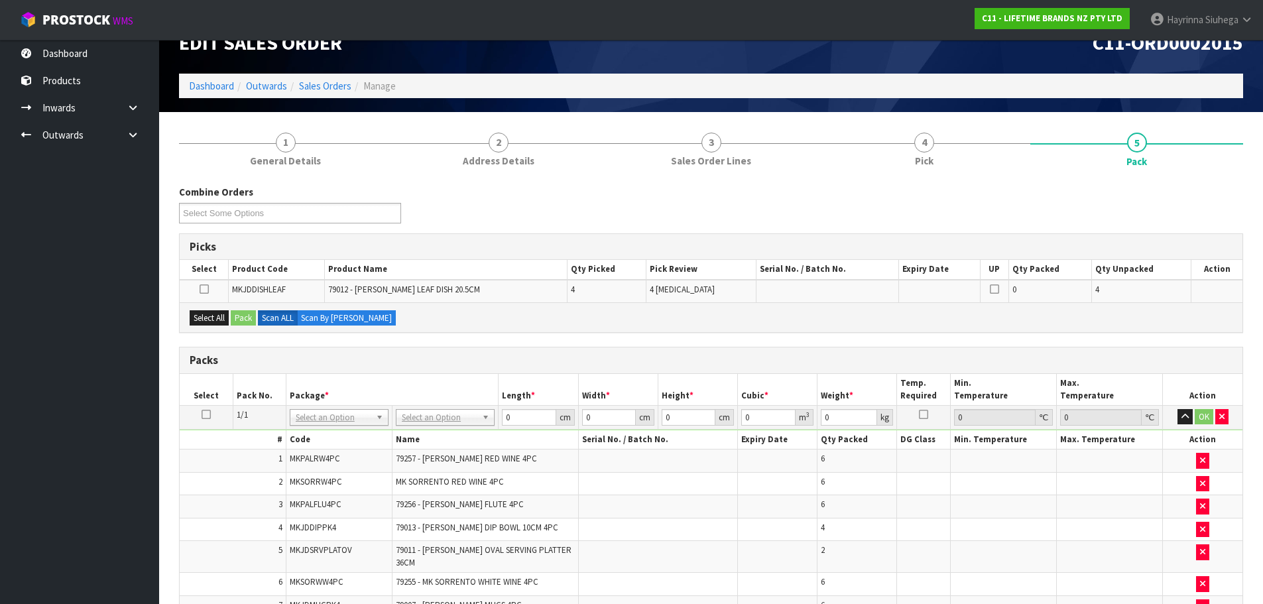
scroll to position [25, 0]
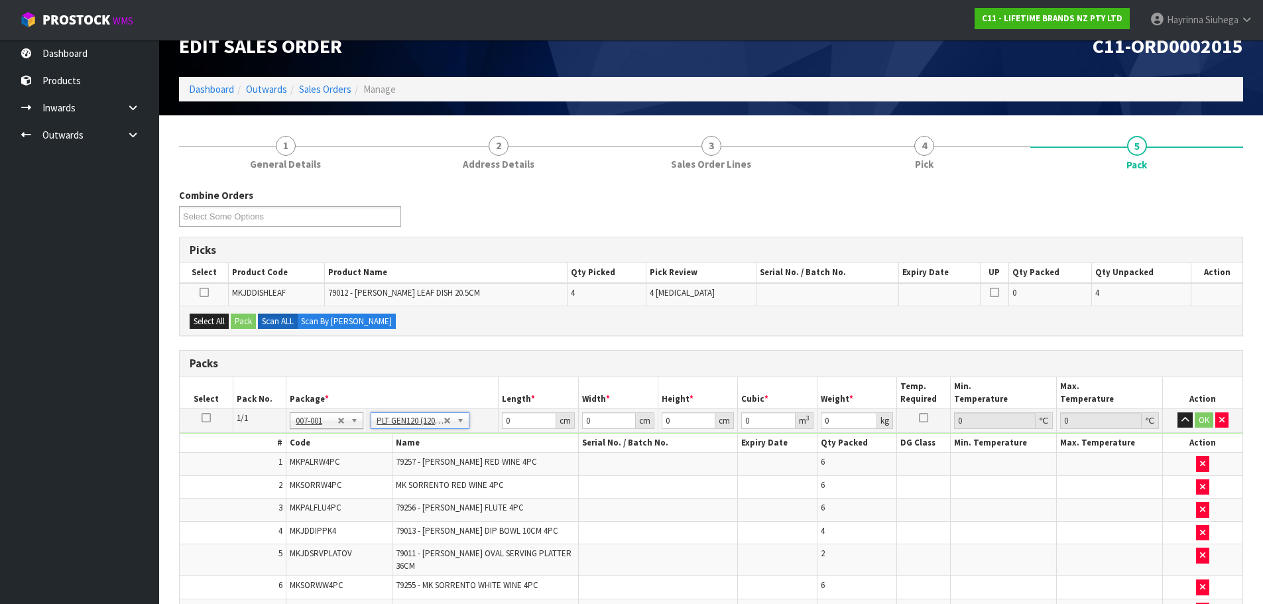
type input "120"
type input "100"
type input "123.14"
click at [504, 418] on input "120" at bounding box center [529, 420] width 54 height 17
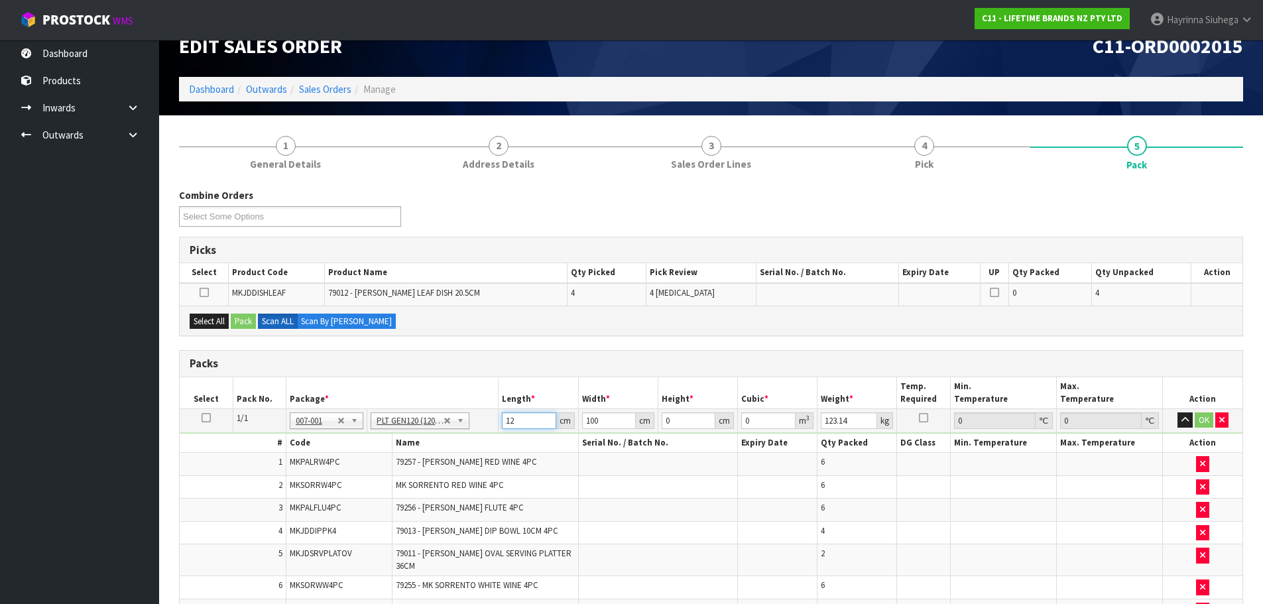
type input "120"
type input "100"
type input "1"
type input "0.012"
type input "10"
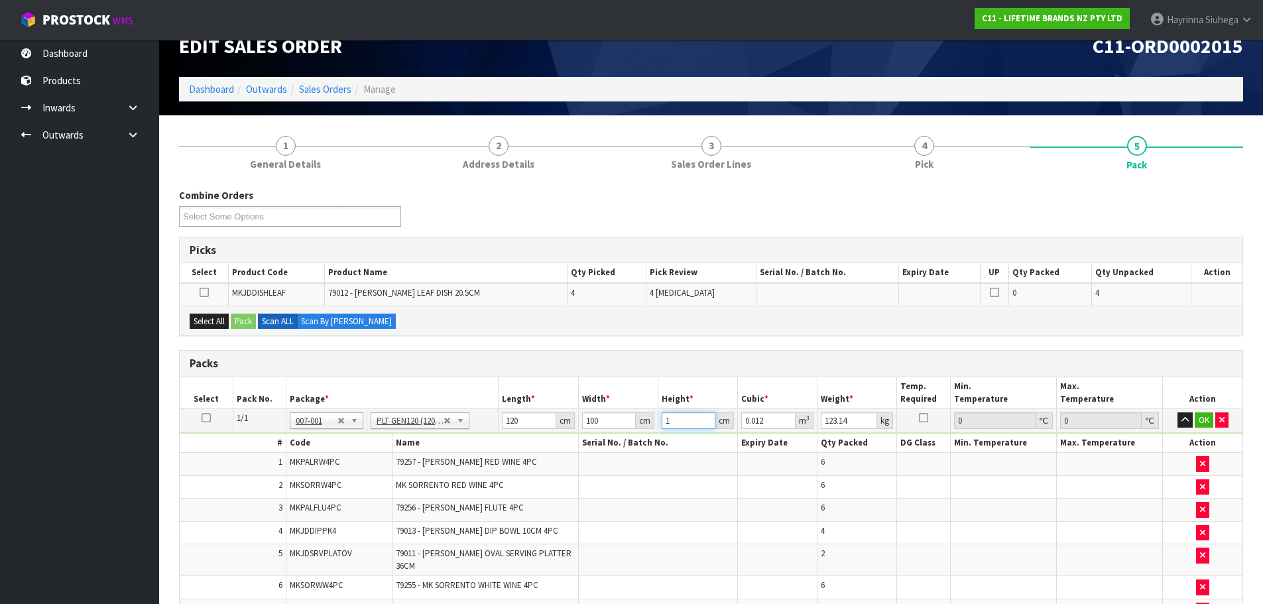
type input "0.12"
type input "100"
type input "1.2"
type input "100"
click button "OK" at bounding box center [1203, 420] width 19 height 16
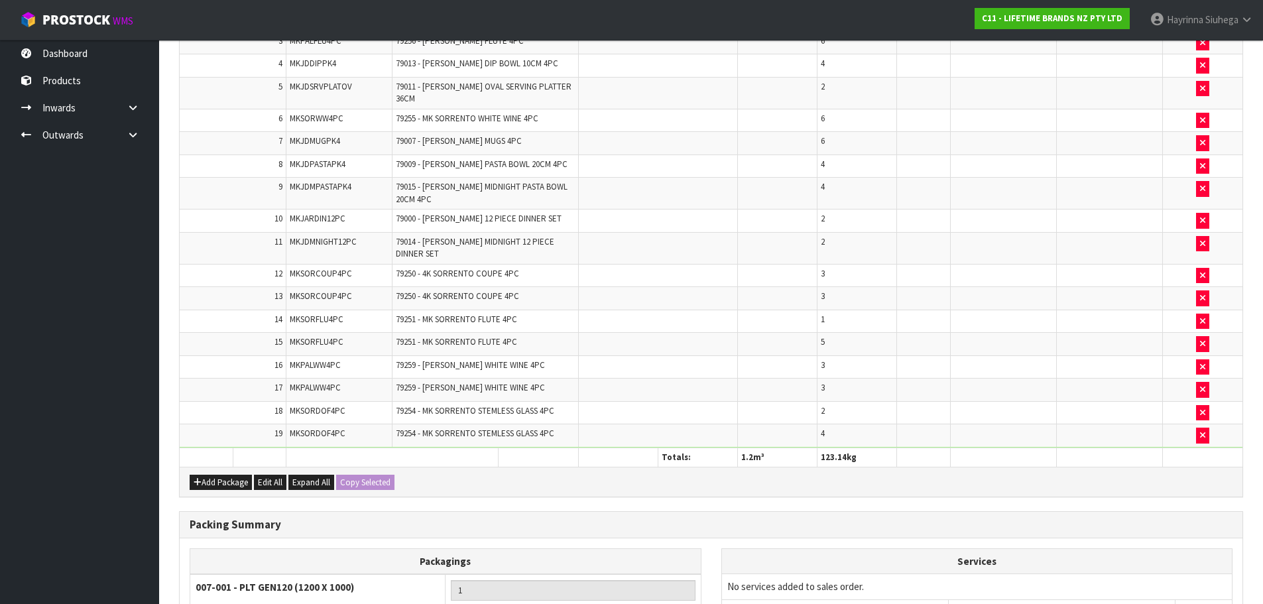
scroll to position [627, 0]
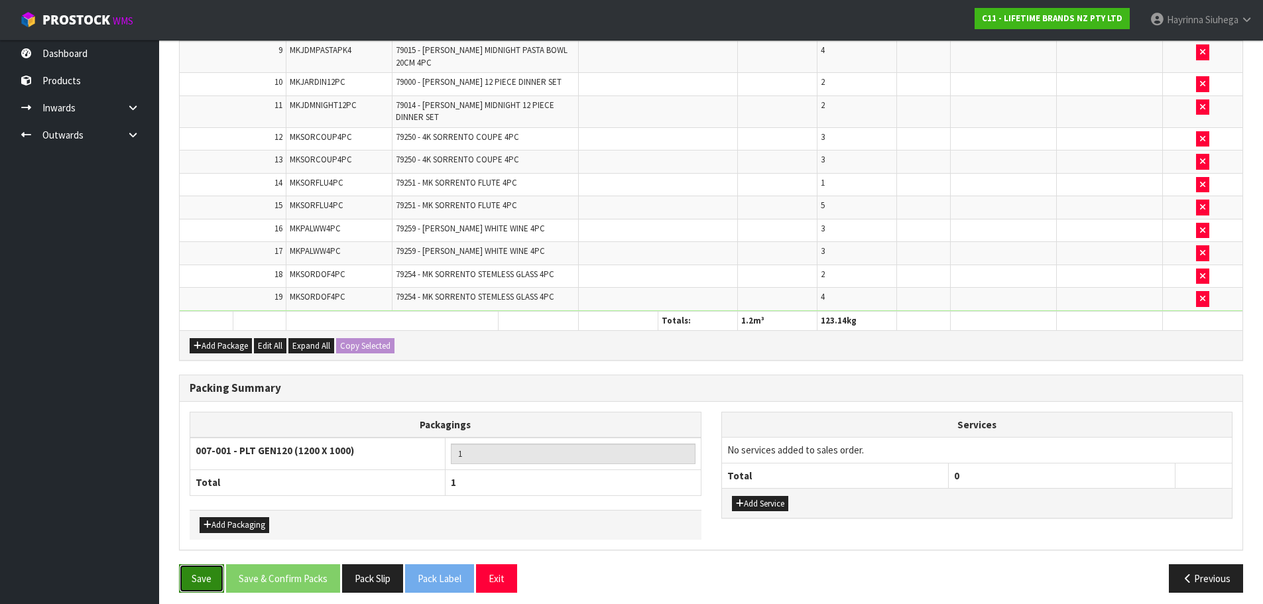
click at [200, 548] on button "Save" at bounding box center [201, 578] width 45 height 29
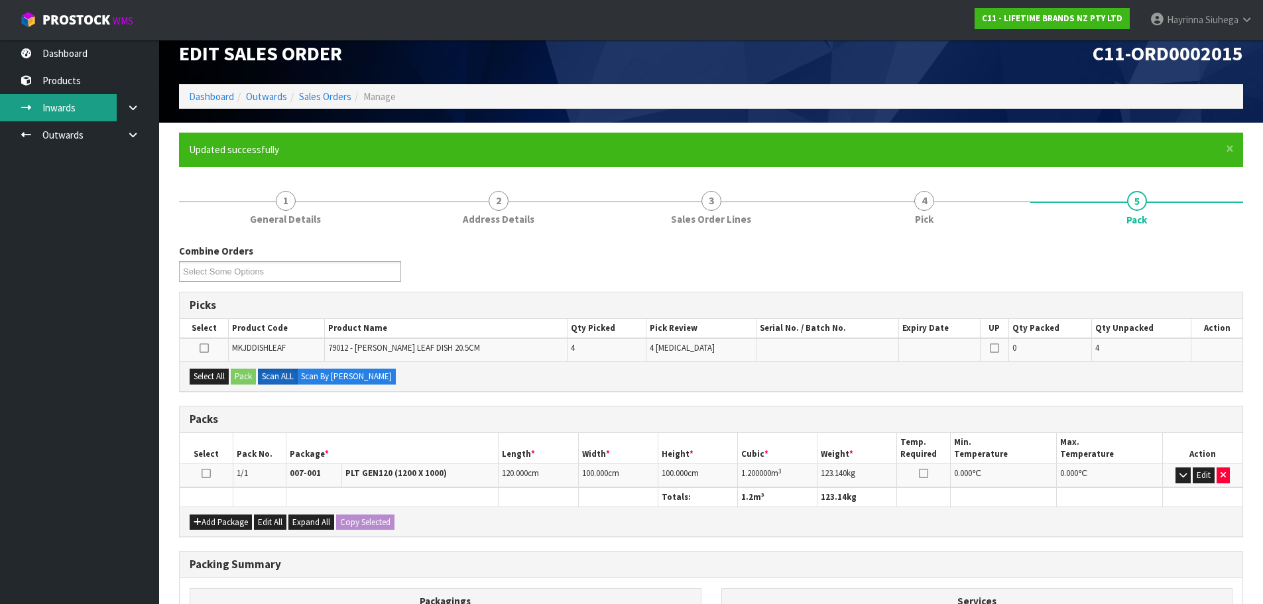
scroll to position [66, 0]
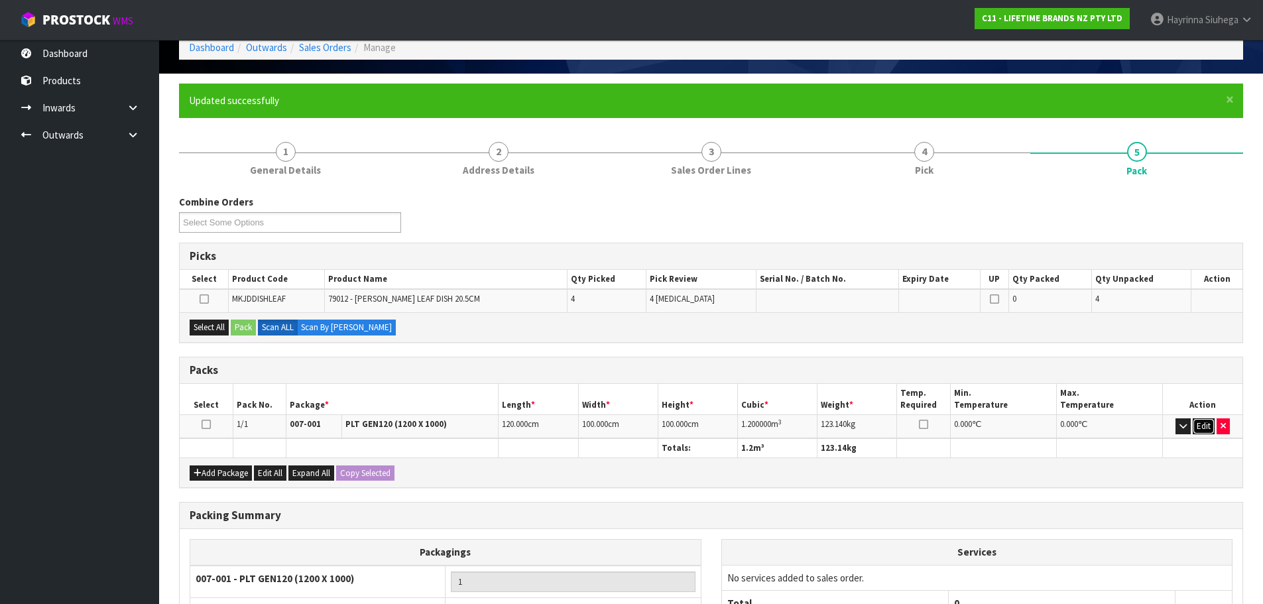
drag, startPoint x: 1204, startPoint y: 420, endPoint x: 811, endPoint y: 359, distance: 397.9
click at [1156, 420] on button "Edit" at bounding box center [1203, 426] width 22 height 16
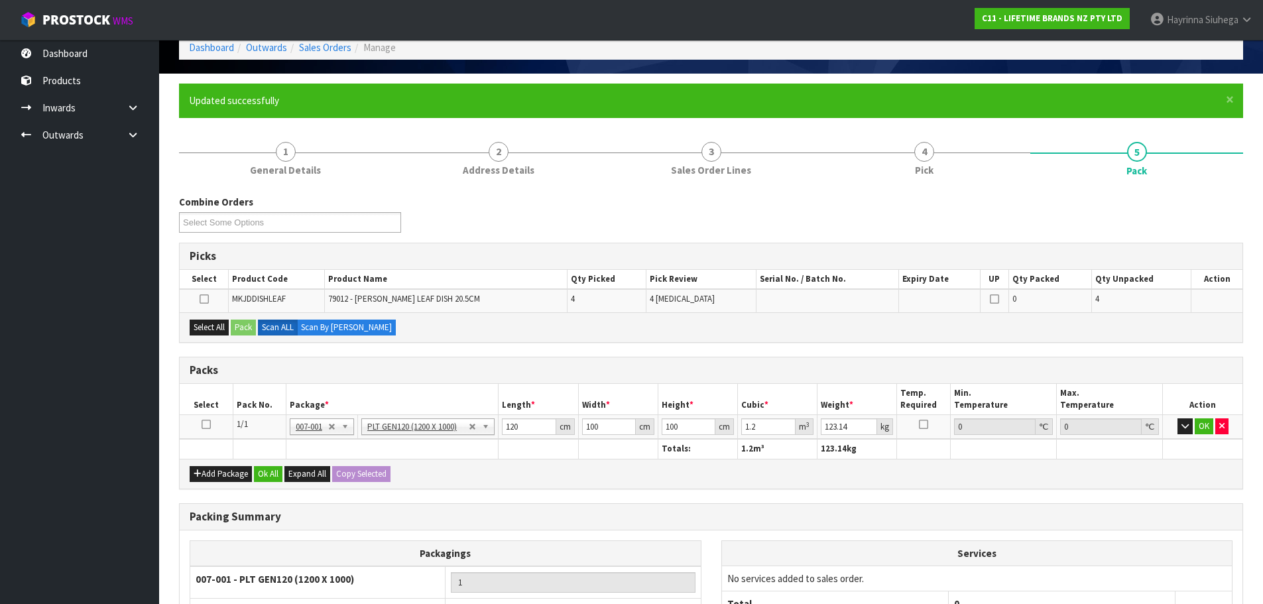
click at [207, 425] on icon at bounding box center [205, 424] width 9 height 1
click at [204, 327] on button "Select All" at bounding box center [209, 327] width 39 height 16
click at [252, 325] on button "Pack" at bounding box center [243, 327] width 25 height 16
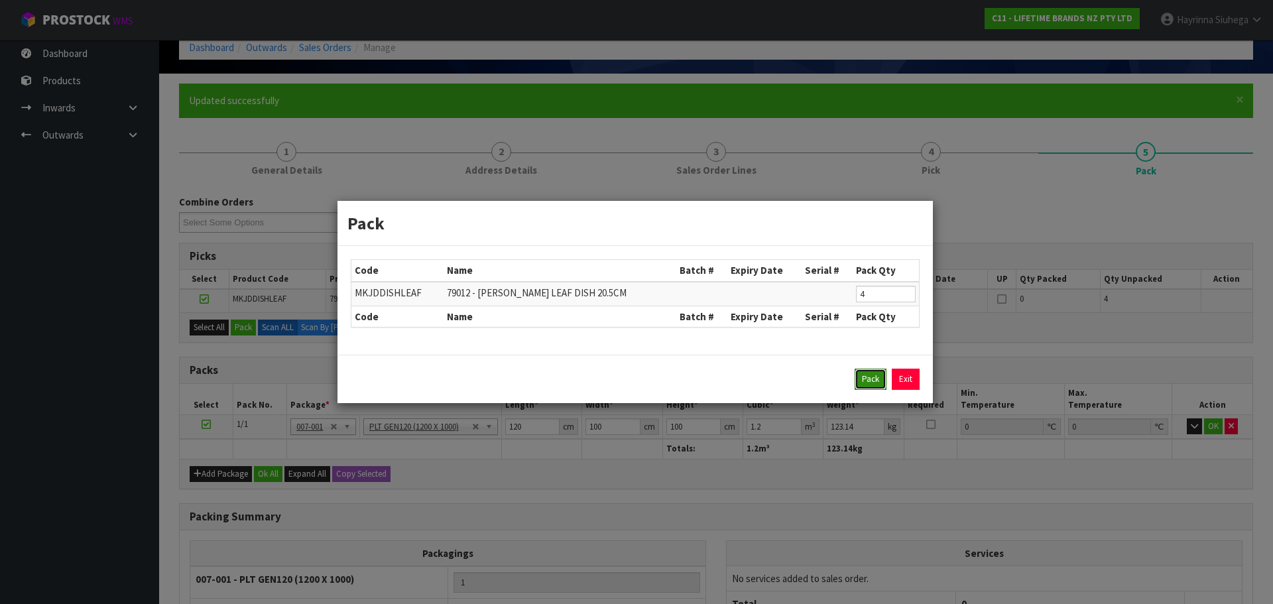
click at [874, 378] on button "Pack" at bounding box center [870, 379] width 32 height 21
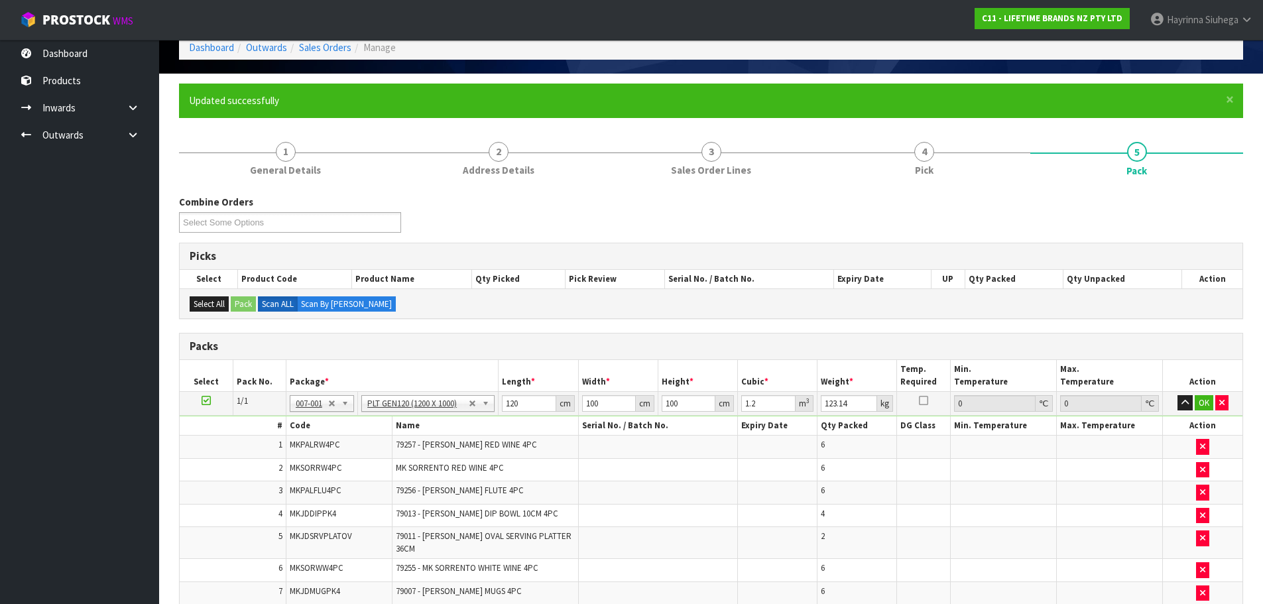
type input "0"
type input "128.54"
click at [506, 405] on input "120" at bounding box center [529, 403] width 54 height 17
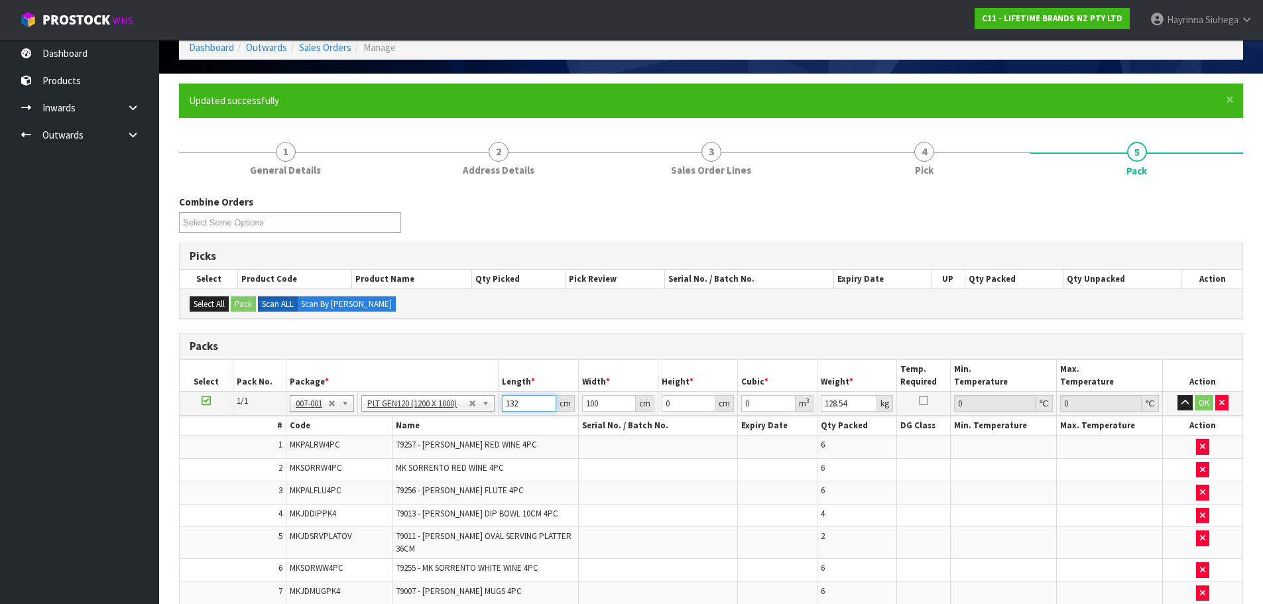
type input "132"
type input "105"
type input "1"
type input "0.01386"
type input "13"
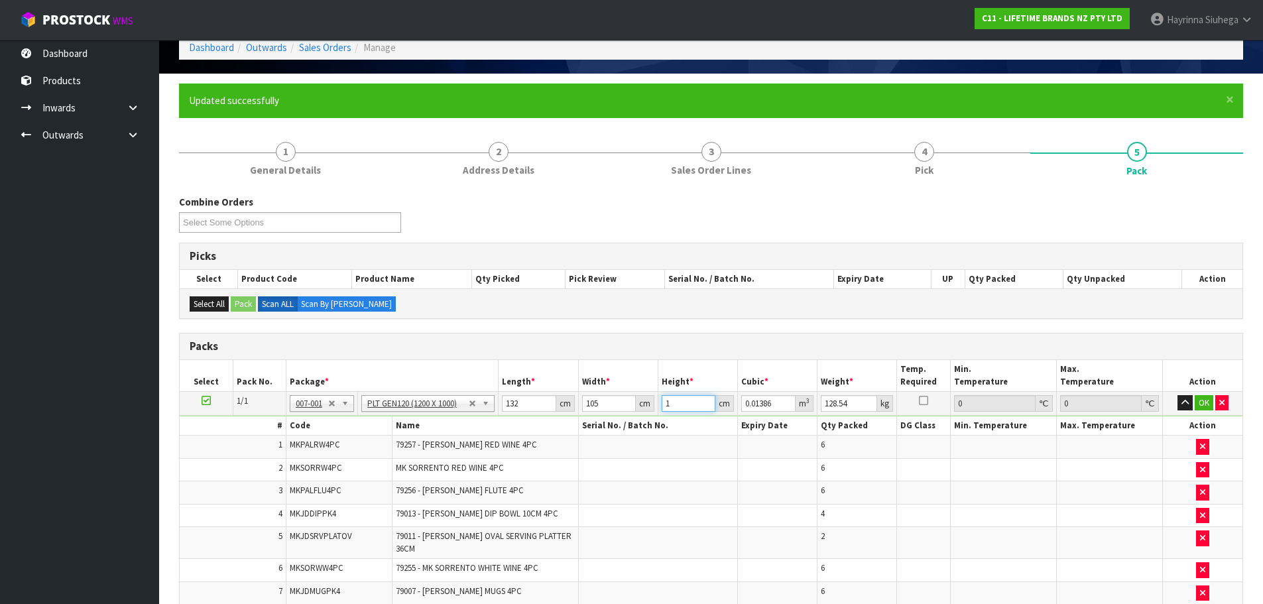
type input "0.18018"
type input "137"
type input "1.89882"
type input "137"
type input "150"
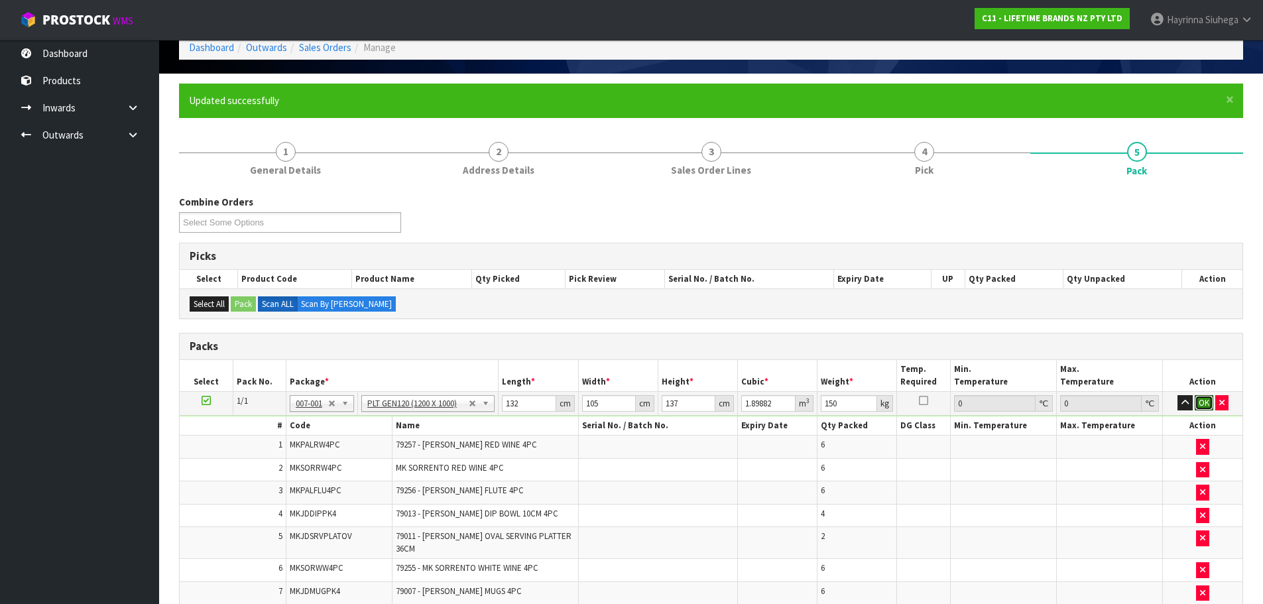
click button "OK" at bounding box center [1203, 403] width 19 height 16
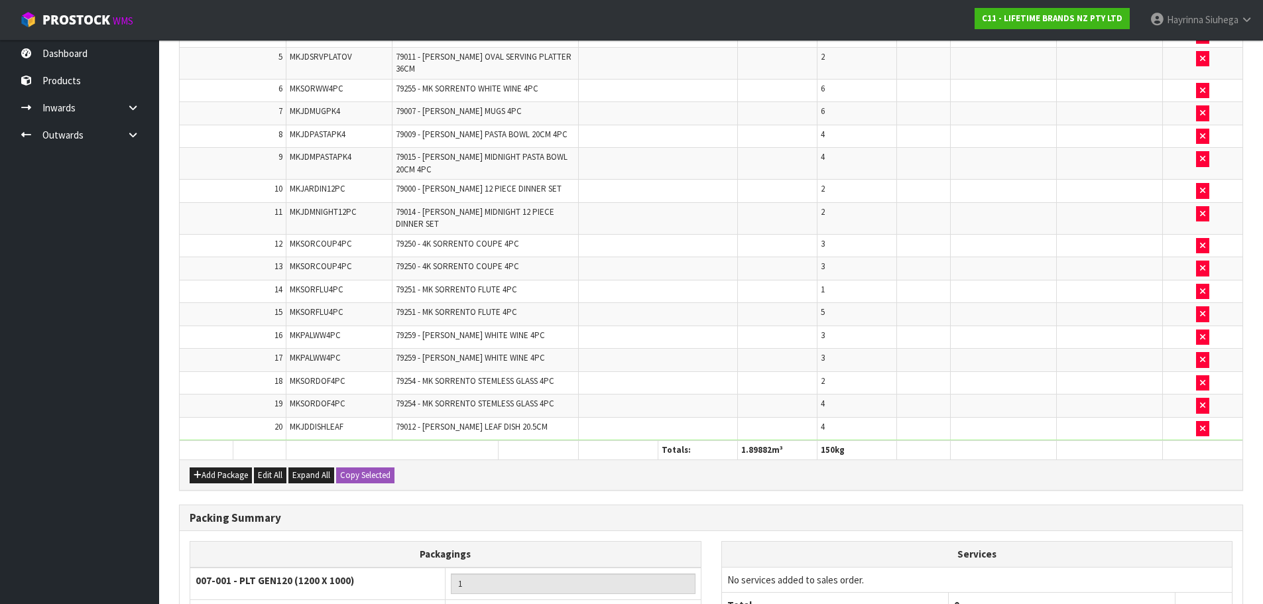
scroll to position [674, 0]
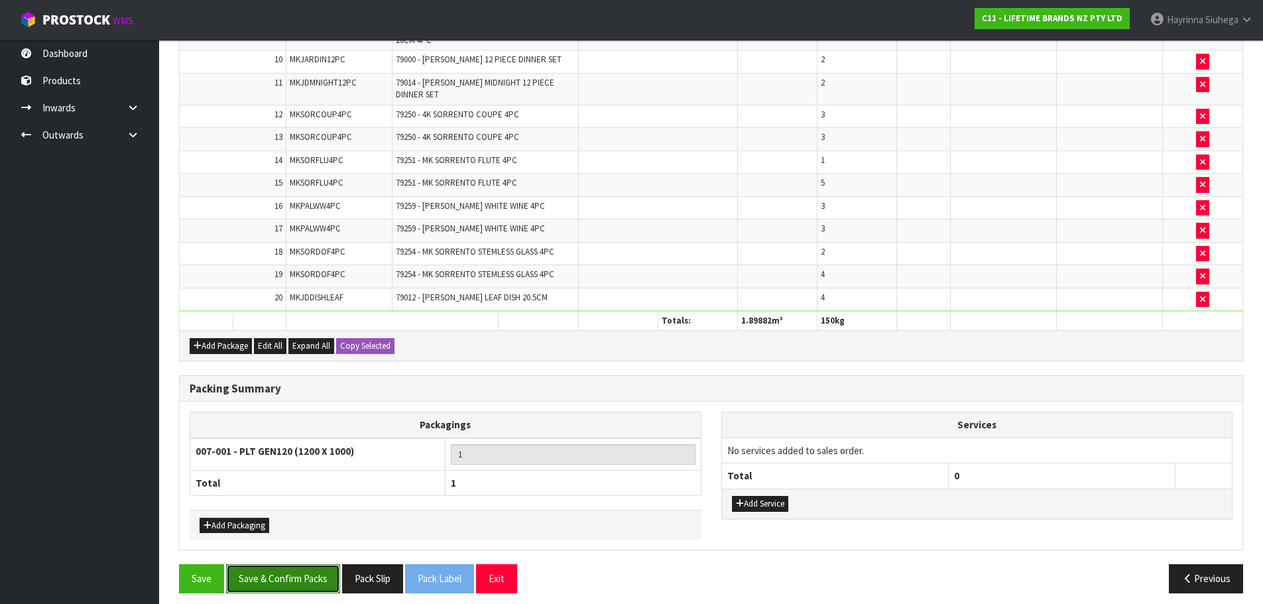
click at [276, 548] on button "Save & Confirm Packs" at bounding box center [283, 578] width 114 height 29
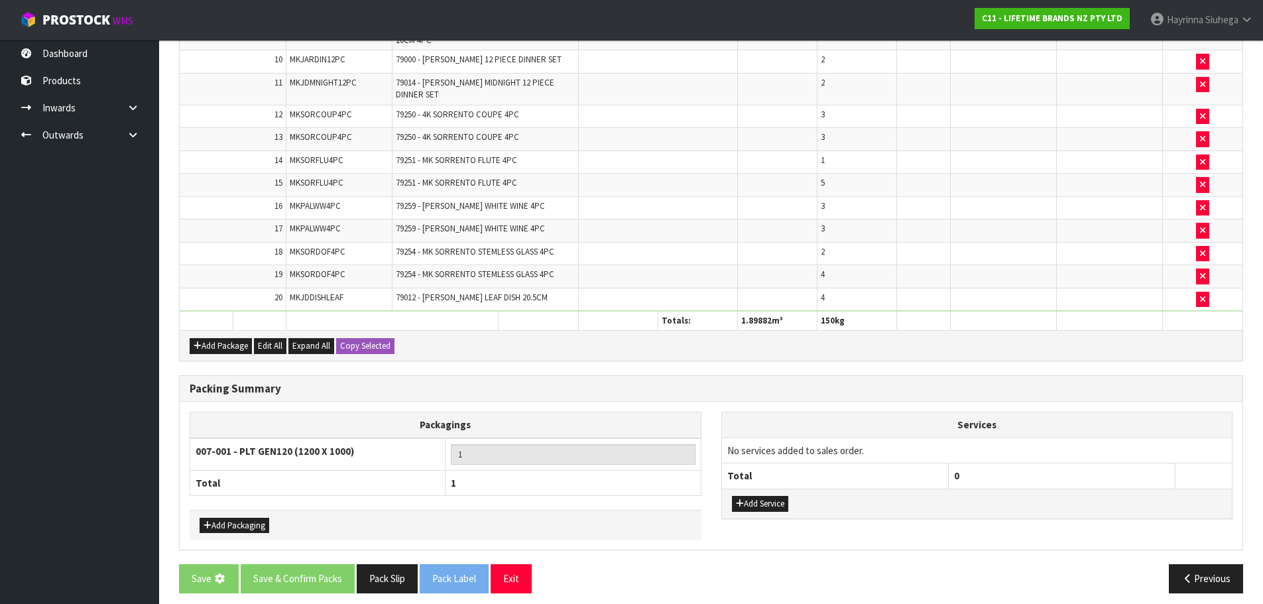
scroll to position [0, 0]
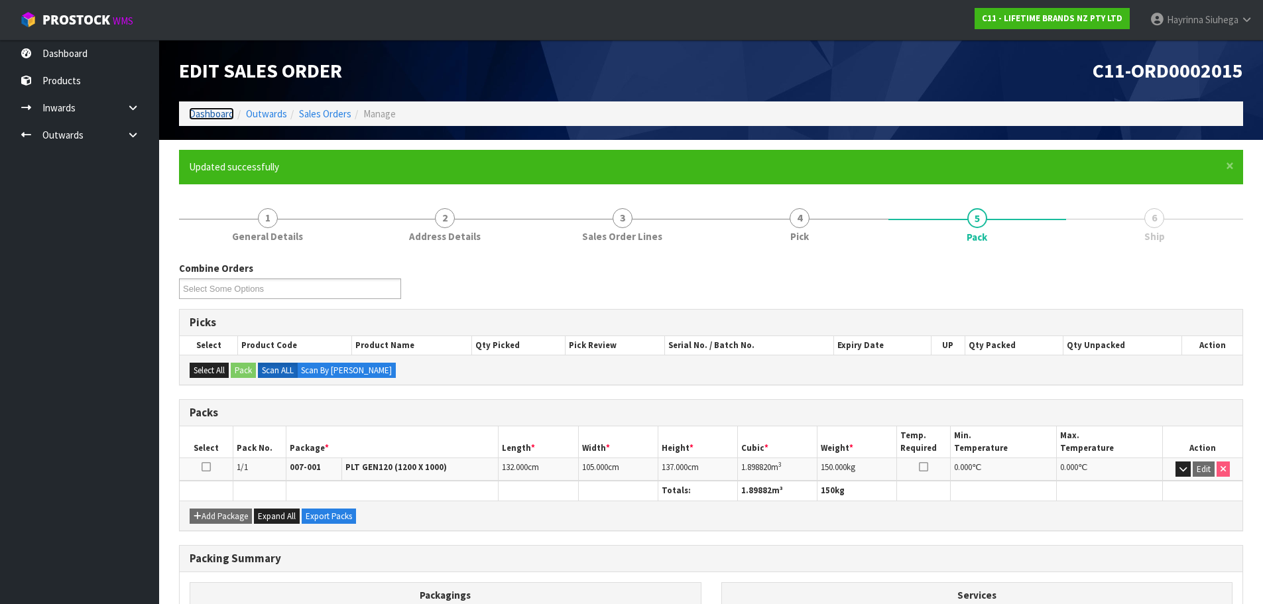
click at [214, 114] on link "Dashboard" at bounding box center [211, 113] width 45 height 13
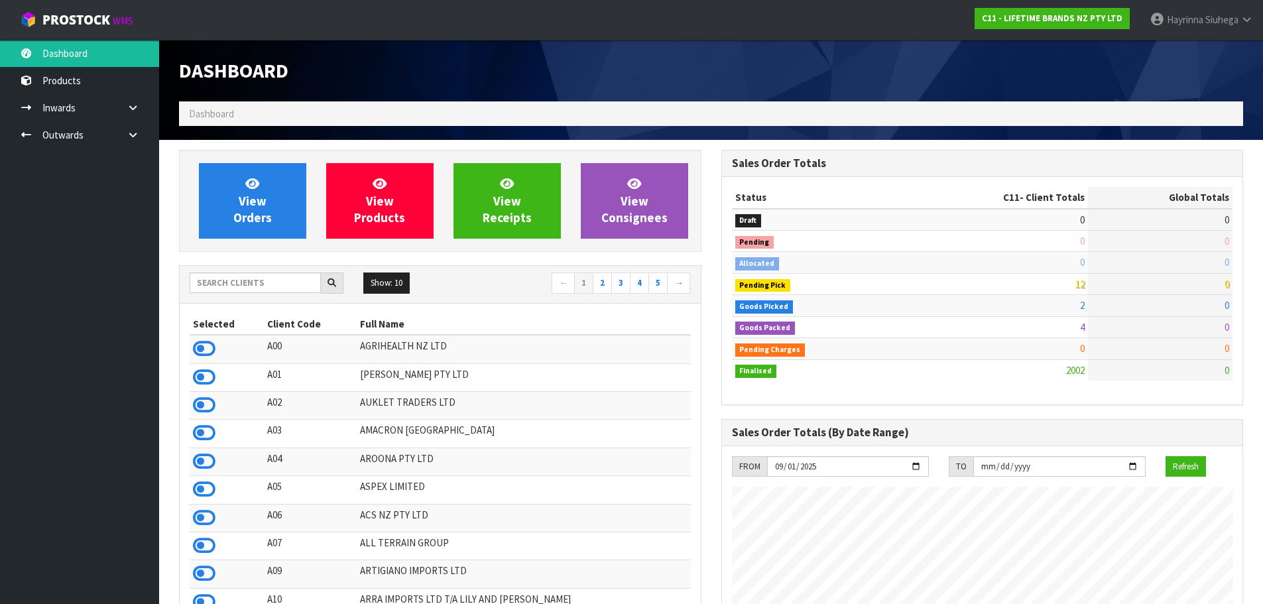
scroll to position [1004, 542]
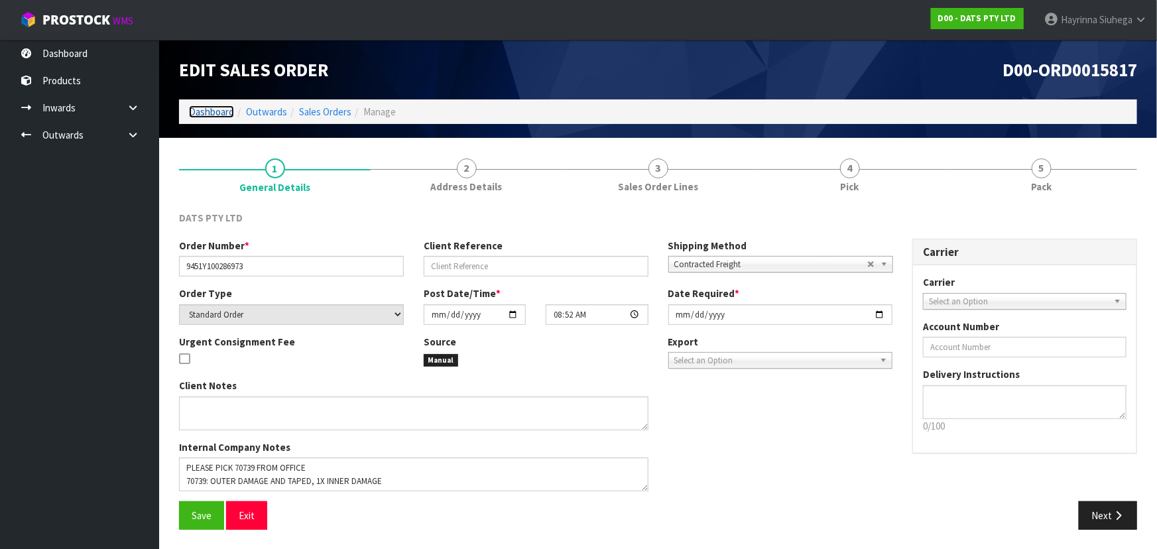
click at [222, 116] on link "Dashboard" at bounding box center [211, 111] width 45 height 13
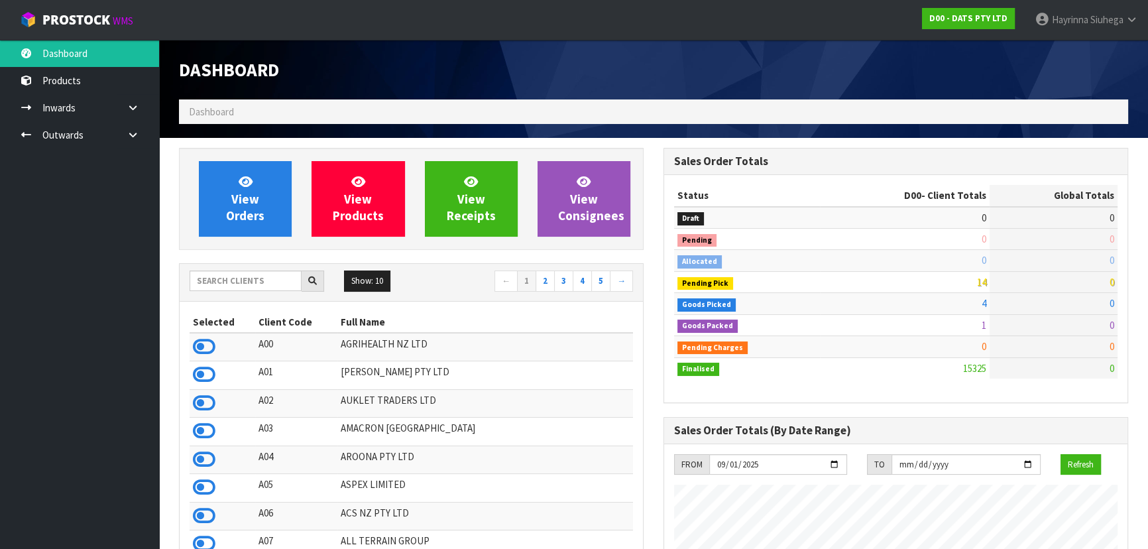
scroll to position [1031, 484]
click at [228, 278] on input "text" at bounding box center [246, 280] width 112 height 21
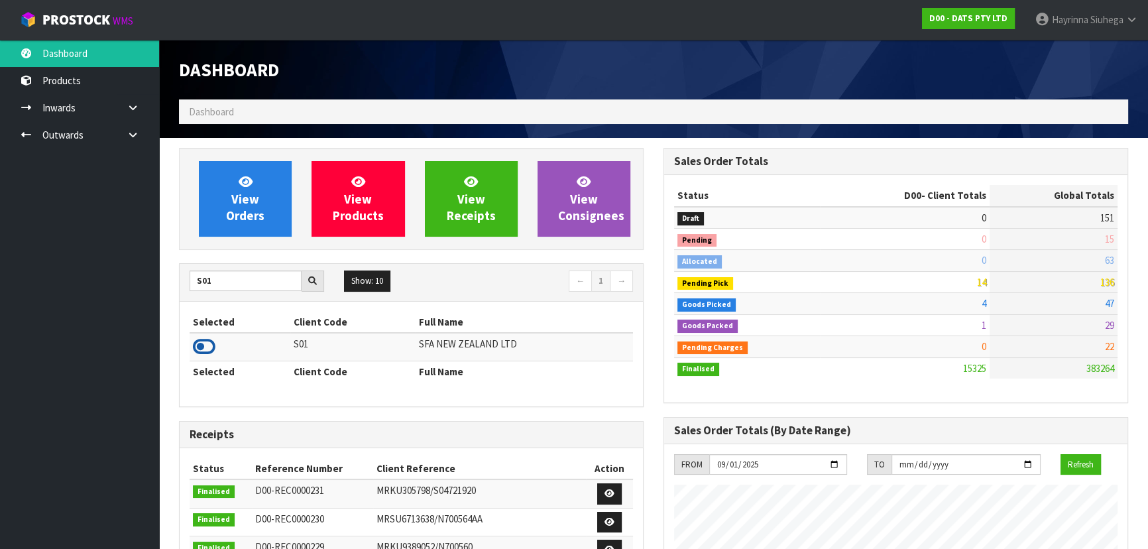
click at [203, 344] on icon at bounding box center [204, 347] width 23 height 20
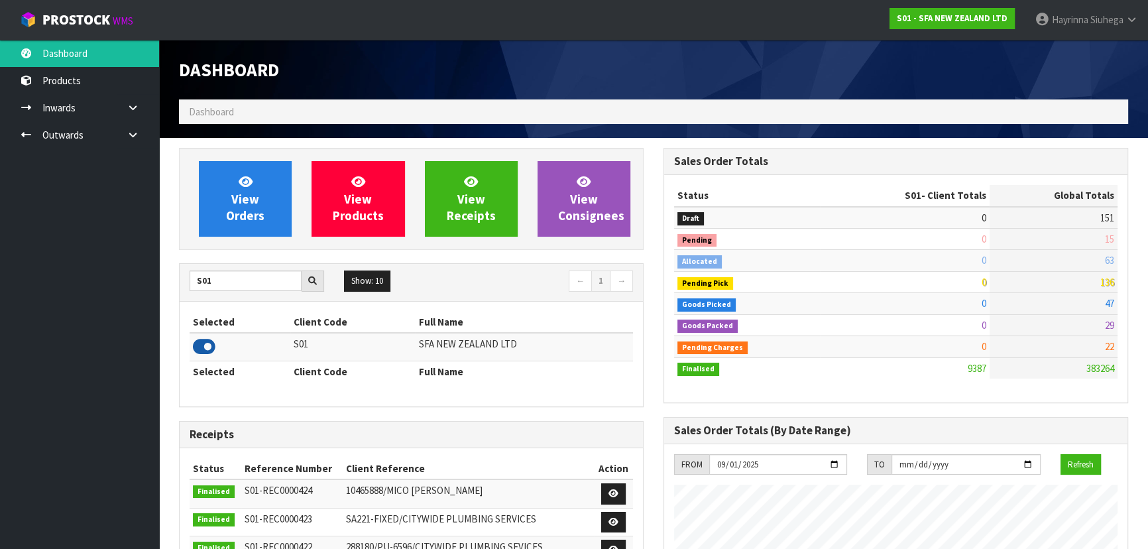
scroll to position [1002, 484]
drag, startPoint x: 232, startPoint y: 284, endPoint x: 152, endPoint y: 276, distance: 80.6
click at [156, 276] on body "Toggle navigation ProStock WMS S01 - SFA NEW ZEALAND LTD Hayrinna Siuhega Logou…" at bounding box center [574, 274] width 1148 height 549
type input "S08"
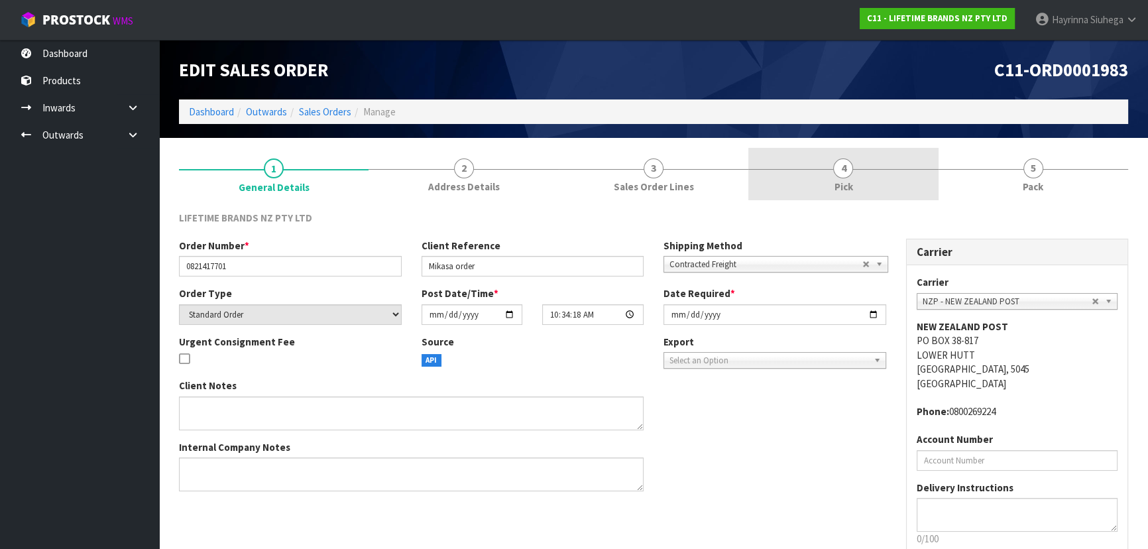
click at [856, 200] on li "4 Pick" at bounding box center [843, 174] width 190 height 53
click at [855, 162] on link "4 Pick" at bounding box center [843, 174] width 190 height 52
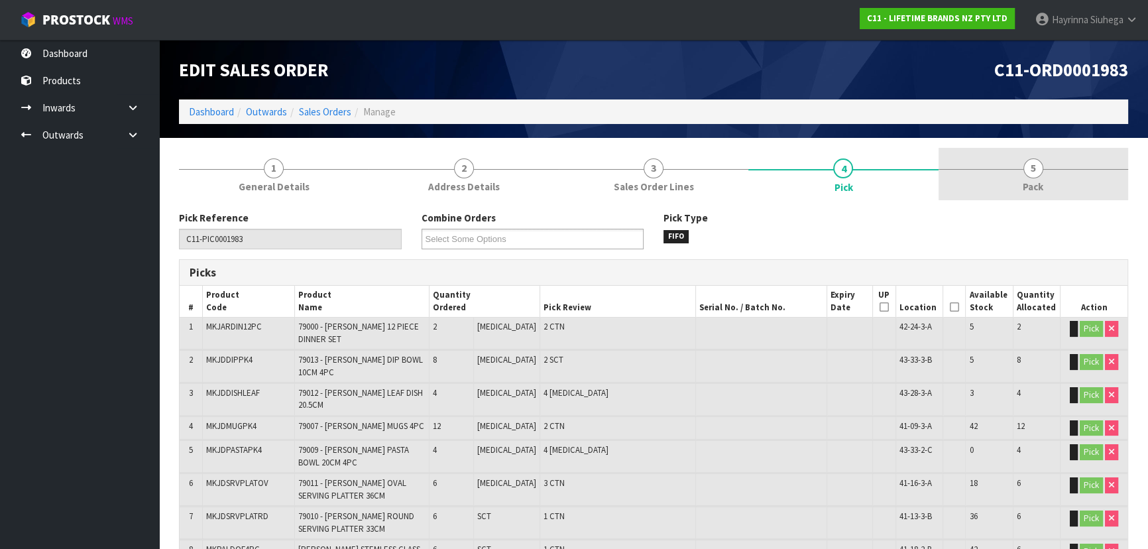
click at [983, 161] on link "5 Pack" at bounding box center [1034, 174] width 190 height 52
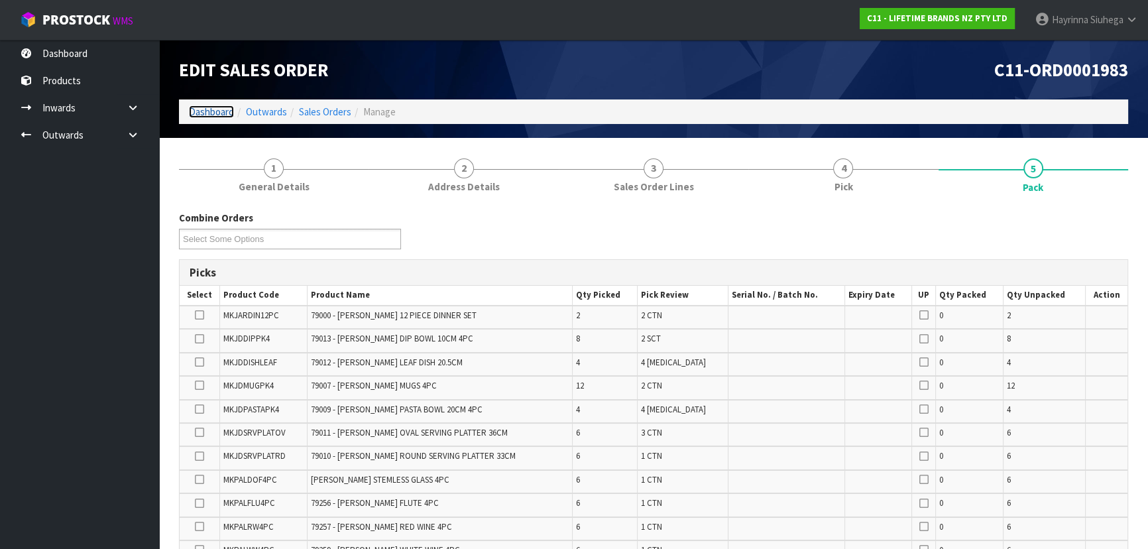
click at [190, 109] on link "Dashboard" at bounding box center [211, 111] width 45 height 13
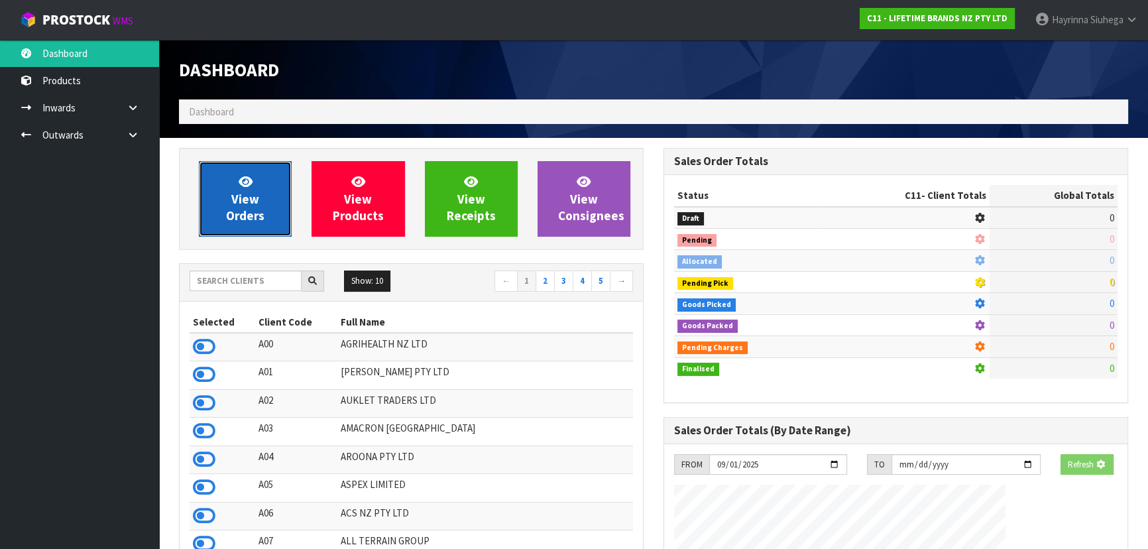
click at [221, 188] on link "View Orders" at bounding box center [245, 199] width 93 height 76
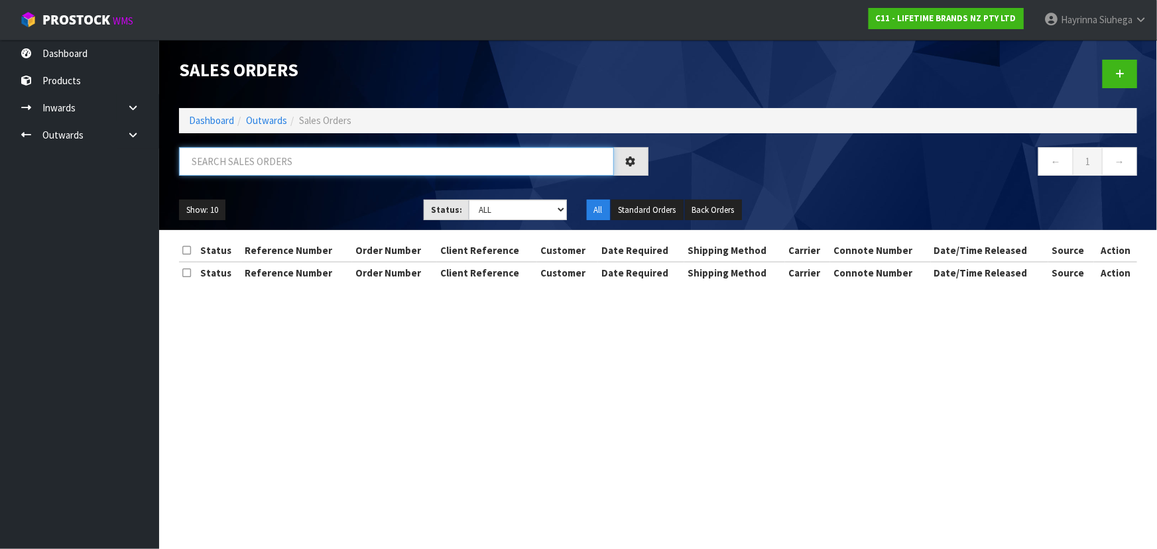
click at [258, 173] on input "text" at bounding box center [396, 161] width 435 height 29
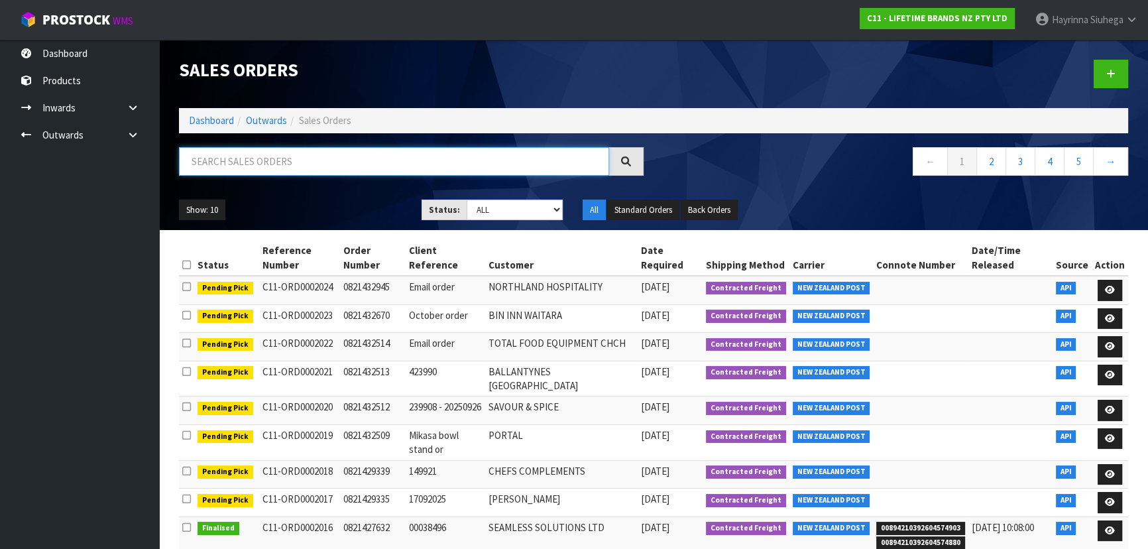
type input "C"
type input "JOB-0414087"
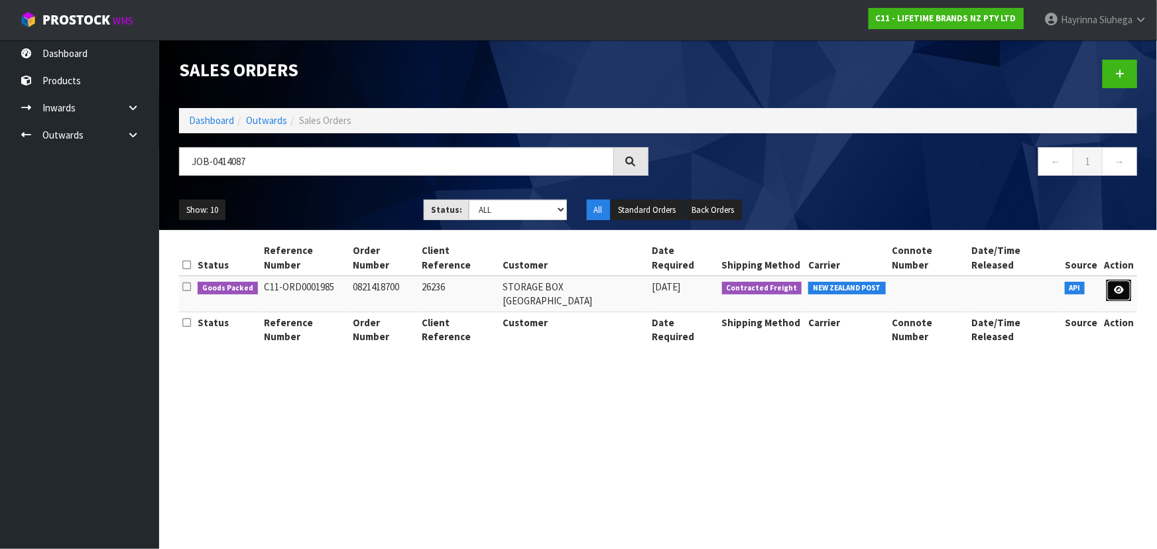
click at [1116, 280] on link at bounding box center [1118, 290] width 25 height 21
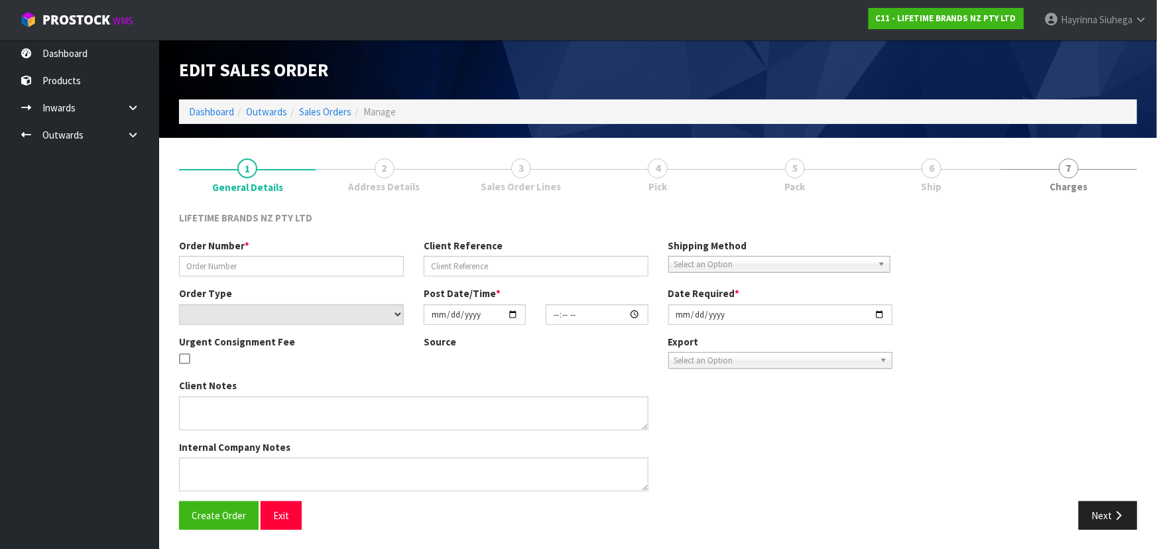
type input "0821418700"
type input "26236"
select select "number:0"
type input "2025-09-23"
type input "15:59:21.000"
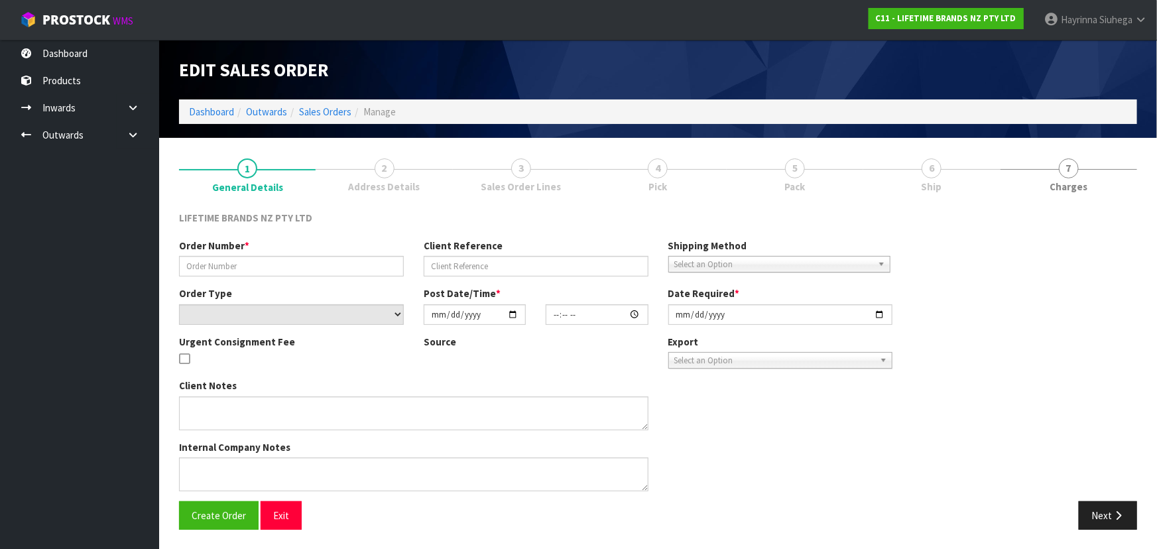
type input "[DATE]"
click at [805, 180] on span "Pack" at bounding box center [794, 187] width 21 height 14
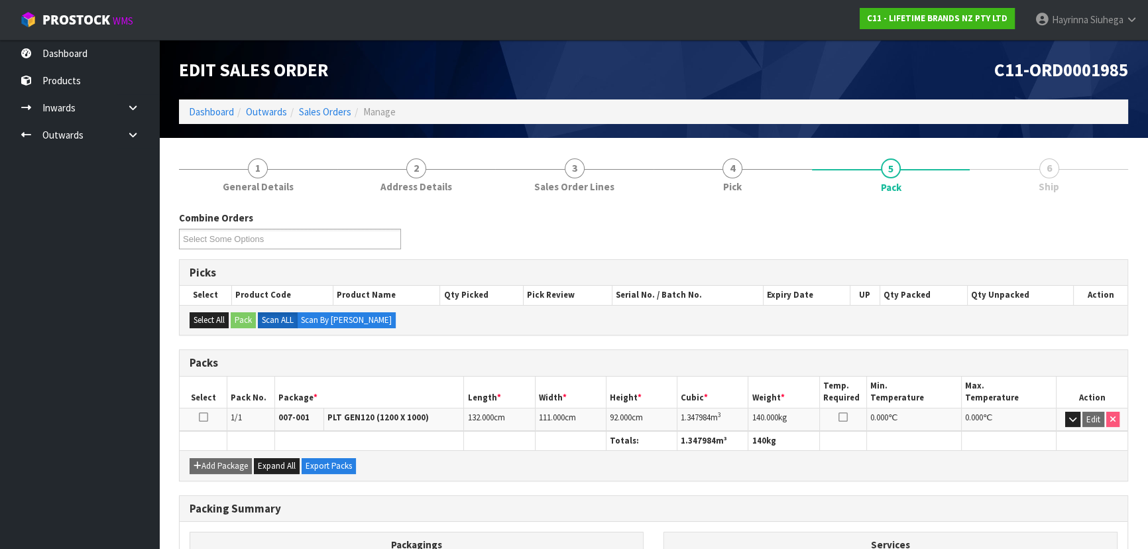
click at [905, 179] on link "5 Pack" at bounding box center [891, 174] width 158 height 53
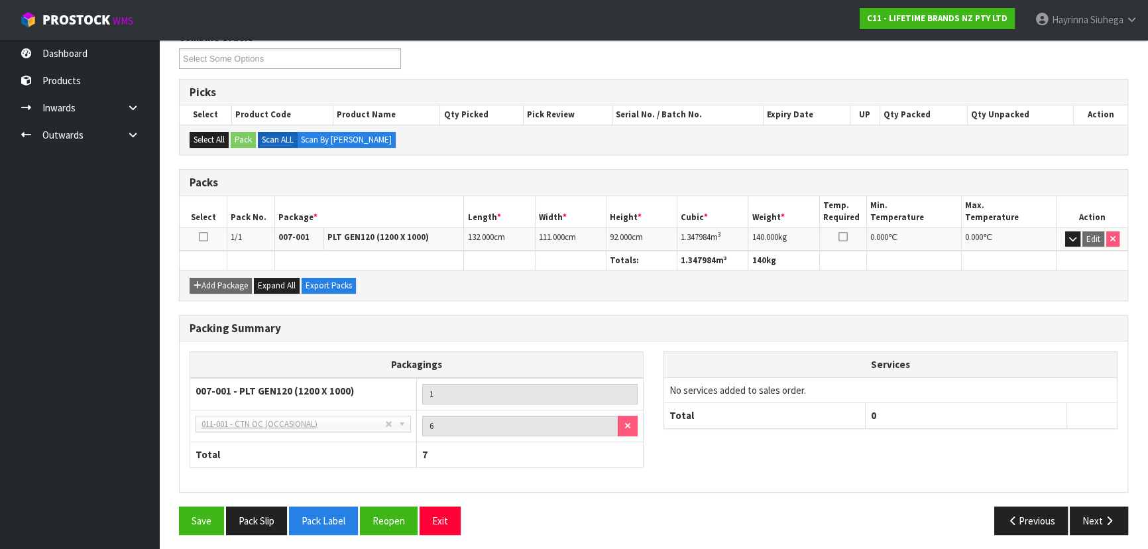
scroll to position [183, 0]
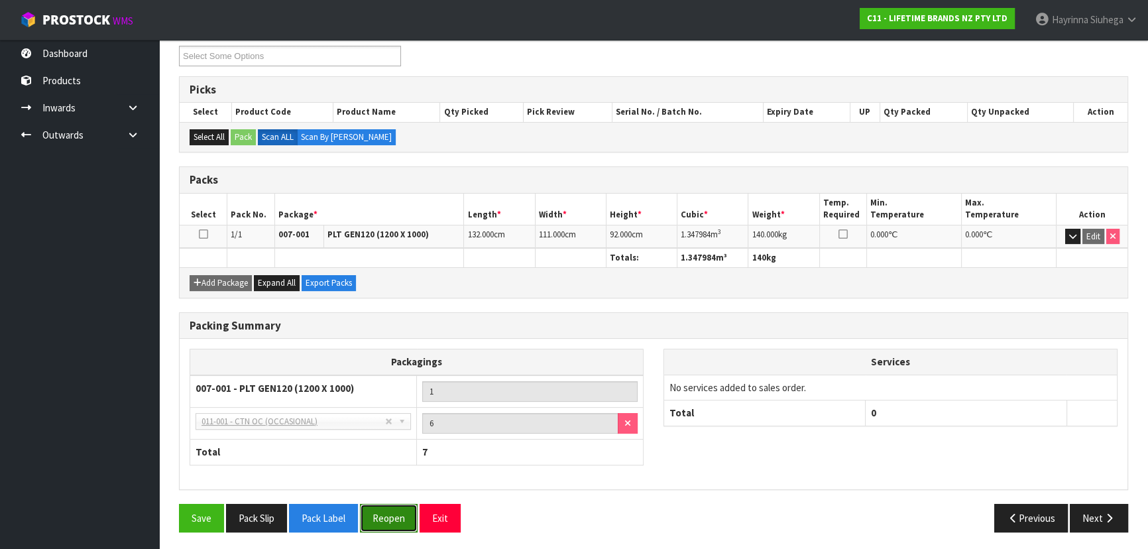
click at [390, 508] on button "Reopen" at bounding box center [389, 518] width 58 height 29
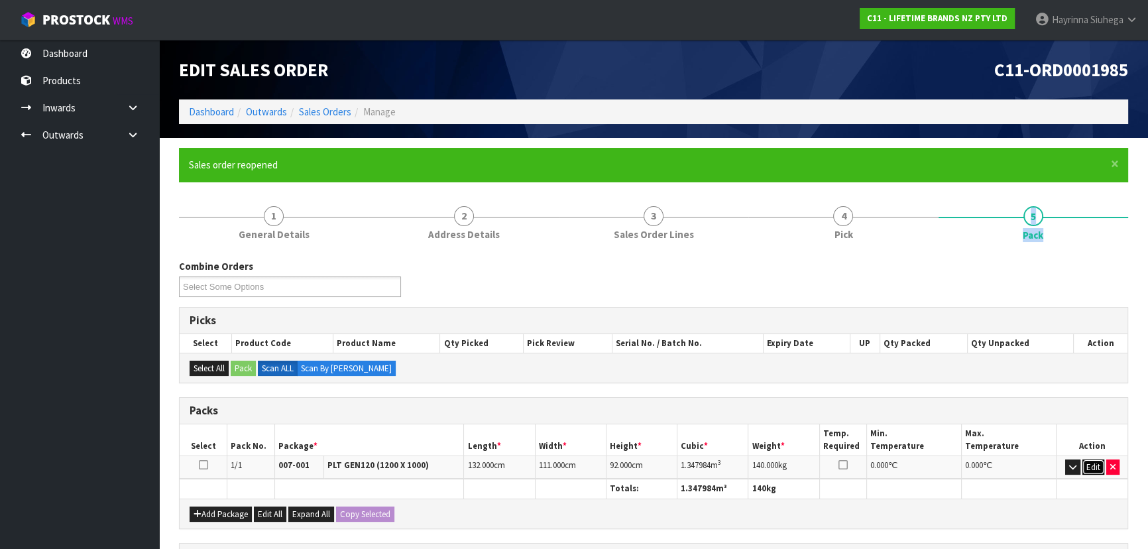
click at [1094, 462] on button "Edit" at bounding box center [1093, 467] width 22 height 16
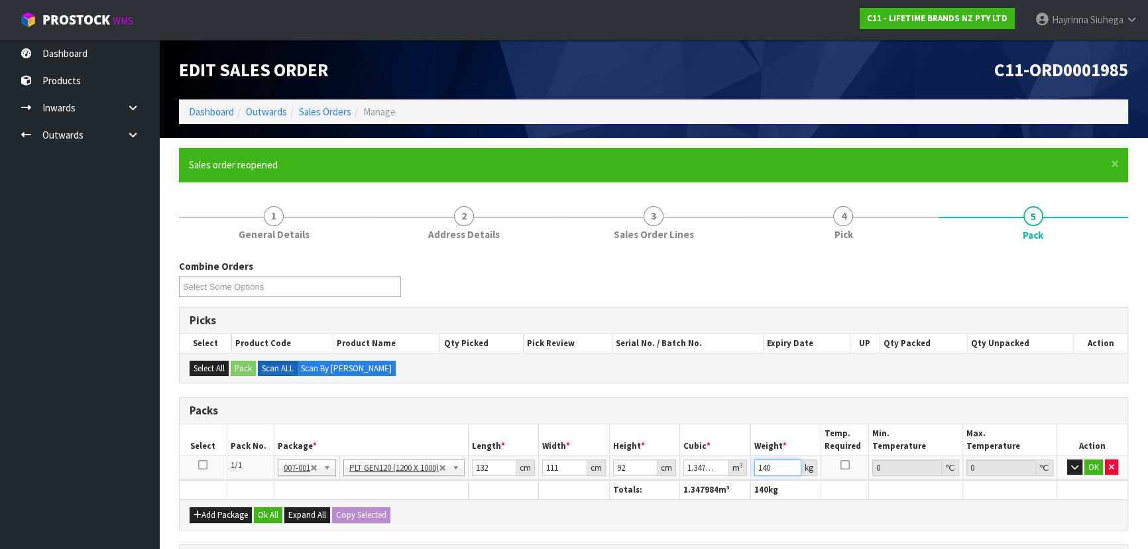
click at [766, 470] on input "140" at bounding box center [777, 467] width 47 height 17
type input "147"
click at [1094, 459] on button "OK" at bounding box center [1093, 467] width 19 height 16
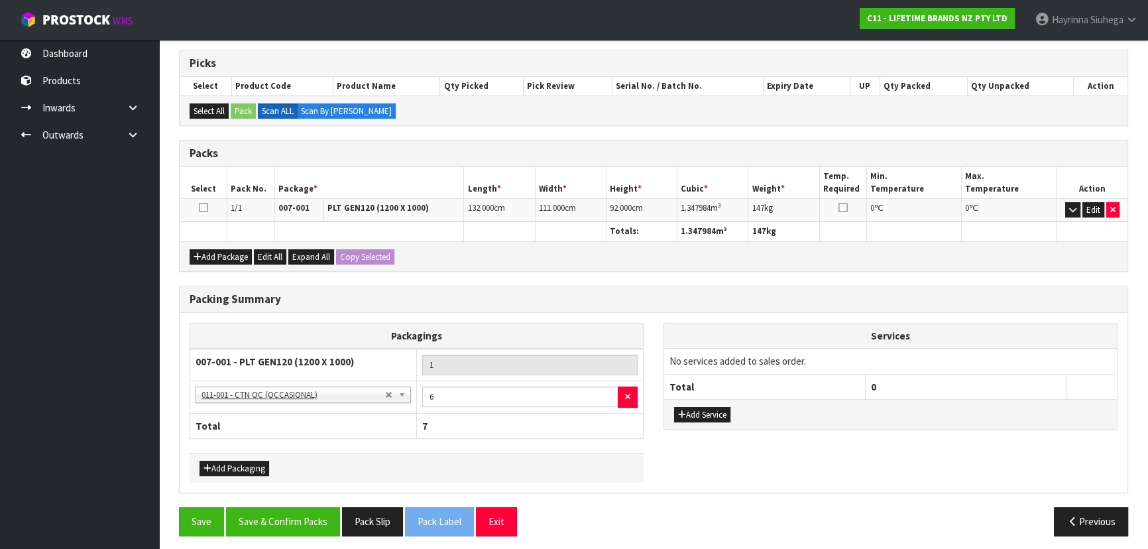
scroll to position [260, 0]
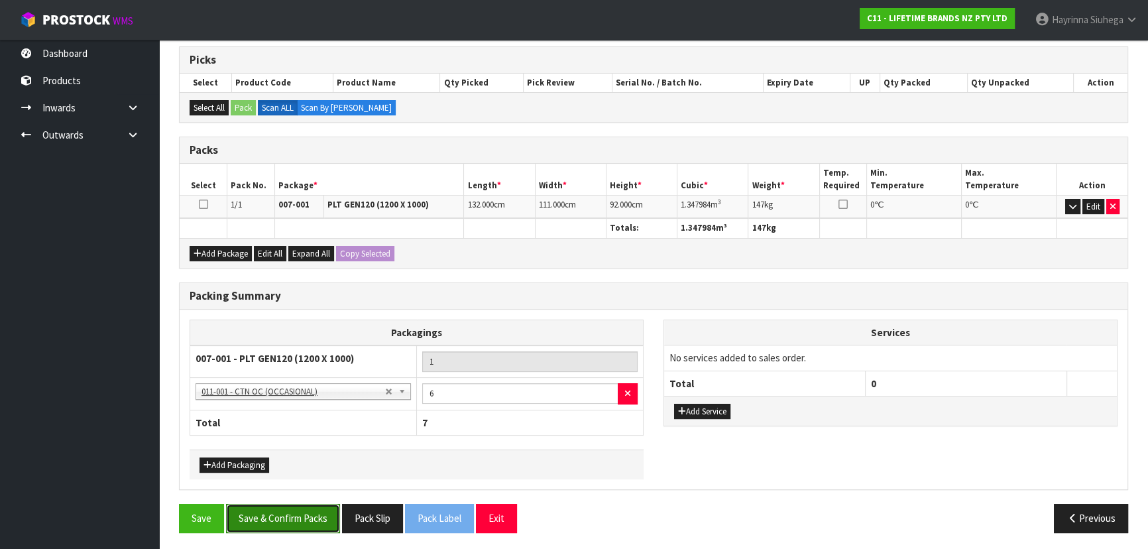
click at [298, 504] on button "Save & Confirm Packs" at bounding box center [283, 518] width 114 height 29
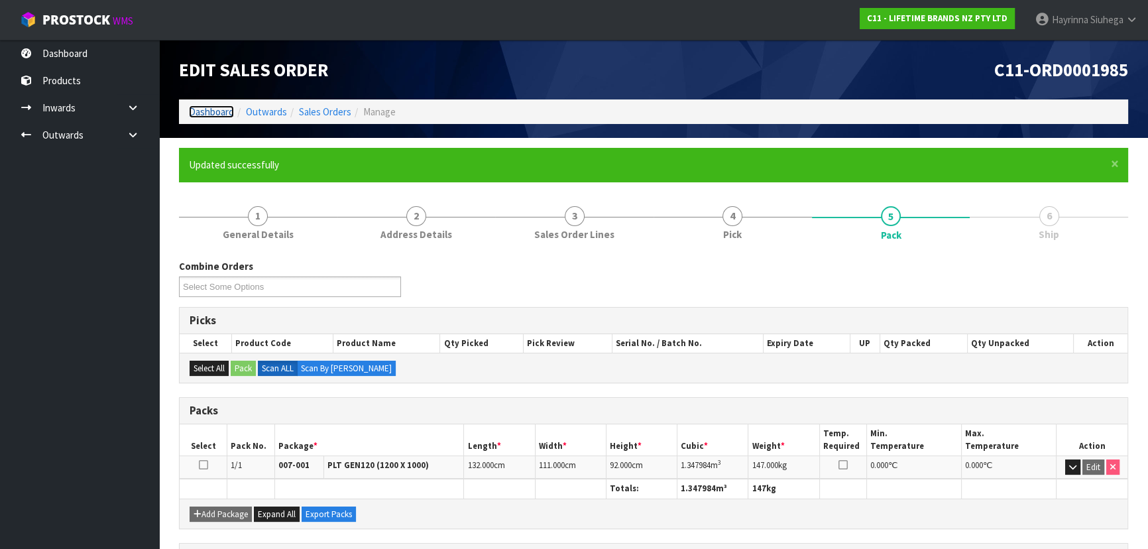
click at [198, 107] on link "Dashboard" at bounding box center [211, 111] width 45 height 13
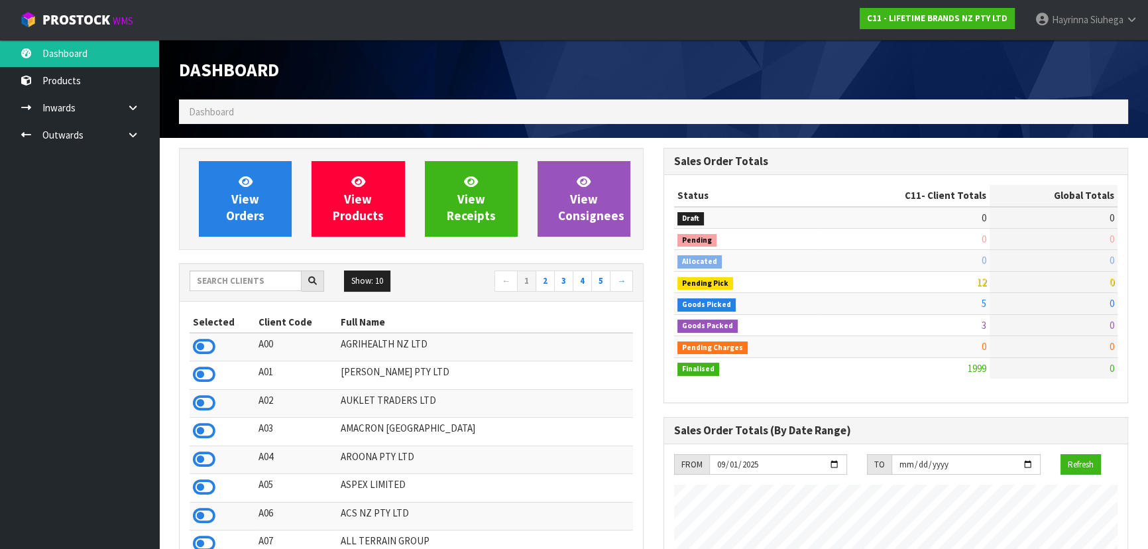
scroll to position [1002, 484]
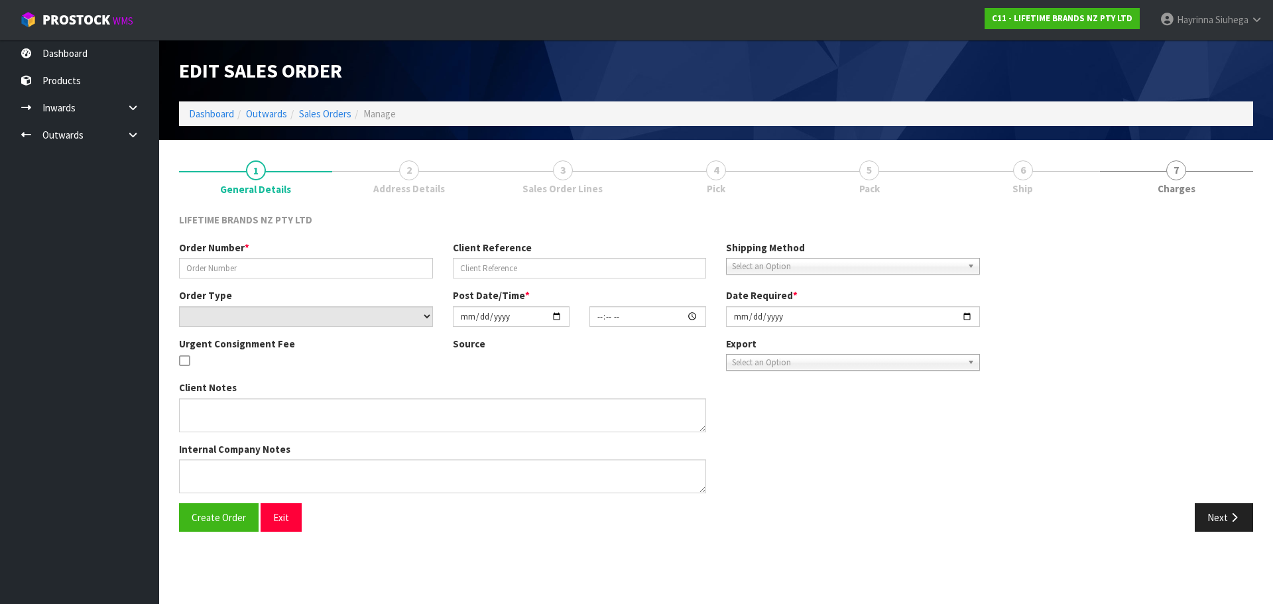
type input "0821426996"
type input "Mikasa order"
select select "number:0"
type input "2025-09-25"
type input "11:54:15.000"
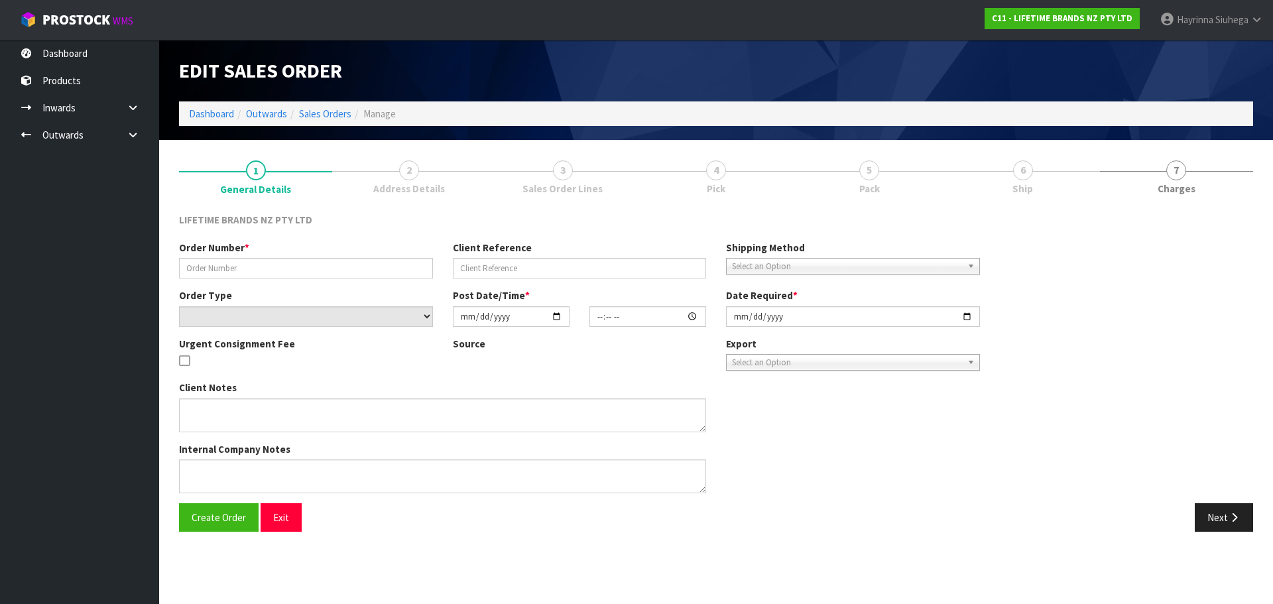
type input "2025-09-25"
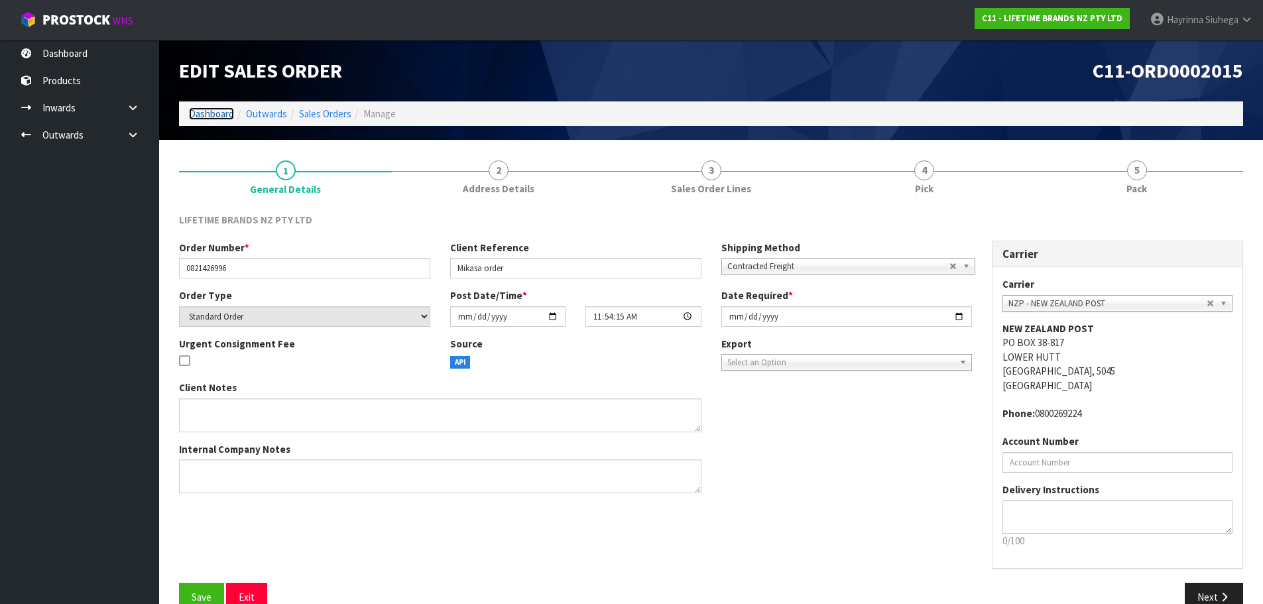
click at [227, 111] on link "Dashboard" at bounding box center [211, 113] width 45 height 13
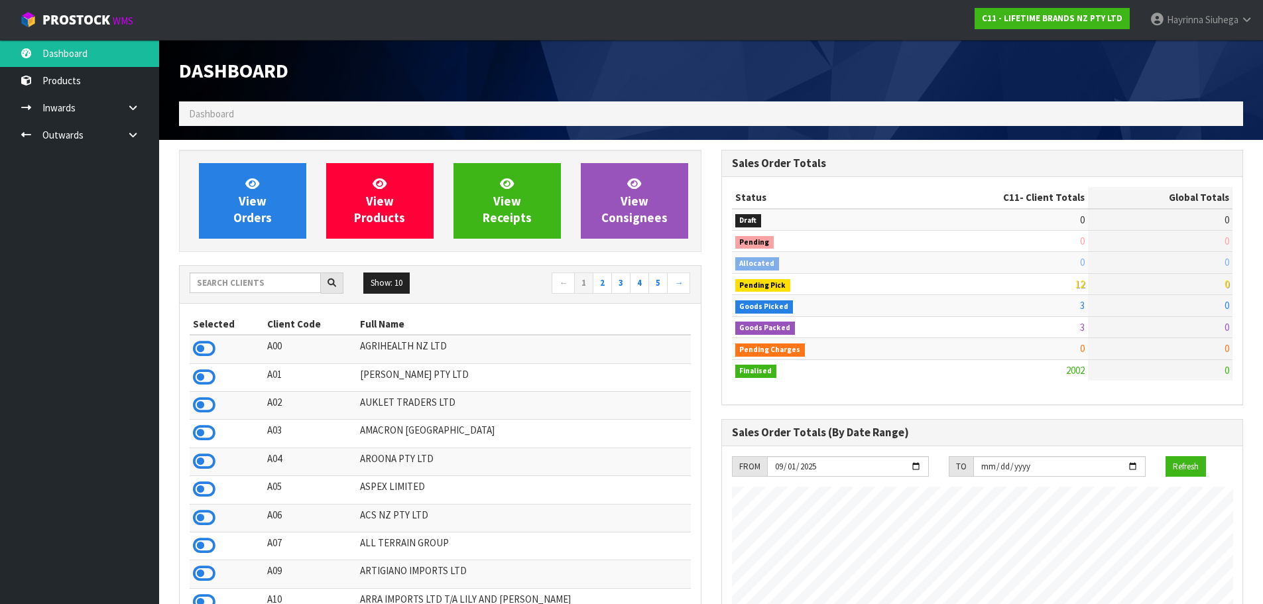
scroll to position [1004, 542]
click at [248, 278] on input "text" at bounding box center [255, 282] width 131 height 21
type input "D"
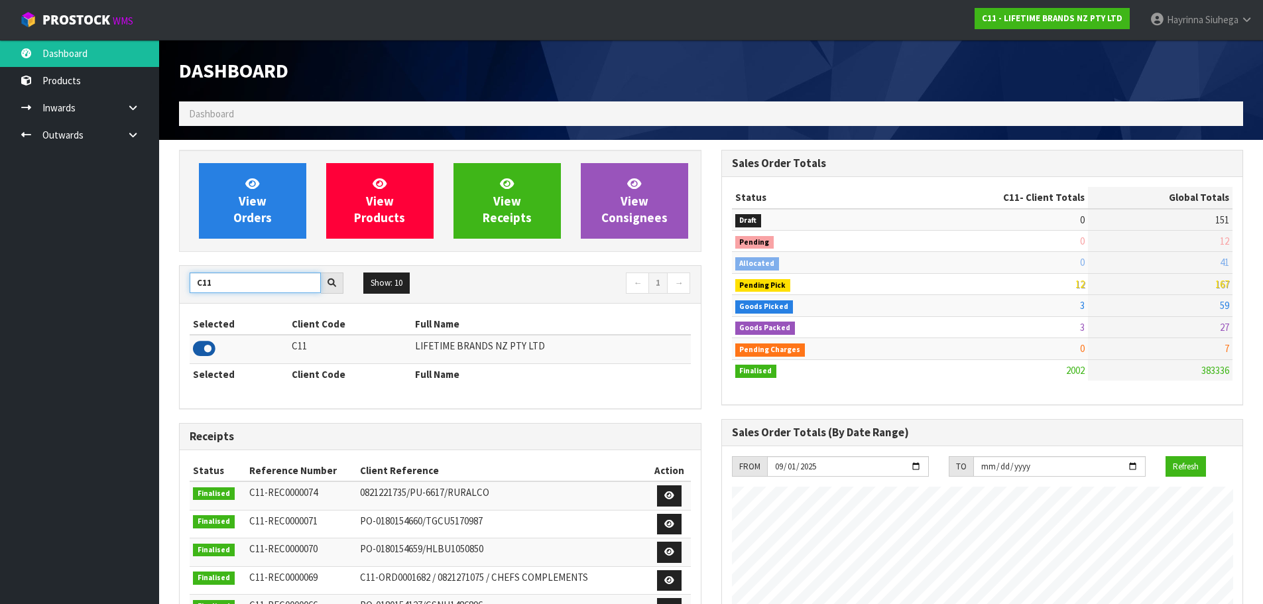
type input "C11"
click at [196, 357] on icon at bounding box center [204, 349] width 23 height 20
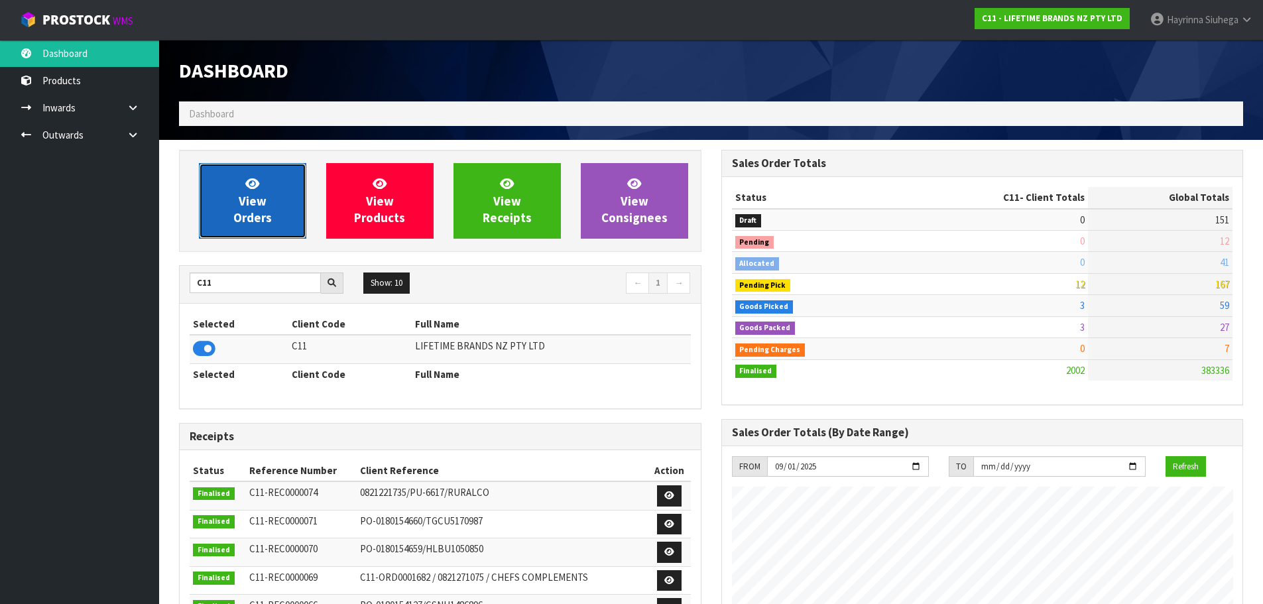
click at [242, 190] on link "View Orders" at bounding box center [252, 201] width 107 height 76
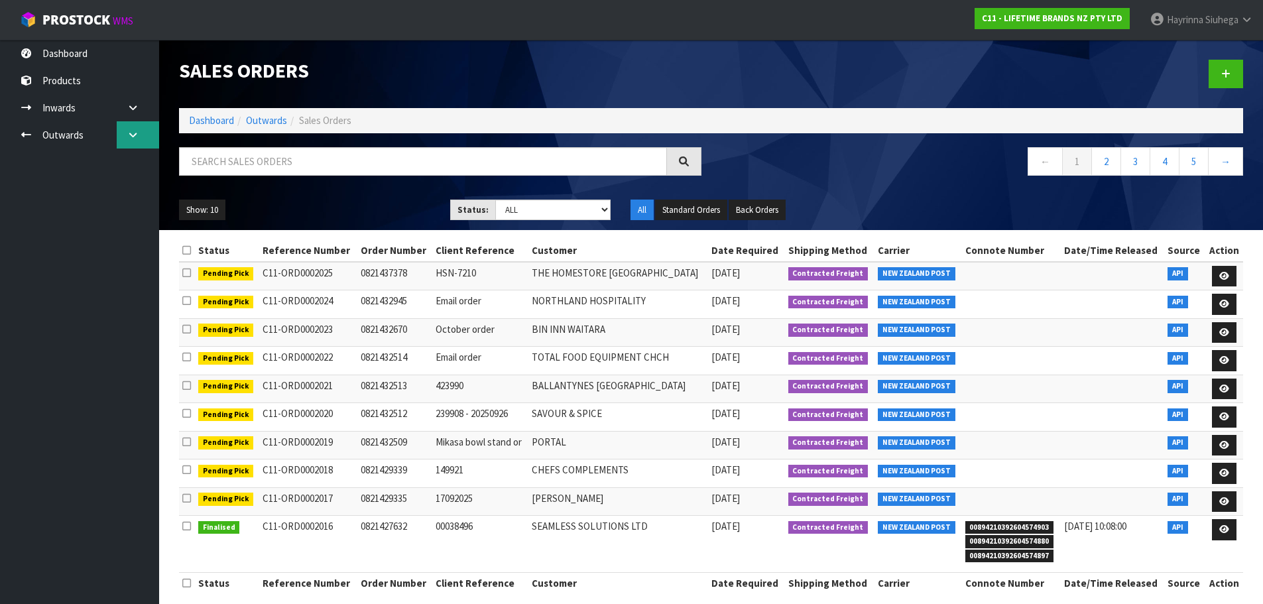
click at [137, 146] on link at bounding box center [138, 134] width 42 height 27
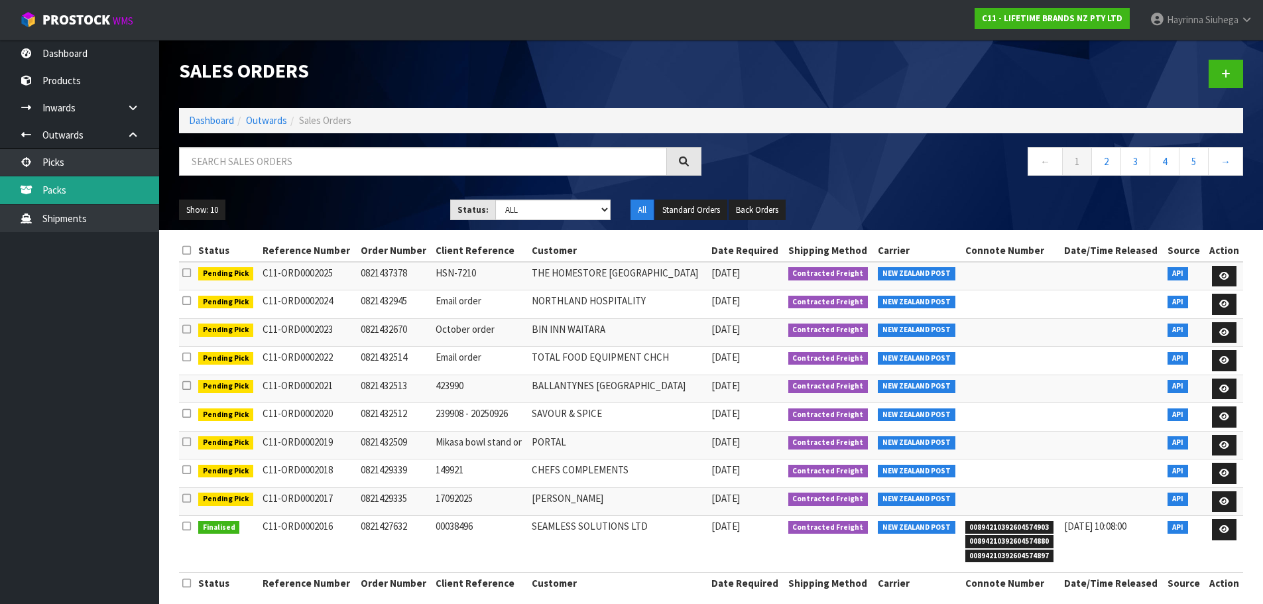
click at [90, 200] on link "Packs" at bounding box center [79, 189] width 159 height 27
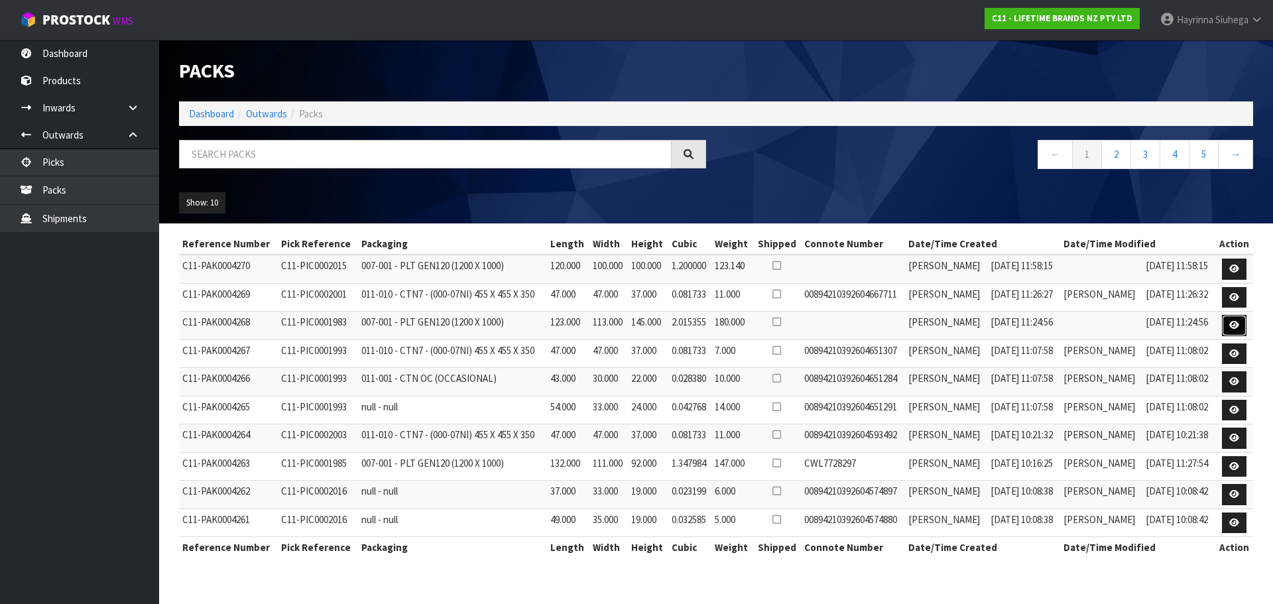
click at [1237, 326] on icon at bounding box center [1234, 325] width 10 height 9
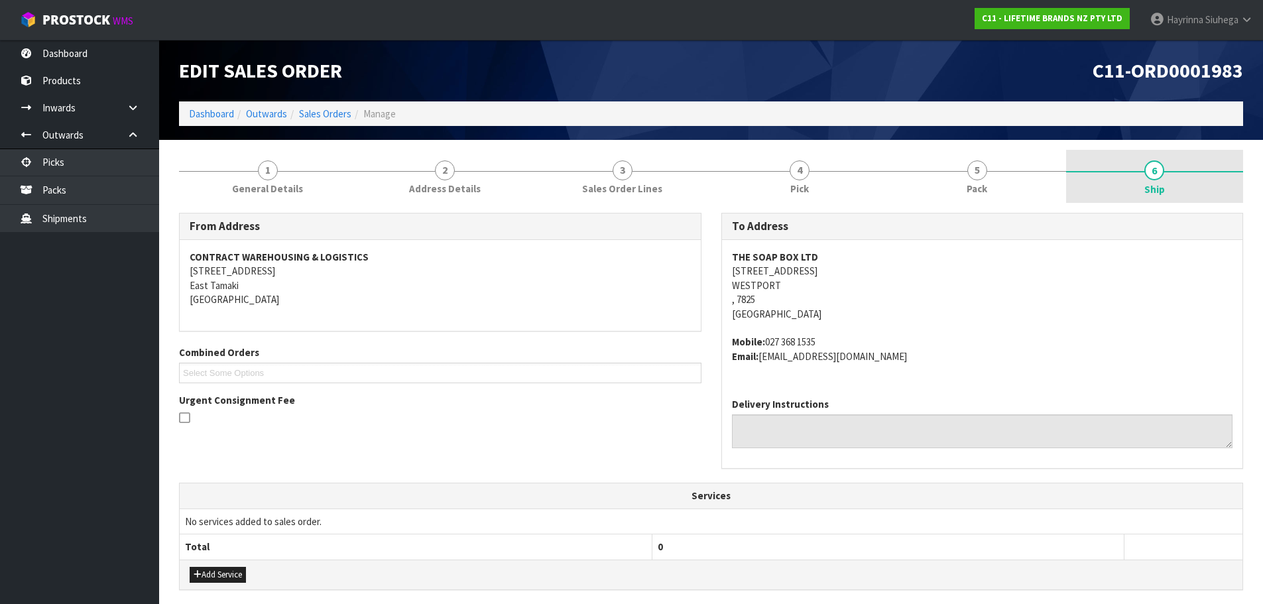
click at [986, 164] on link "5 Pack" at bounding box center [977, 176] width 178 height 52
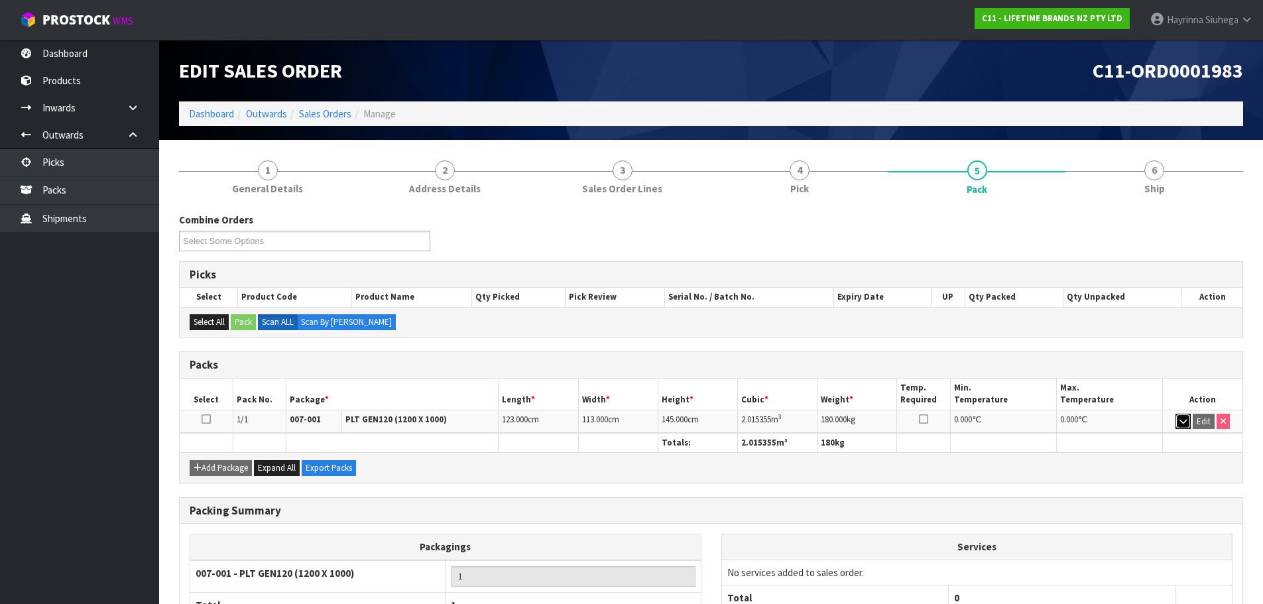
click at [1177, 424] on button "button" at bounding box center [1182, 422] width 15 height 16
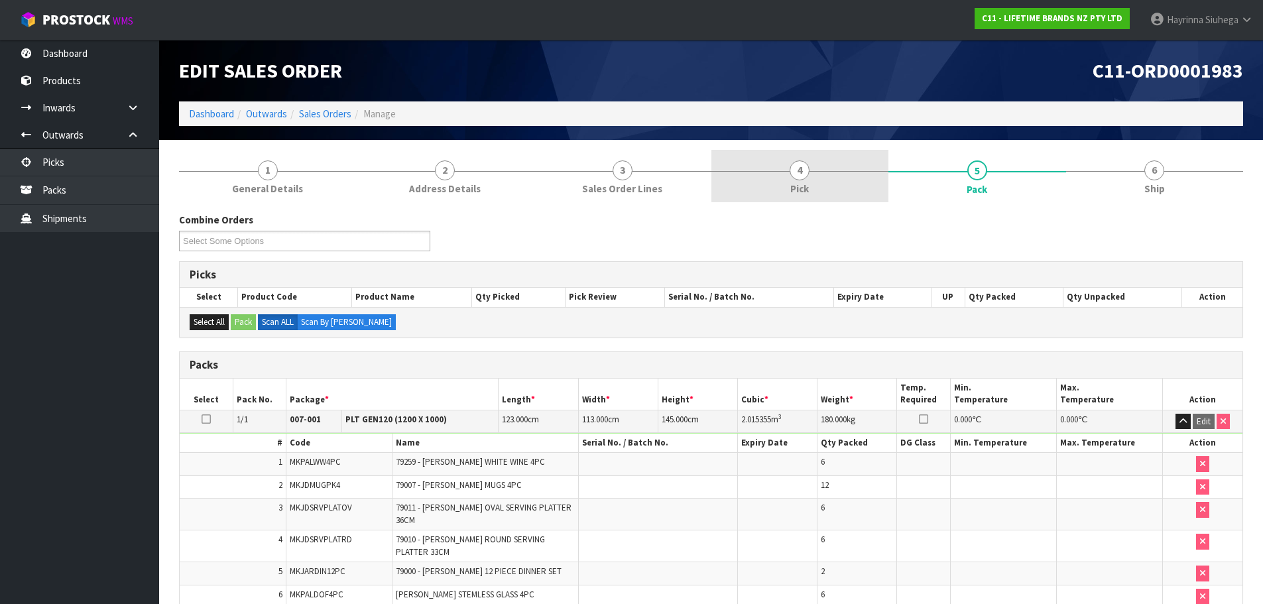
click at [810, 179] on link "4 Pick" at bounding box center [800, 176] width 178 height 52
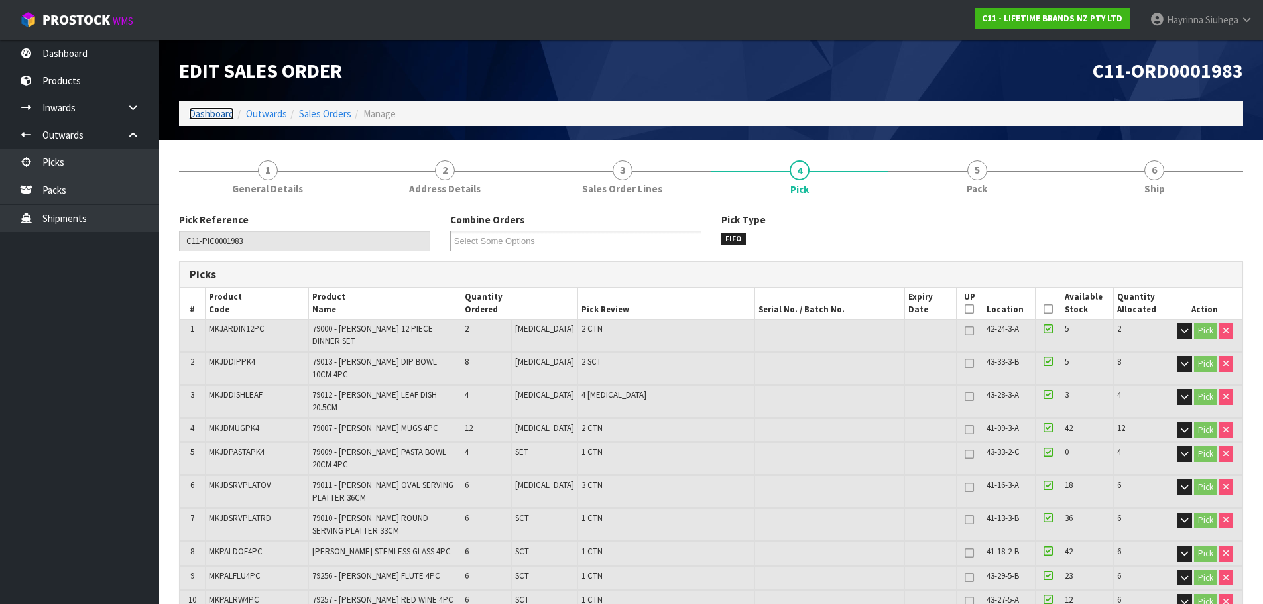
click at [213, 118] on link "Dashboard" at bounding box center [211, 113] width 45 height 13
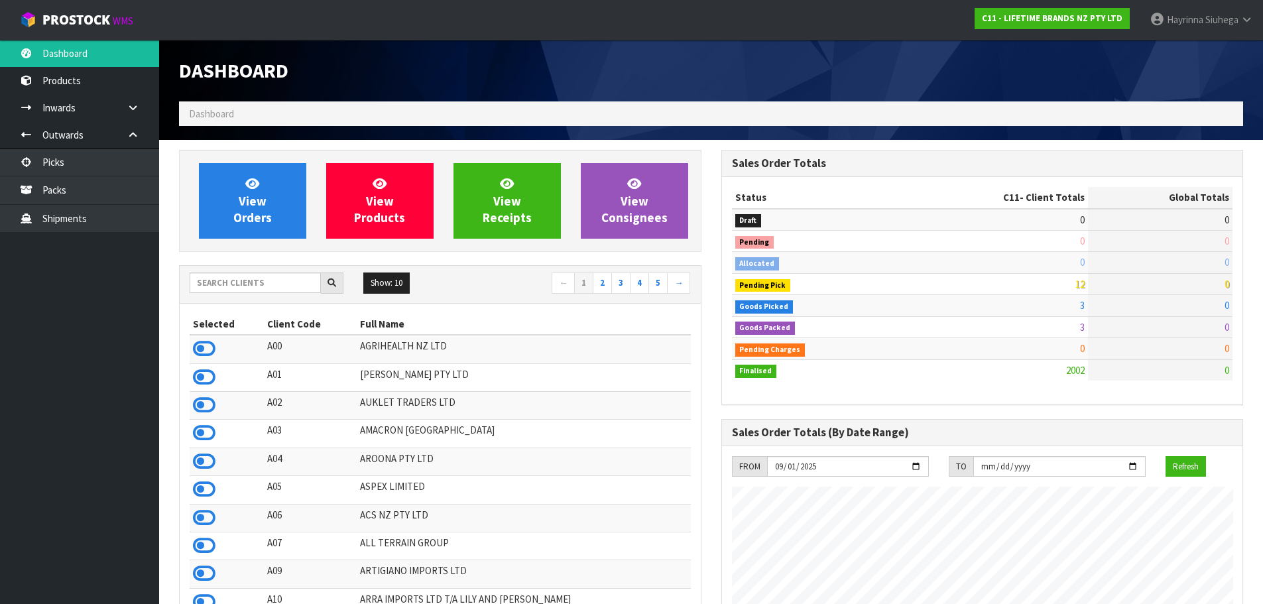
scroll to position [1004, 542]
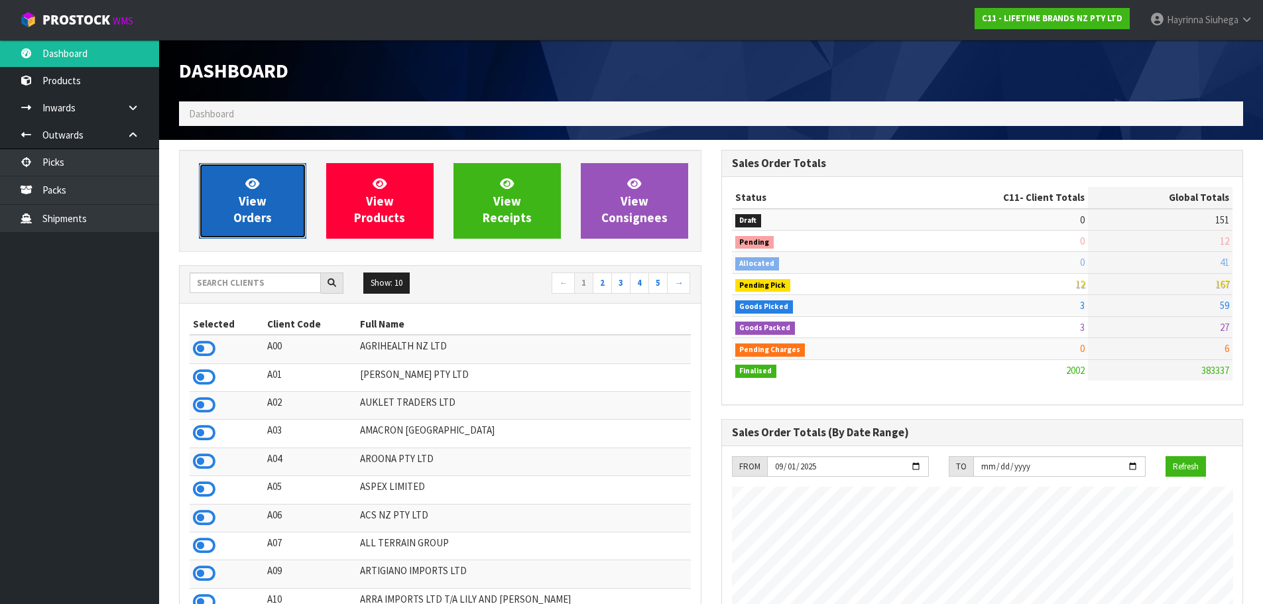
click at [258, 210] on span "View Orders" at bounding box center [252, 201] width 38 height 50
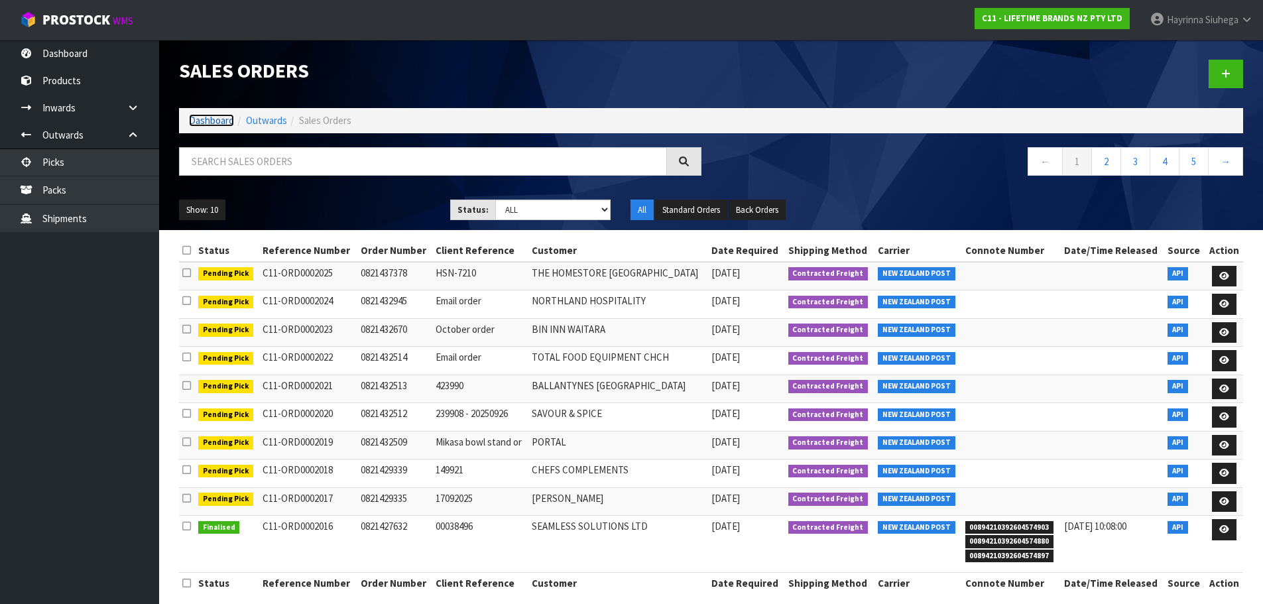
click at [207, 121] on link "Dashboard" at bounding box center [211, 120] width 45 height 13
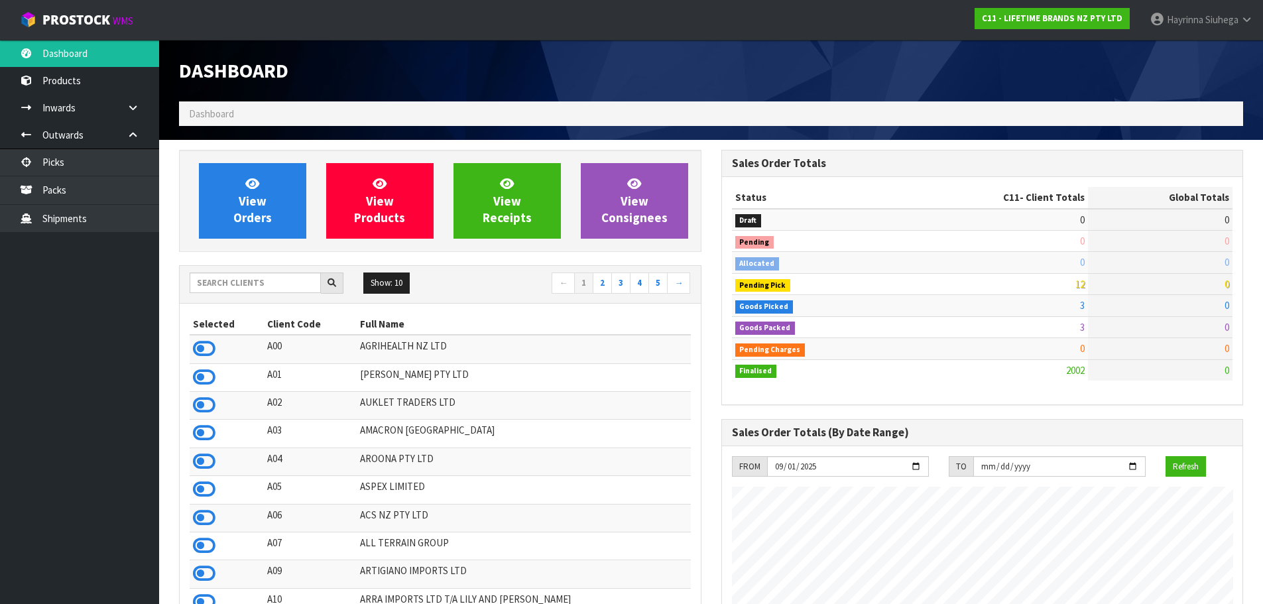
scroll to position [1004, 542]
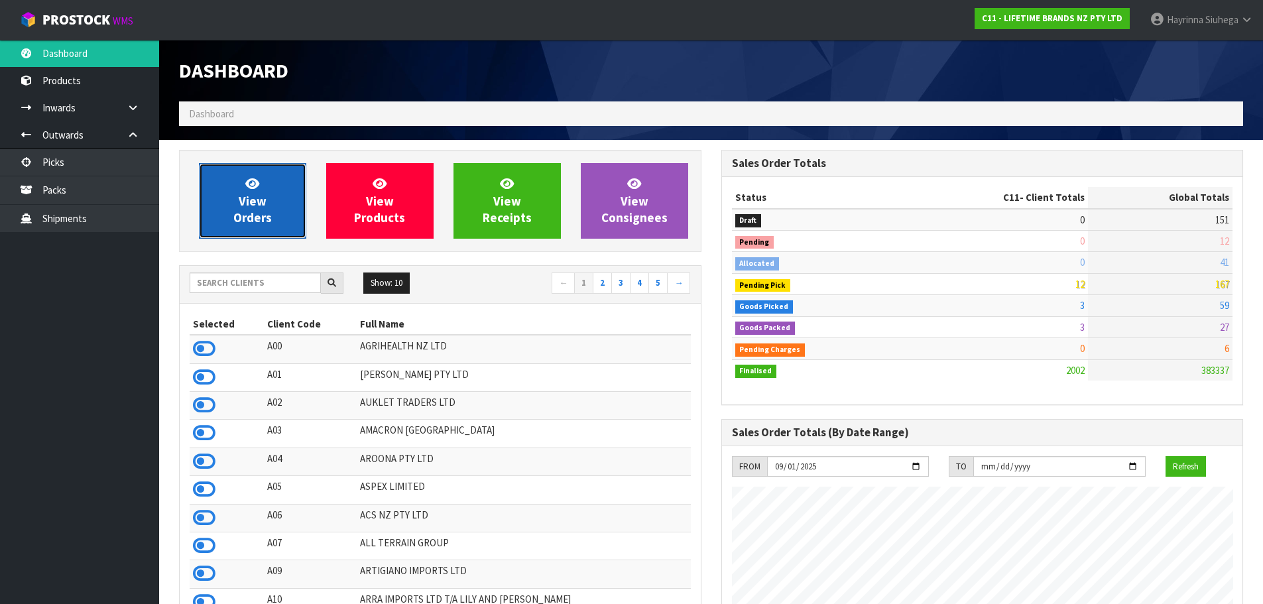
click at [247, 201] on span "View Orders" at bounding box center [252, 201] width 38 height 50
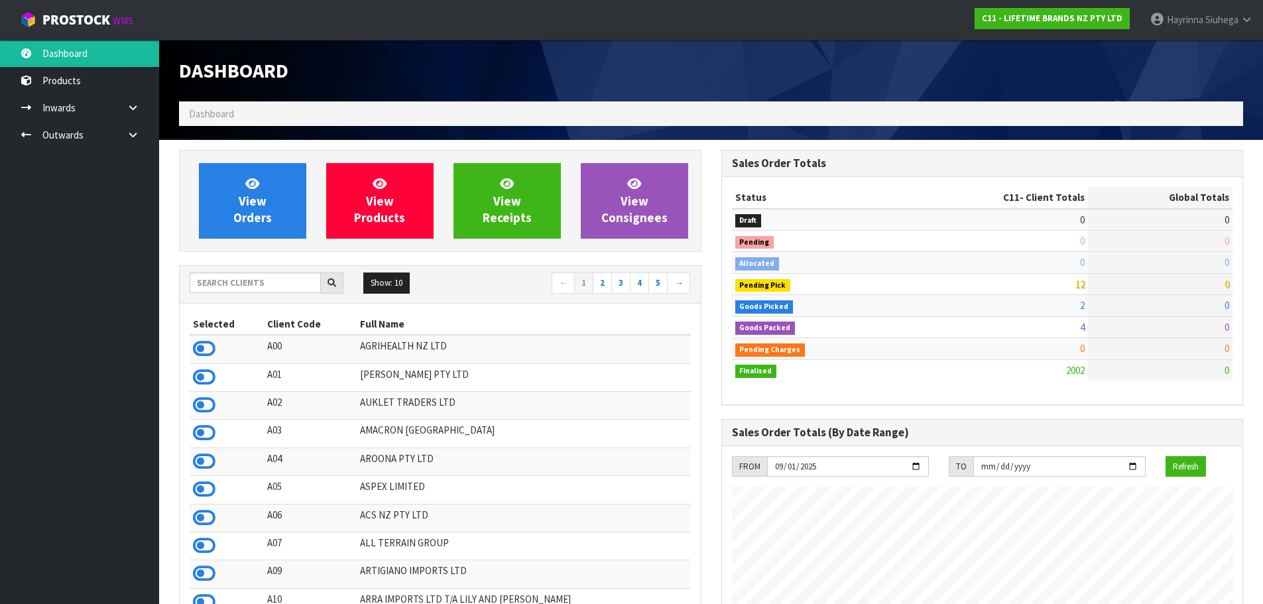
scroll to position [1004, 542]
click at [256, 287] on input "text" at bounding box center [255, 282] width 131 height 21
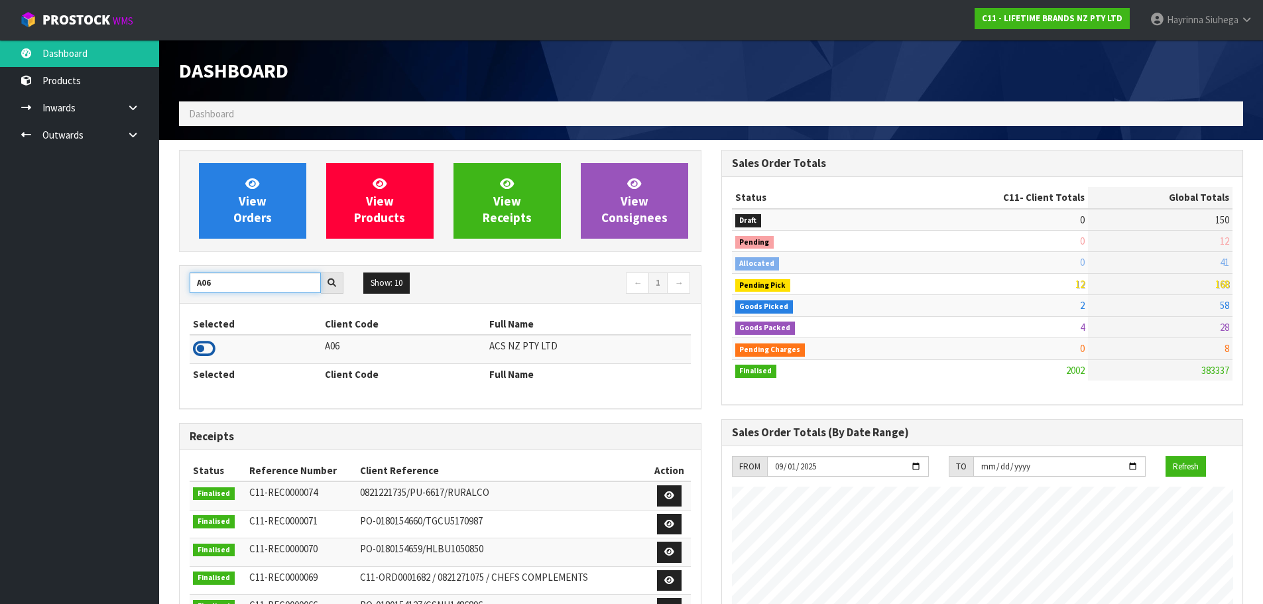
type input "A06"
click at [207, 348] on icon at bounding box center [204, 349] width 23 height 20
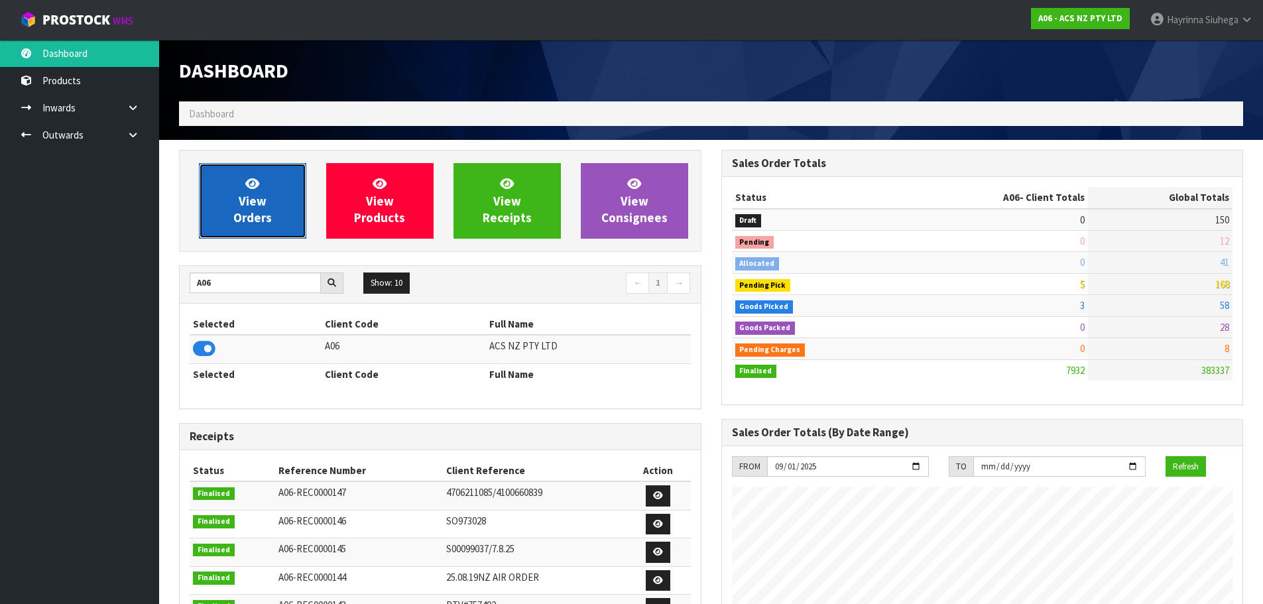
click at [241, 200] on span "View Orders" at bounding box center [252, 201] width 38 height 50
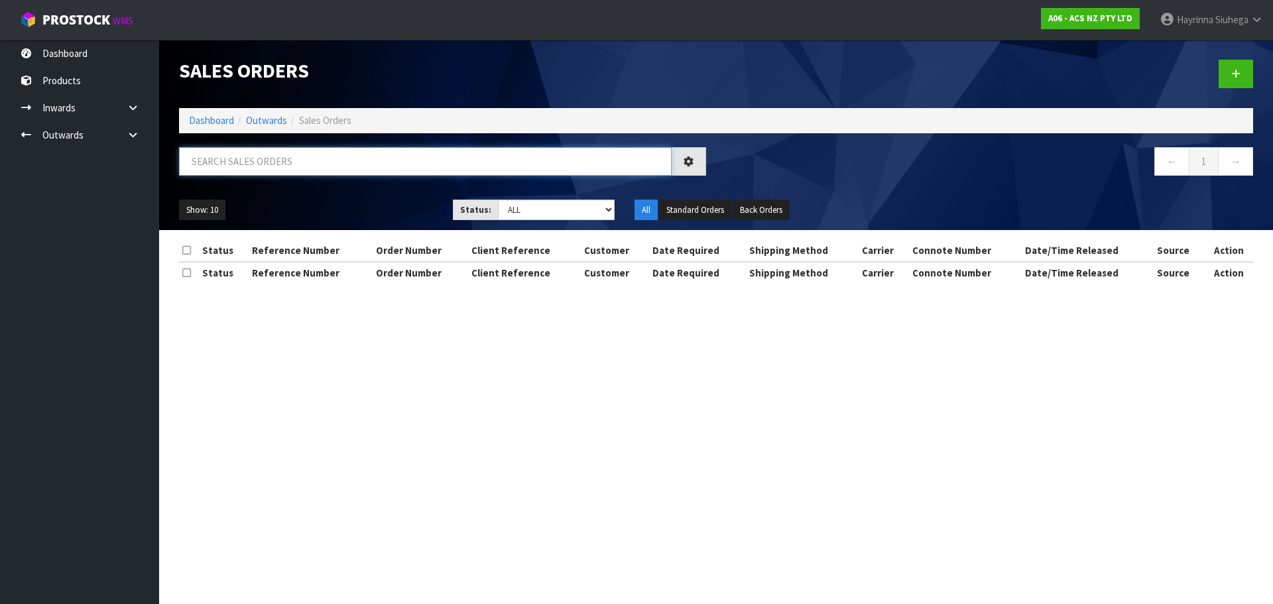
click at [255, 162] on input "text" at bounding box center [425, 161] width 492 height 29
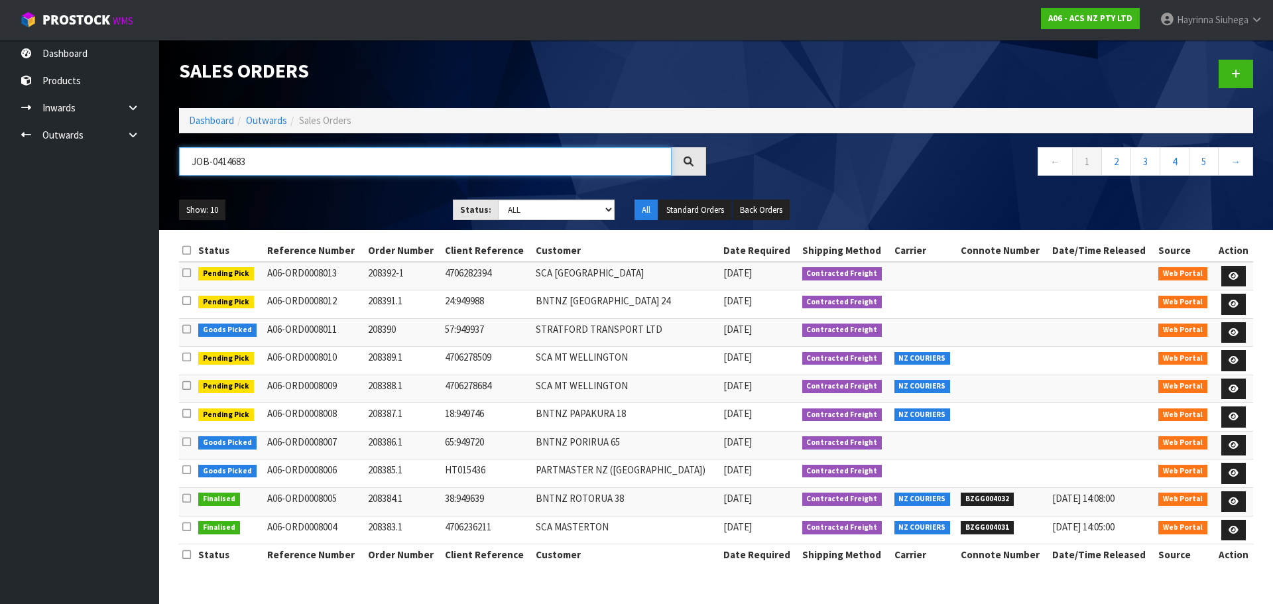
type input "JOB-0414683"
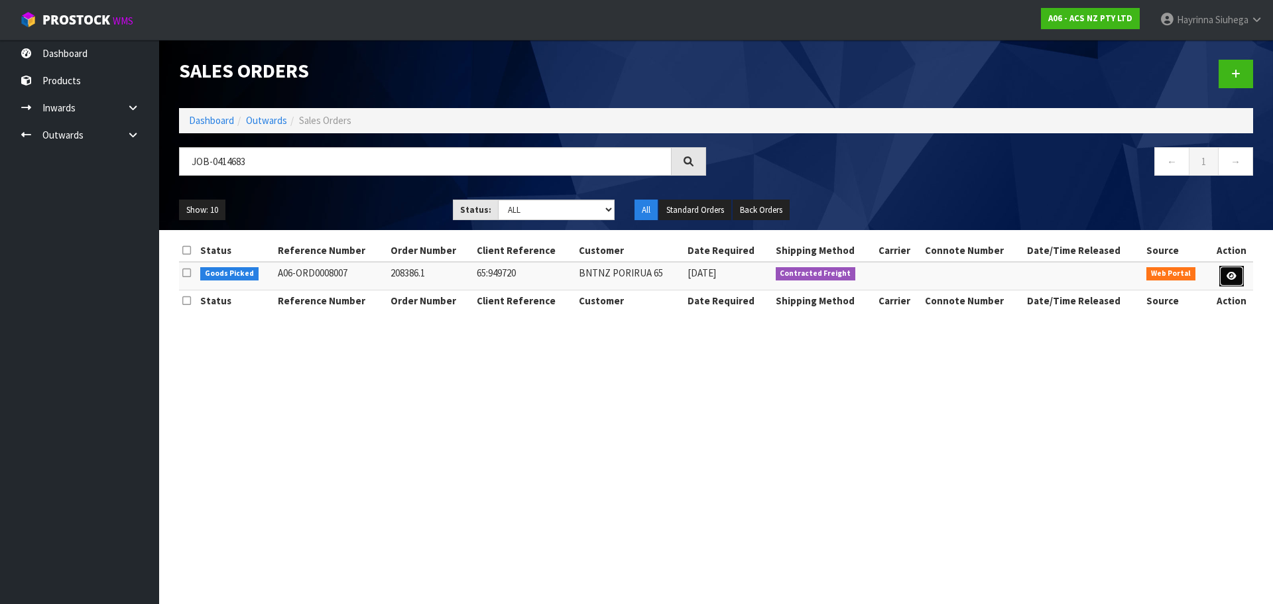
click at [1234, 276] on icon at bounding box center [1231, 276] width 10 height 9
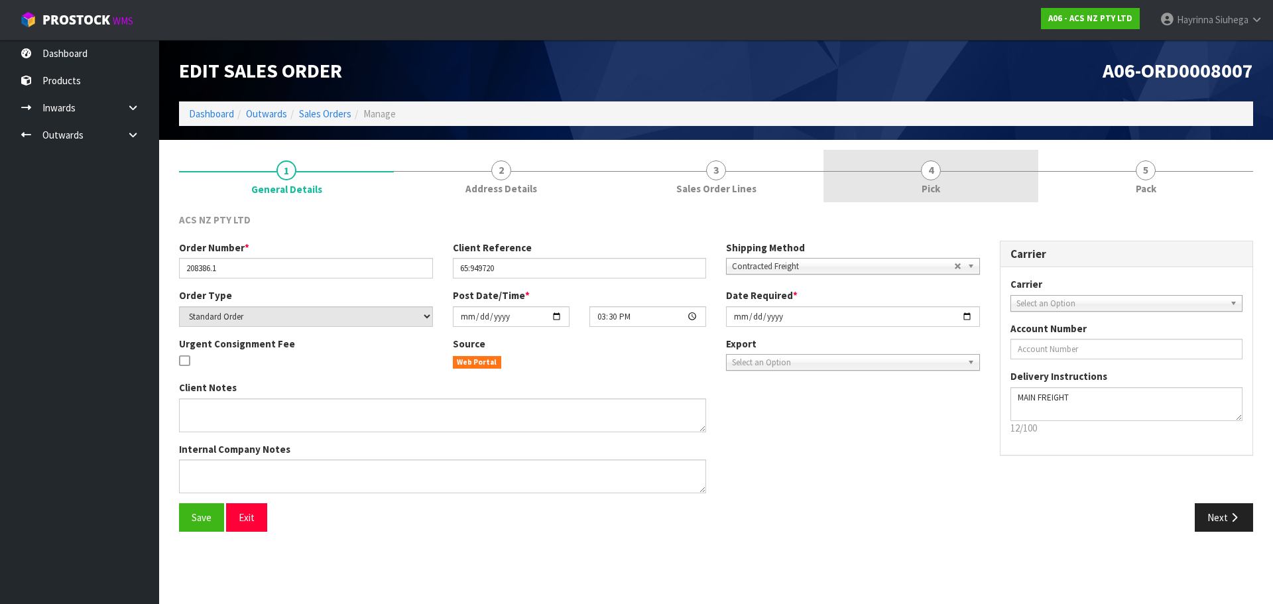
click at [1000, 177] on link "4 Pick" at bounding box center [930, 176] width 215 height 52
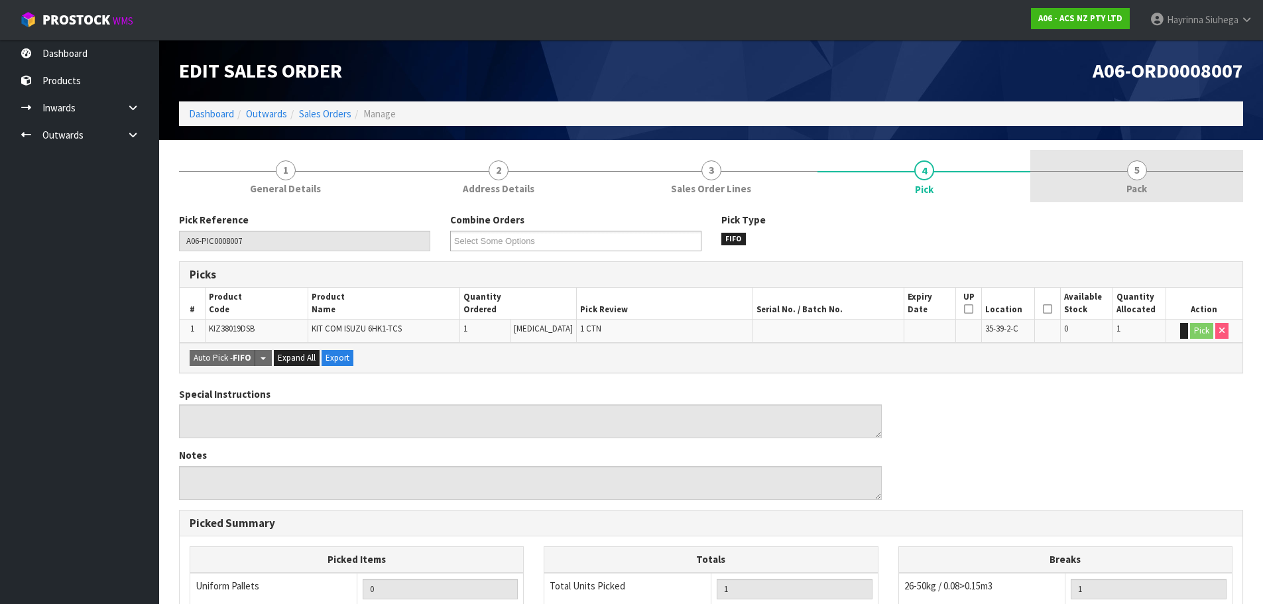
click at [1064, 178] on link "5 Pack" at bounding box center [1136, 176] width 213 height 52
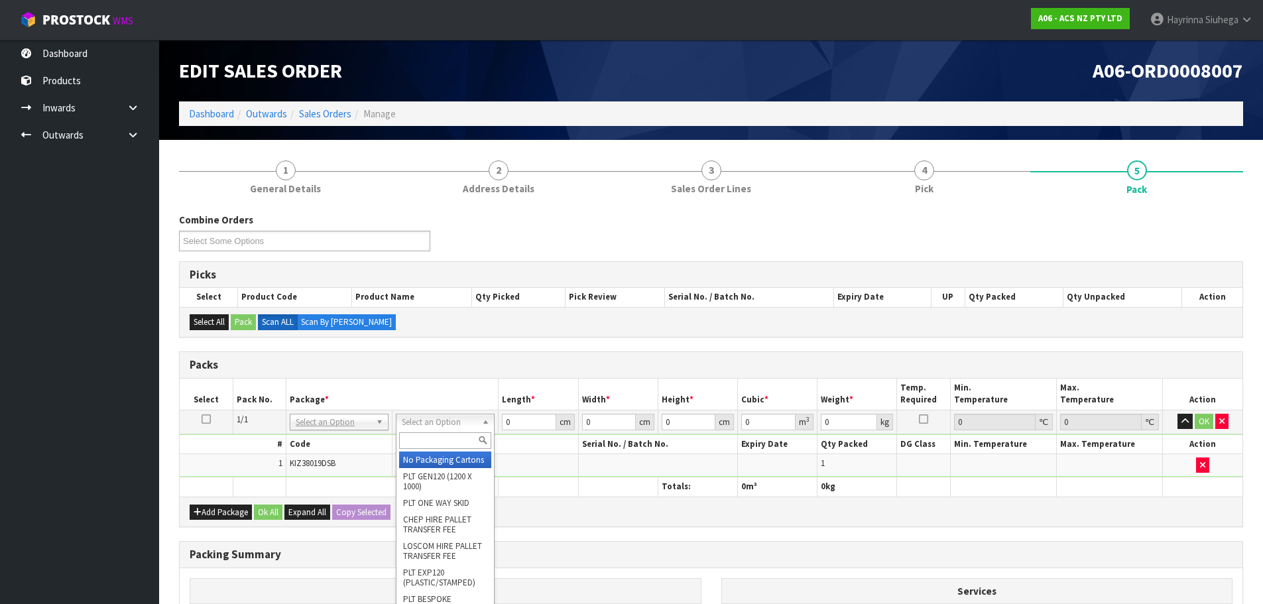
click at [453, 436] on input "text" at bounding box center [445, 440] width 92 height 17
type input "VA"
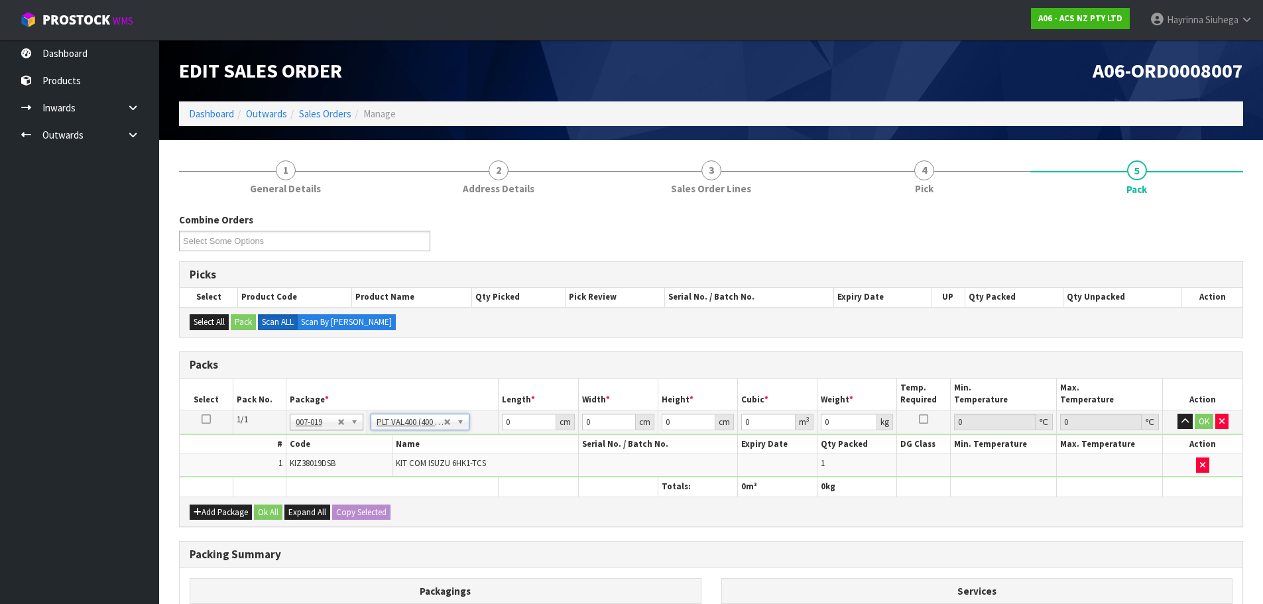
type input "40"
type input "43.4"
click at [508, 422] on input "40" at bounding box center [529, 422] width 54 height 17
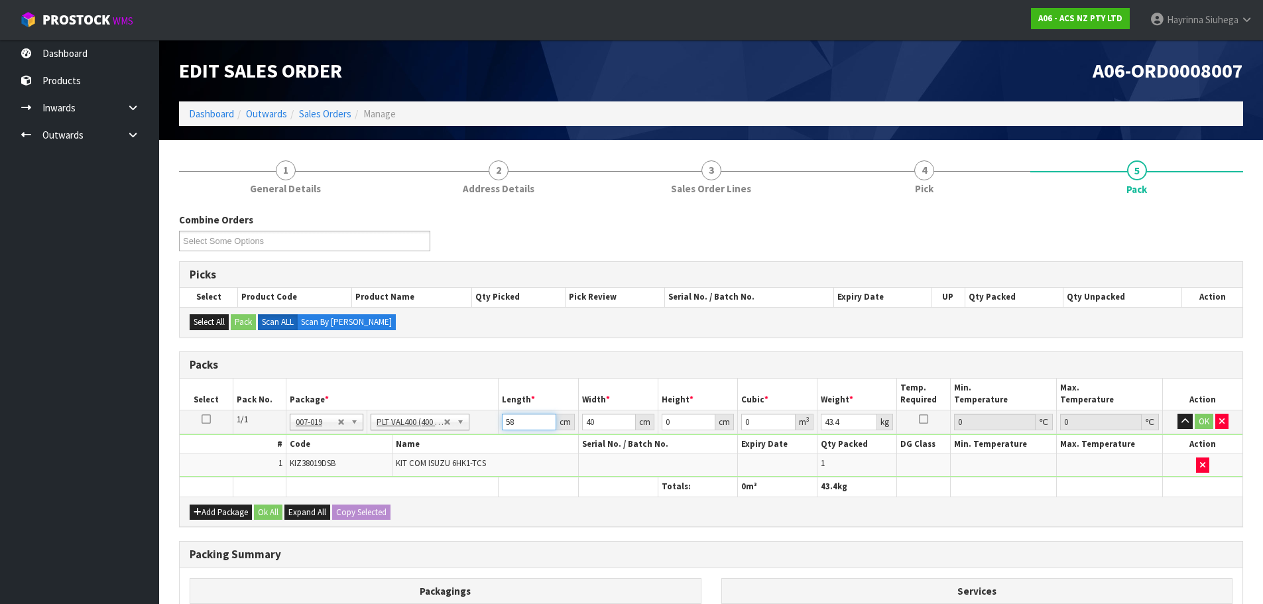
type input "58"
type input "51"
type input "2"
type input "0.005916"
type input "27"
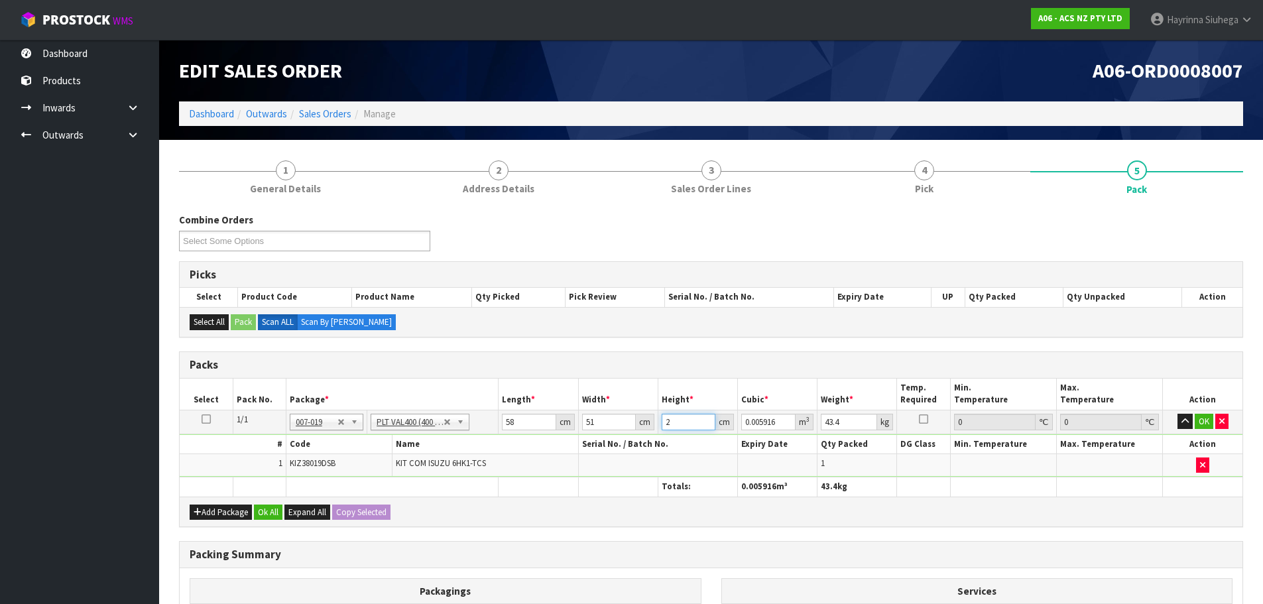
type input "0.079866"
type input "27"
type input "37"
click button "OK" at bounding box center [1203, 422] width 19 height 16
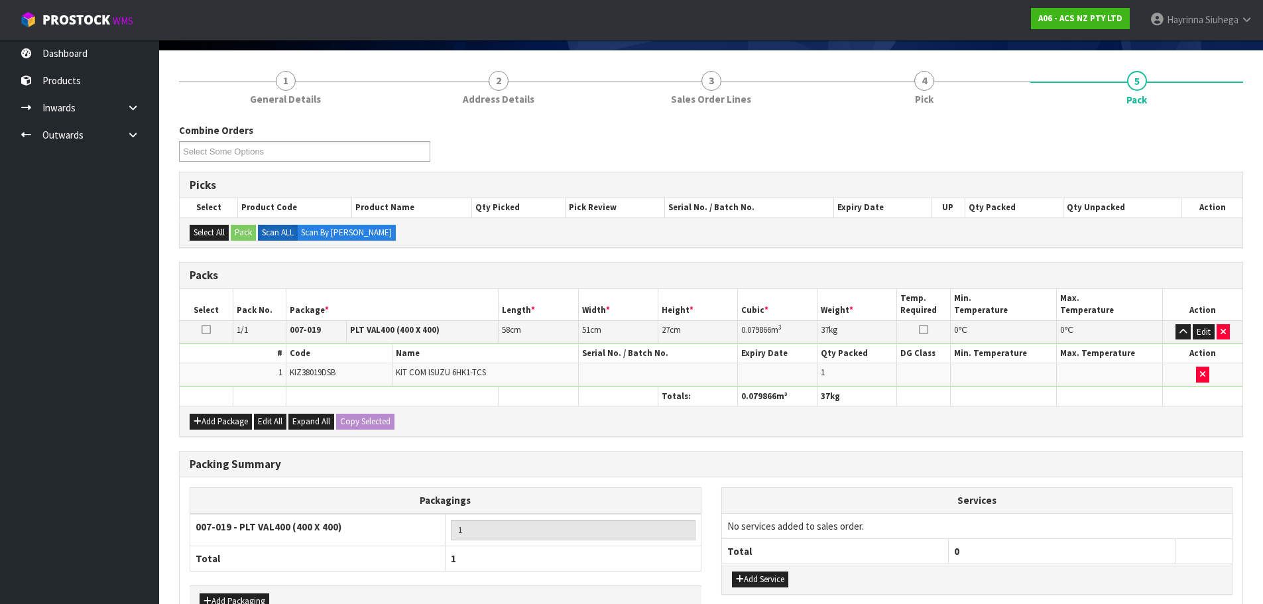
scroll to position [174, 0]
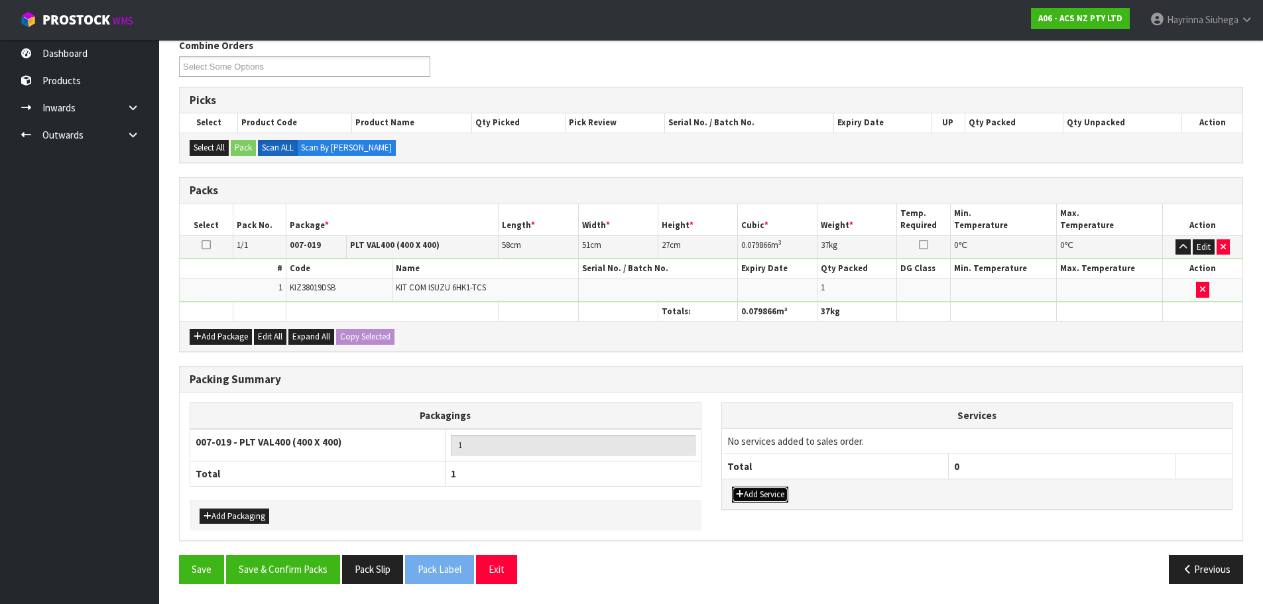
click at [755, 496] on button "Add Service" at bounding box center [760, 495] width 56 height 16
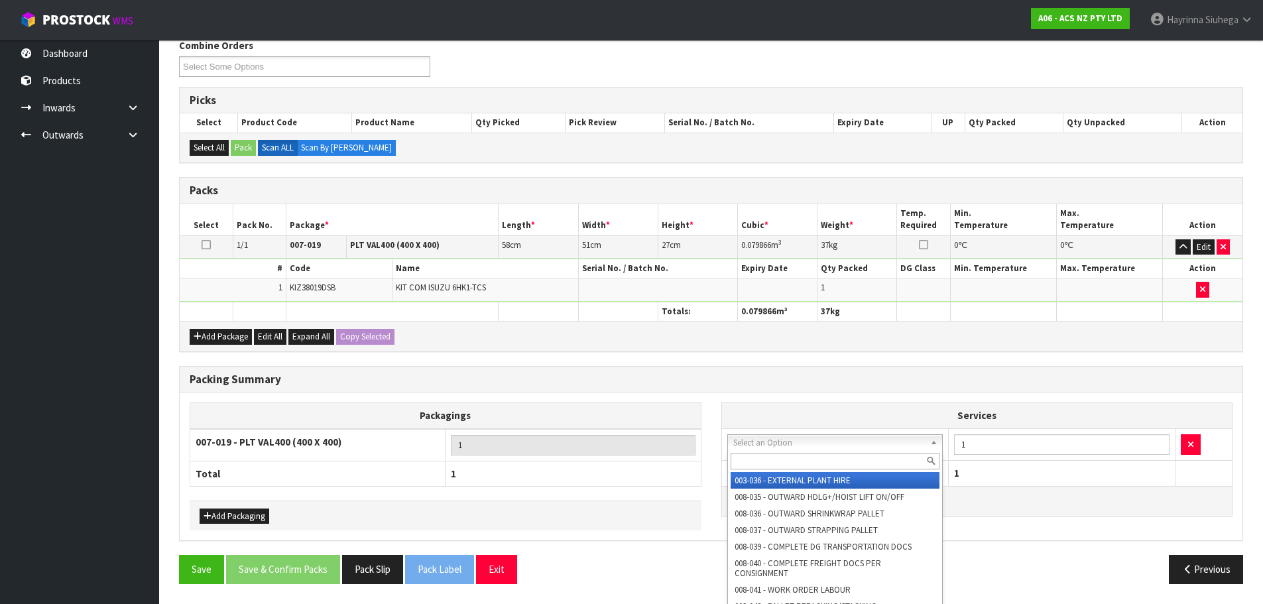
click at [754, 461] on input "text" at bounding box center [834, 461] width 209 height 17
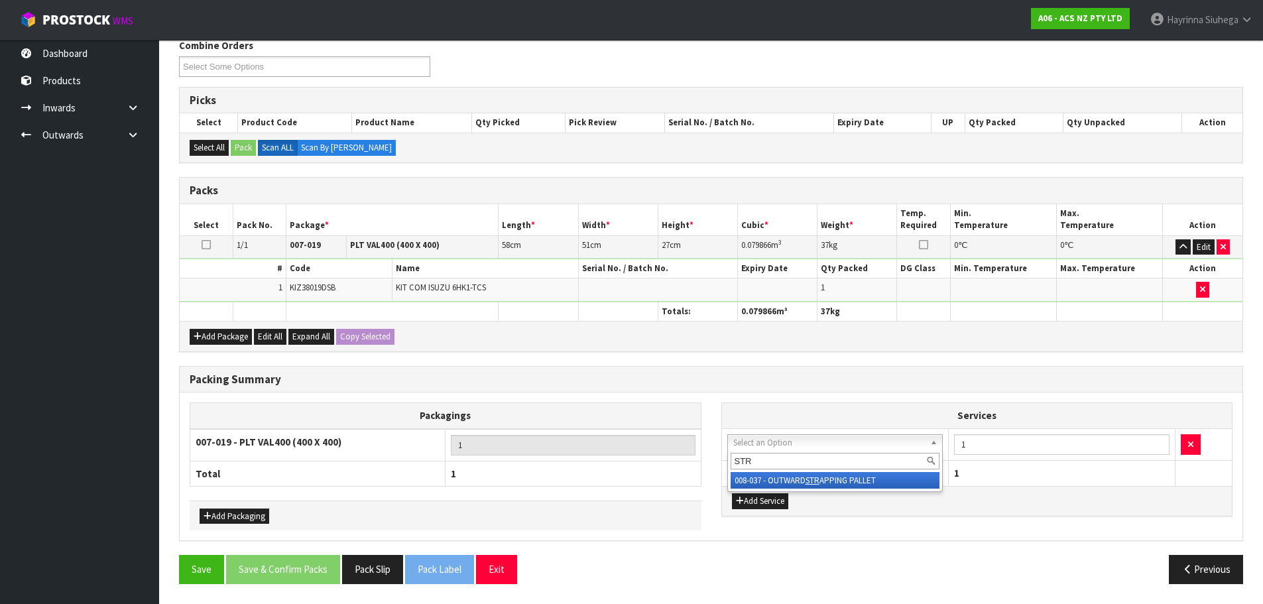
type input "STR"
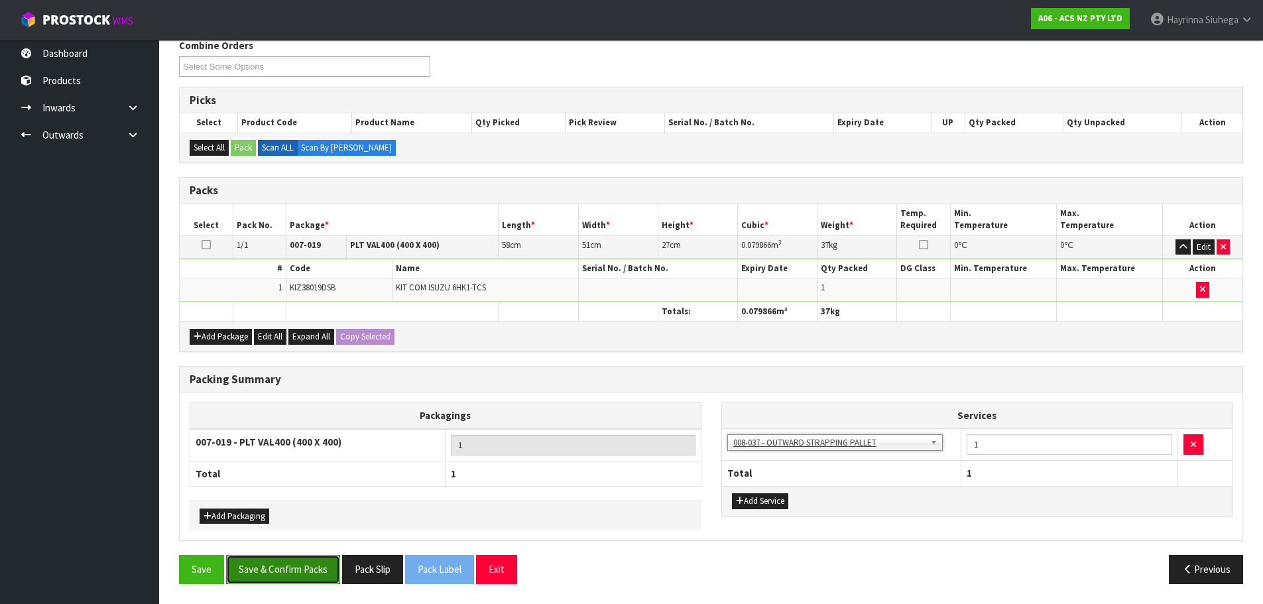
click at [270, 579] on button "Save & Confirm Packs" at bounding box center [283, 569] width 114 height 29
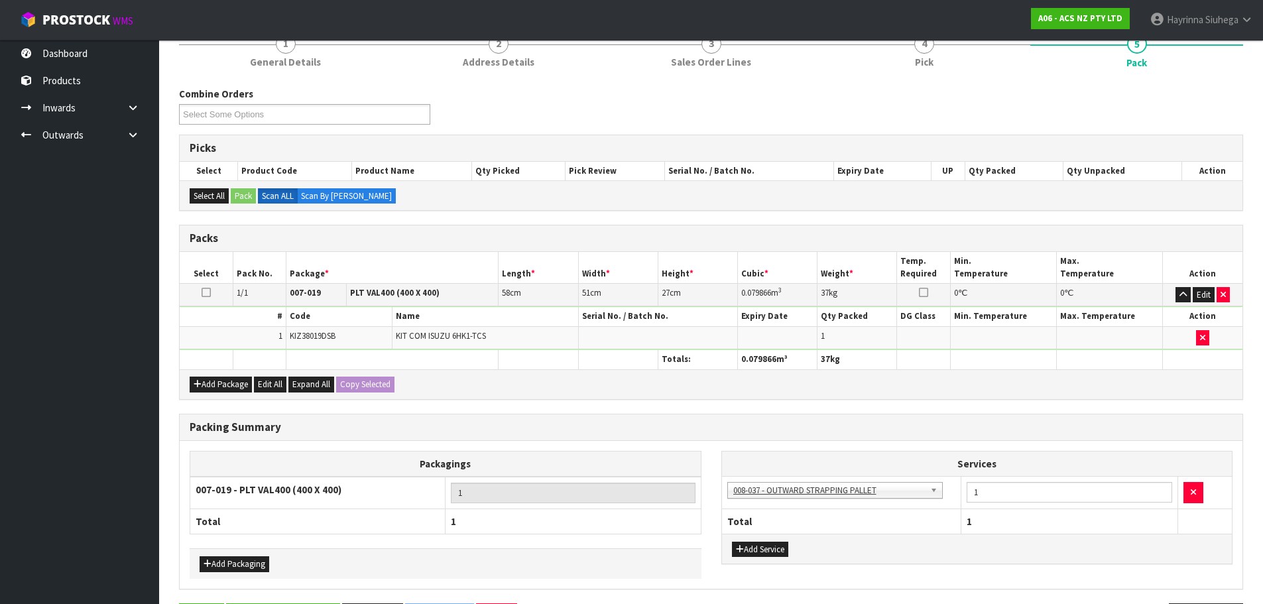
scroll to position [0, 0]
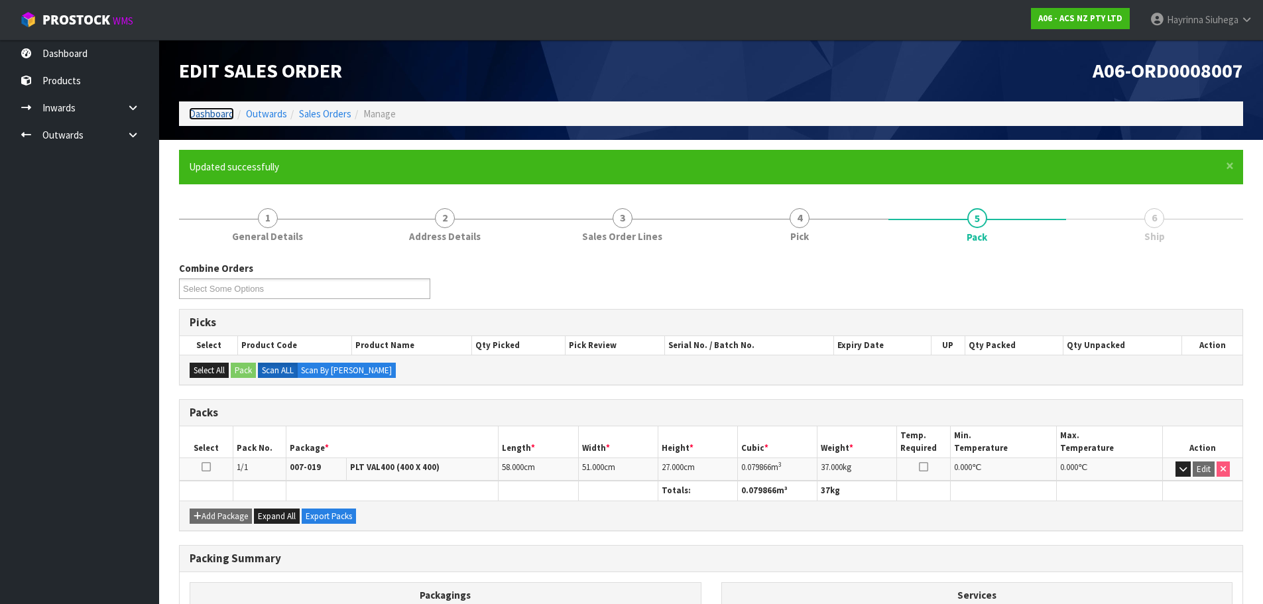
click at [205, 111] on link "Dashboard" at bounding box center [211, 113] width 45 height 13
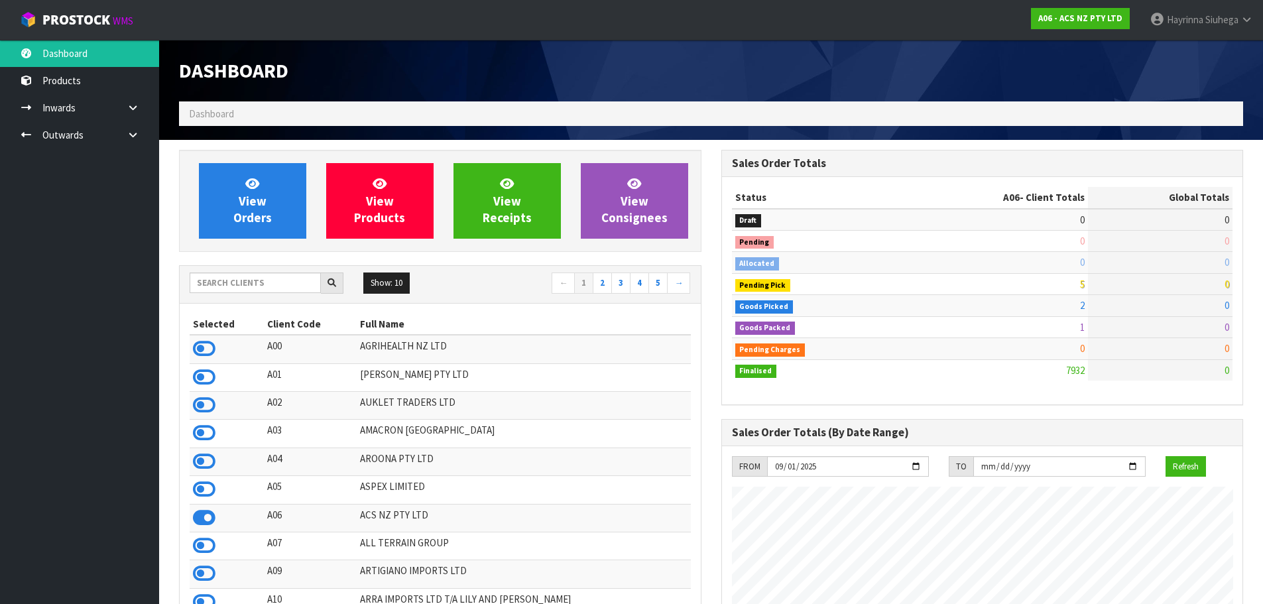
scroll to position [1004, 542]
click at [258, 274] on input "text" at bounding box center [255, 282] width 131 height 21
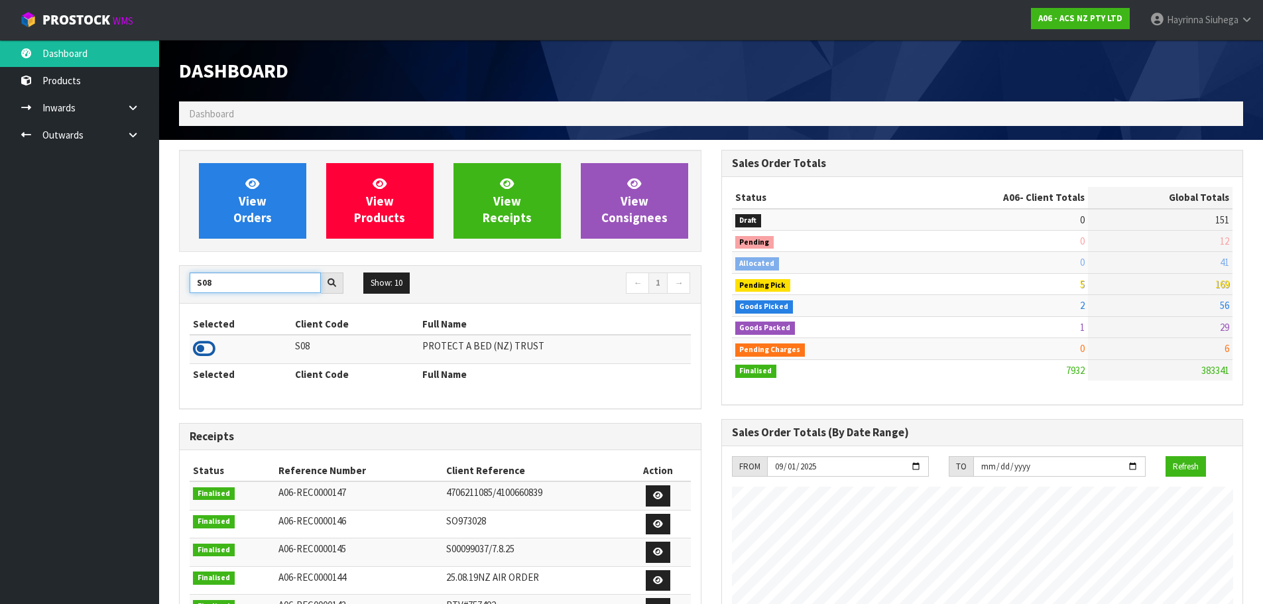
type input "S08"
click at [195, 351] on icon at bounding box center [204, 349] width 23 height 20
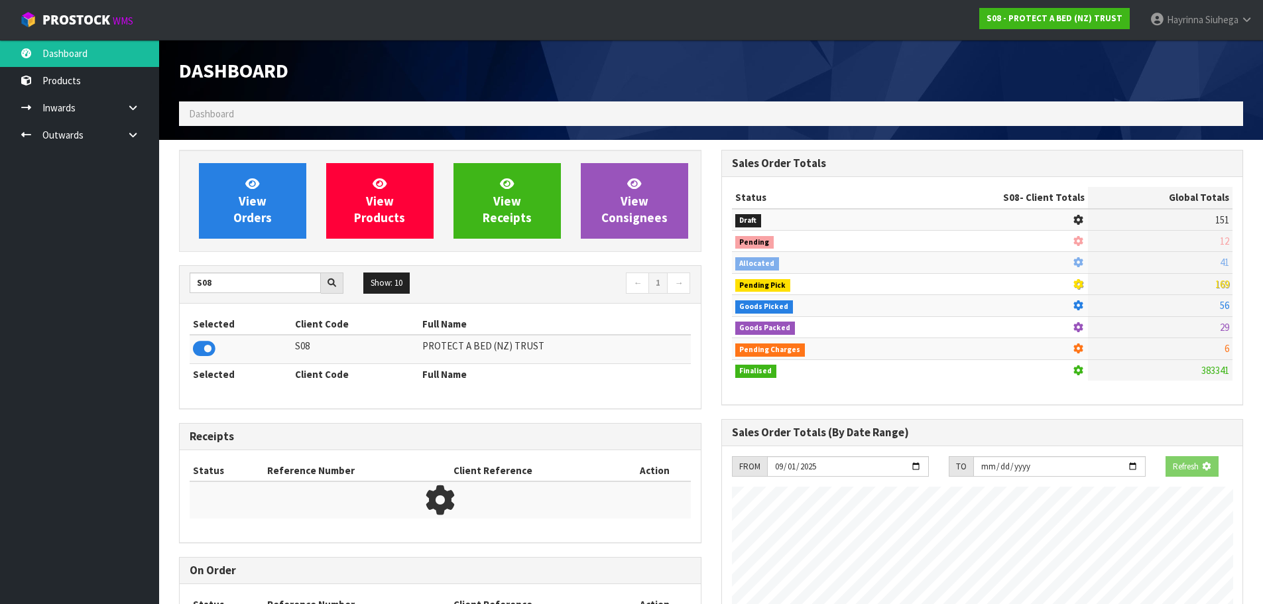
scroll to position [661994, 662278]
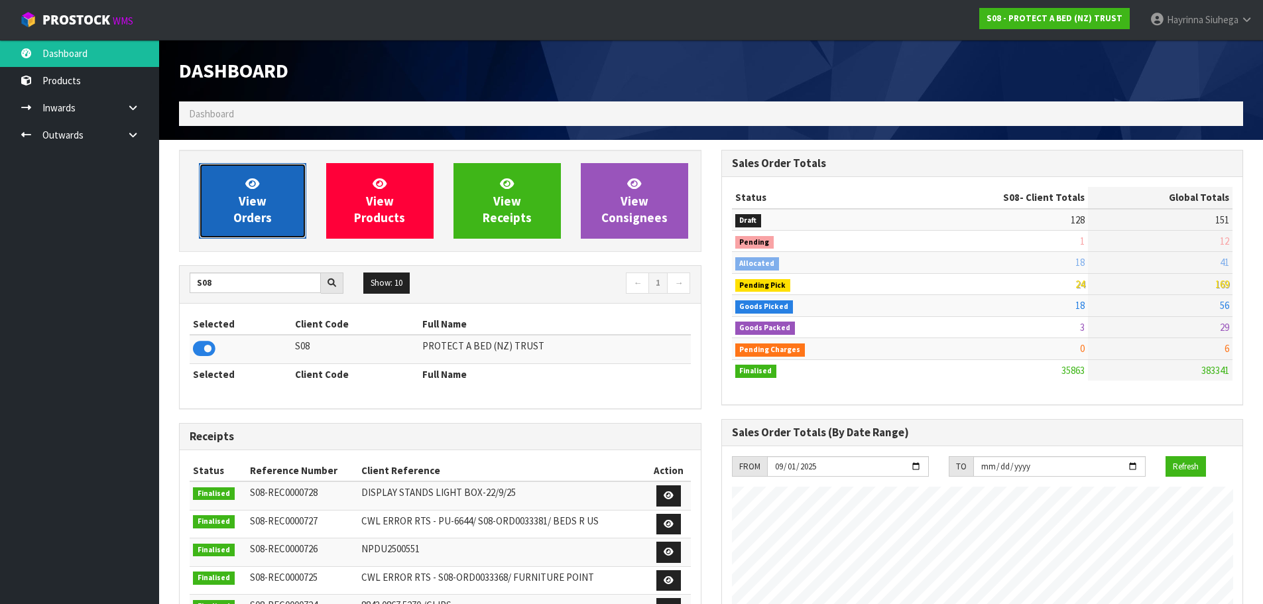
click at [229, 225] on link "View Orders" at bounding box center [252, 201] width 107 height 76
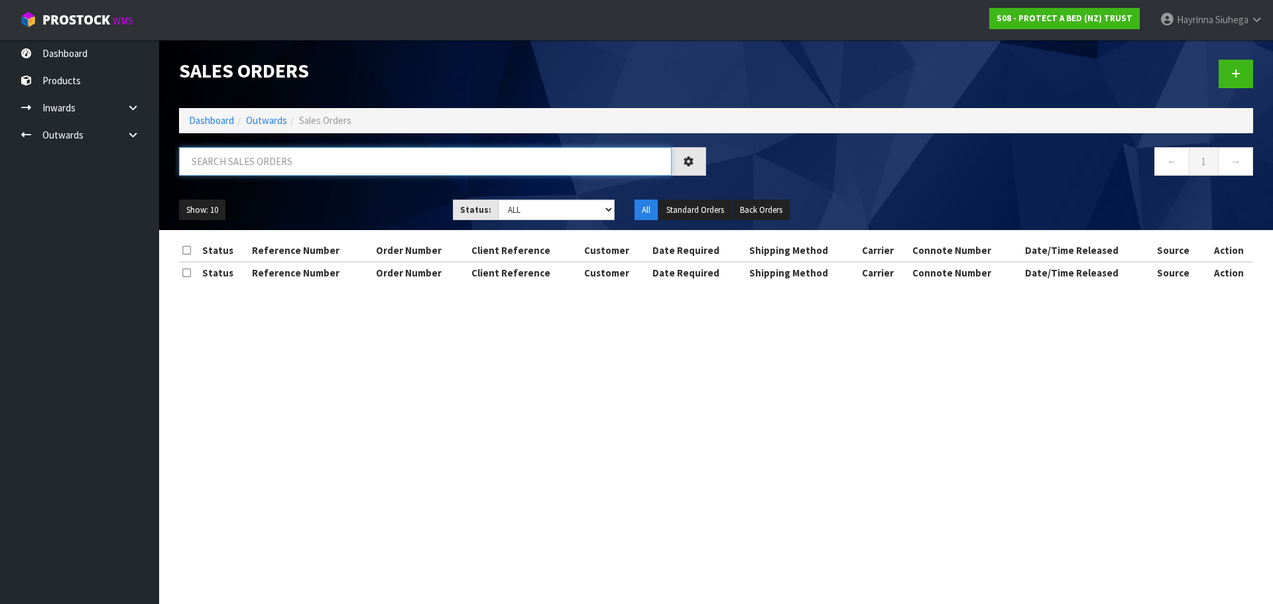
click at [271, 172] on input "text" at bounding box center [425, 161] width 492 height 29
type input "JOB-0414210"
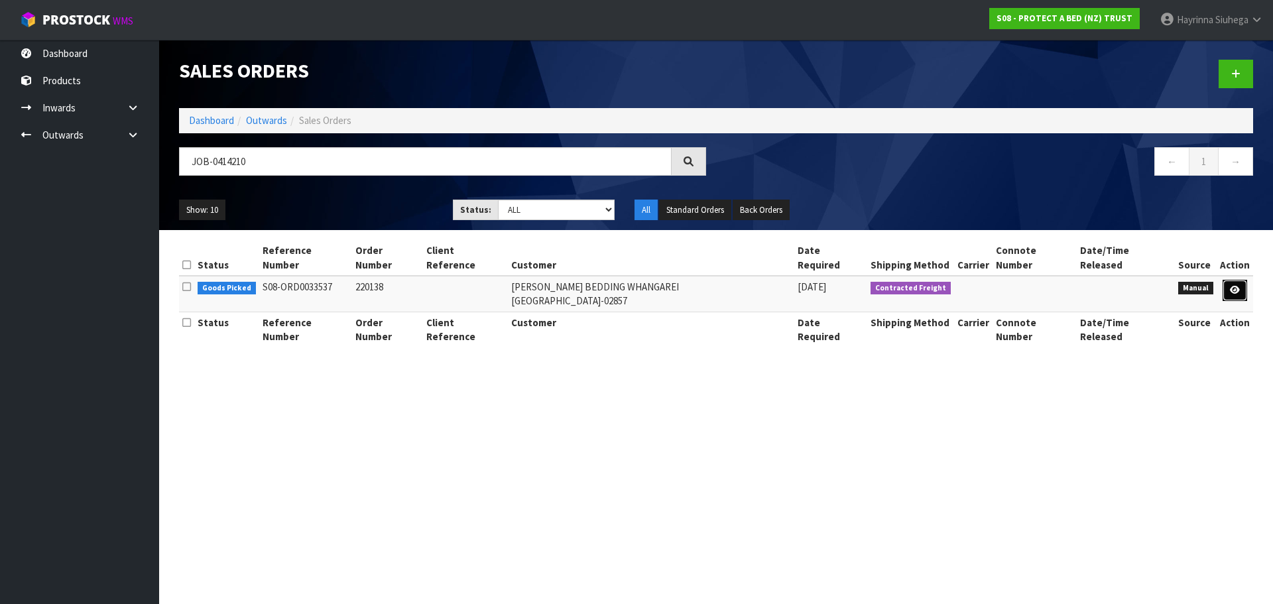
click at [1226, 280] on link at bounding box center [1234, 290] width 25 height 21
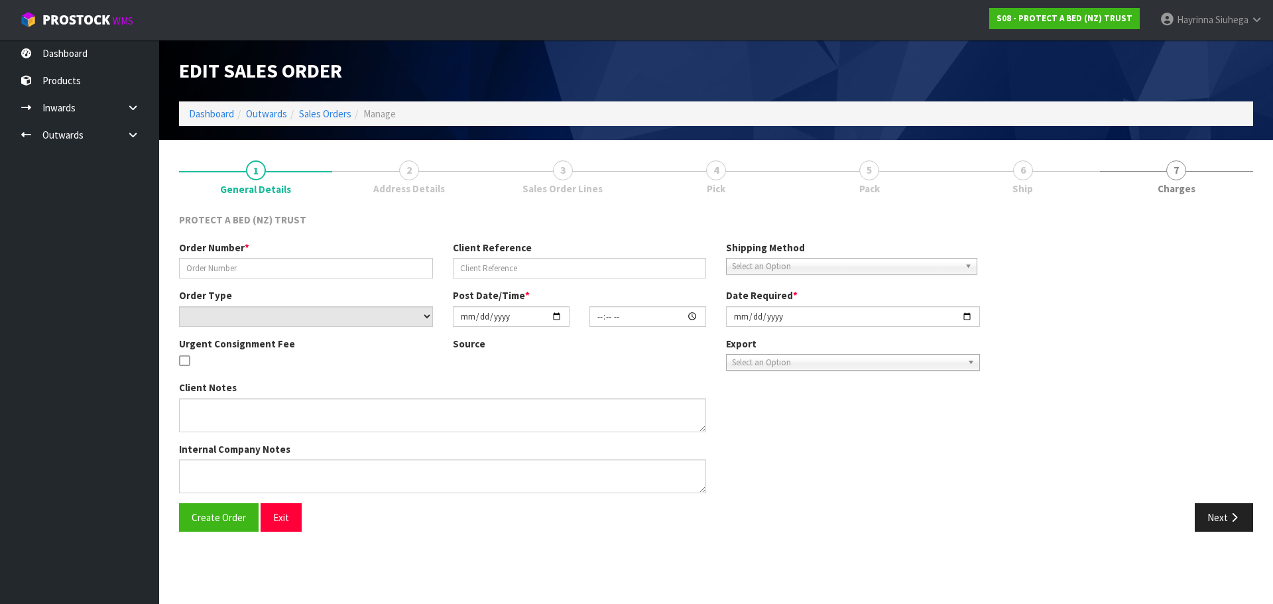
type input "220138"
select select "number:0"
type input "[DATE]"
type input "09:10:00.000"
type input "[DATE]"
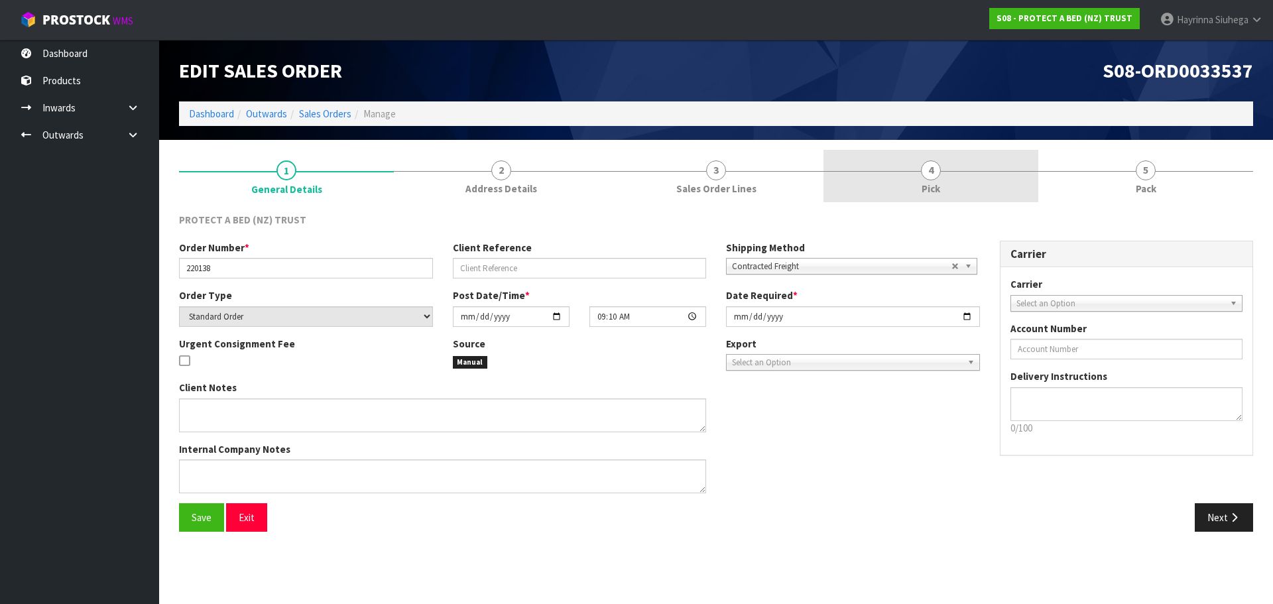
click at [974, 189] on link "4 Pick" at bounding box center [930, 176] width 215 height 52
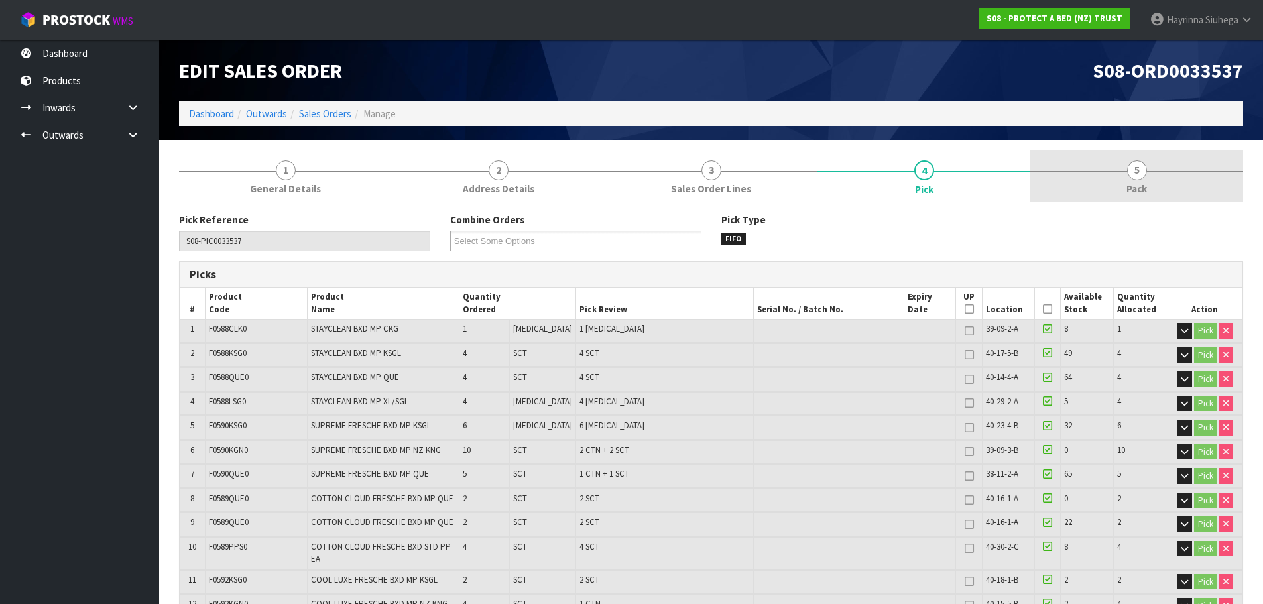
click at [1036, 172] on link "5 Pack" at bounding box center [1136, 176] width 213 height 52
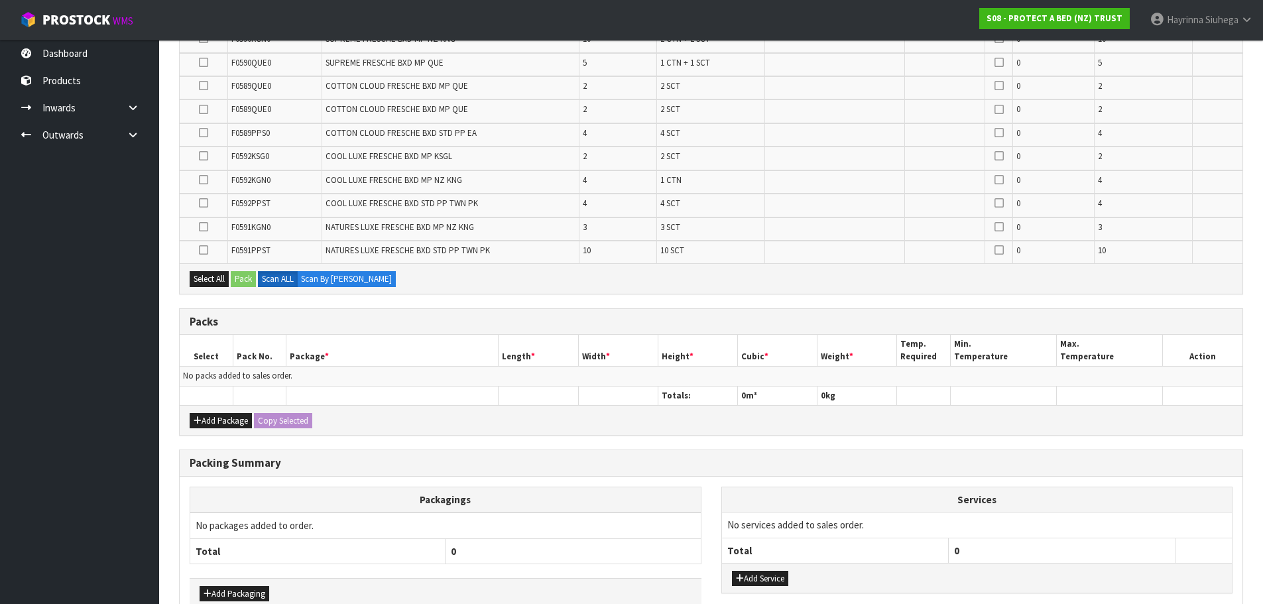
scroll to position [473, 0]
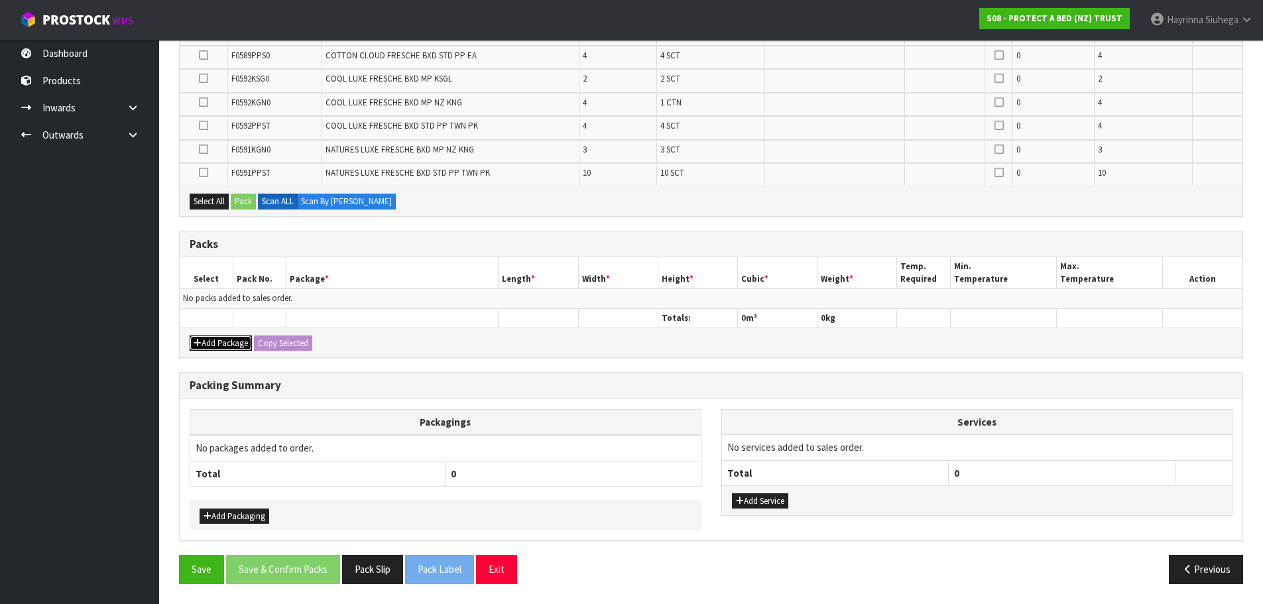
click at [221, 347] on button "Add Package" at bounding box center [221, 343] width 62 height 16
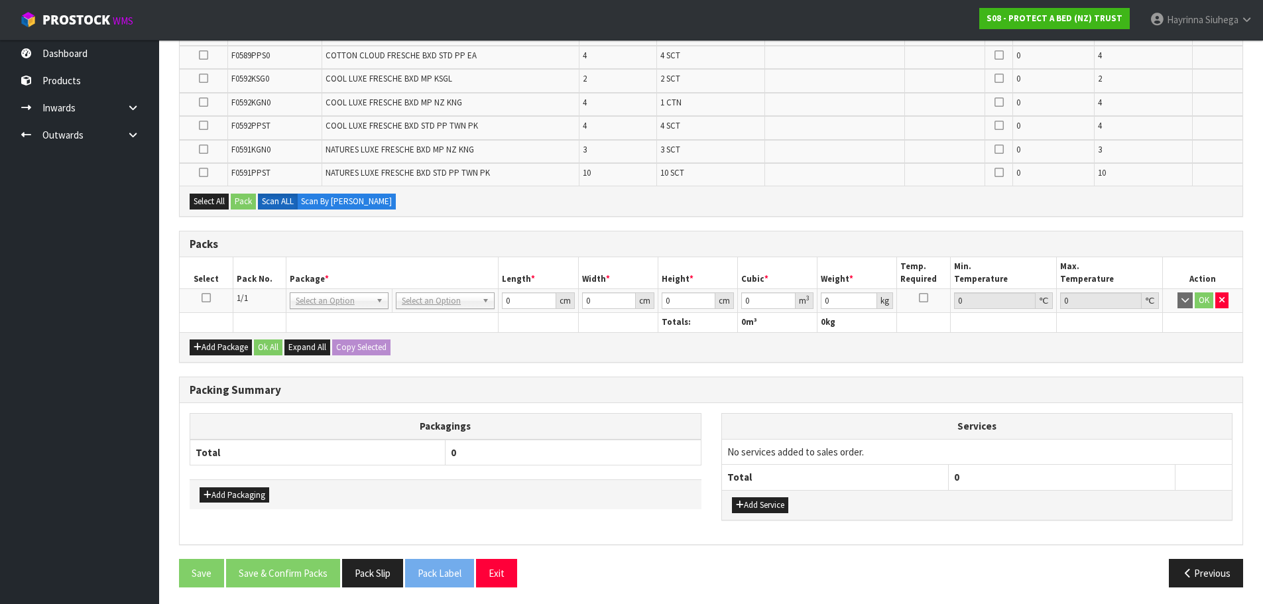
click at [208, 298] on icon at bounding box center [205, 298] width 9 height 1
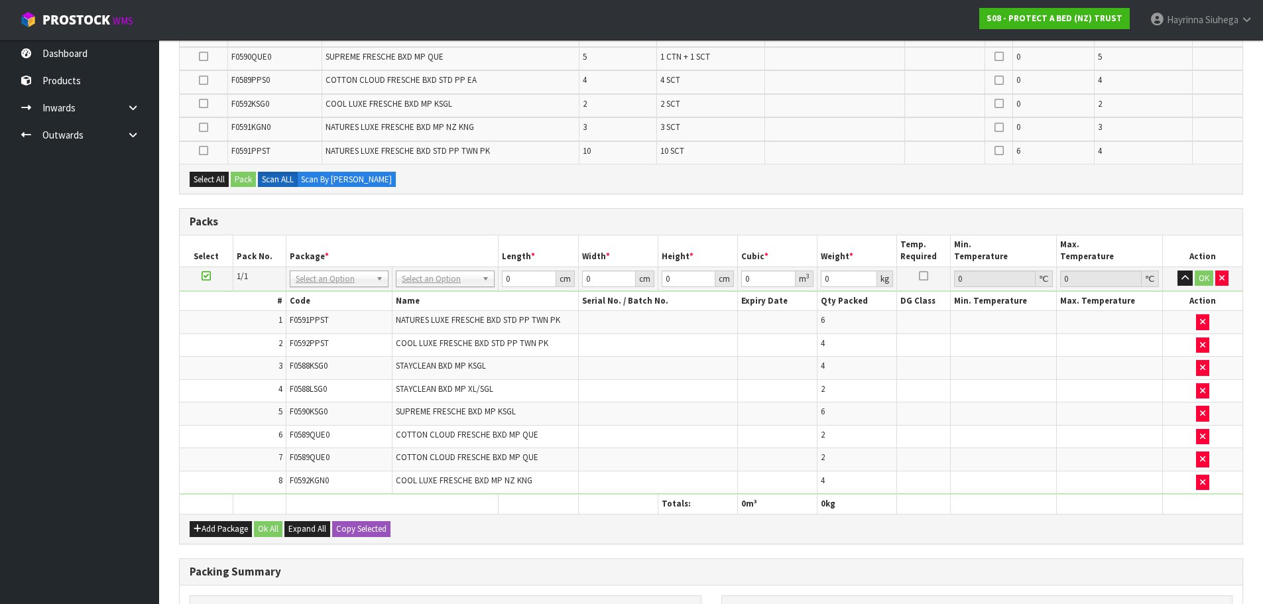
scroll to position [0, 0]
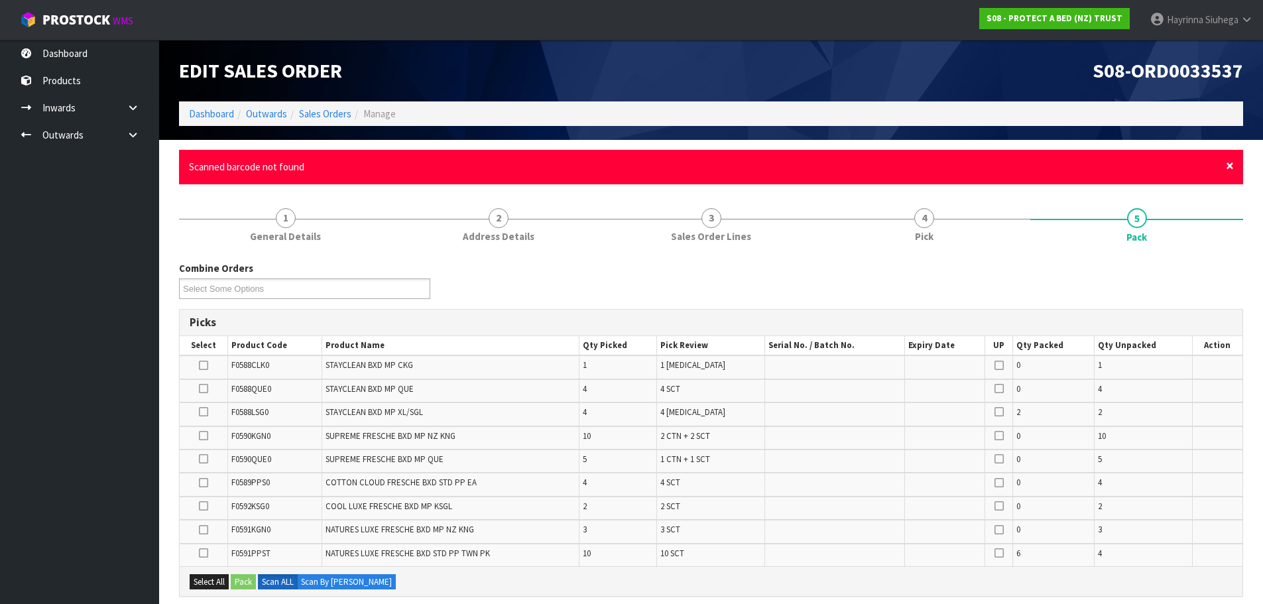
click at [1227, 168] on span "×" at bounding box center [1230, 165] width 8 height 19
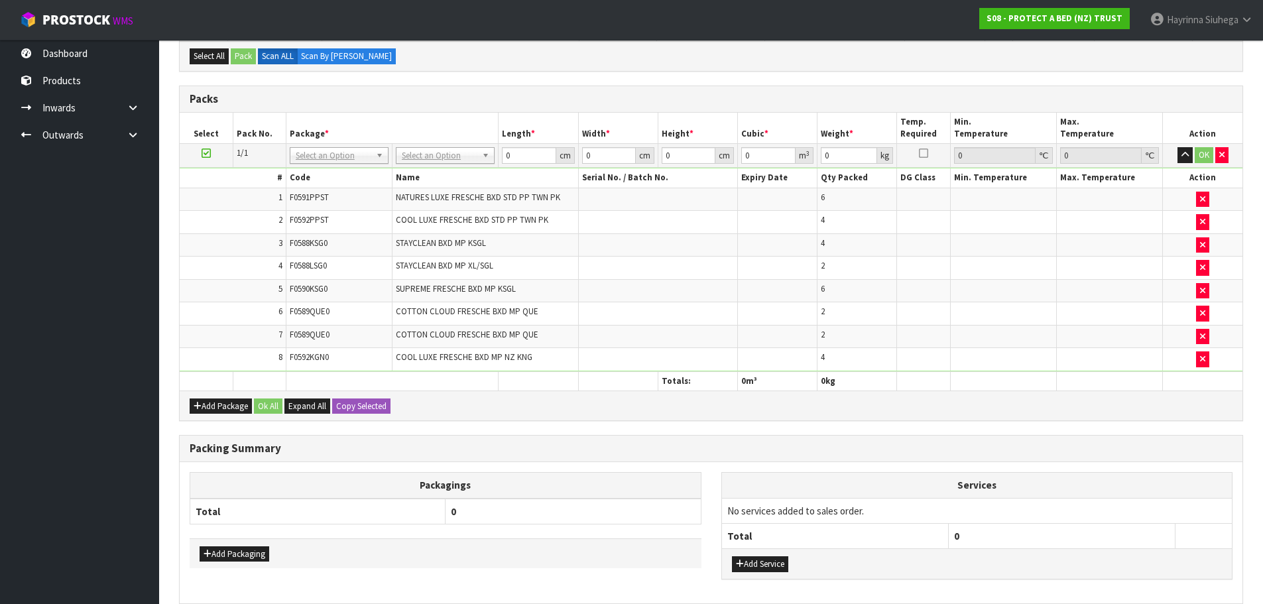
scroll to position [540, 0]
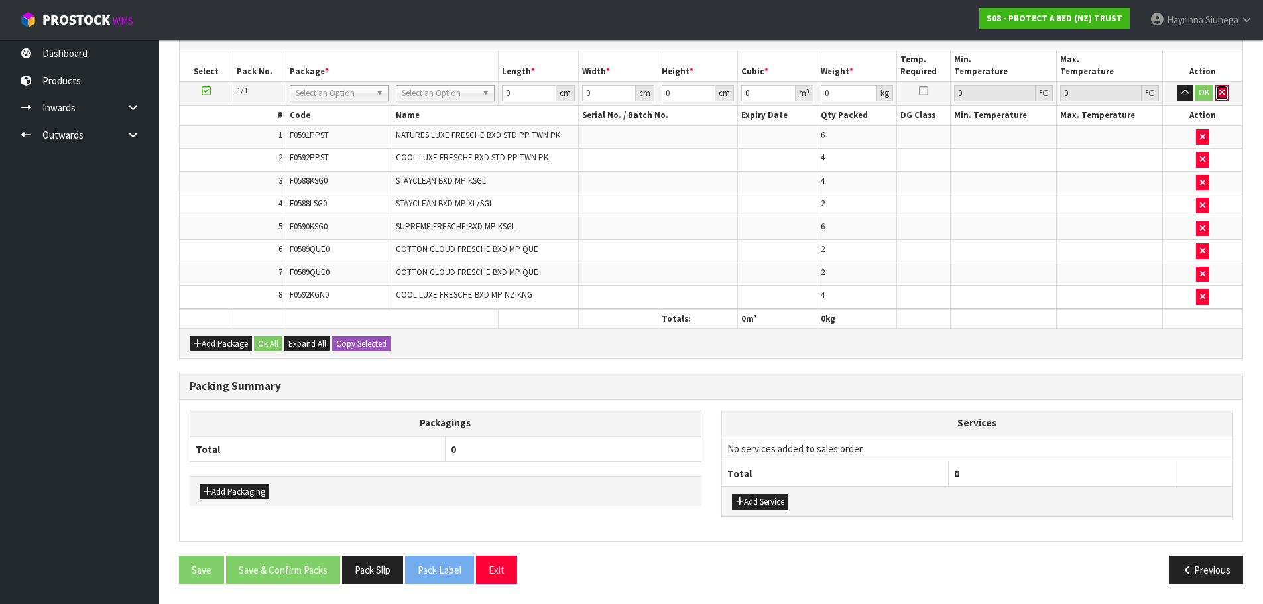
click at [1224, 99] on button "button" at bounding box center [1221, 93] width 13 height 16
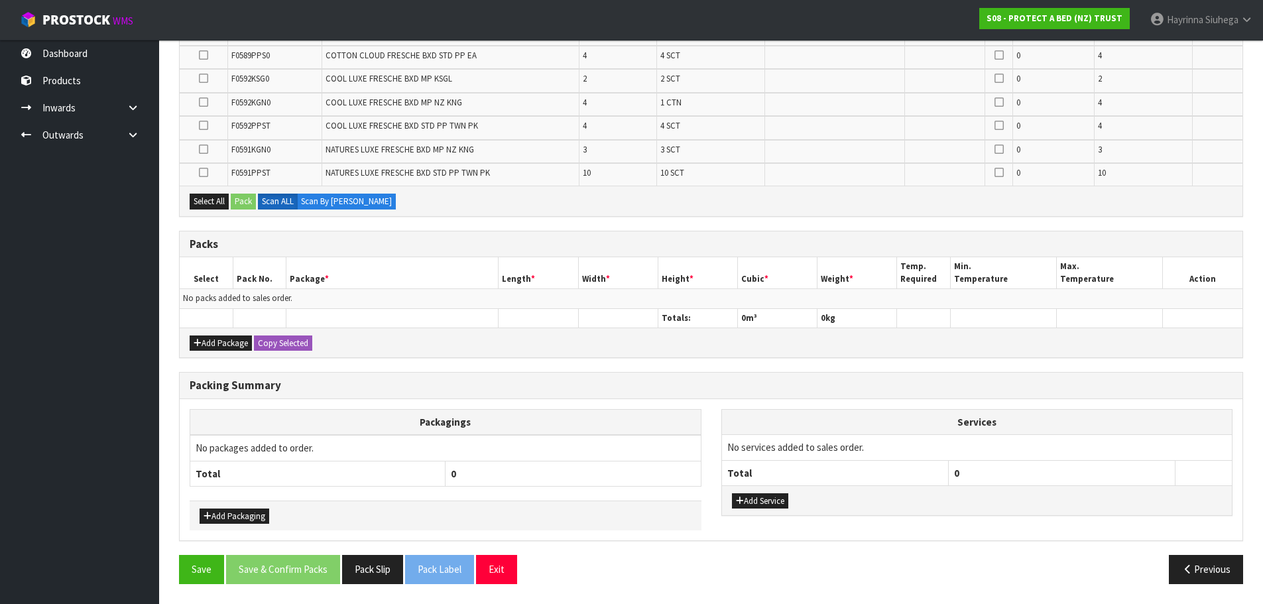
scroll to position [473, 0]
click at [215, 350] on button "Add Package" at bounding box center [221, 343] width 62 height 16
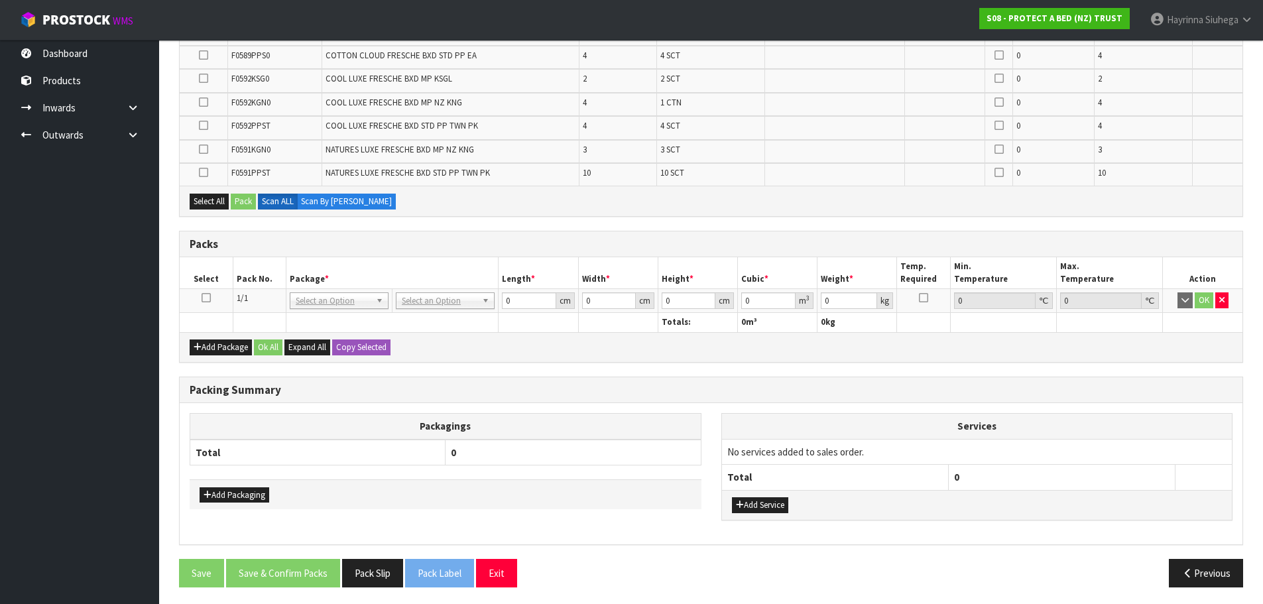
click at [209, 298] on icon at bounding box center [205, 298] width 9 height 1
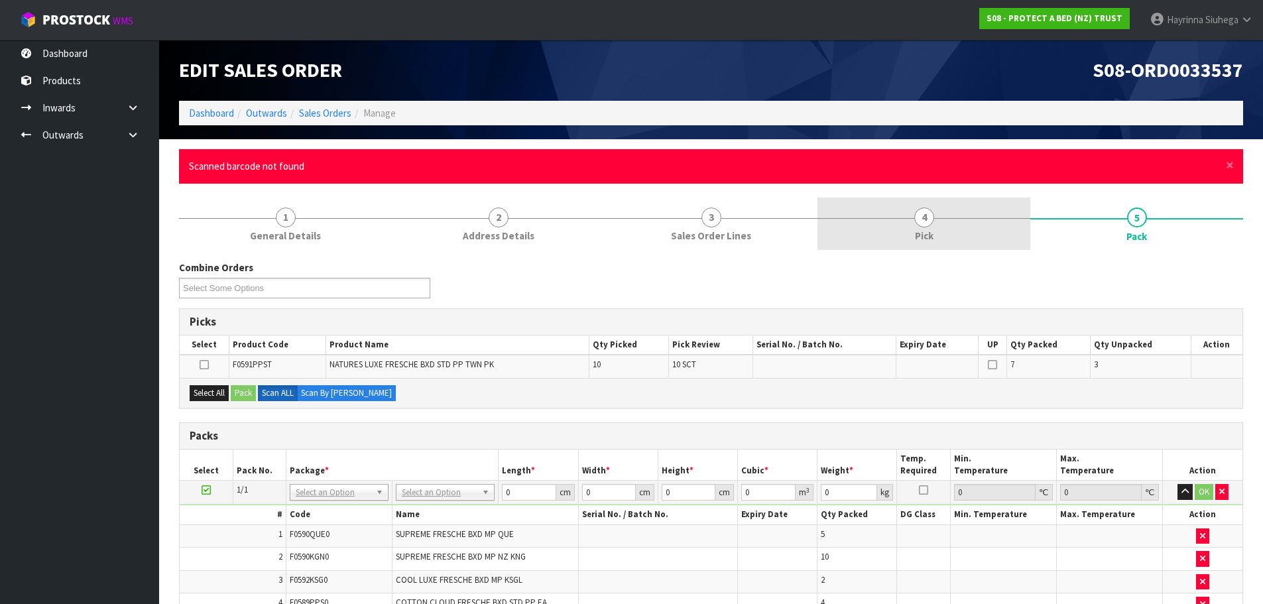
scroll to position [0, 0]
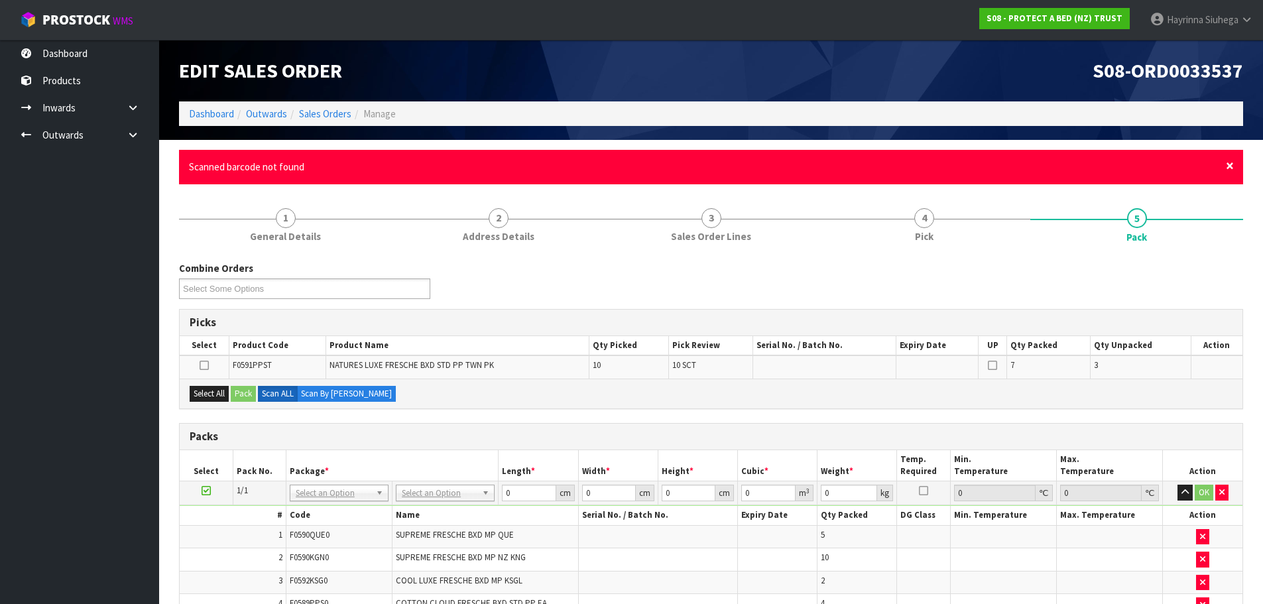
click at [1226, 166] on span "×" at bounding box center [1230, 165] width 8 height 19
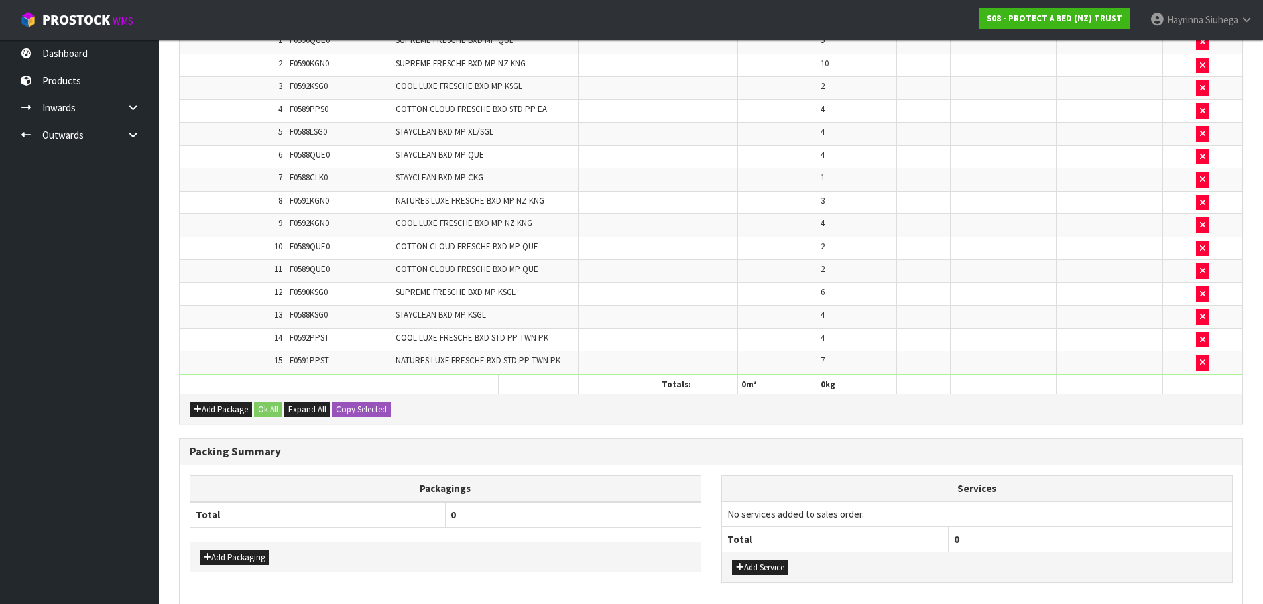
scroll to position [464, 0]
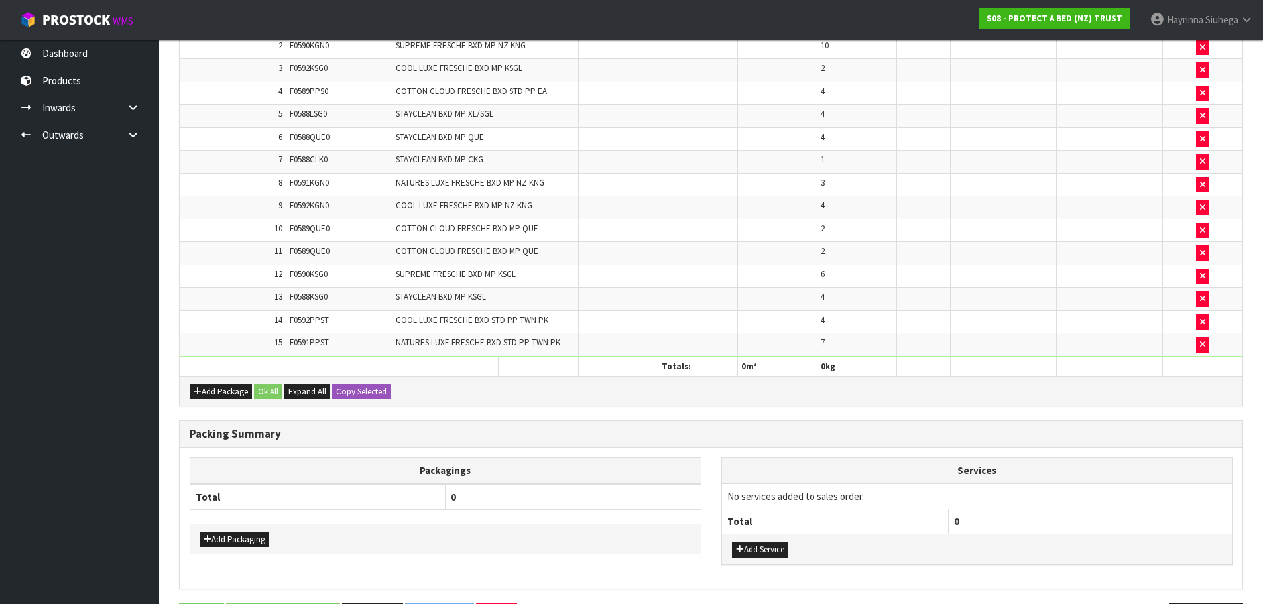
click at [882, 312] on td "4" at bounding box center [857, 321] width 80 height 23
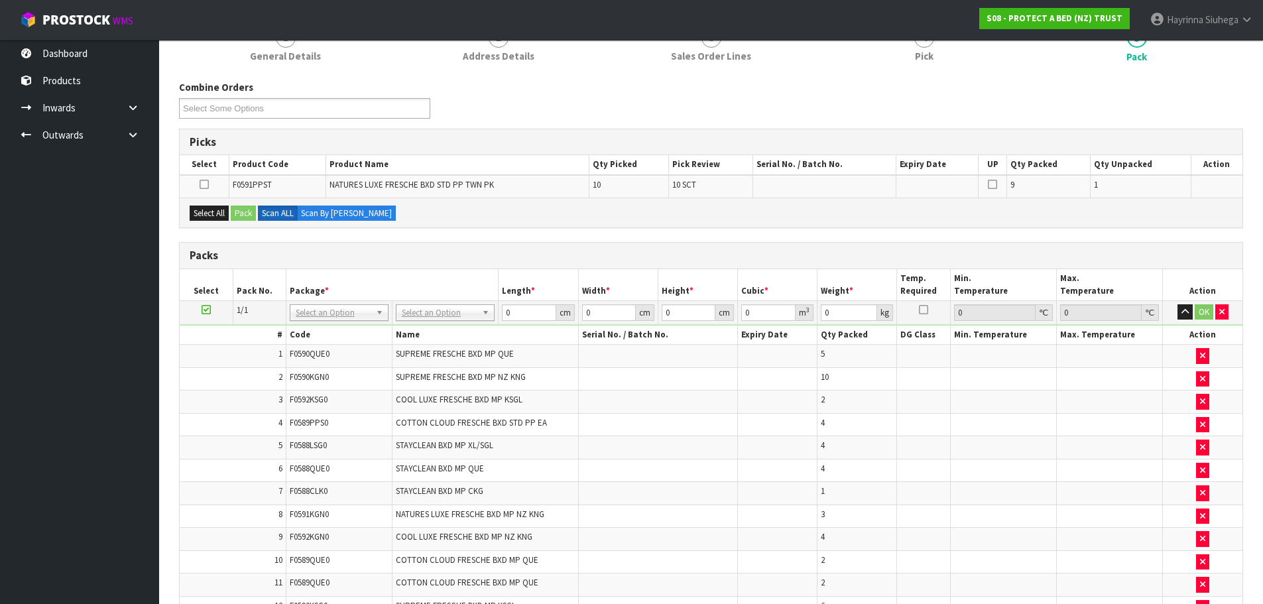
scroll to position [512, 0]
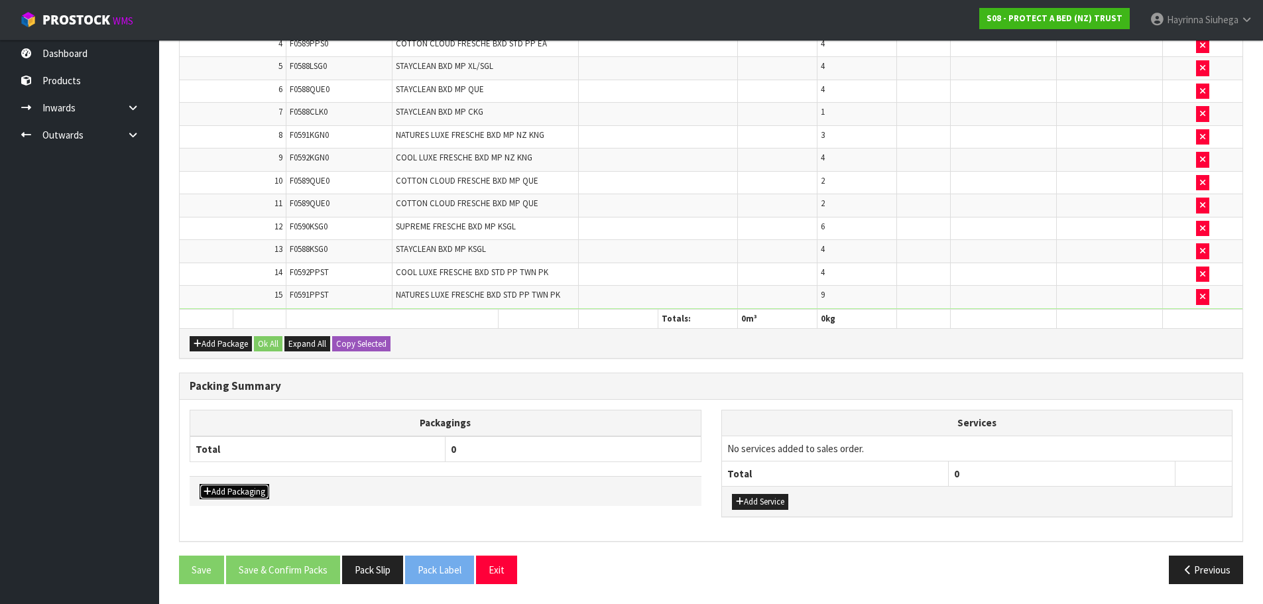
click at [247, 488] on button "Add Packaging" at bounding box center [235, 492] width 70 height 16
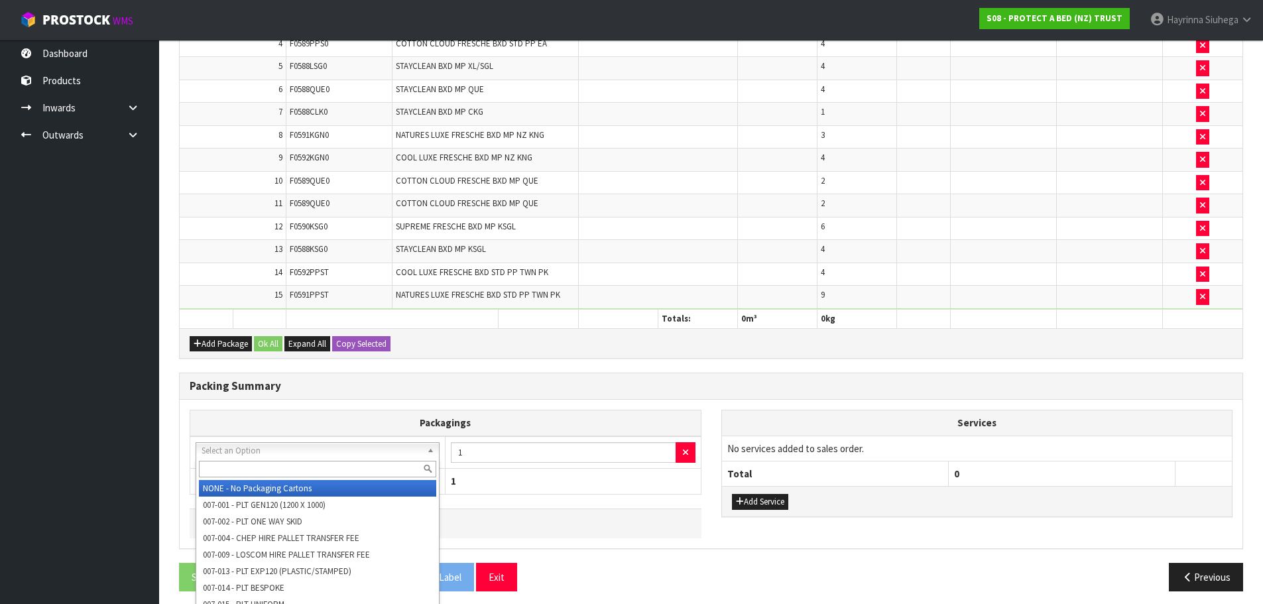
click at [269, 473] on input "text" at bounding box center [317, 469] width 237 height 17
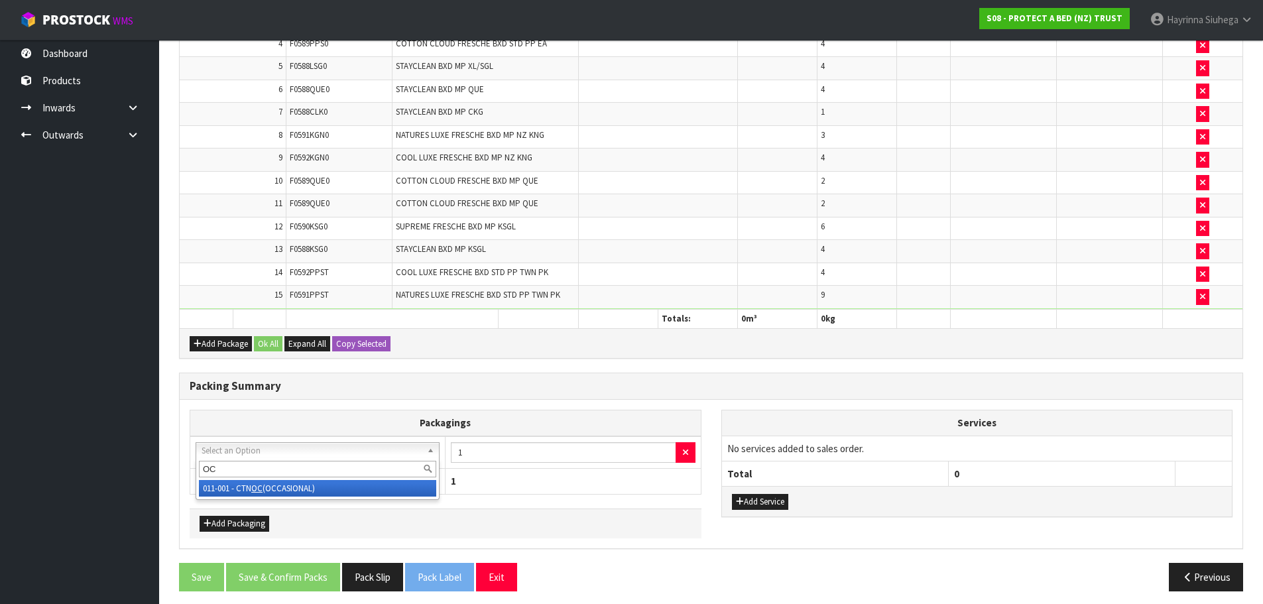
type input "OC"
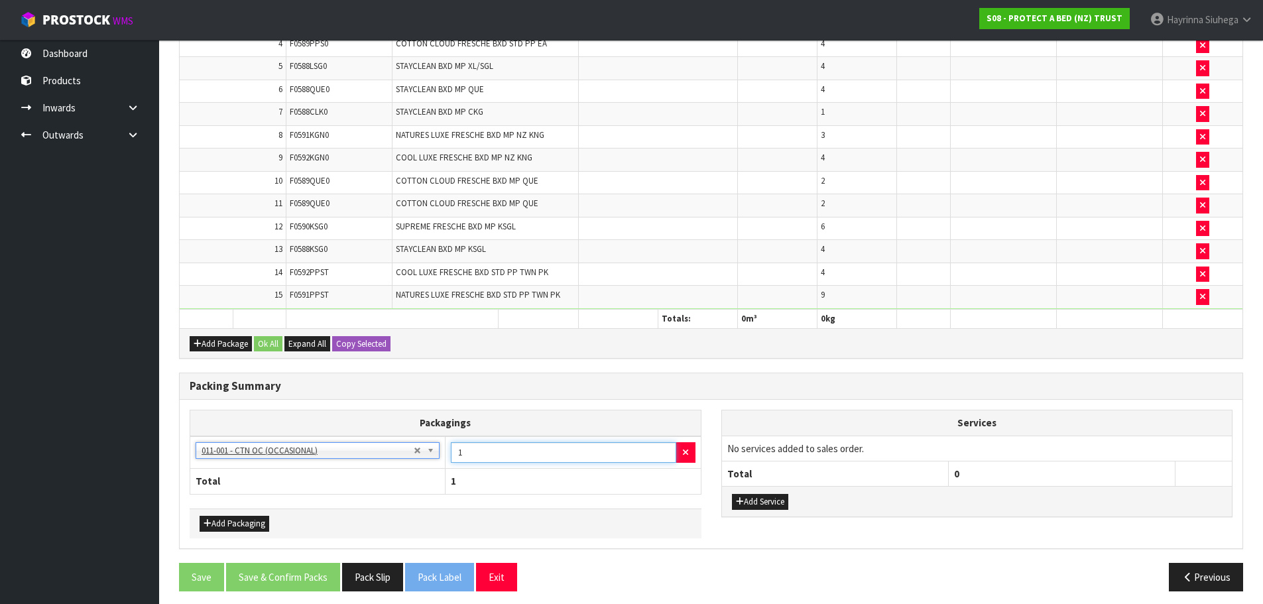
drag, startPoint x: 481, startPoint y: 444, endPoint x: 438, endPoint y: 456, distance: 44.7
click at [441, 454] on tr "NONE - No Packaging Cartons 007-001 - PLT GEN120 (1200 X 1000) 007-002 - PLT ON…" at bounding box center [445, 452] width 511 height 32
type input "5"
click at [254, 516] on button "Add Packaging" at bounding box center [235, 524] width 70 height 16
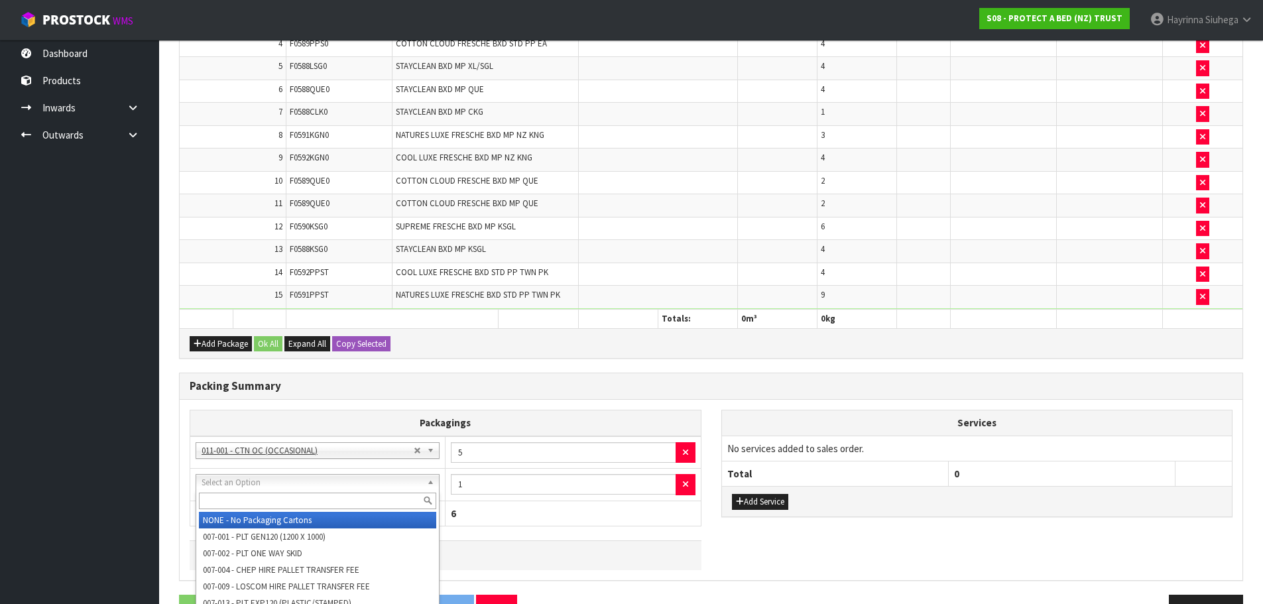
click at [271, 494] on input "text" at bounding box center [317, 500] width 237 height 17
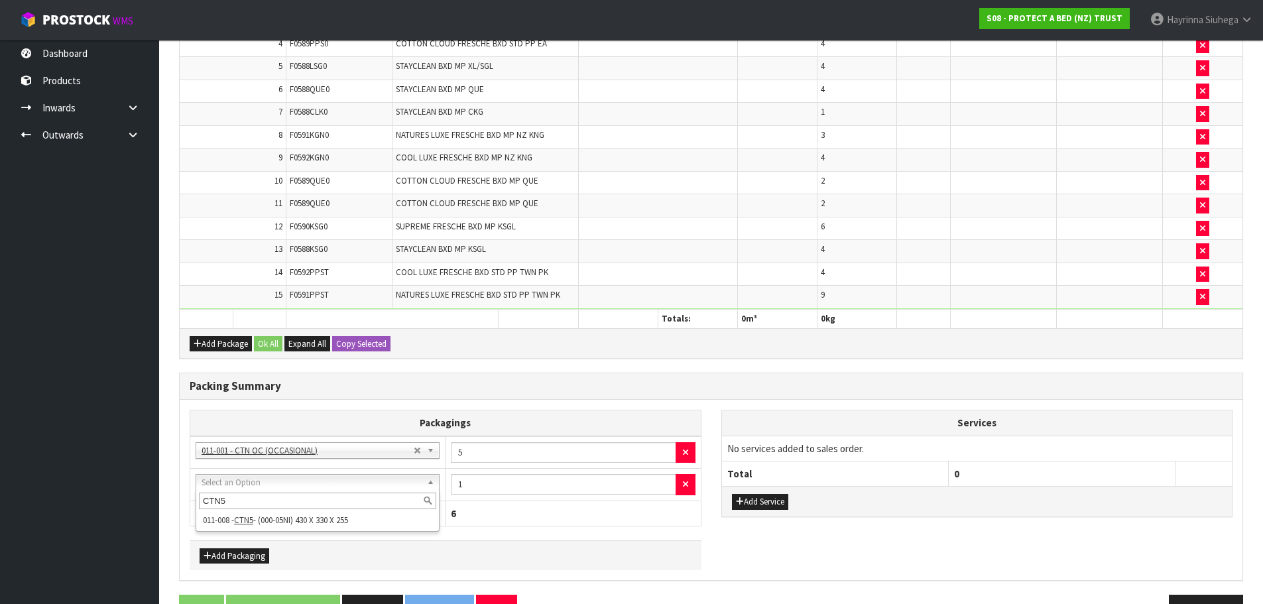
type input "CTN5"
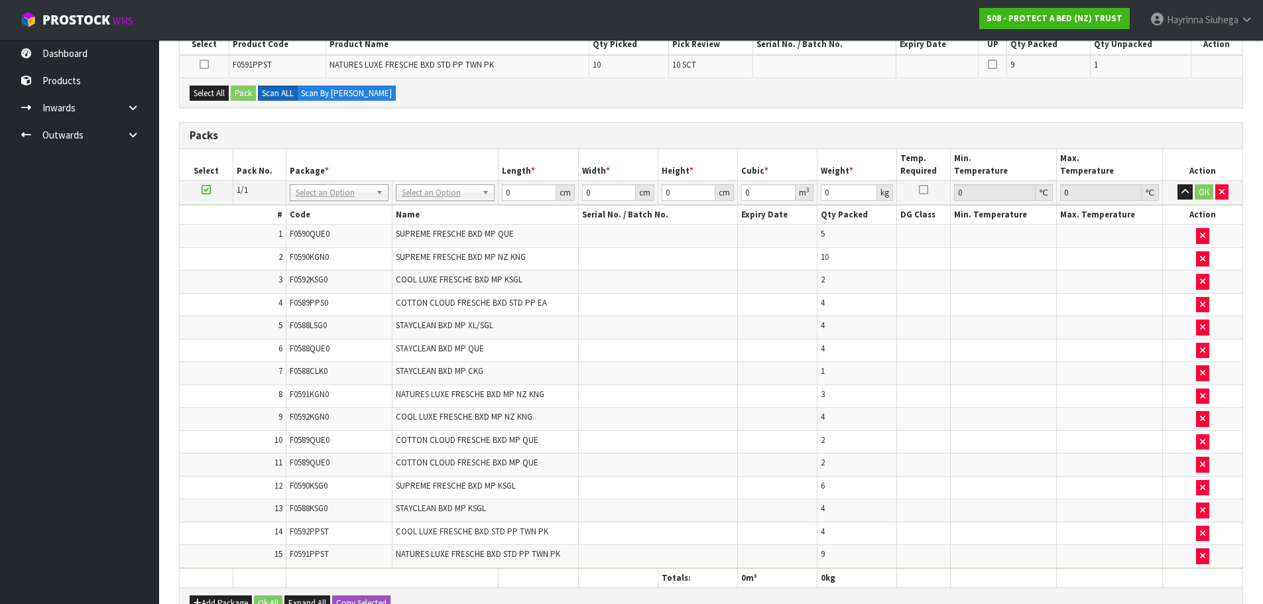
scroll to position [114, 0]
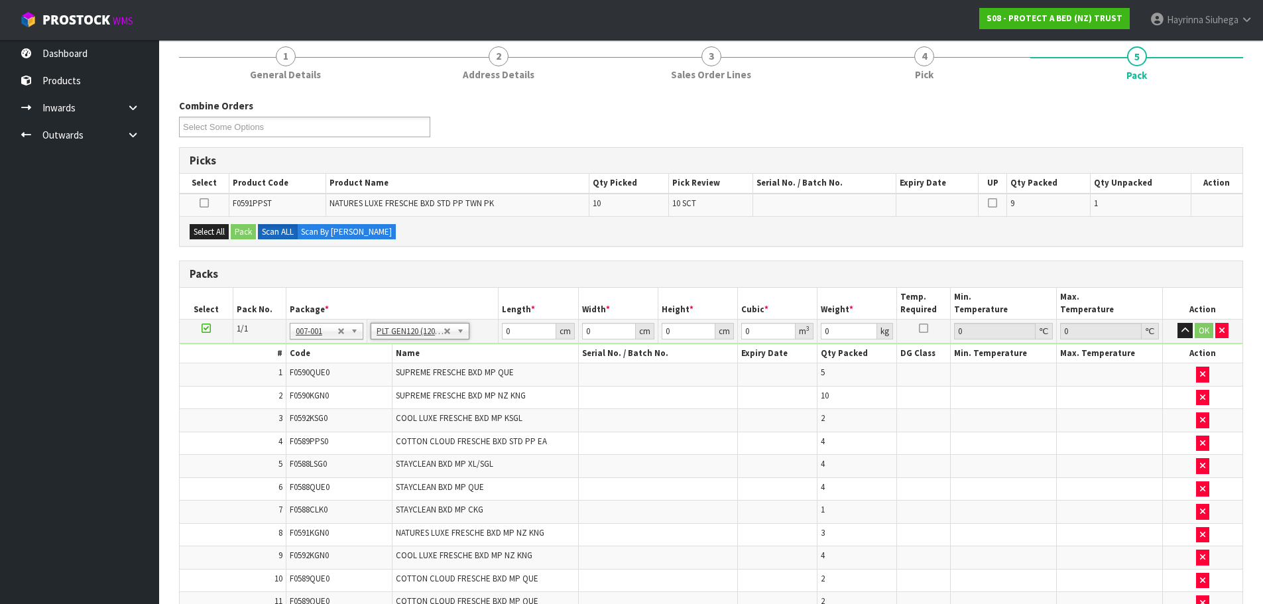
type input "120"
type input "100"
type input "75.38"
click at [508, 331] on input "120" at bounding box center [529, 331] width 54 height 17
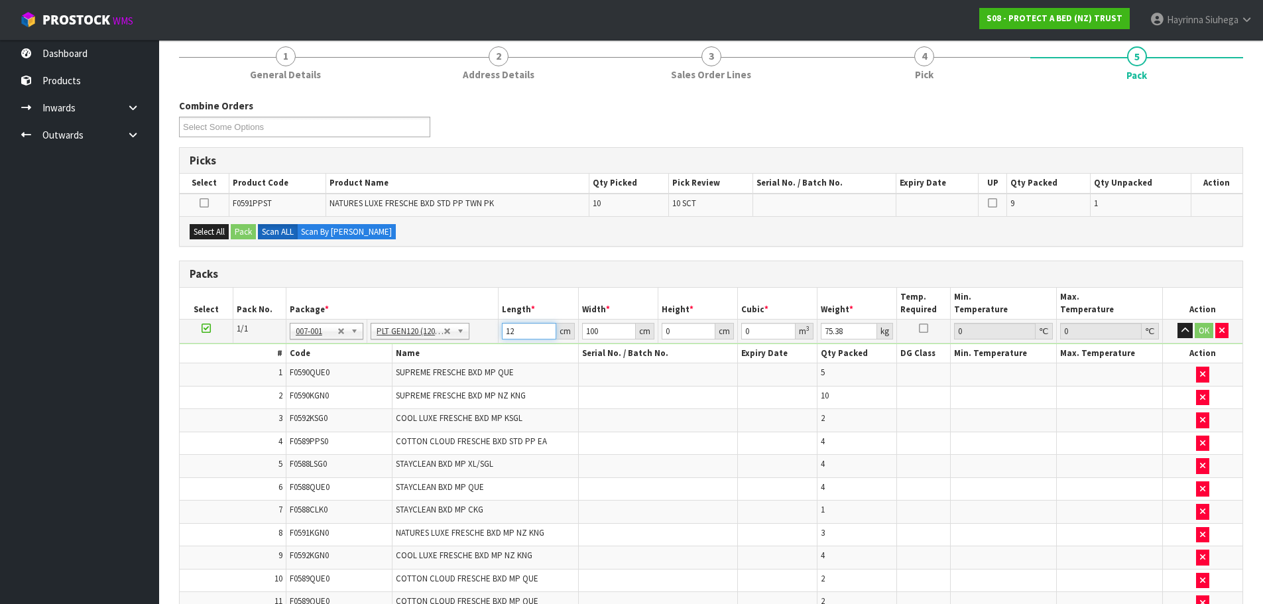
type input "120"
type input "100"
type input "1"
type input "0.012"
type input "10"
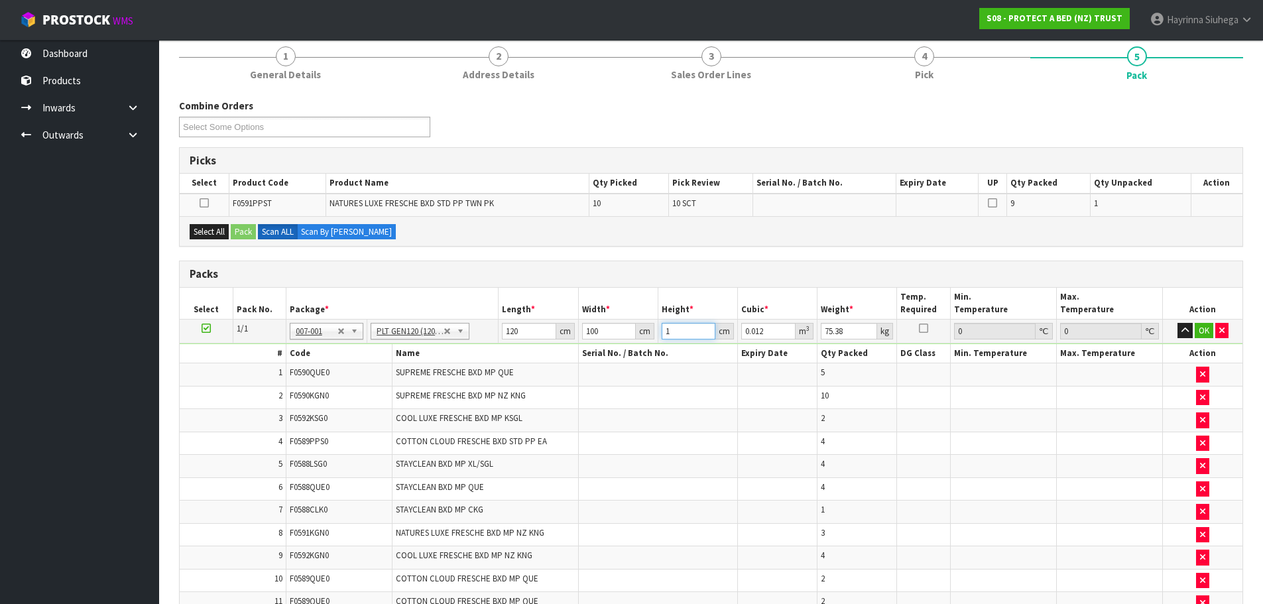
type input "0.12"
type input "100"
type input "1.2"
type input "100"
click button "OK" at bounding box center [1203, 331] width 19 height 16
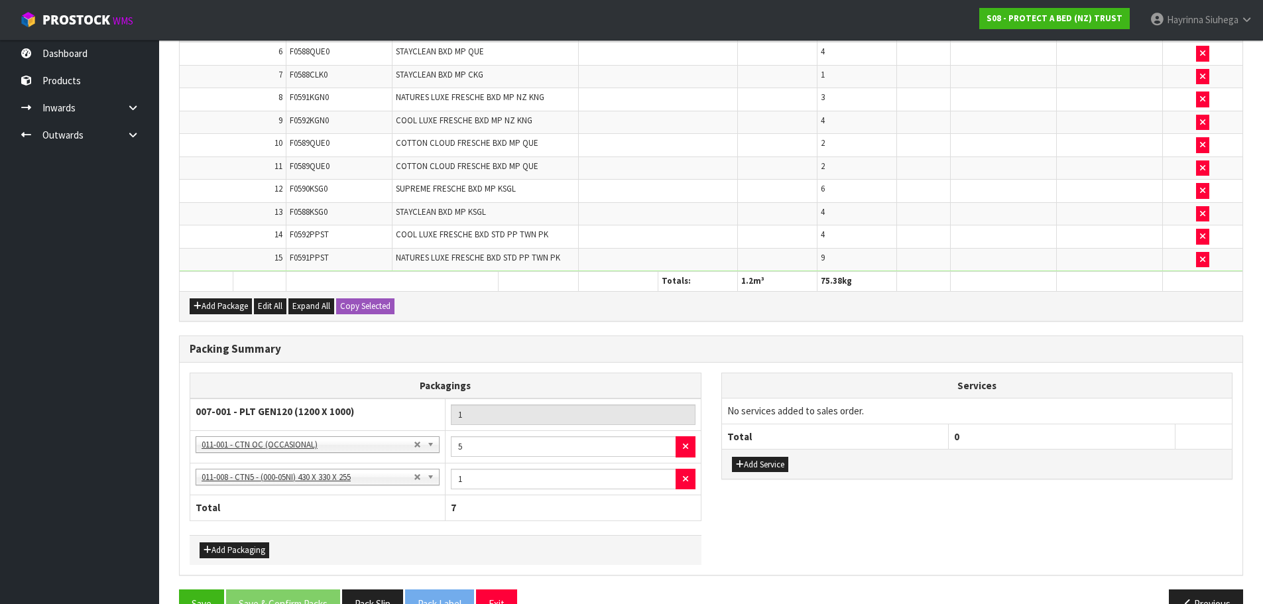
scroll to position [582, 0]
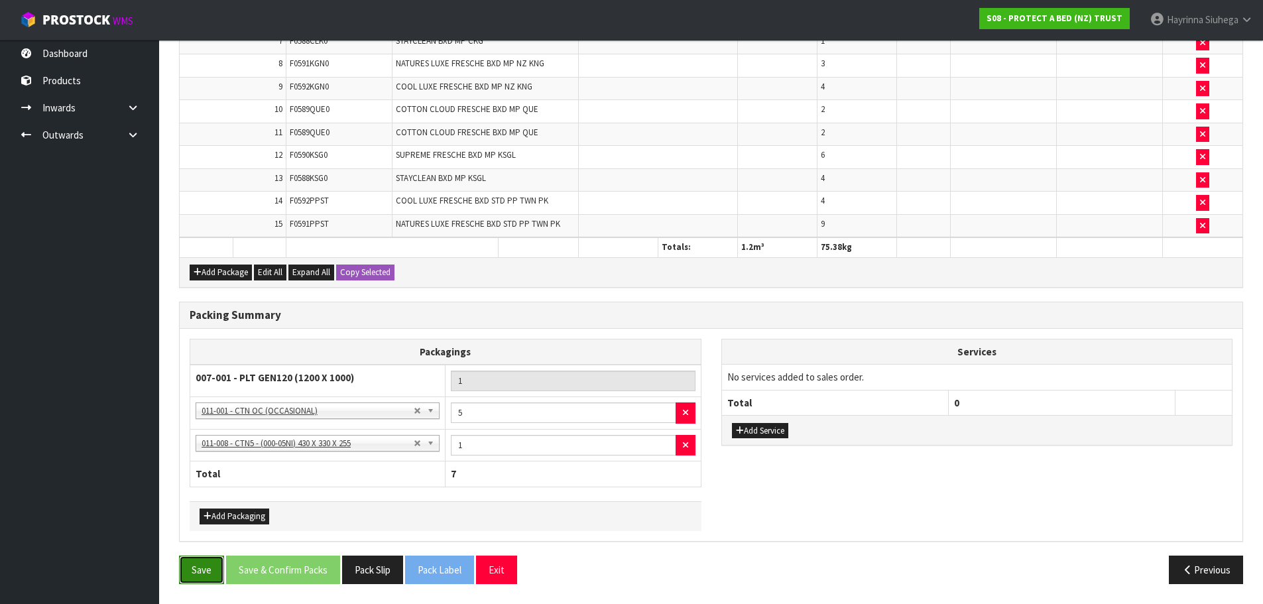
click at [200, 565] on button "Save" at bounding box center [201, 569] width 45 height 29
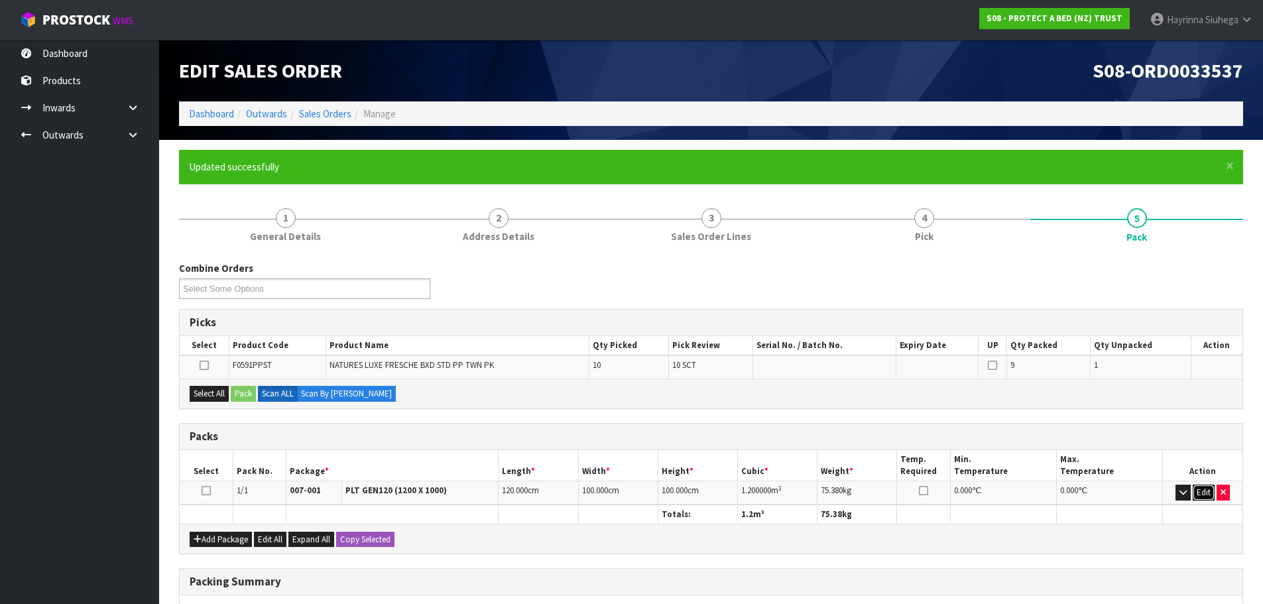
click at [1200, 493] on button "Edit" at bounding box center [1203, 493] width 22 height 16
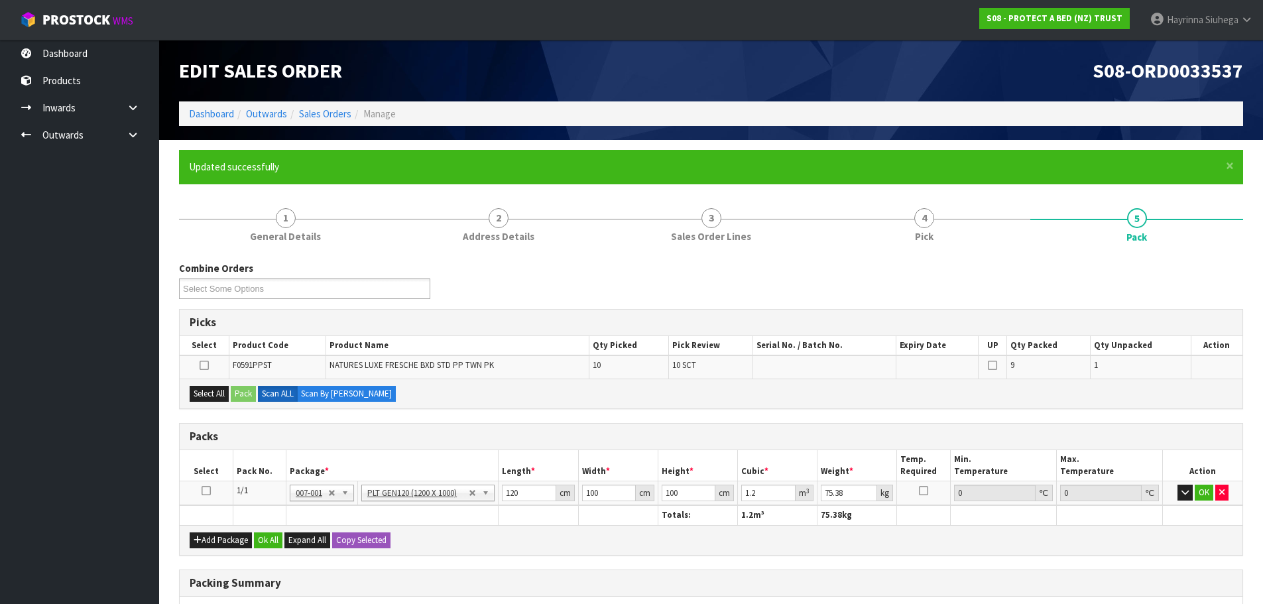
click at [207, 491] on icon at bounding box center [205, 490] width 9 height 1
click at [211, 384] on div "Select All Pack Scan ALL Scan By [PERSON_NAME]" at bounding box center [711, 393] width 1063 height 30
click at [204, 398] on button "Select All" at bounding box center [209, 394] width 39 height 16
click at [252, 393] on button "Pack" at bounding box center [243, 394] width 25 height 16
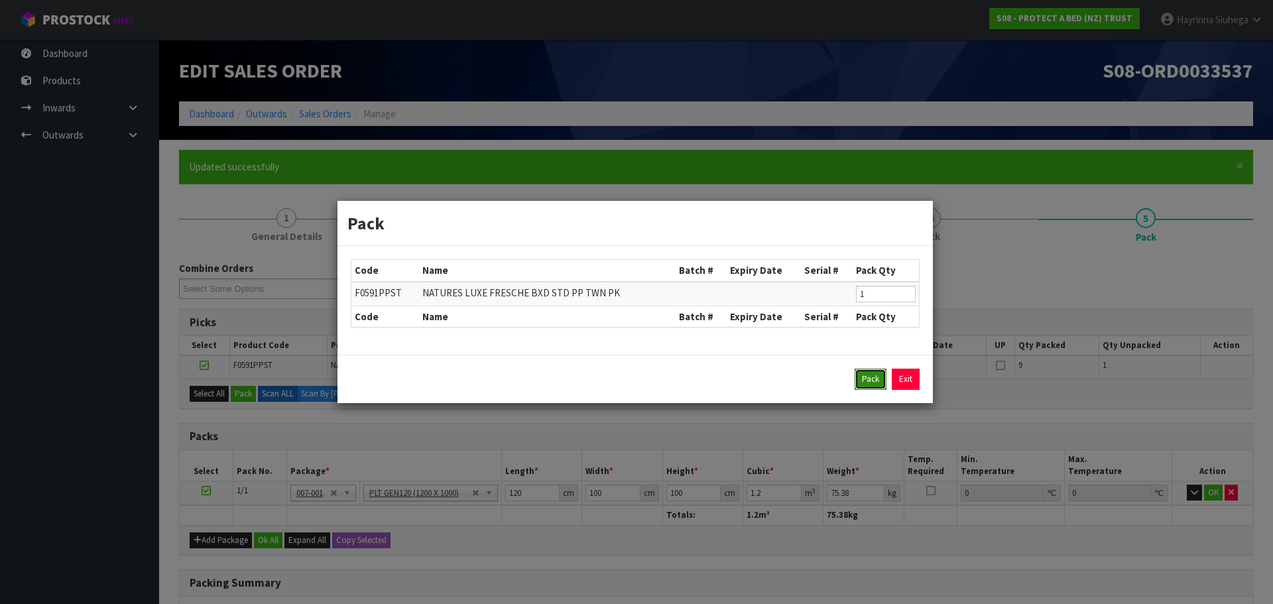
click at [862, 382] on button "Pack" at bounding box center [870, 379] width 32 height 21
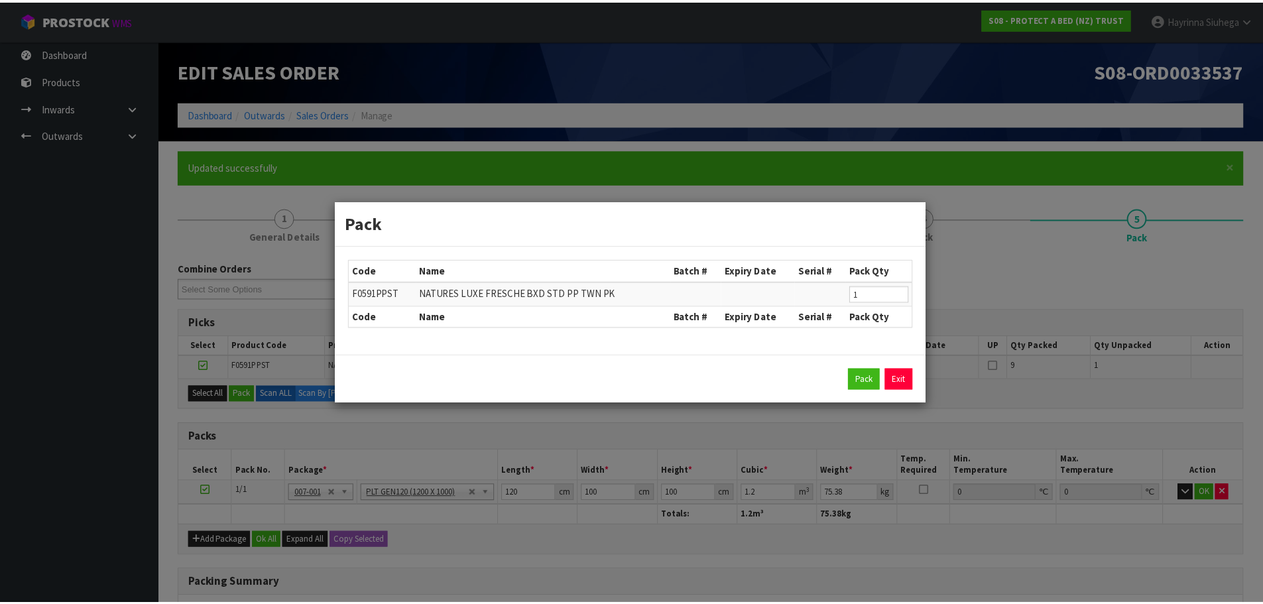
type input "0"
type input "76.08"
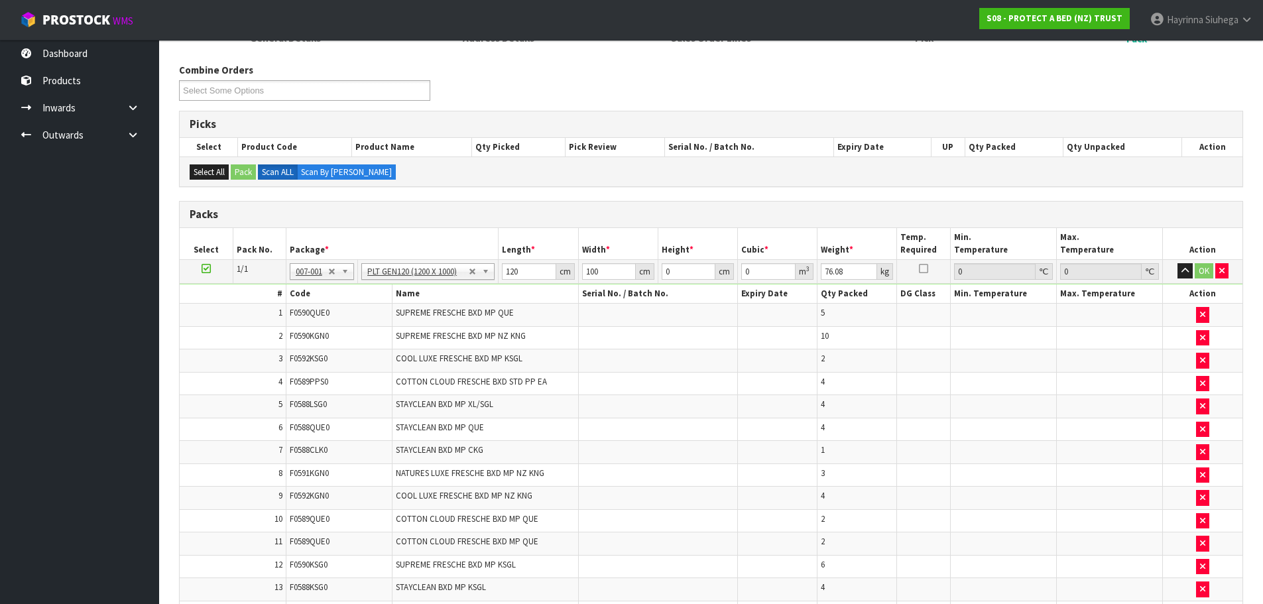
scroll to position [199, 0]
click at [513, 270] on input "120" at bounding box center [529, 270] width 54 height 17
type input "120"
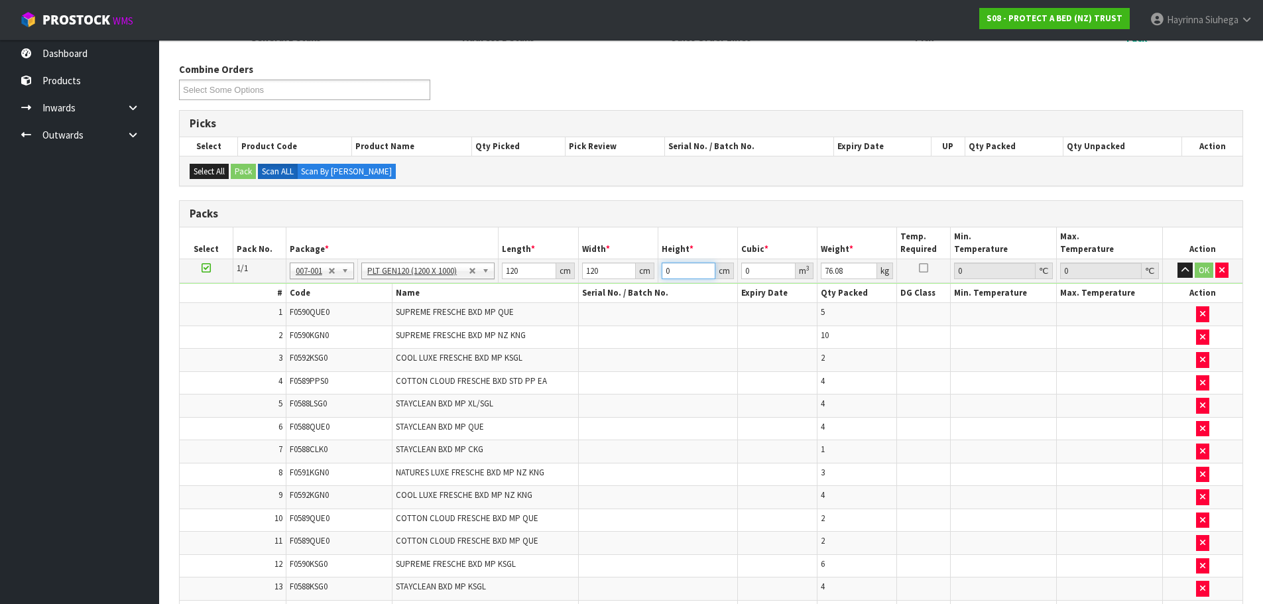
type input "7"
type input "0.1008"
type input "79"
type input "1.1376"
type input "79"
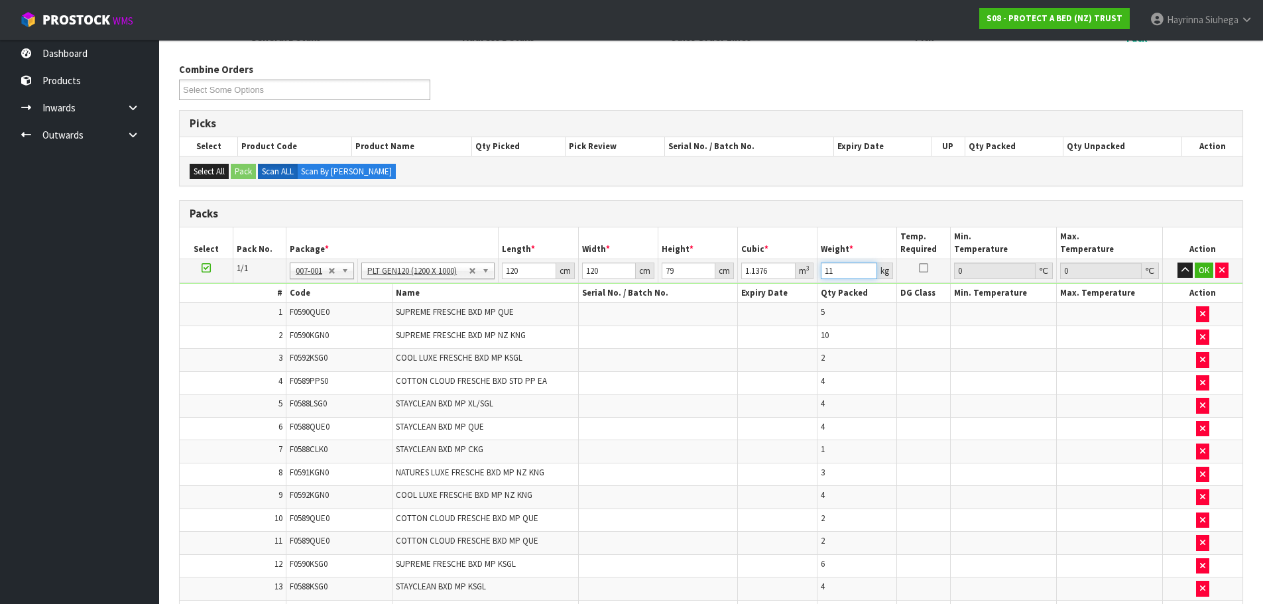
type input "11"
click button "OK" at bounding box center [1203, 270] width 19 height 16
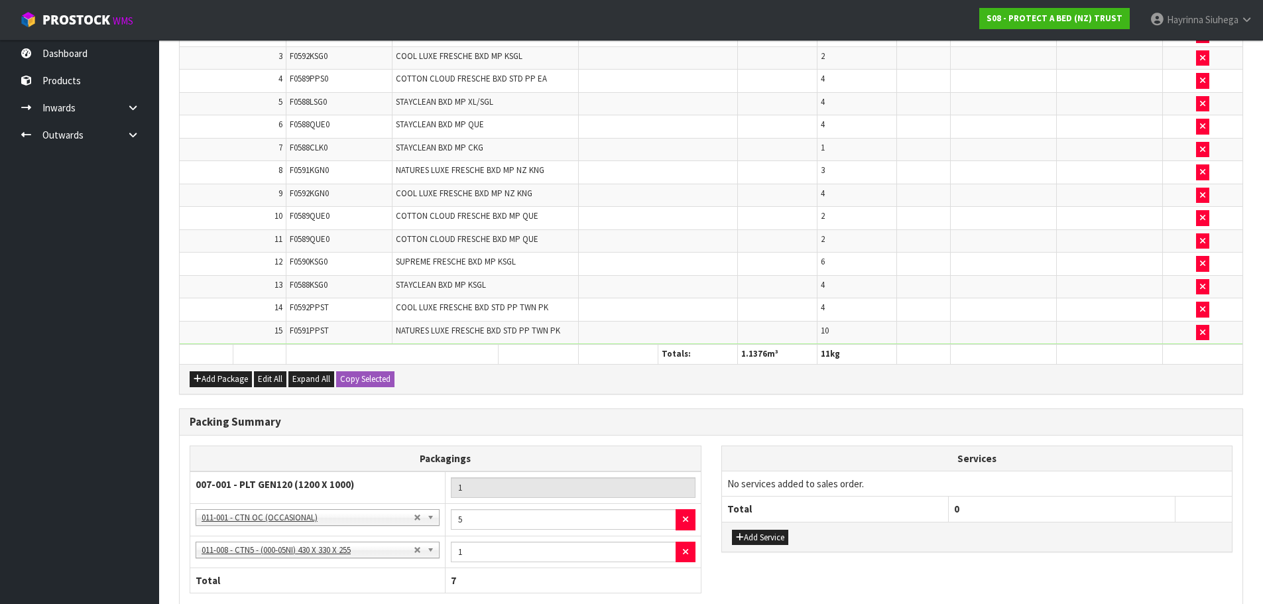
scroll to position [606, 0]
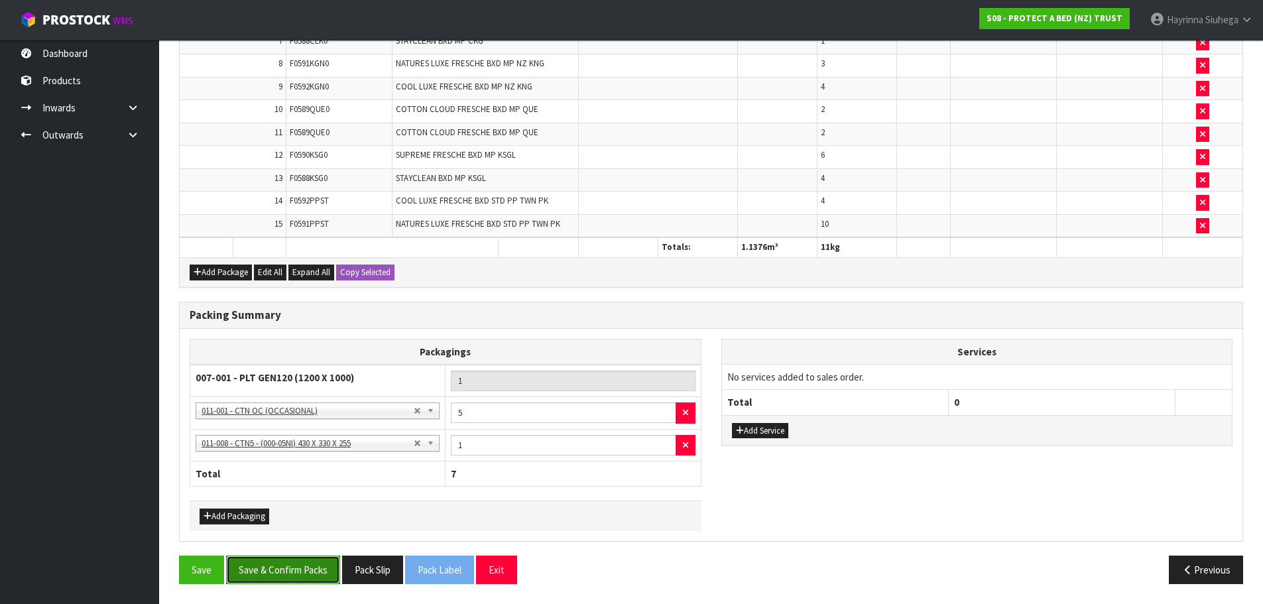
click at [292, 563] on button "Save & Confirm Packs" at bounding box center [283, 569] width 114 height 29
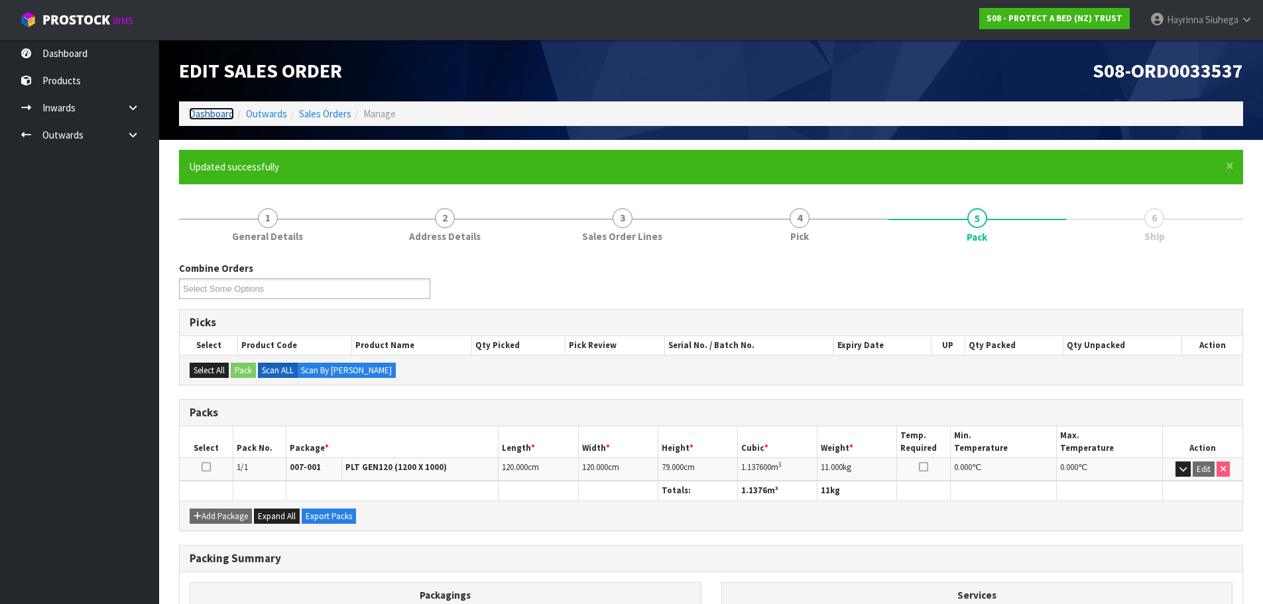
click at [201, 111] on link "Dashboard" at bounding box center [211, 113] width 45 height 13
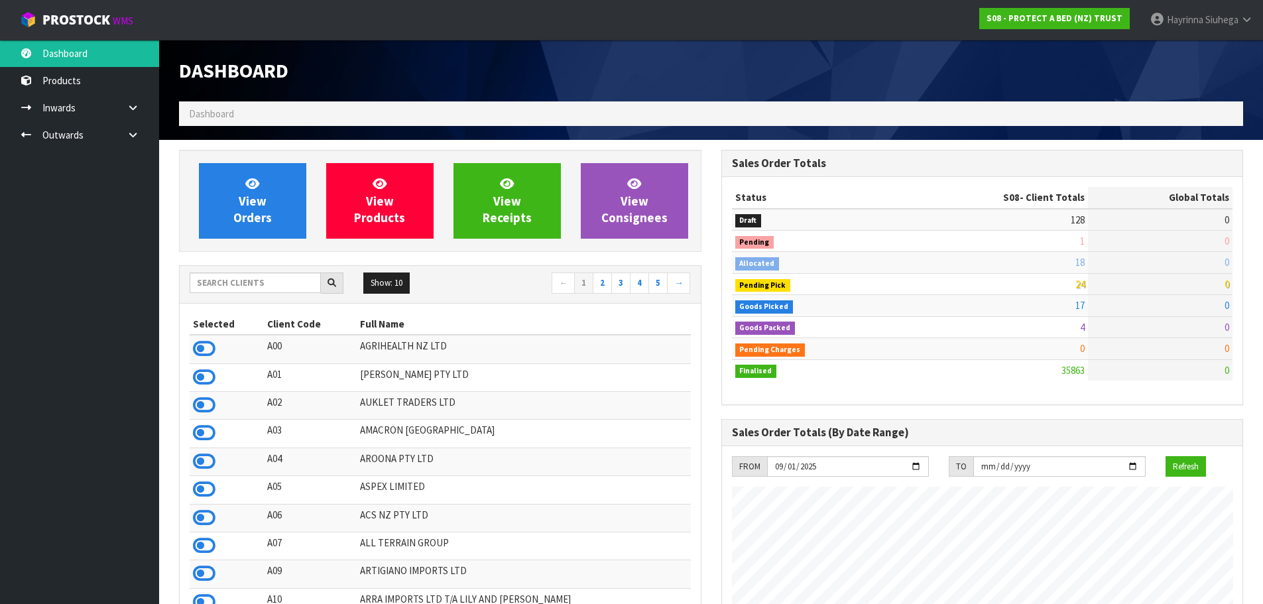
scroll to position [1004, 542]
click at [138, 127] on link at bounding box center [138, 134] width 42 height 27
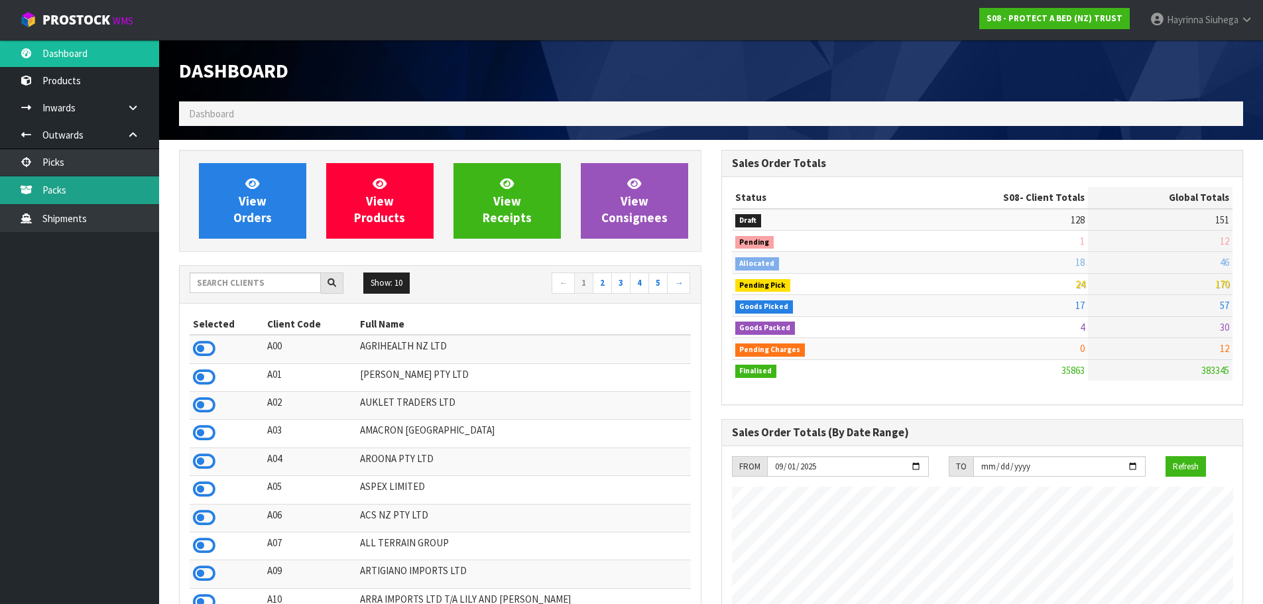
click at [93, 185] on link "Packs" at bounding box center [79, 189] width 159 height 27
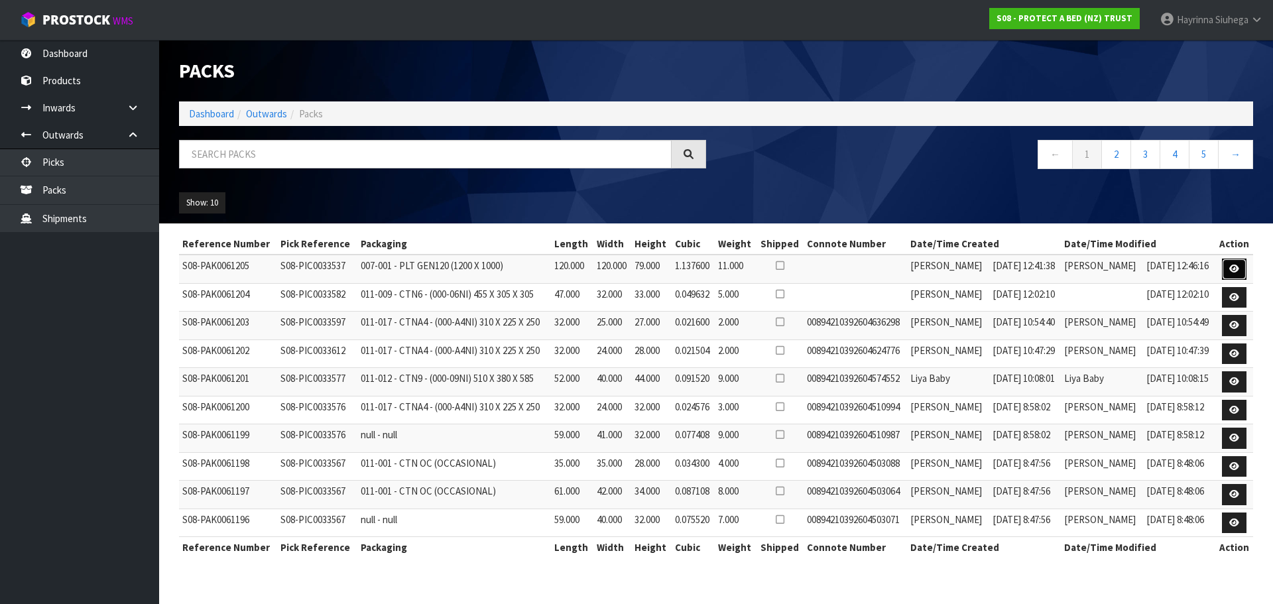
click at [1228, 266] on link at bounding box center [1234, 268] width 25 height 21
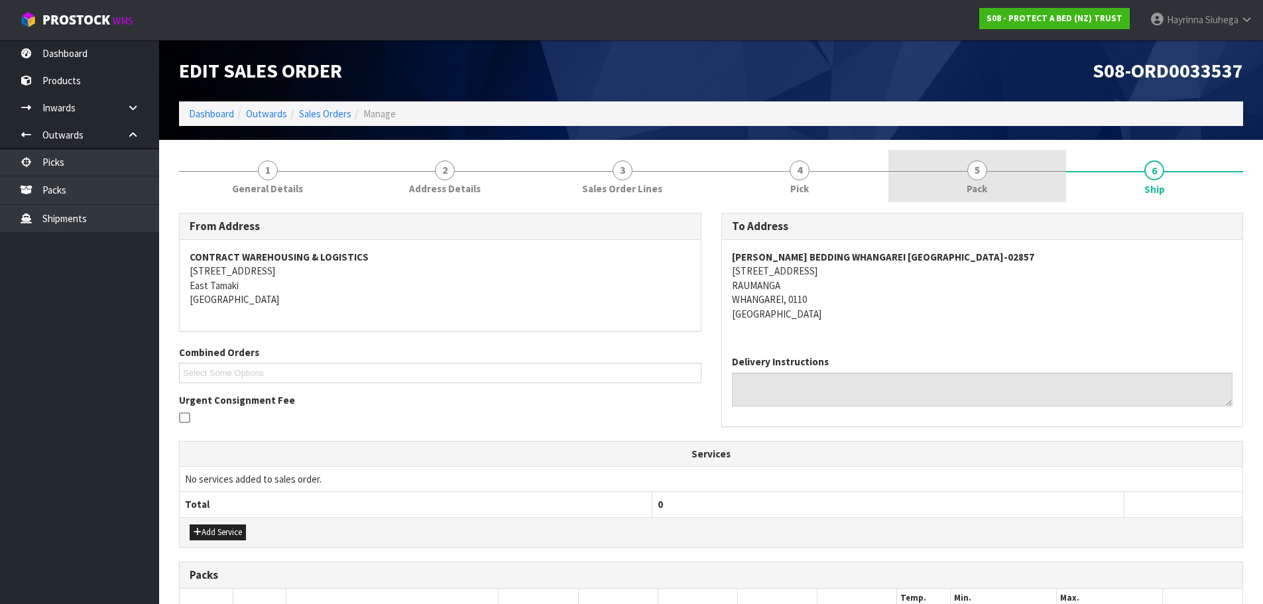
click at [1045, 158] on link "5 Pack" at bounding box center [977, 176] width 178 height 52
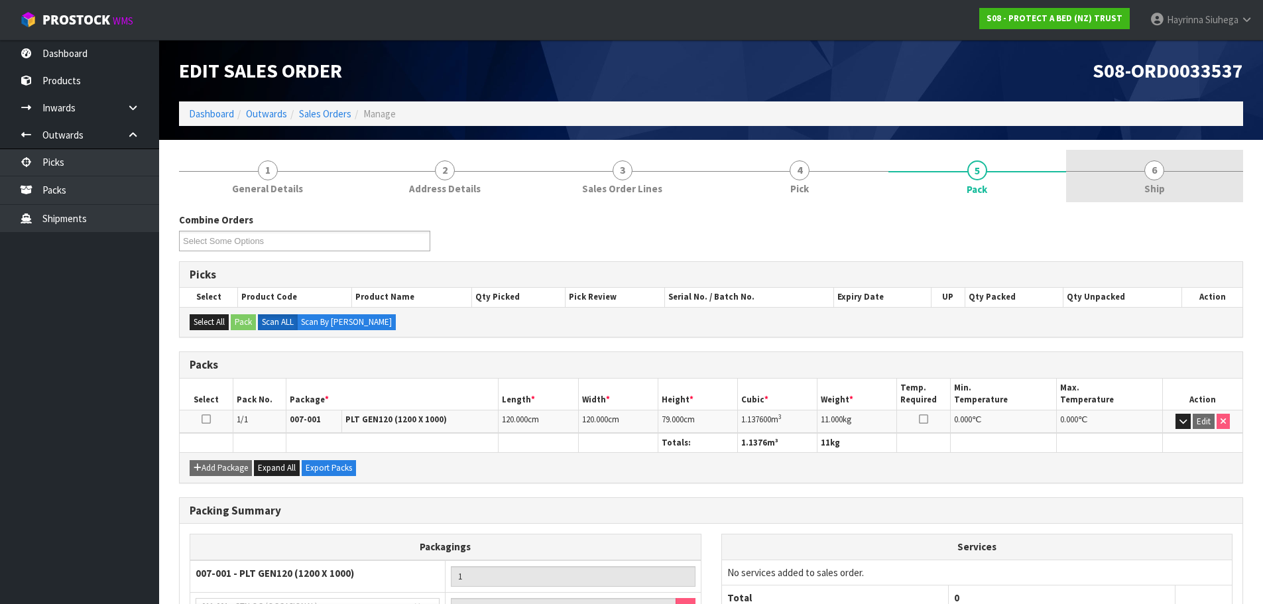
click at [1126, 164] on link "6 Ship" at bounding box center [1155, 176] width 178 height 52
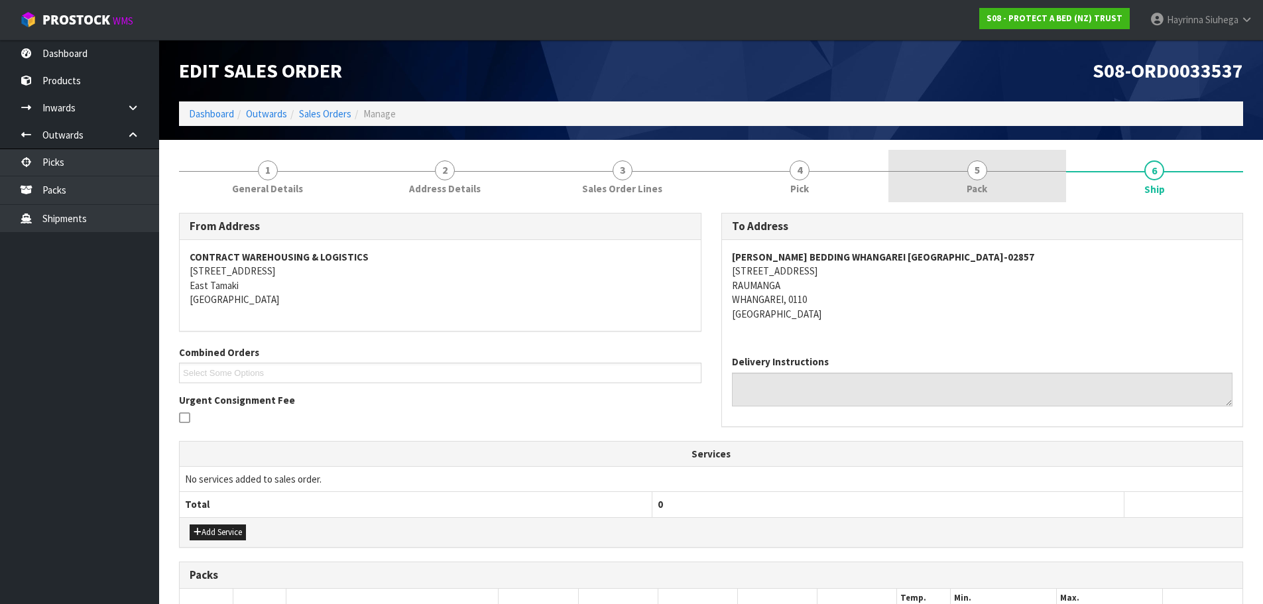
click at [1021, 166] on link "5 Pack" at bounding box center [977, 176] width 178 height 52
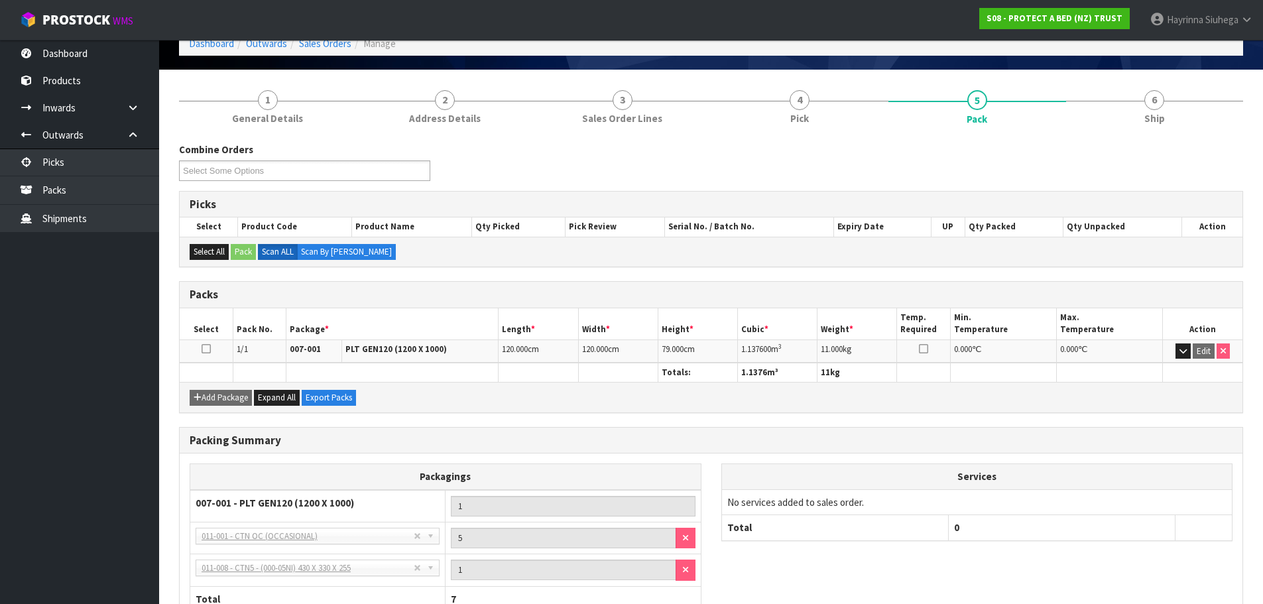
scroll to position [166, 0]
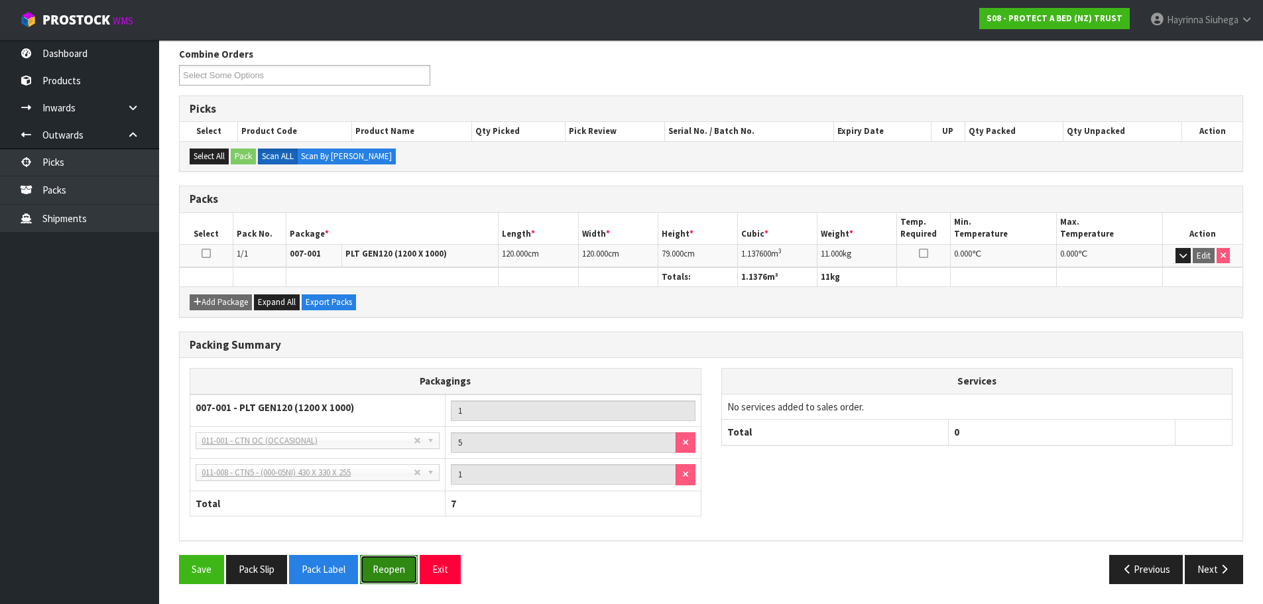
click at [377, 564] on button "Reopen" at bounding box center [389, 569] width 58 height 29
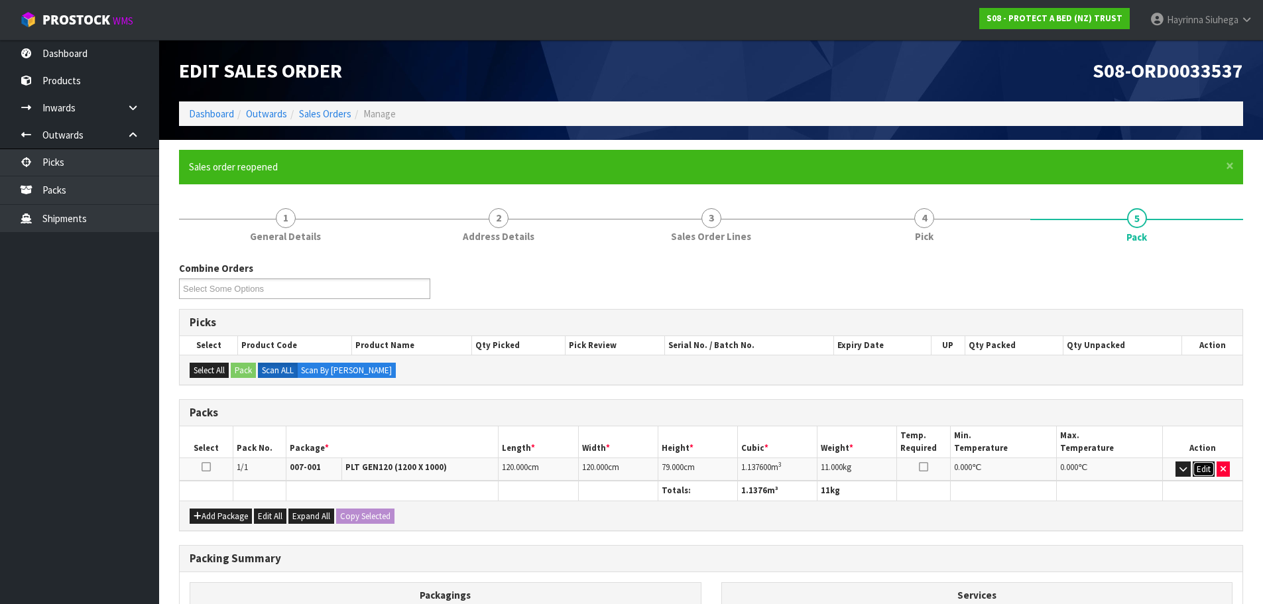
click at [1204, 473] on button "Edit" at bounding box center [1203, 469] width 22 height 16
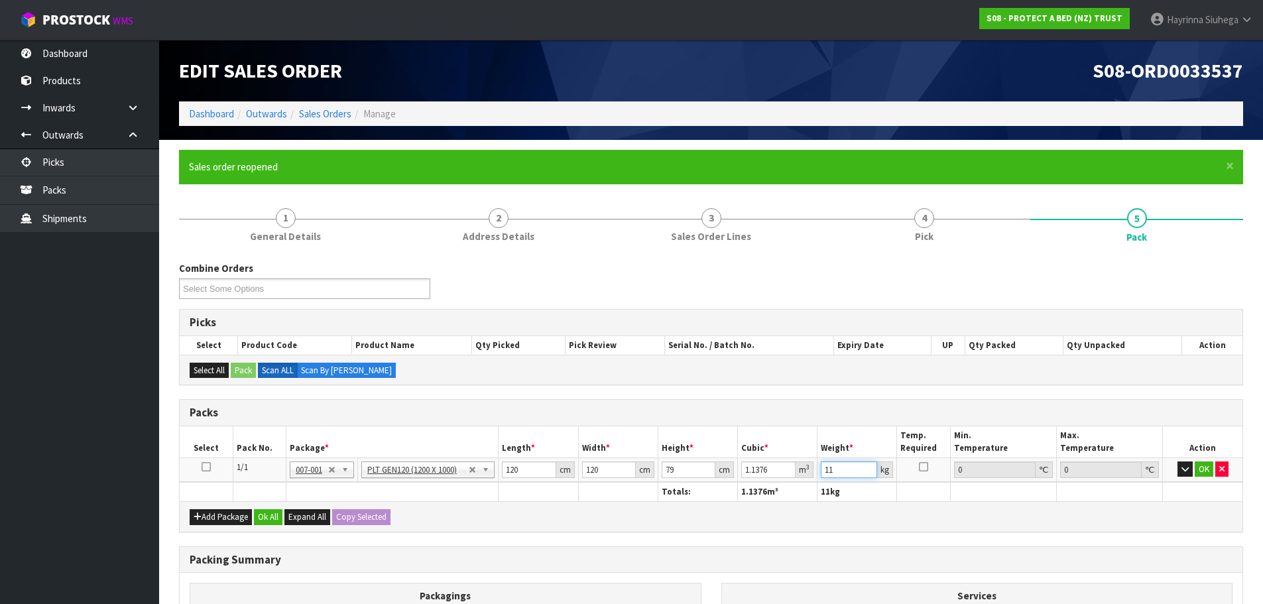
click at [824, 469] on input "11" at bounding box center [849, 469] width 56 height 17
type input "102"
click at [1198, 472] on button "OK" at bounding box center [1203, 469] width 19 height 16
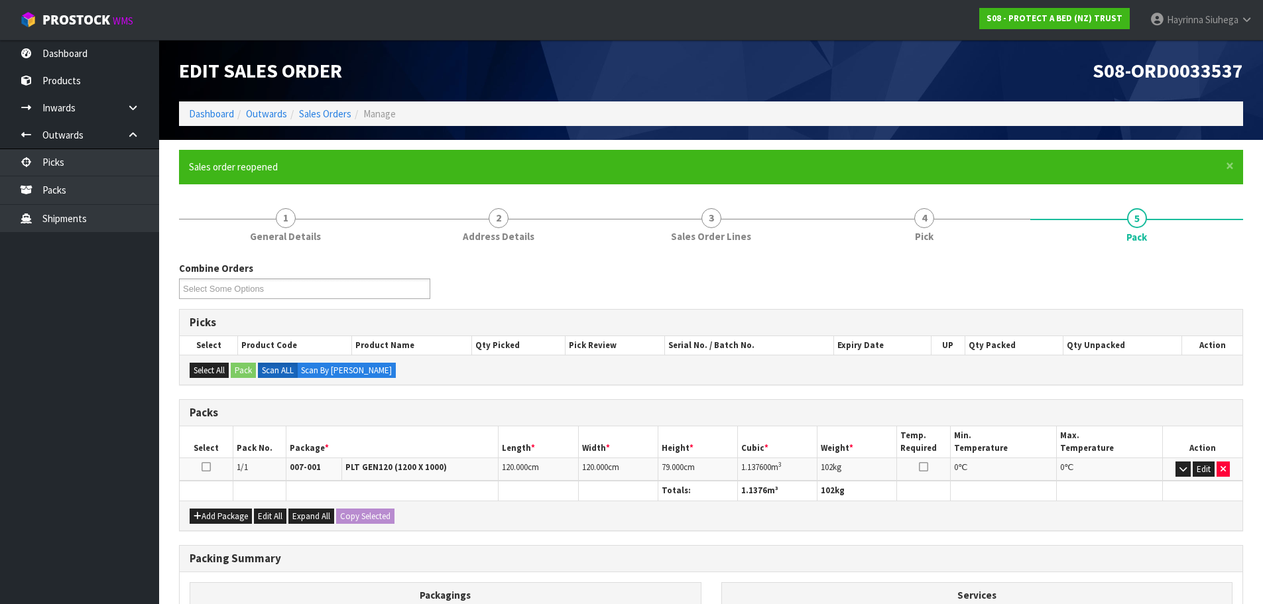
scroll to position [243, 0]
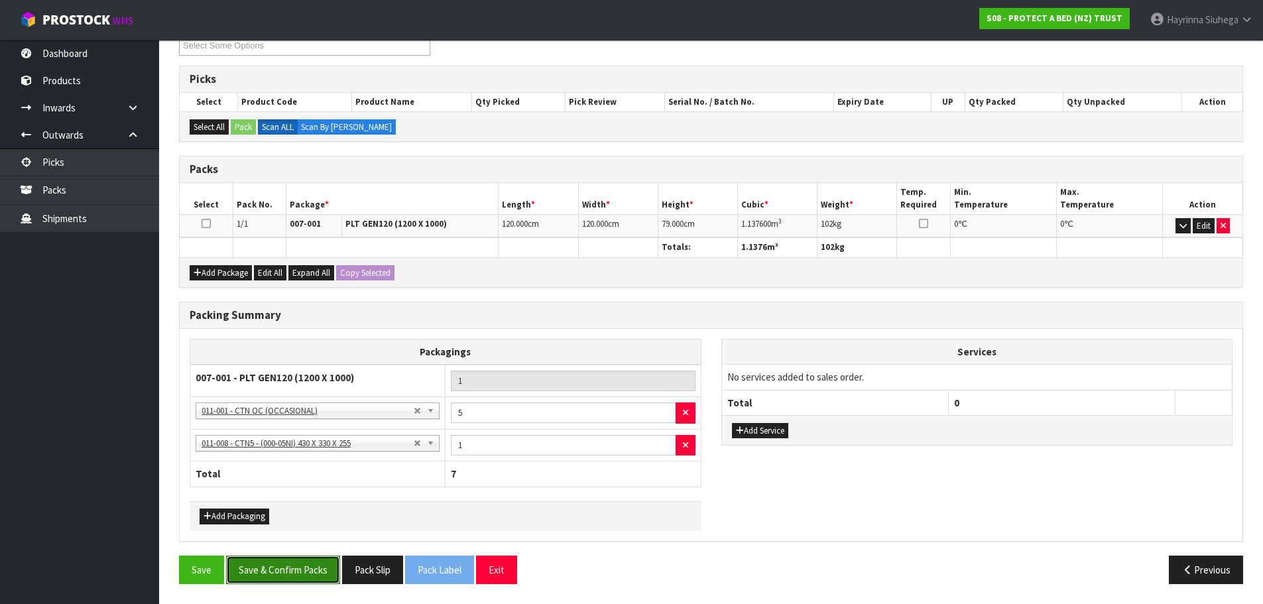
click at [295, 561] on button "Save & Confirm Packs" at bounding box center [283, 569] width 114 height 29
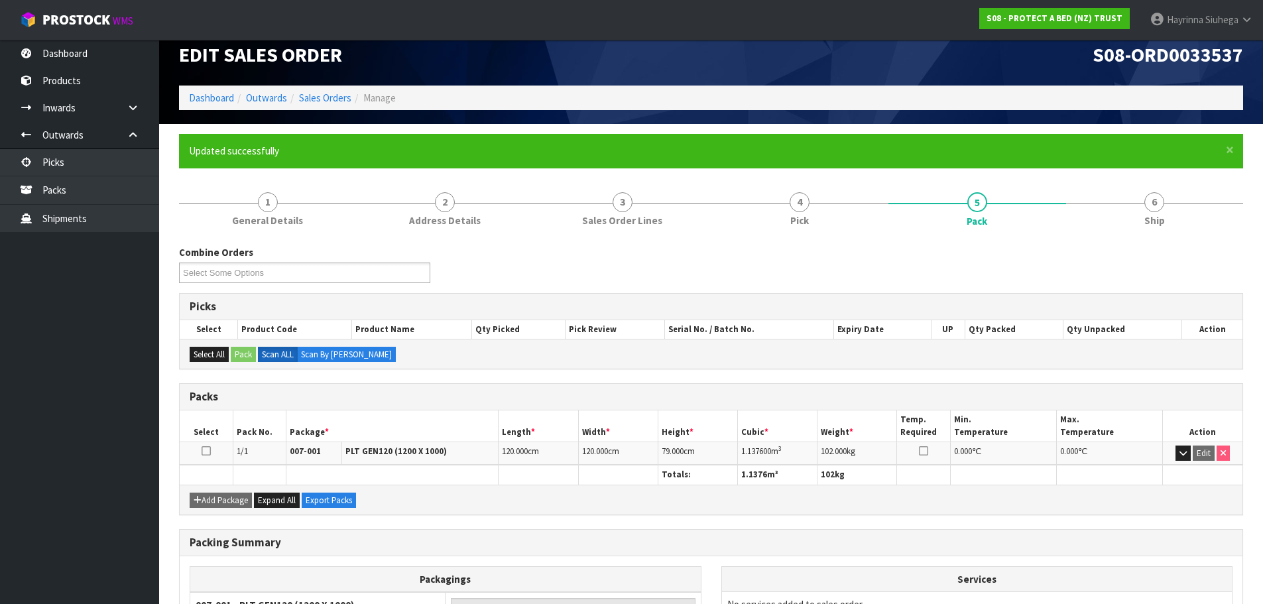
scroll to position [0, 0]
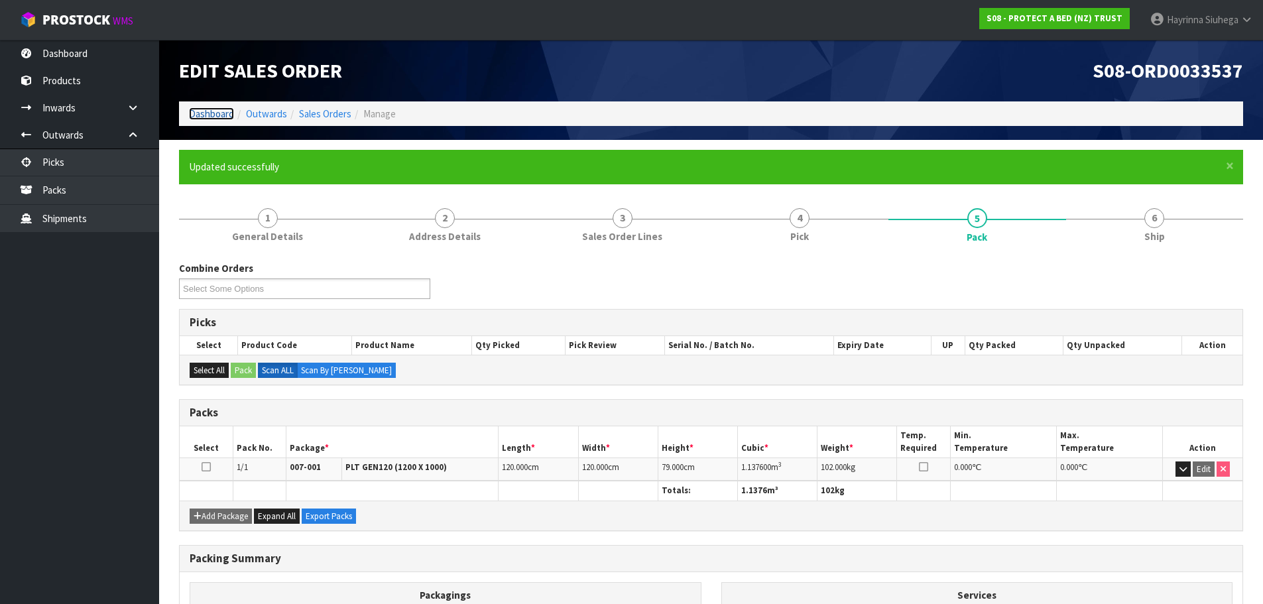
click at [211, 109] on link "Dashboard" at bounding box center [211, 113] width 45 height 13
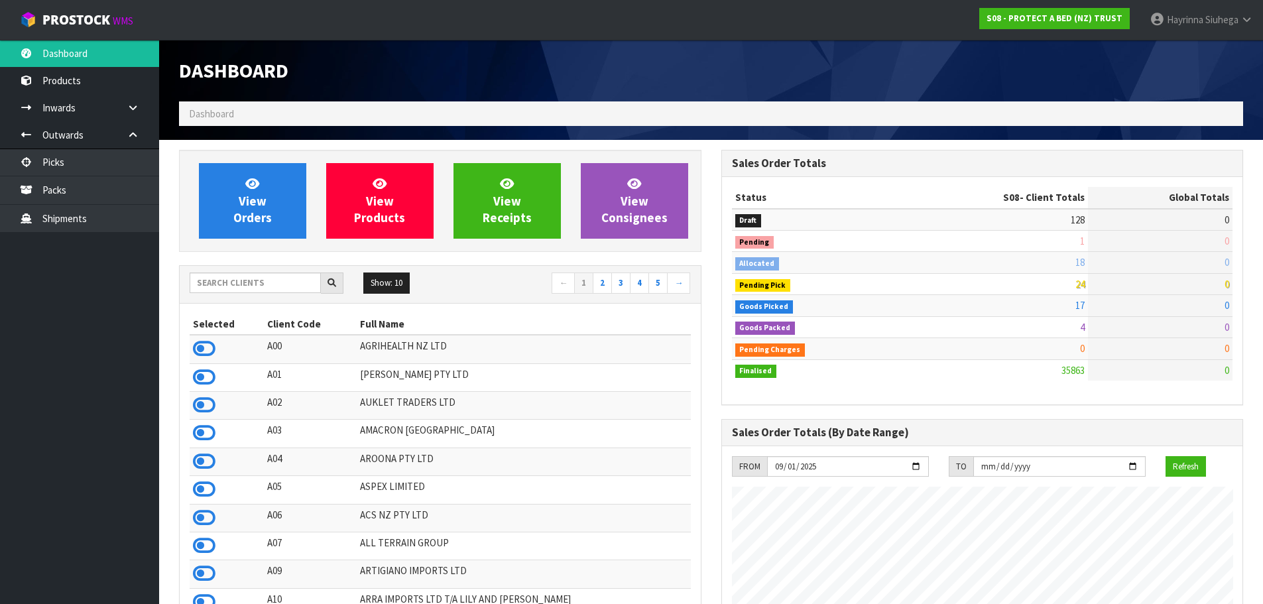
scroll to position [1004, 542]
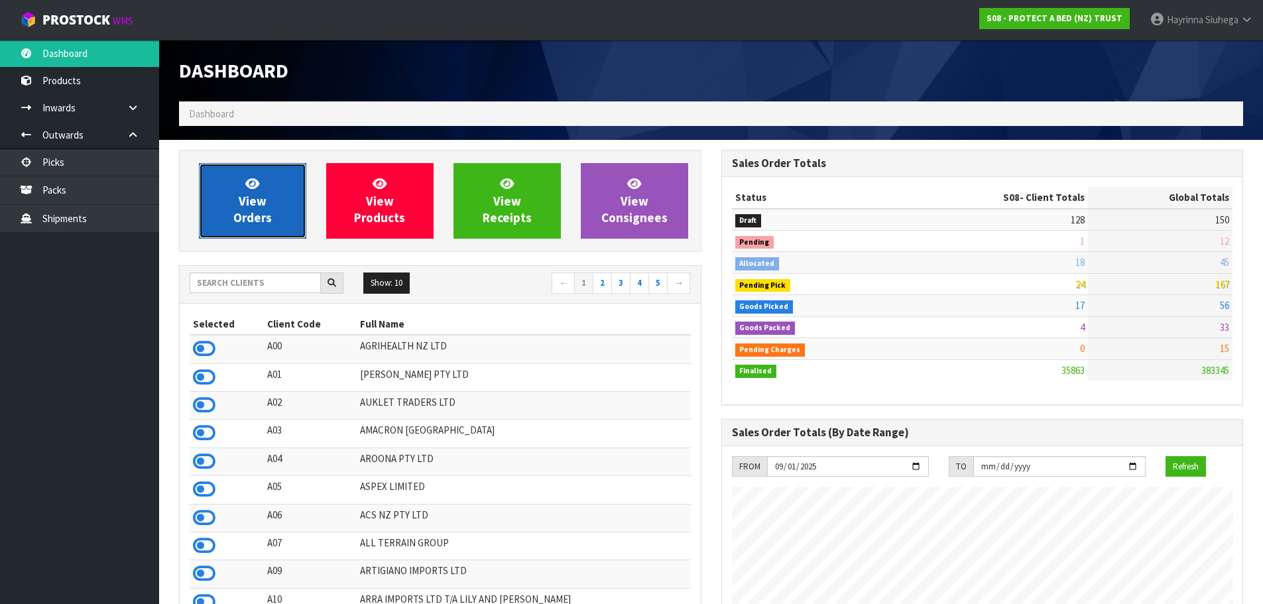
click at [262, 190] on link "View Orders" at bounding box center [252, 201] width 107 height 76
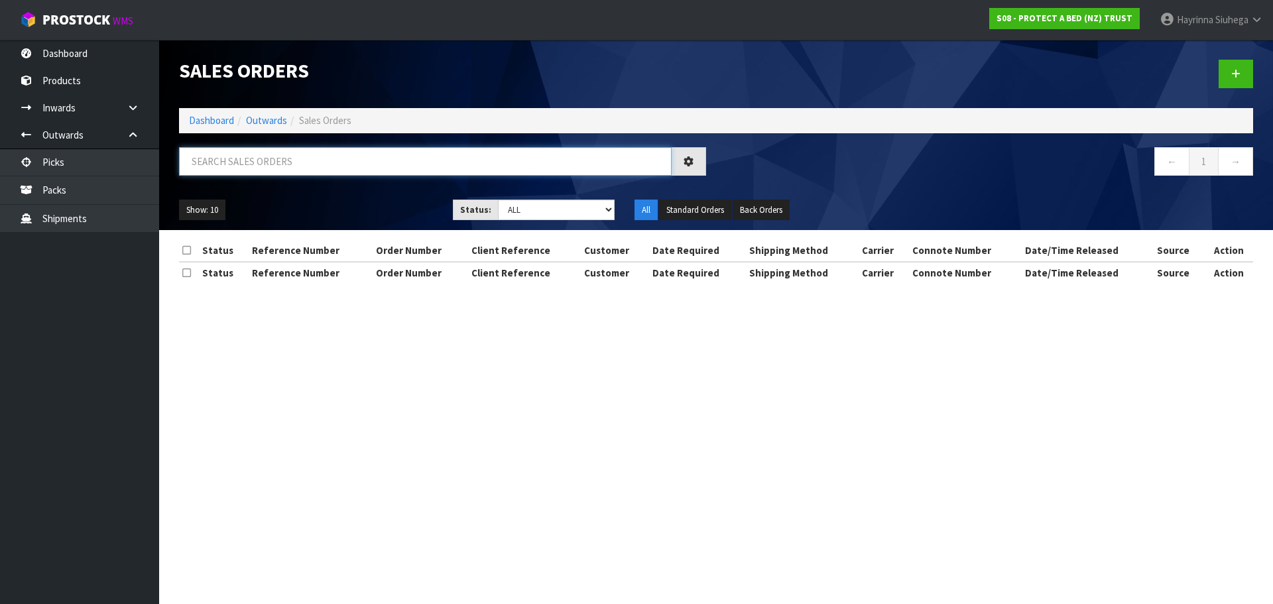
click at [297, 157] on input "text" at bounding box center [425, 161] width 492 height 29
type input "JOB-0414534"
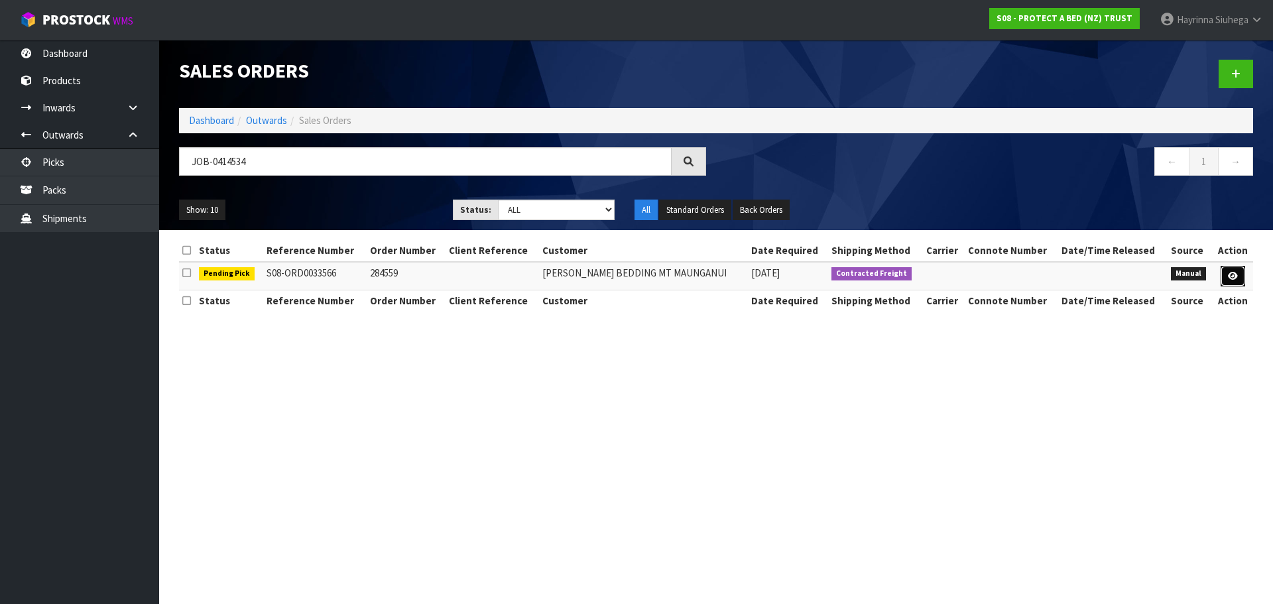
click at [1232, 281] on link at bounding box center [1232, 276] width 25 height 21
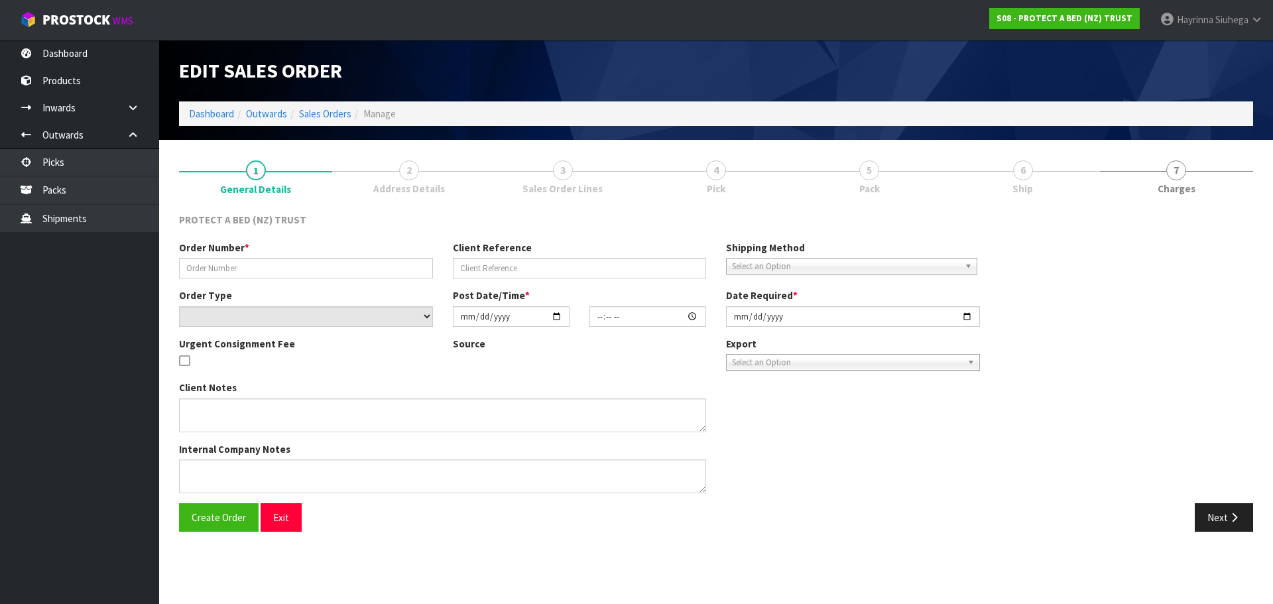
type input "284559"
select select "number:0"
type input "[DATE]"
type input "13:47:00.000"
type input "[DATE]"
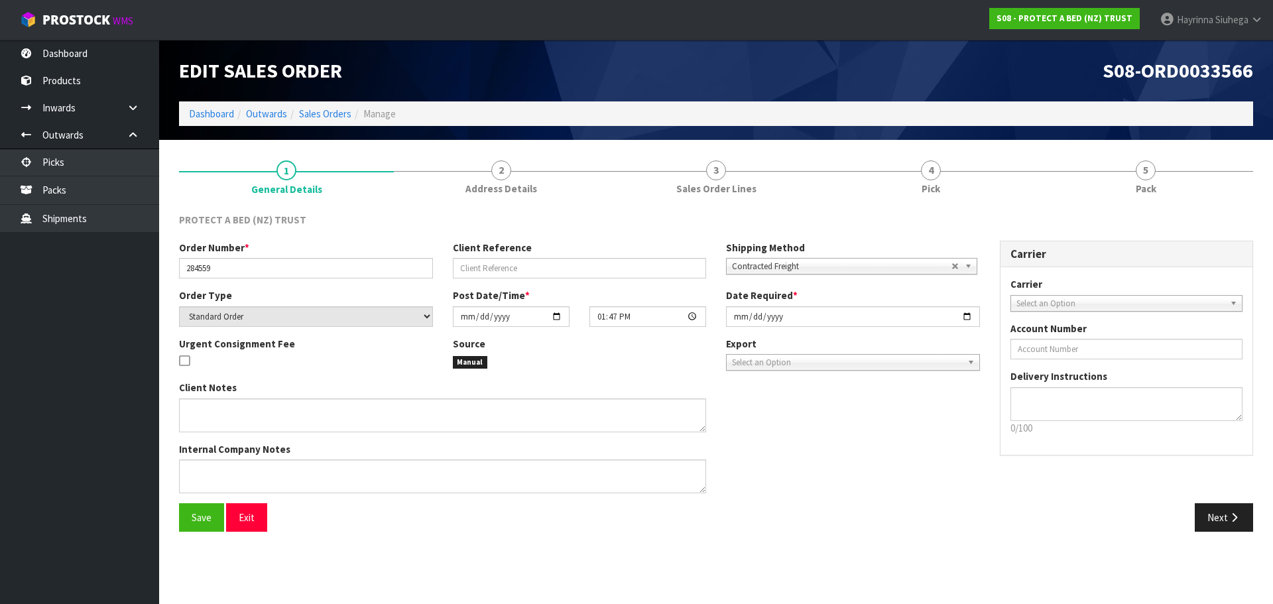
click at [993, 167] on link "4 Pick" at bounding box center [930, 176] width 215 height 52
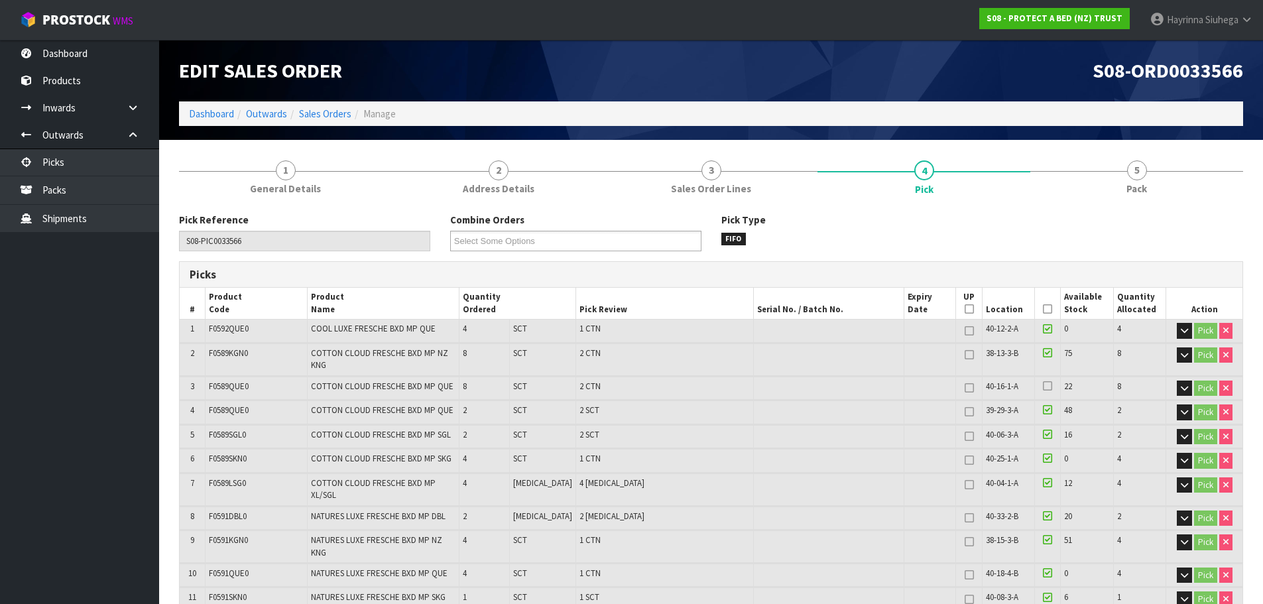
click at [1045, 309] on icon at bounding box center [1047, 309] width 9 height 1
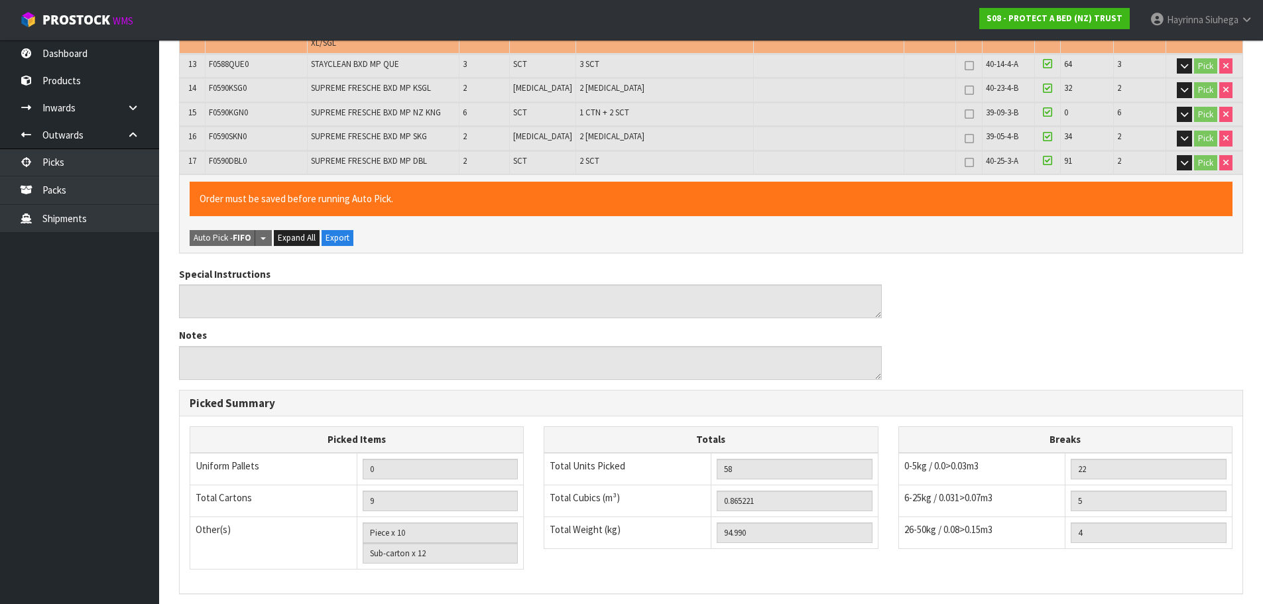
scroll to position [727, 0]
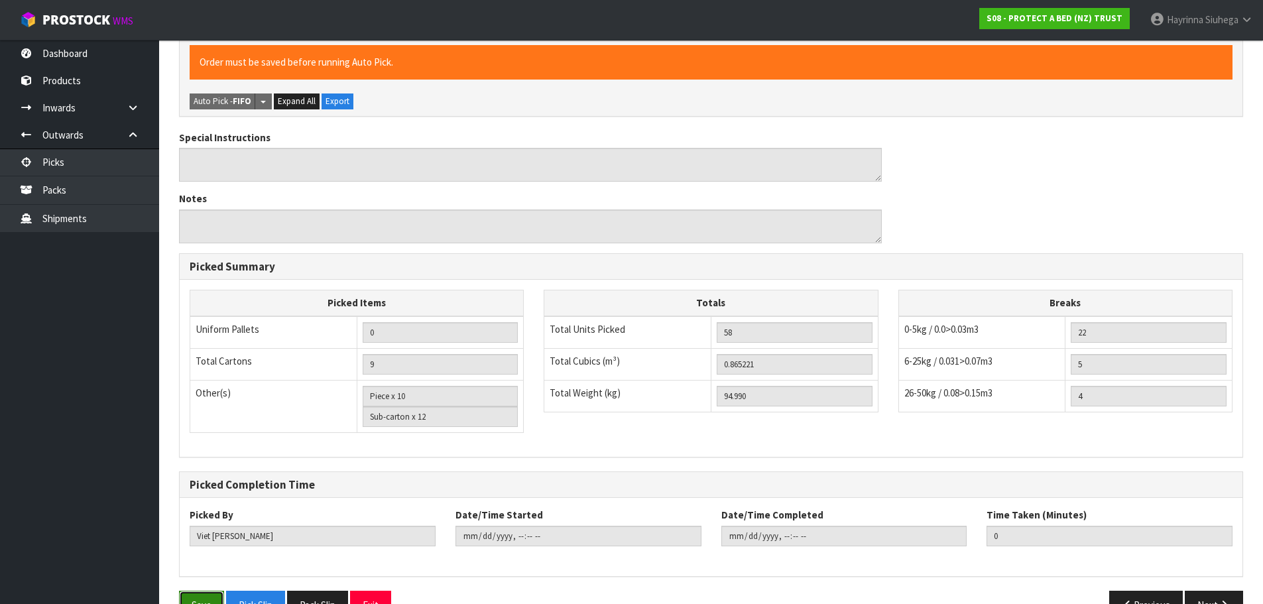
click at [213, 591] on button "Save" at bounding box center [201, 605] width 45 height 29
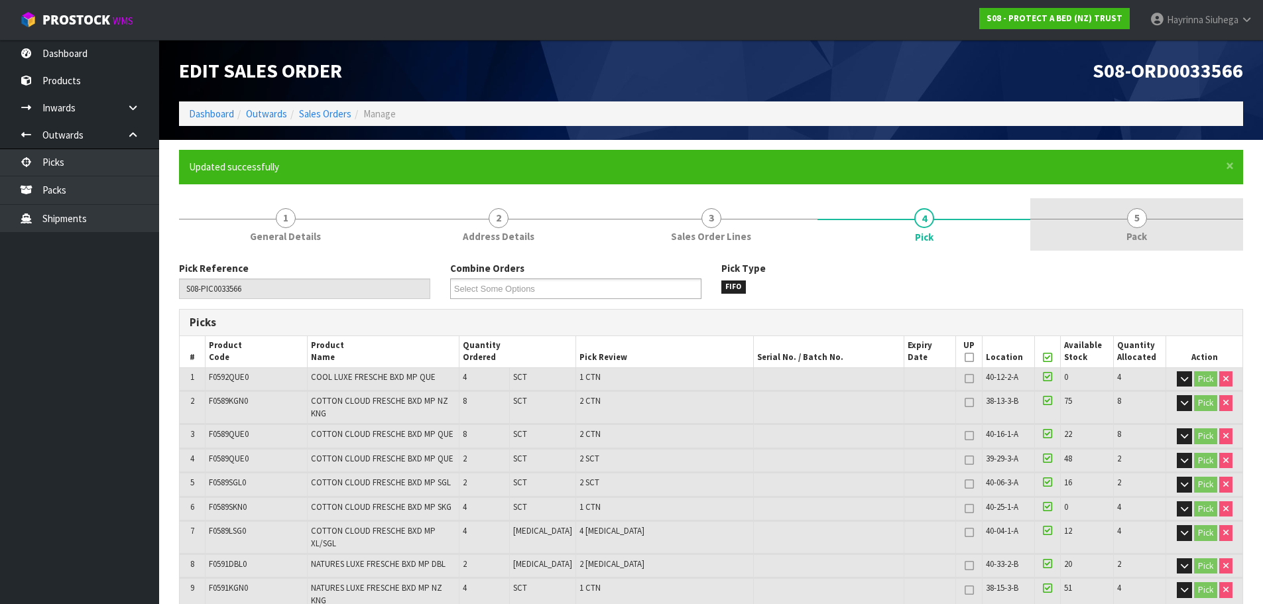
click at [1171, 225] on link "5 Pack" at bounding box center [1136, 224] width 213 height 52
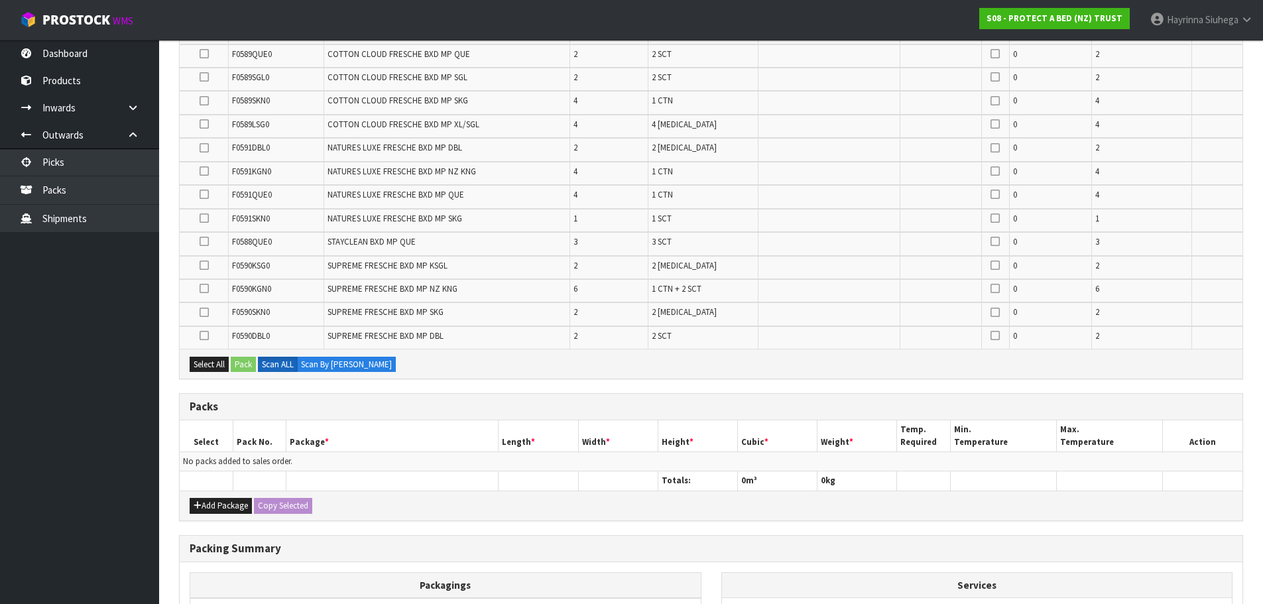
scroll to position [464, 0]
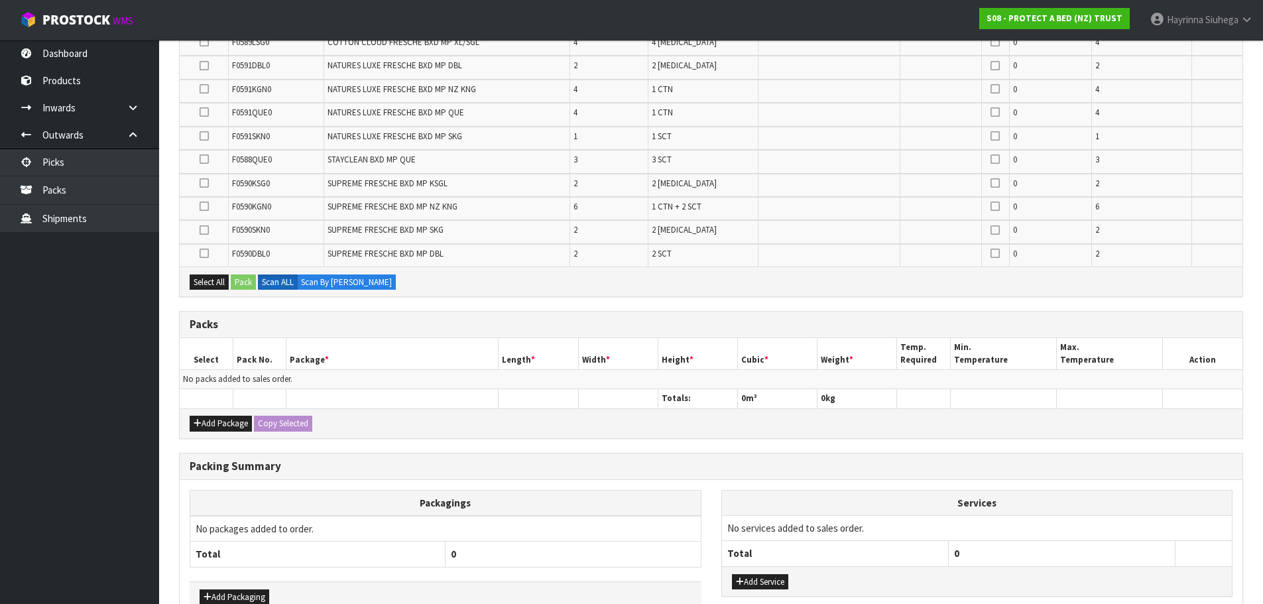
click at [234, 433] on div "Add Package Copy Selected" at bounding box center [711, 423] width 1063 height 30
click at [234, 430] on button "Add Package" at bounding box center [221, 424] width 62 height 16
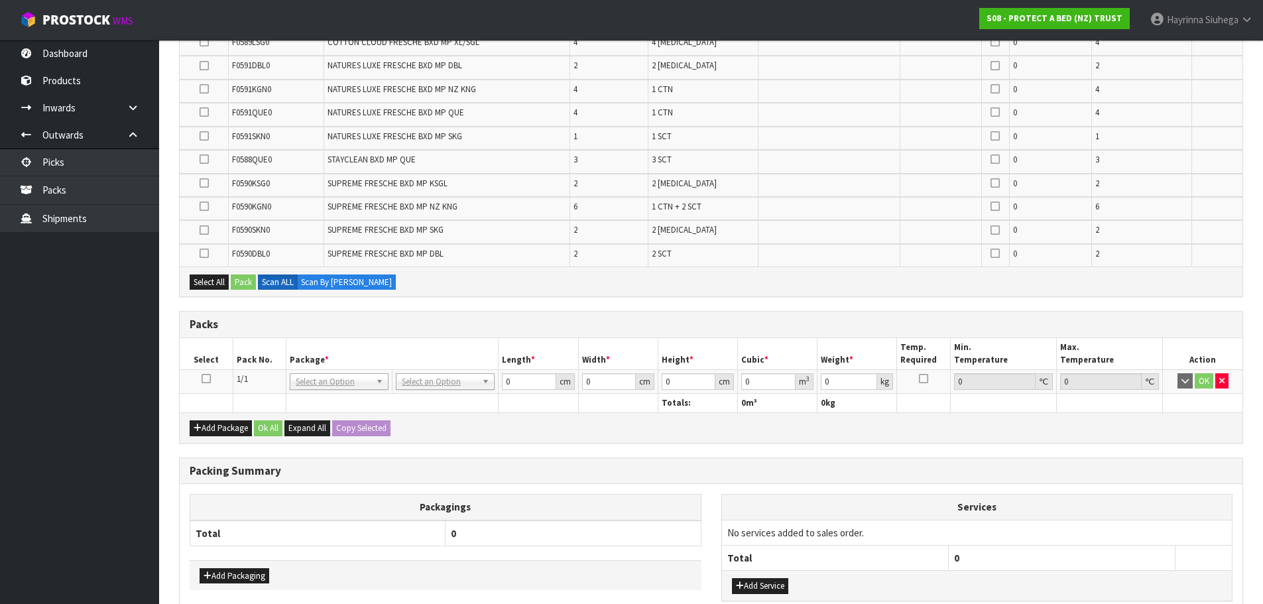
click at [205, 379] on icon at bounding box center [205, 378] width 9 height 1
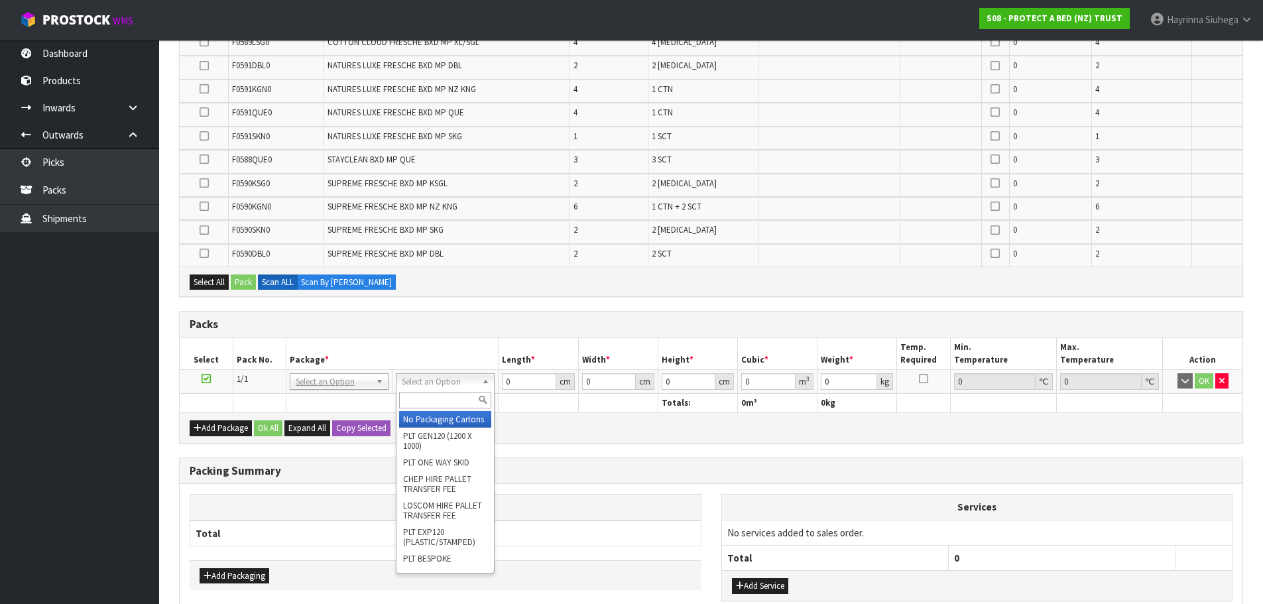
drag, startPoint x: 439, startPoint y: 383, endPoint x: 429, endPoint y: 446, distance: 63.9
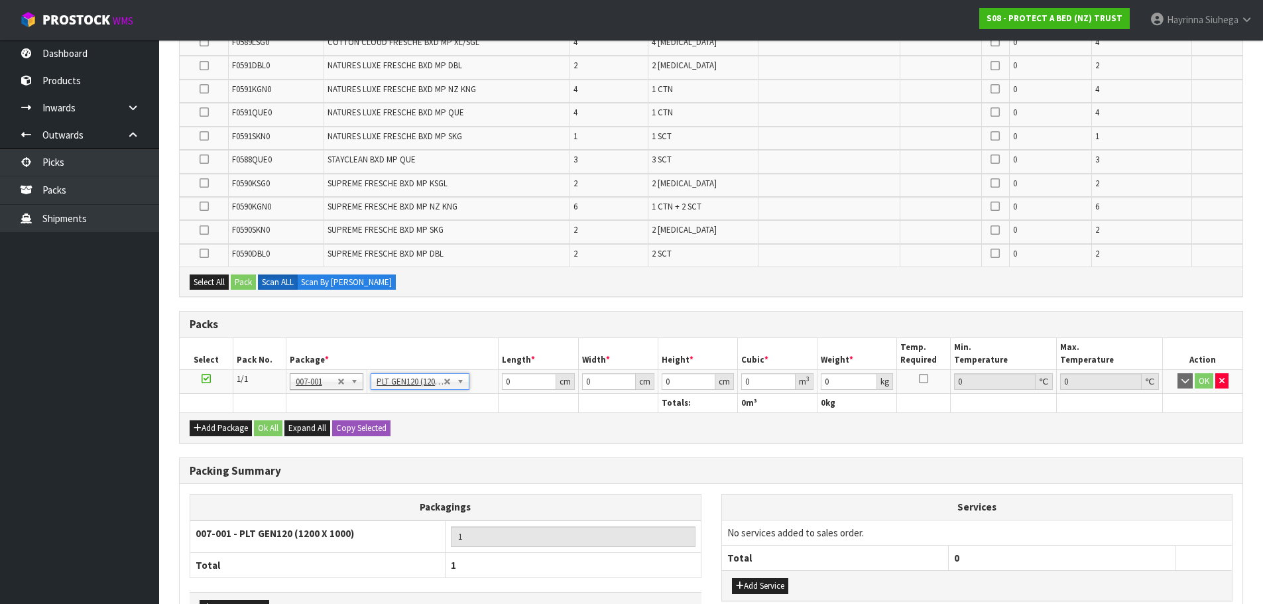
type input "120"
type input "100"
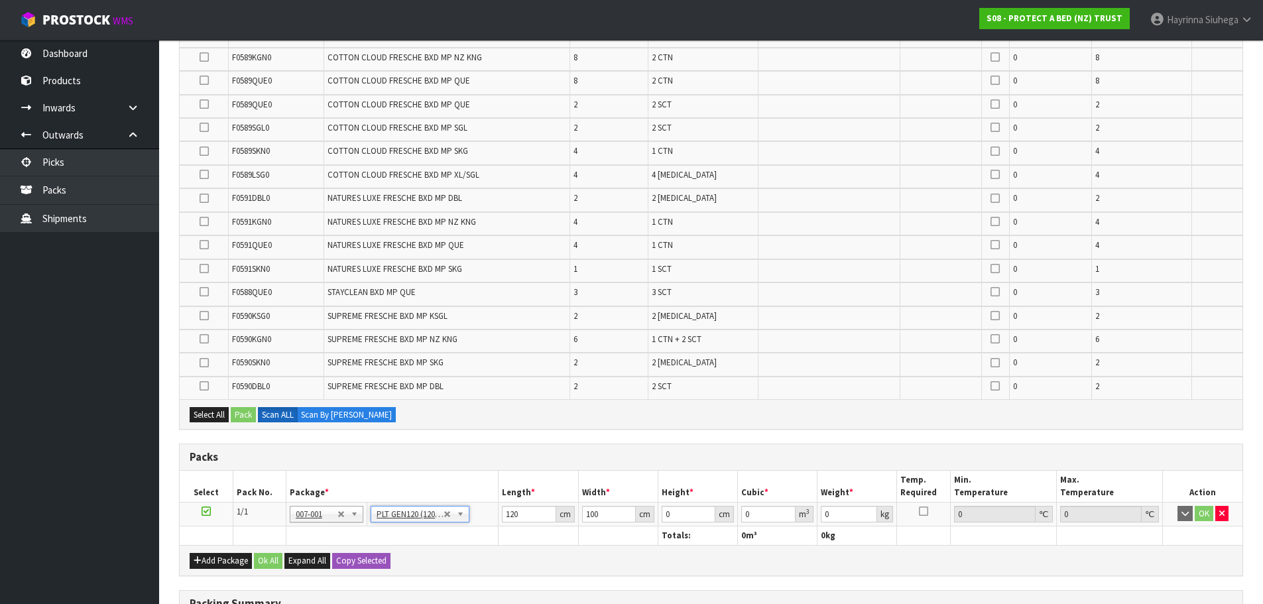
scroll to position [265, 0]
